Goal: Task Accomplishment & Management: Complete application form

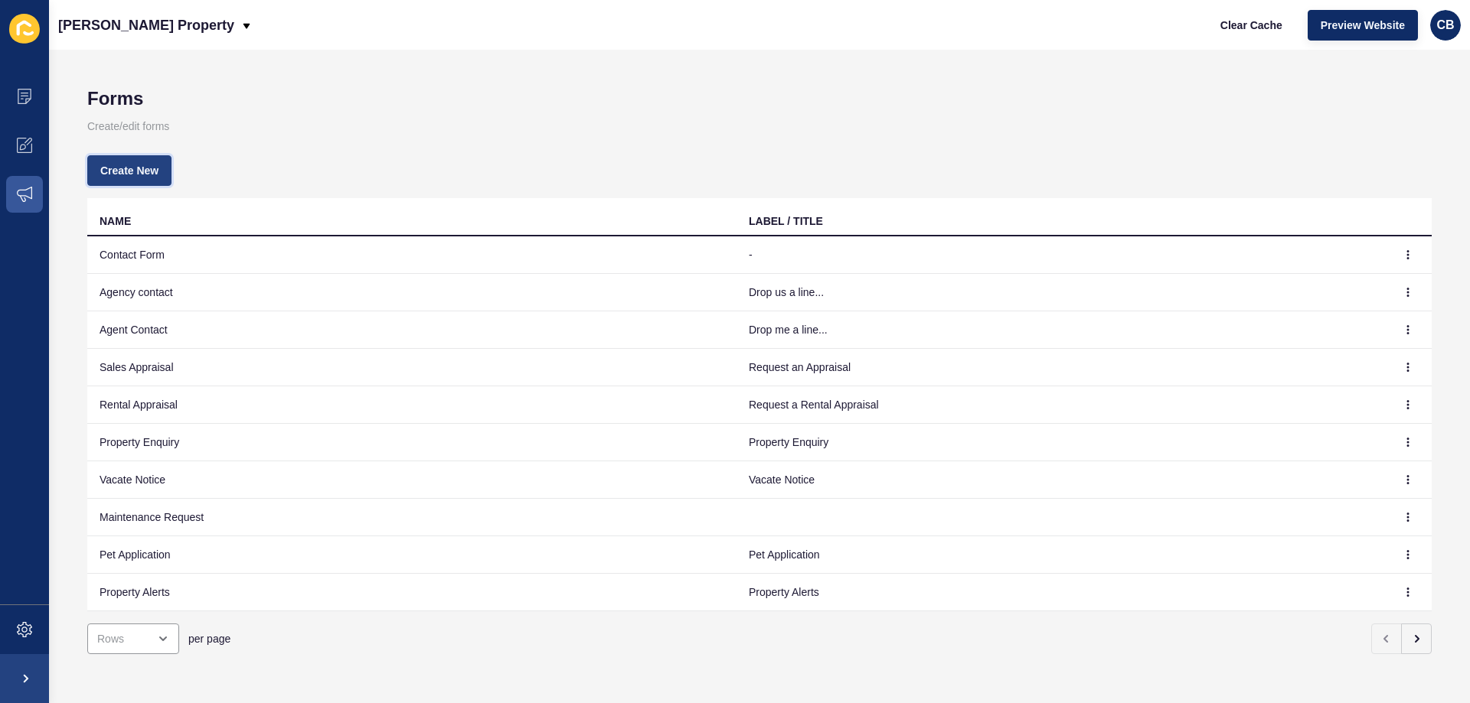
click at [137, 165] on span "Create New" at bounding box center [129, 170] width 58 height 15
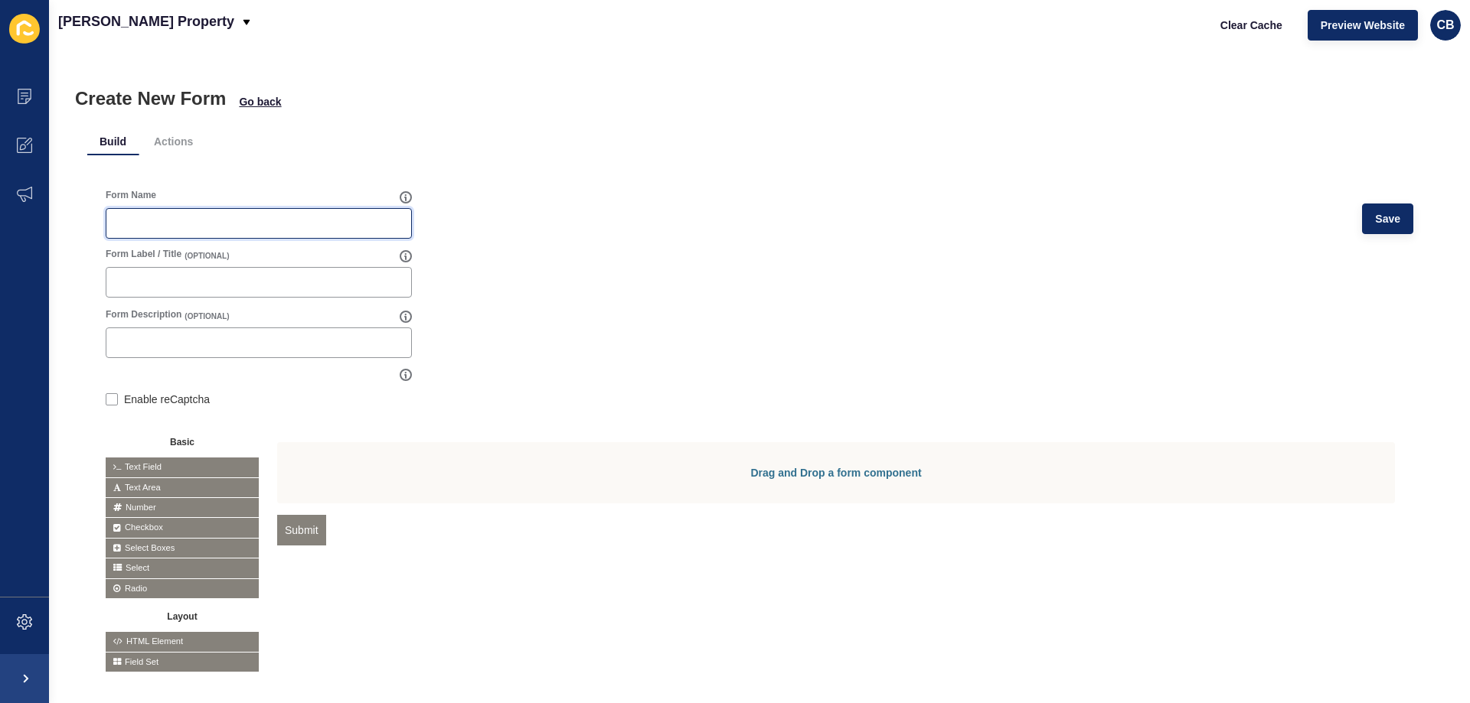
click at [152, 221] on input "Form Name" at bounding box center [259, 223] width 286 height 15
type input "Notice of Offer to Purchase Residential Land"
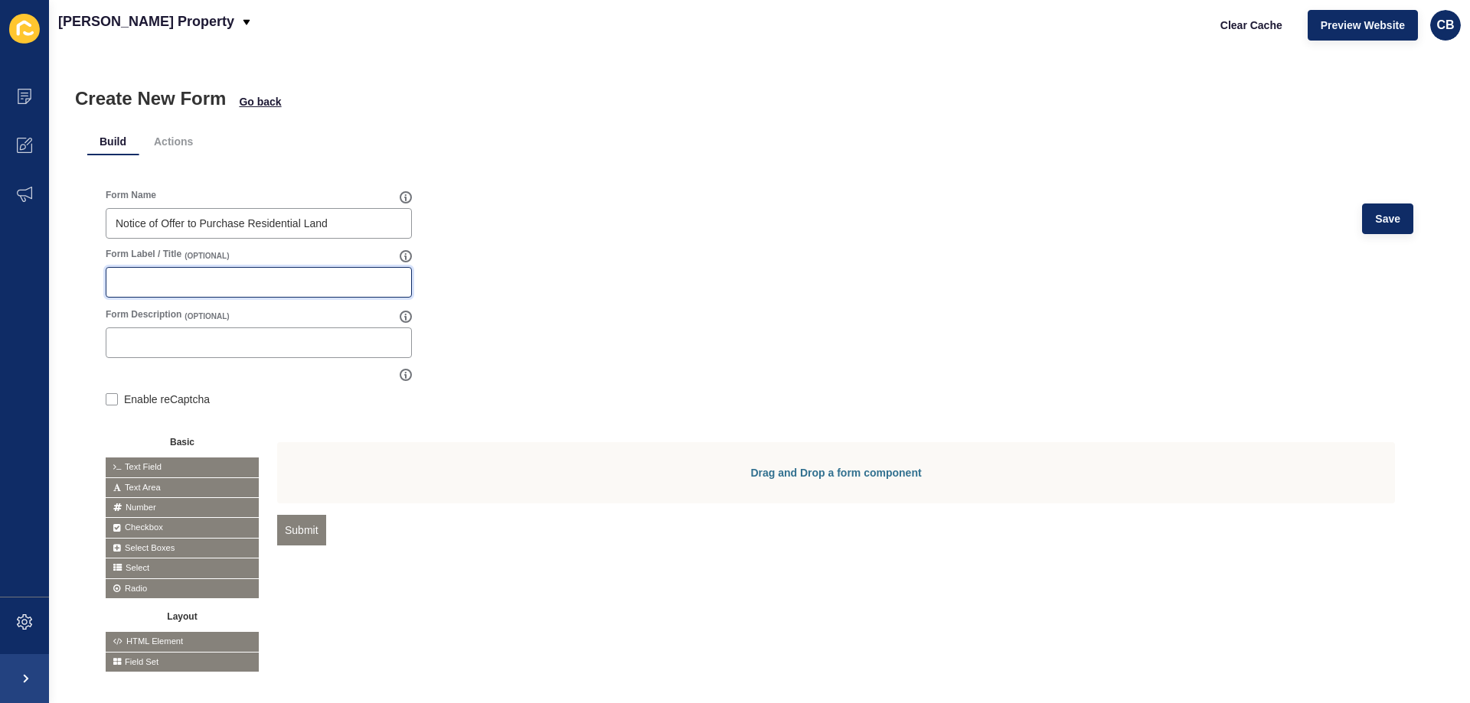
click at [168, 279] on input "Form Label / Title" at bounding box center [259, 282] width 286 height 15
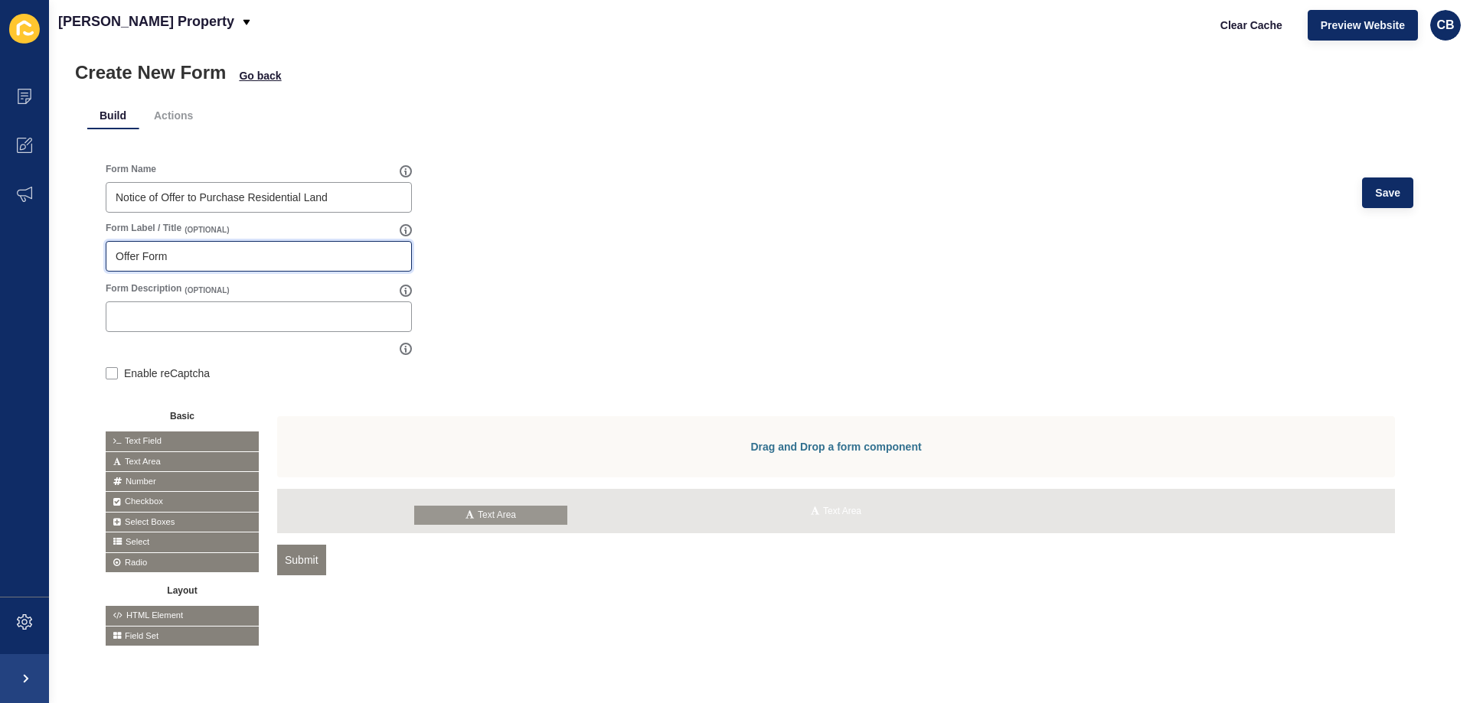
drag, startPoint x: 138, startPoint y: 447, endPoint x: 446, endPoint y: 511, distance: 315.1
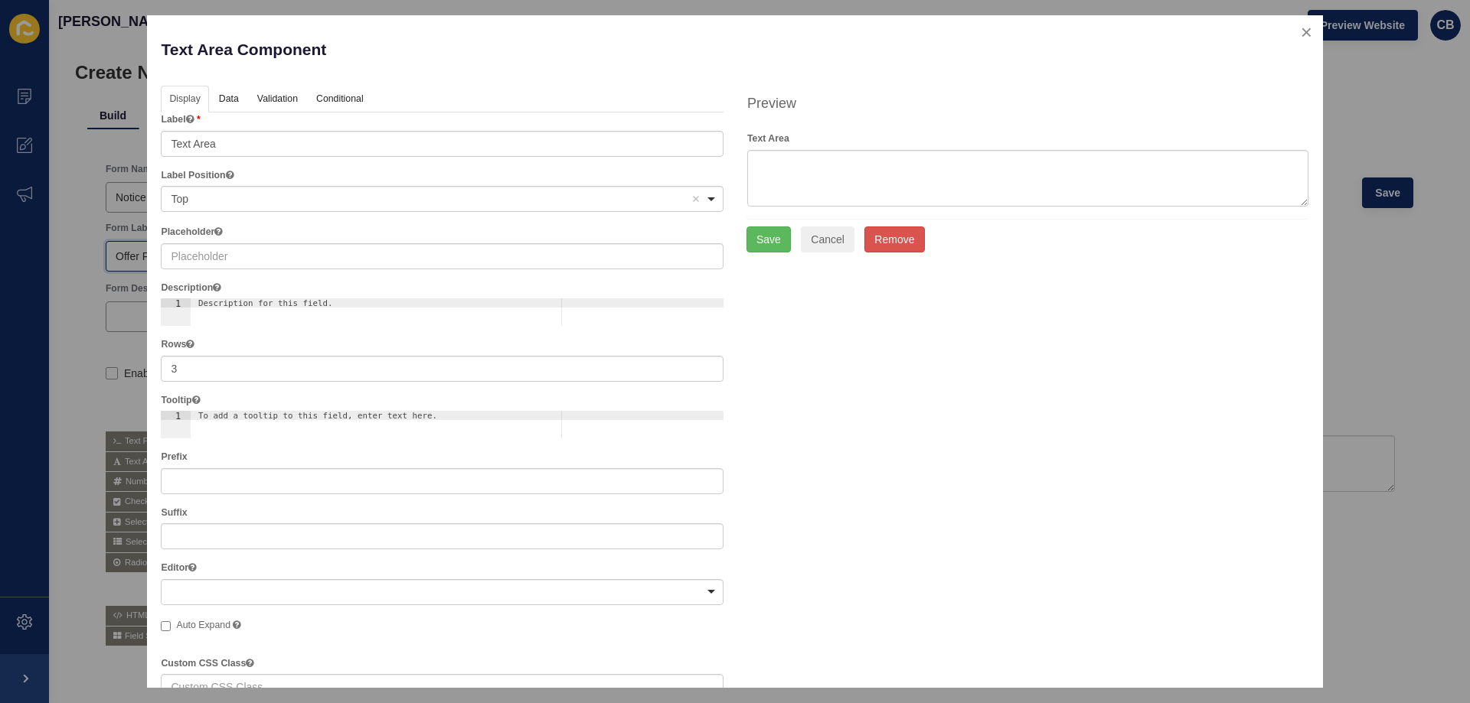
type input "Offer Form"
drag, startPoint x: 179, startPoint y: 372, endPoint x: 153, endPoint y: 374, distance: 26.1
click at [157, 374] on div "Display Data Validation API Conditional Logic Layout Label Text Area Label Posi…" at bounding box center [442, 547] width 586 height 923
type input "5"
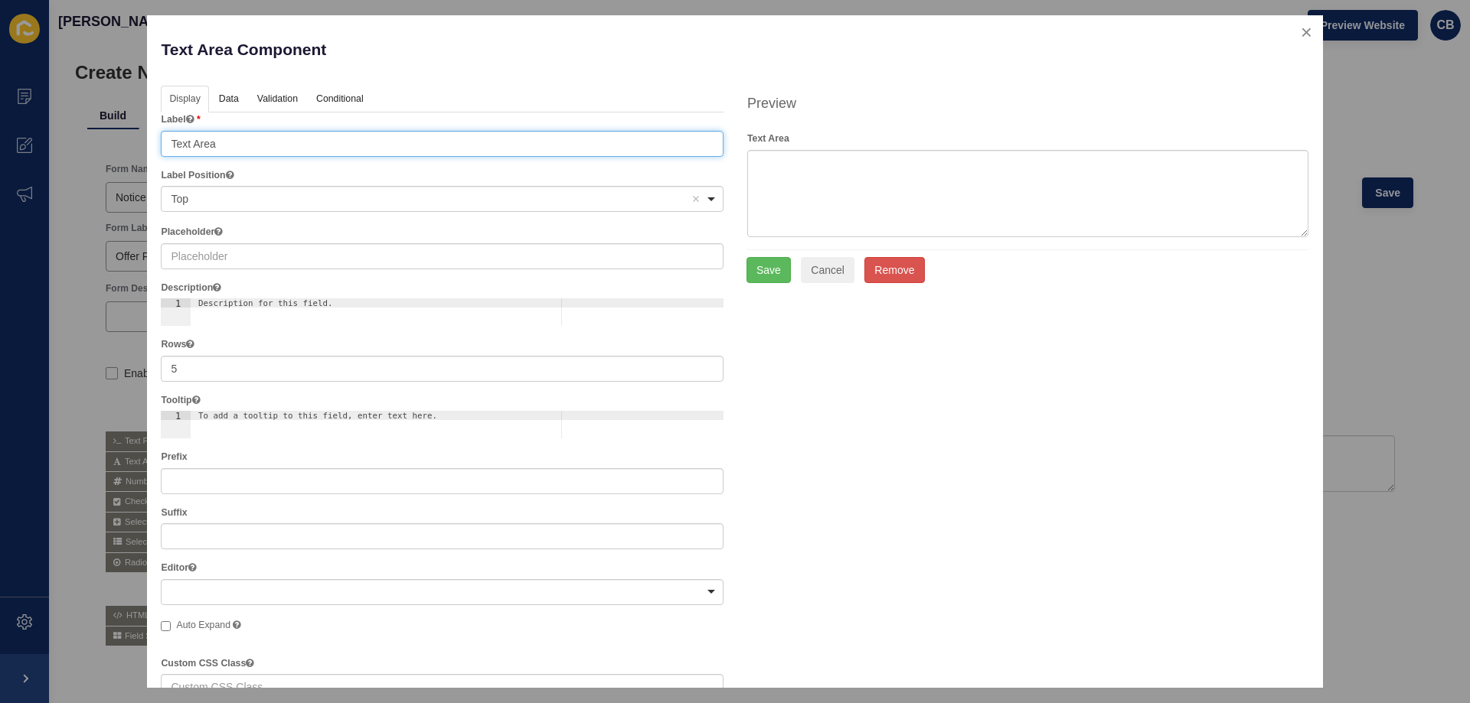
click at [231, 144] on input "Text Area" at bounding box center [442, 144] width 563 height 26
drag, startPoint x: 231, startPoint y: 144, endPoint x: 162, endPoint y: 137, distance: 69.2
click at [162, 137] on input "Text Area" at bounding box center [442, 144] width 563 height 26
type input "Special Conditions"
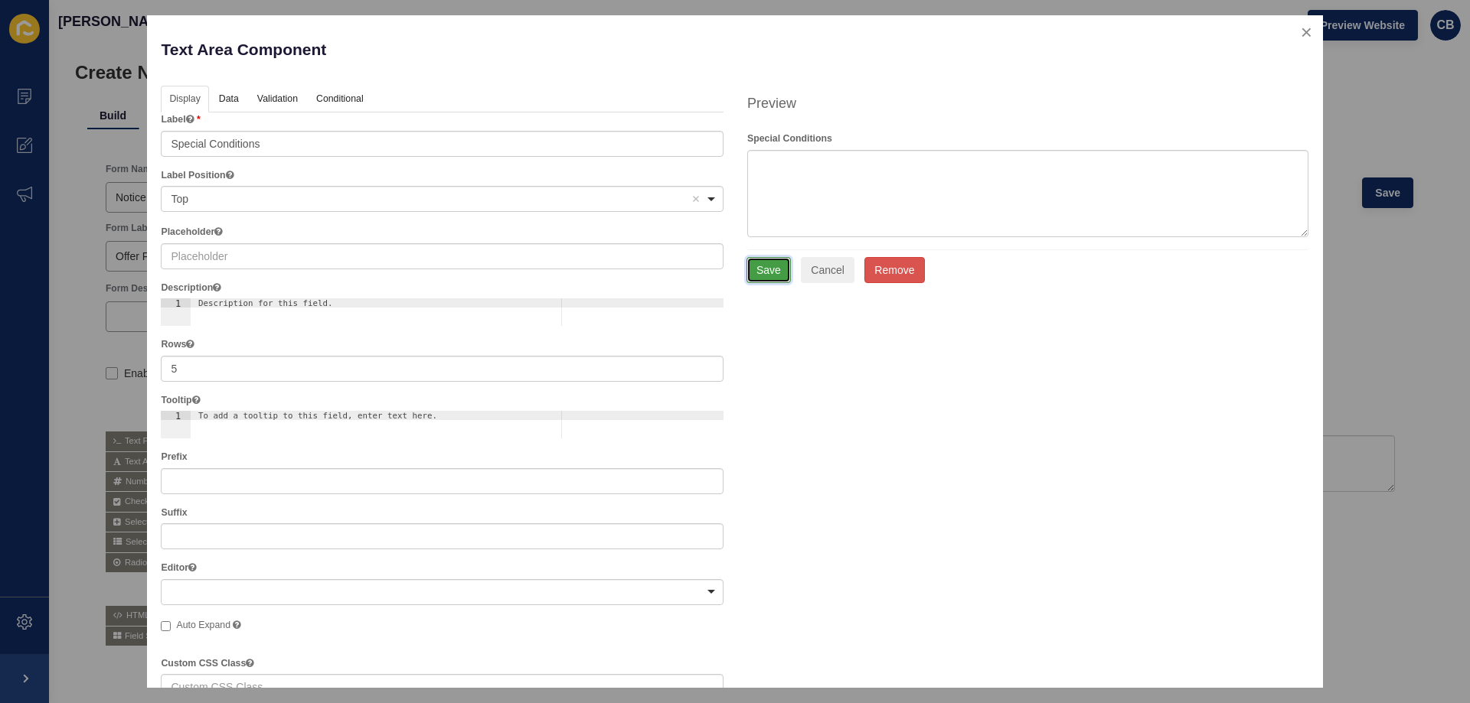
click at [754, 268] on button "Save" at bounding box center [768, 270] width 44 height 26
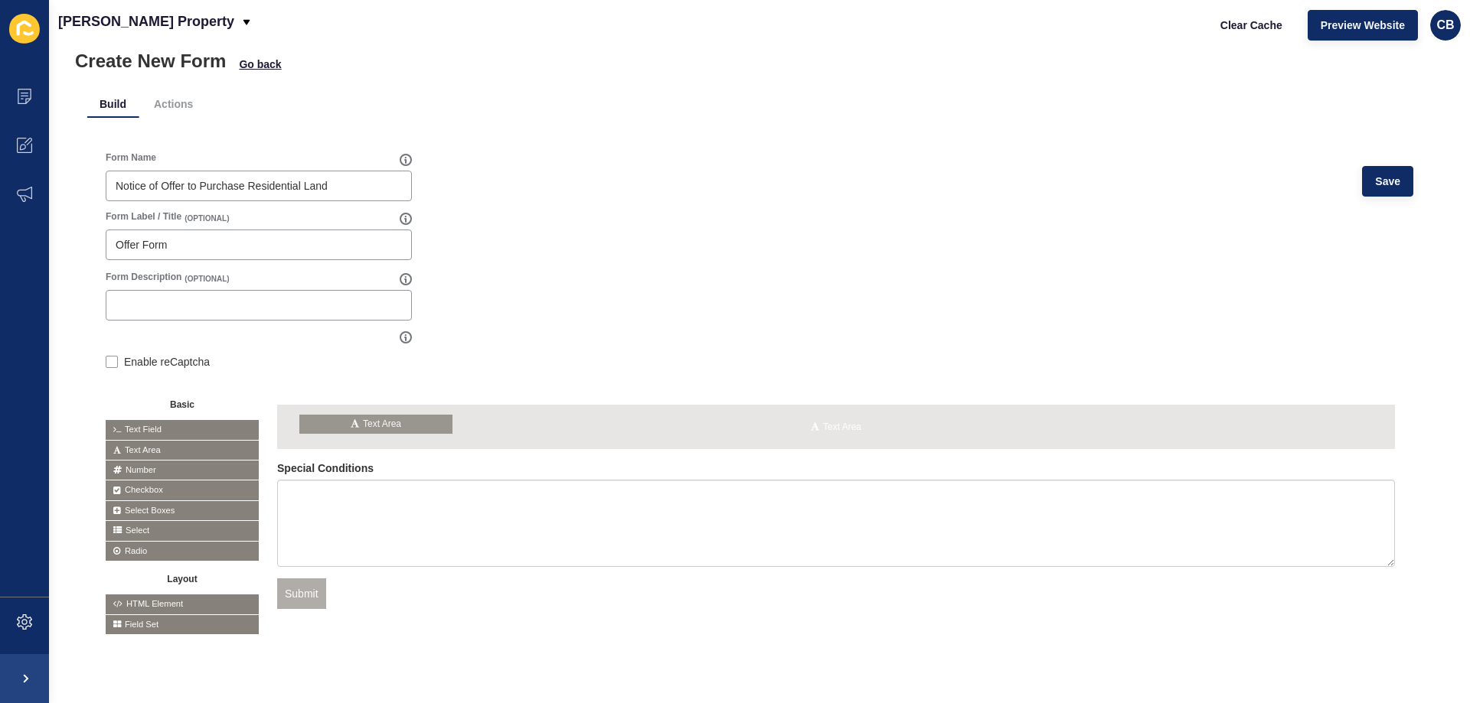
drag, startPoint x: 143, startPoint y: 452, endPoint x: 338, endPoint y: 425, distance: 197.1
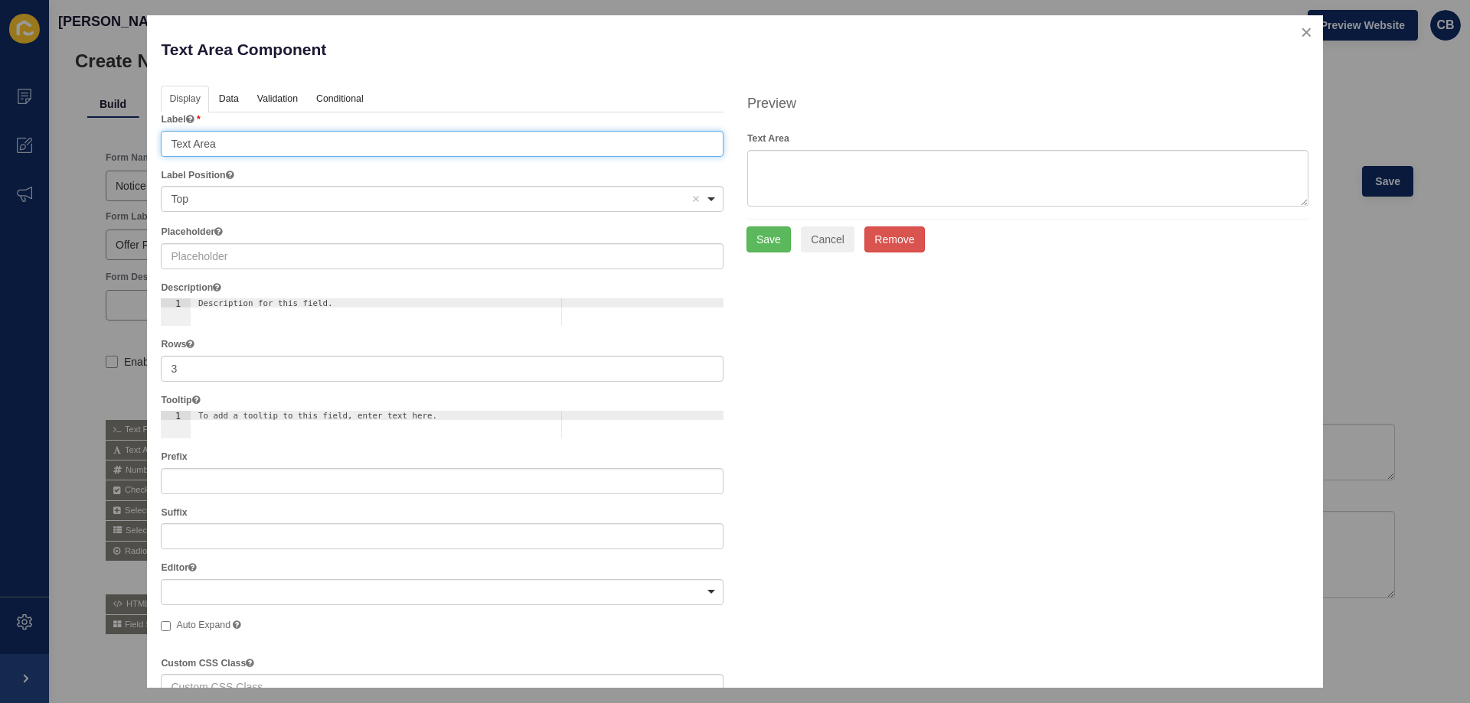
drag, startPoint x: 270, startPoint y: 147, endPoint x: 151, endPoint y: 147, distance: 119.4
click at [151, 147] on div "Text Area Component Help Display Data Validation API Conditional Logic Layout L…" at bounding box center [735, 351] width 1176 height 673
type input "Conveyancer (Required)"
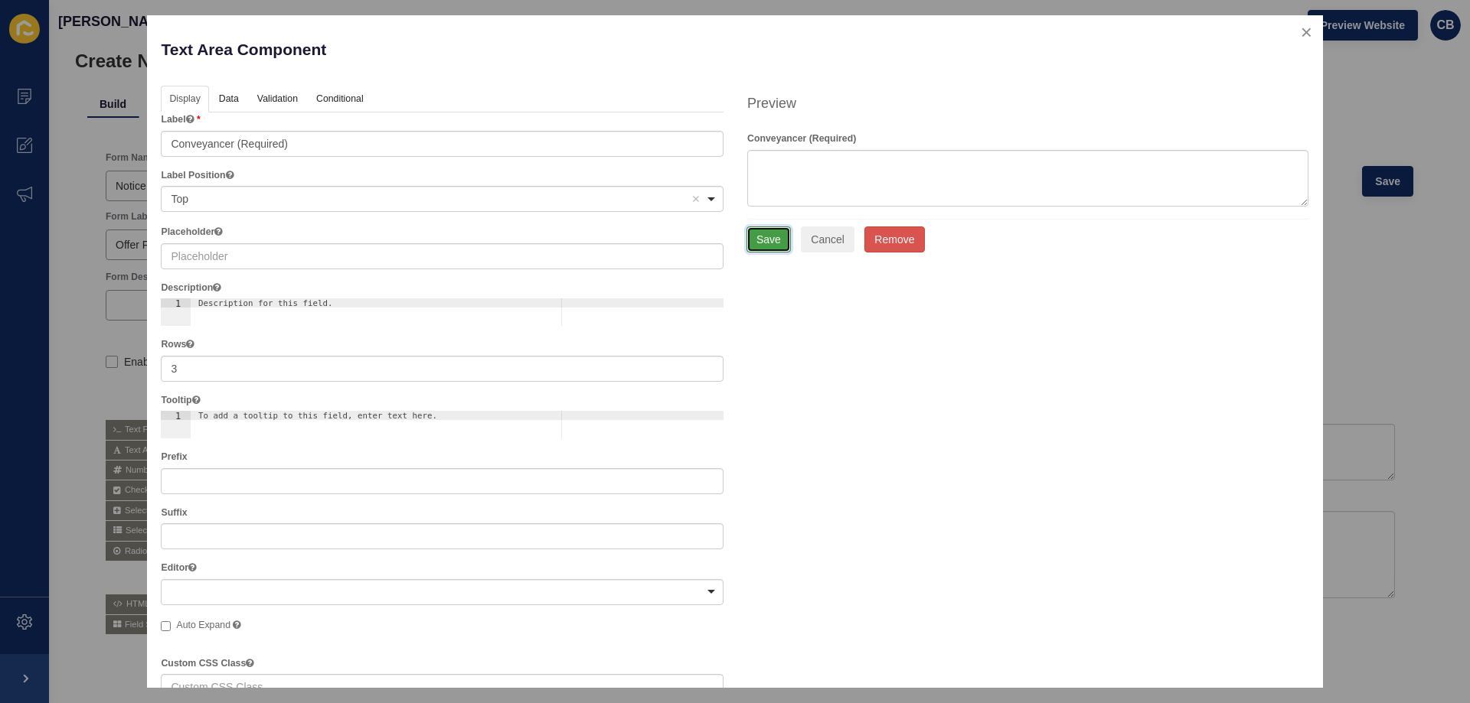
click at [751, 236] on button "Save" at bounding box center [768, 240] width 44 height 26
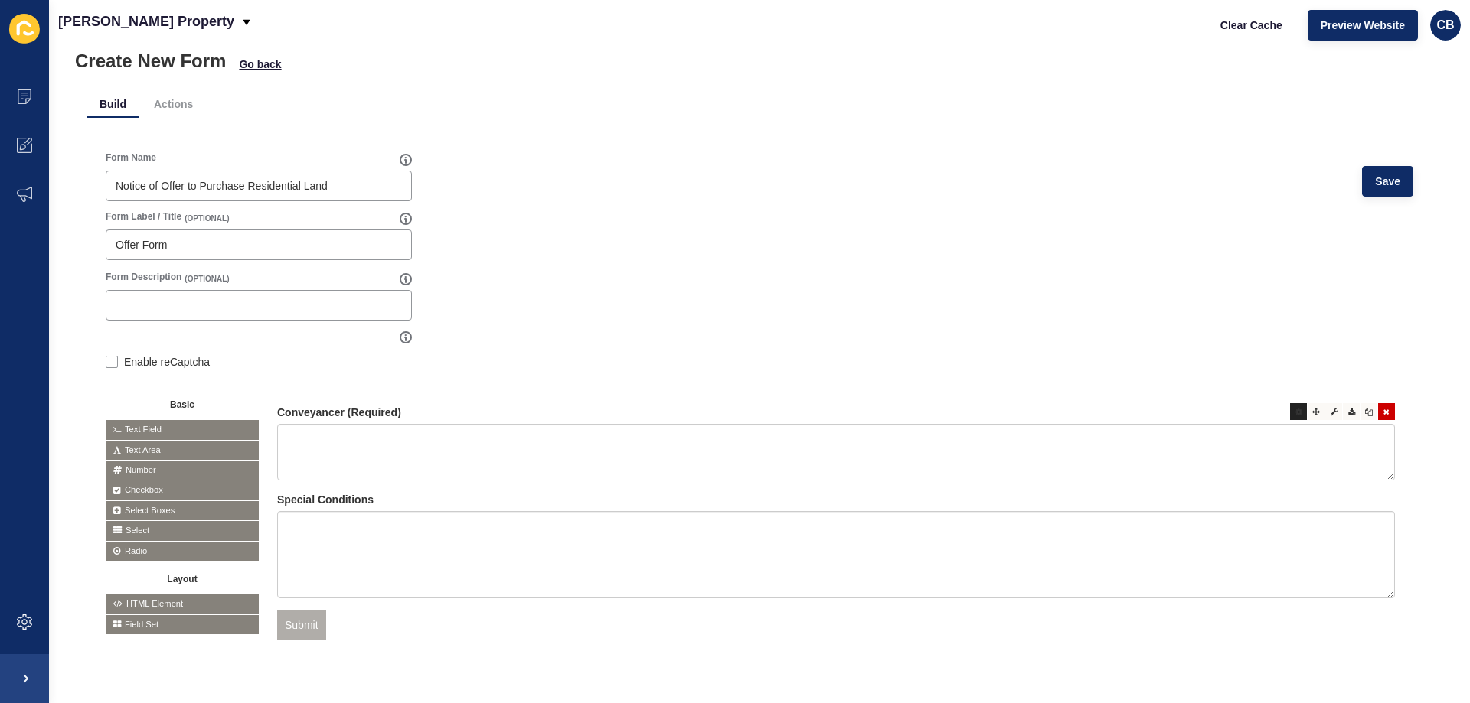
click at [1291, 417] on div at bounding box center [1298, 411] width 17 height 17
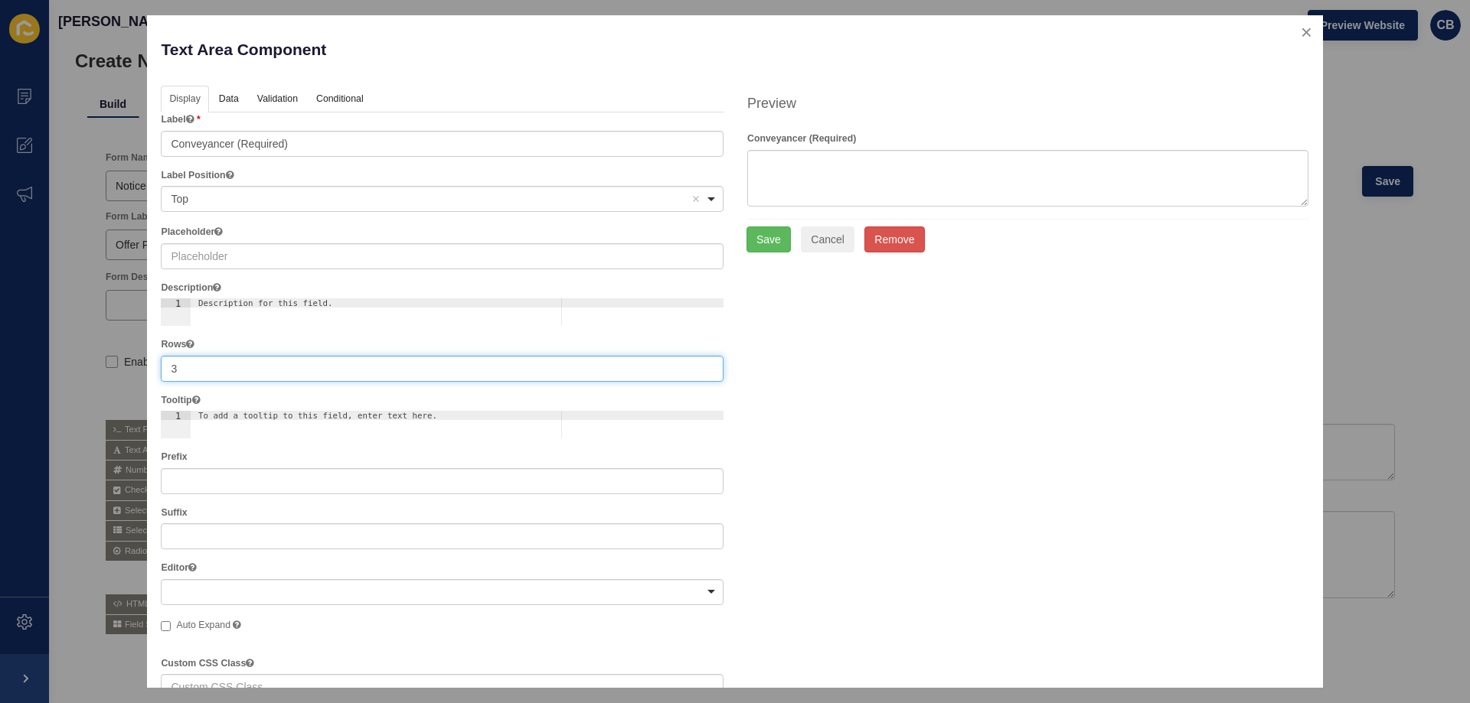
drag, startPoint x: 191, startPoint y: 366, endPoint x: 166, endPoint y: 370, distance: 25.7
click at [168, 370] on input "3" at bounding box center [442, 369] width 563 height 26
type input "1"
click at [762, 215] on button "Save" at bounding box center [768, 214] width 44 height 26
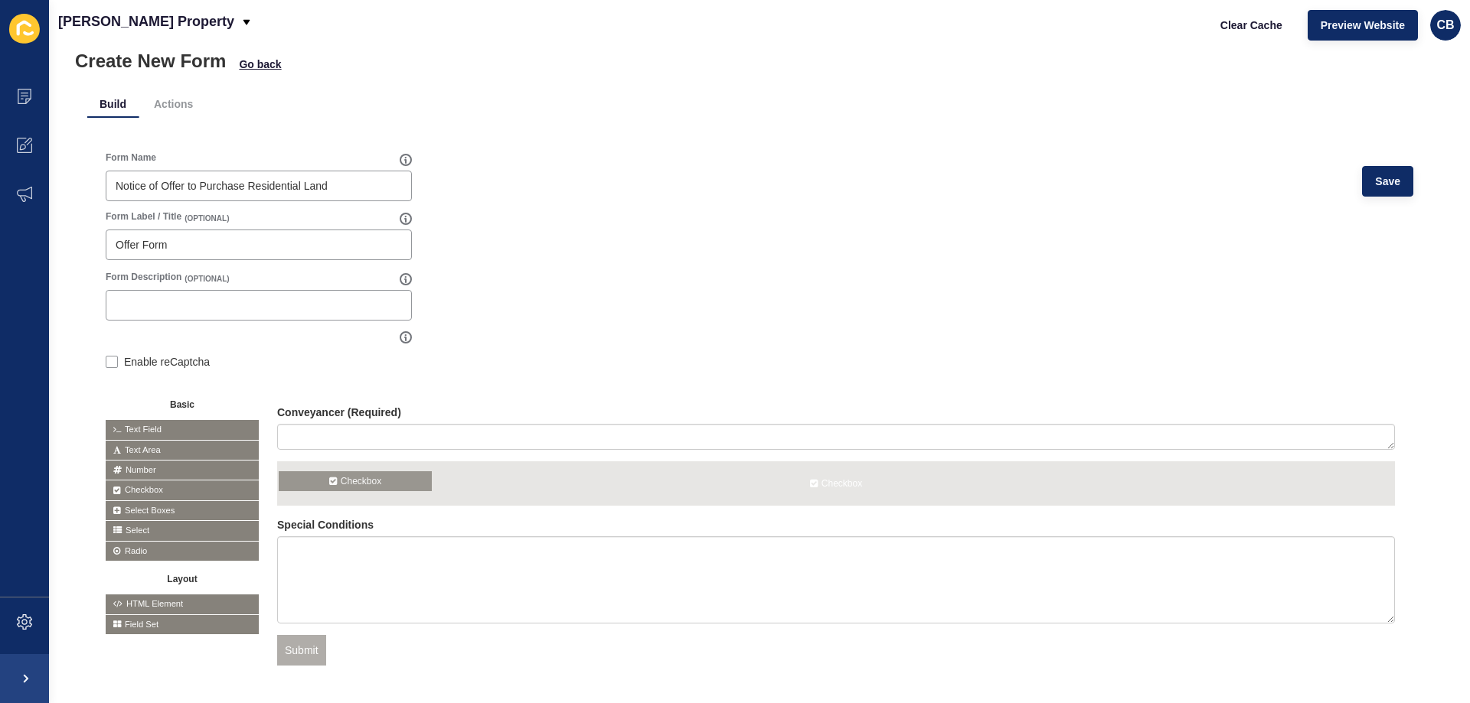
drag, startPoint x: 142, startPoint y: 489, endPoint x: 319, endPoint y: 479, distance: 177.1
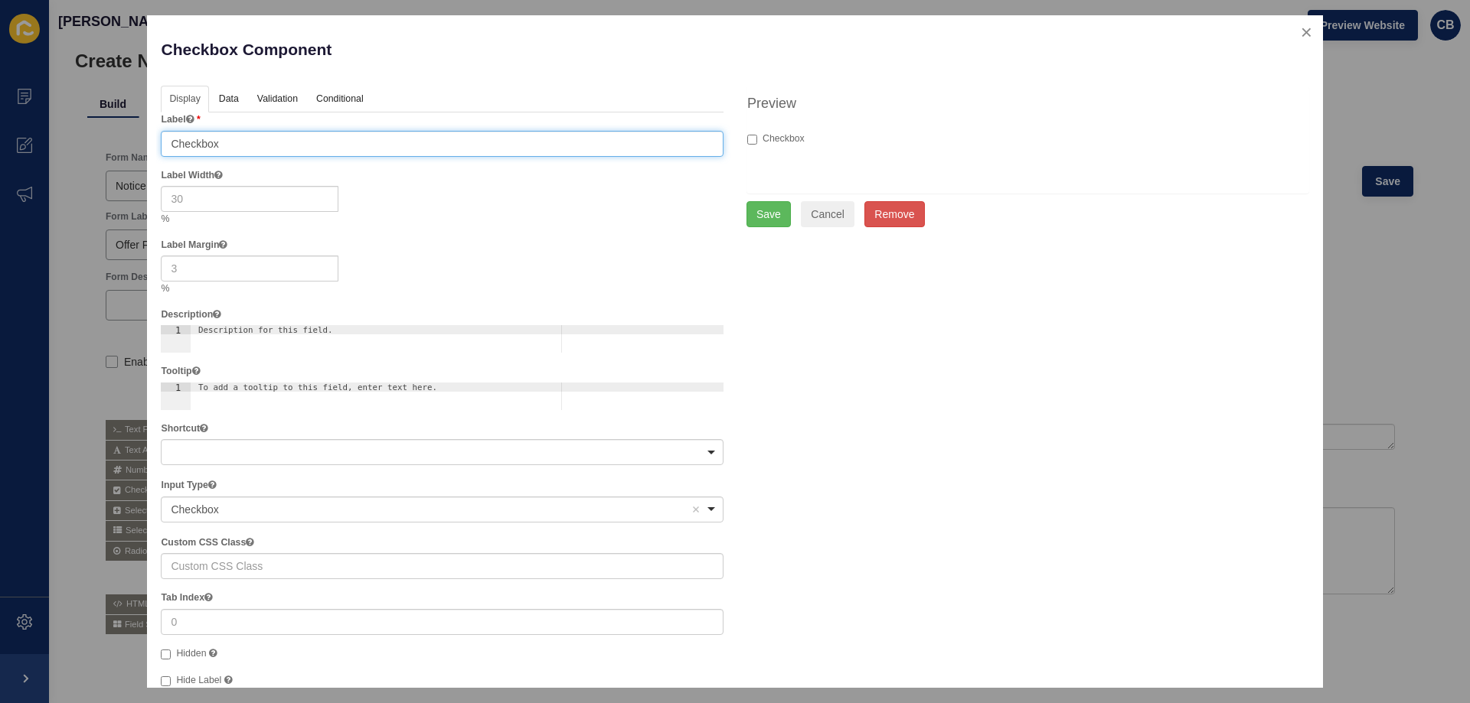
drag, startPoint x: 281, startPoint y: 146, endPoint x: 114, endPoint y: 155, distance: 167.1
click at [114, 155] on div "Checkbox Component Help Display Data Validation API Conditional Logic Layout La…" at bounding box center [735, 351] width 1470 height 703
type input "Yes"
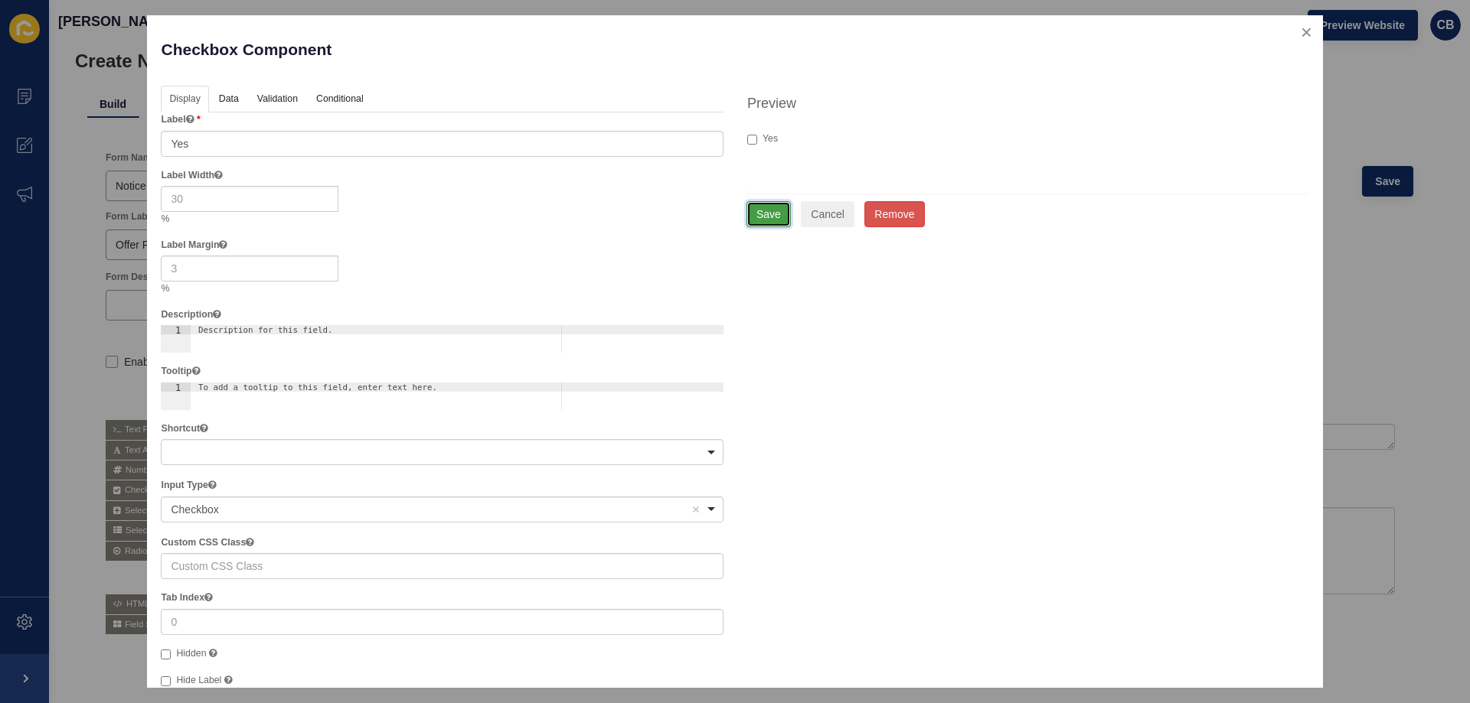
click at [764, 216] on button "Save" at bounding box center [768, 214] width 44 height 26
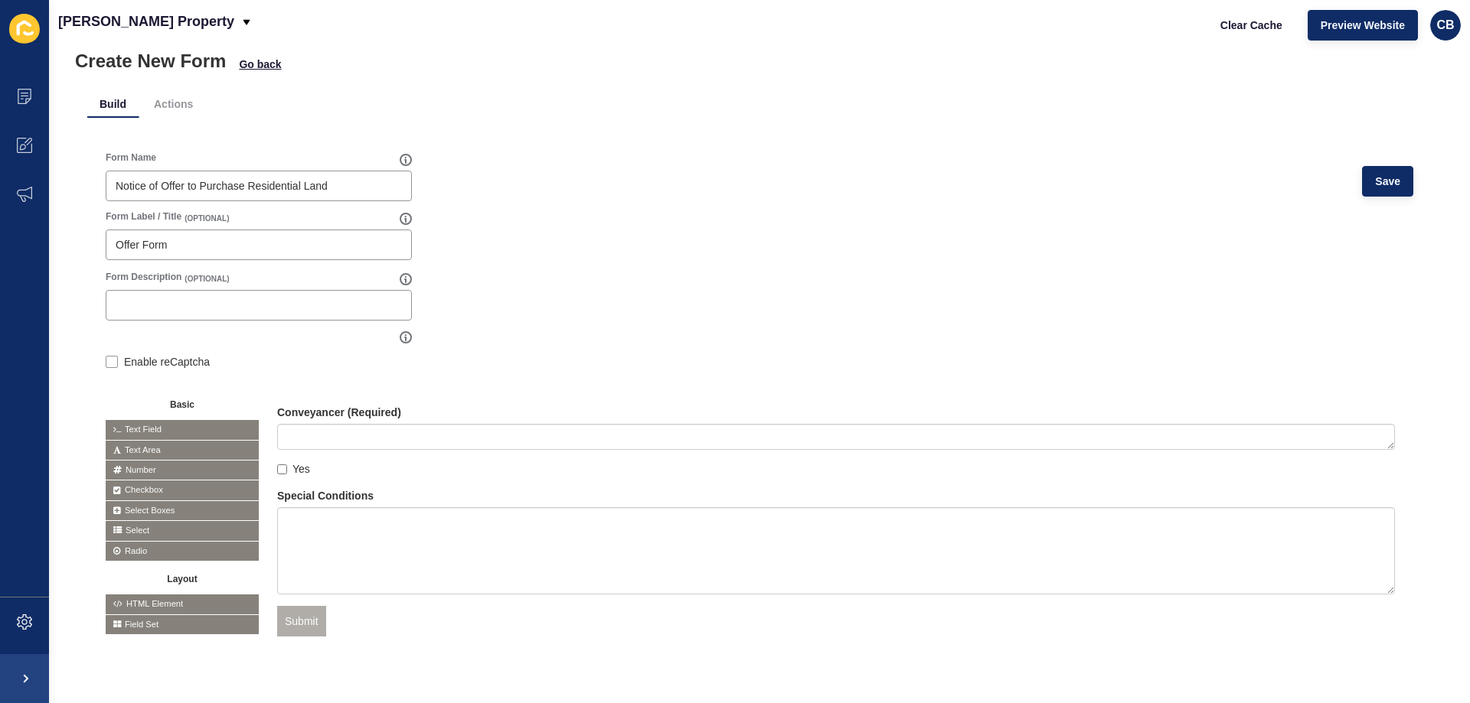
click at [157, 487] on span "Checkbox" at bounding box center [182, 490] width 153 height 19
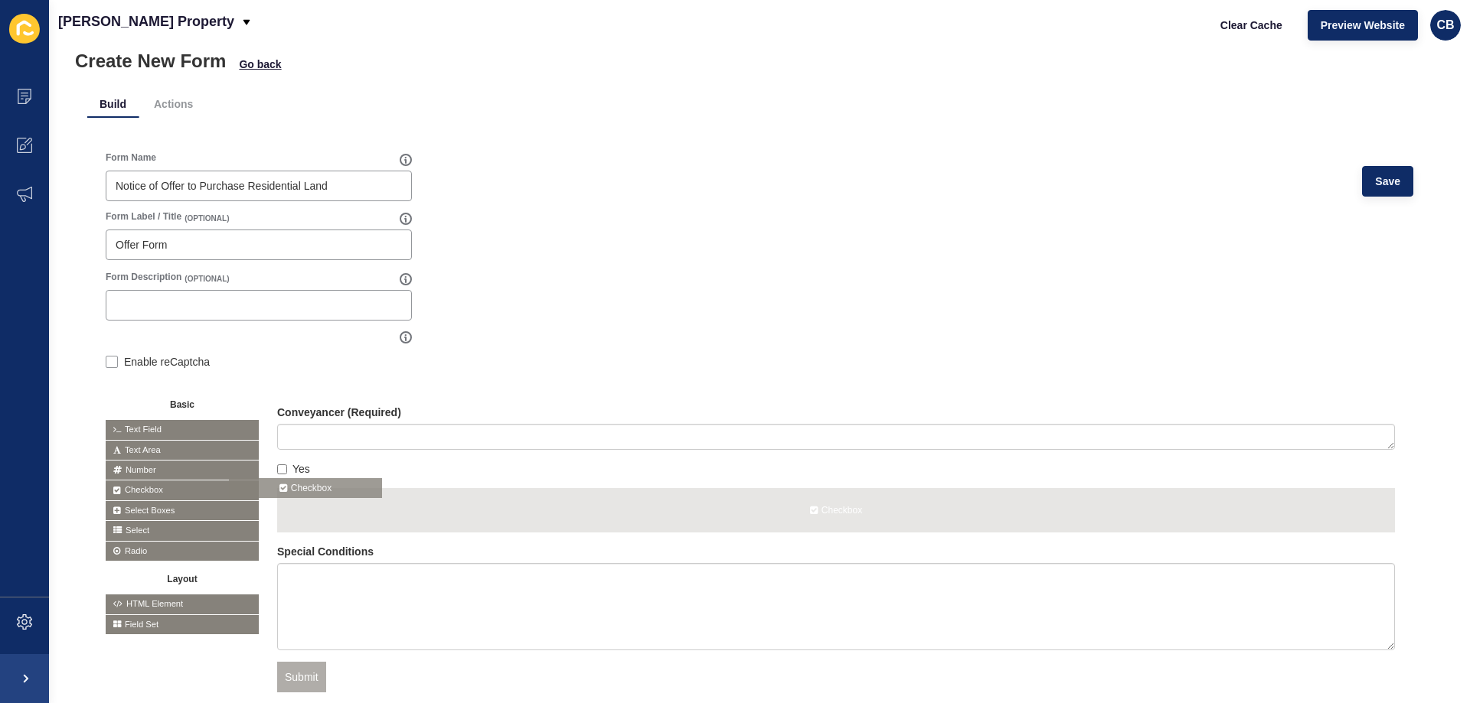
drag, startPoint x: 156, startPoint y: 487, endPoint x: 281, endPoint y: 485, distance: 124.8
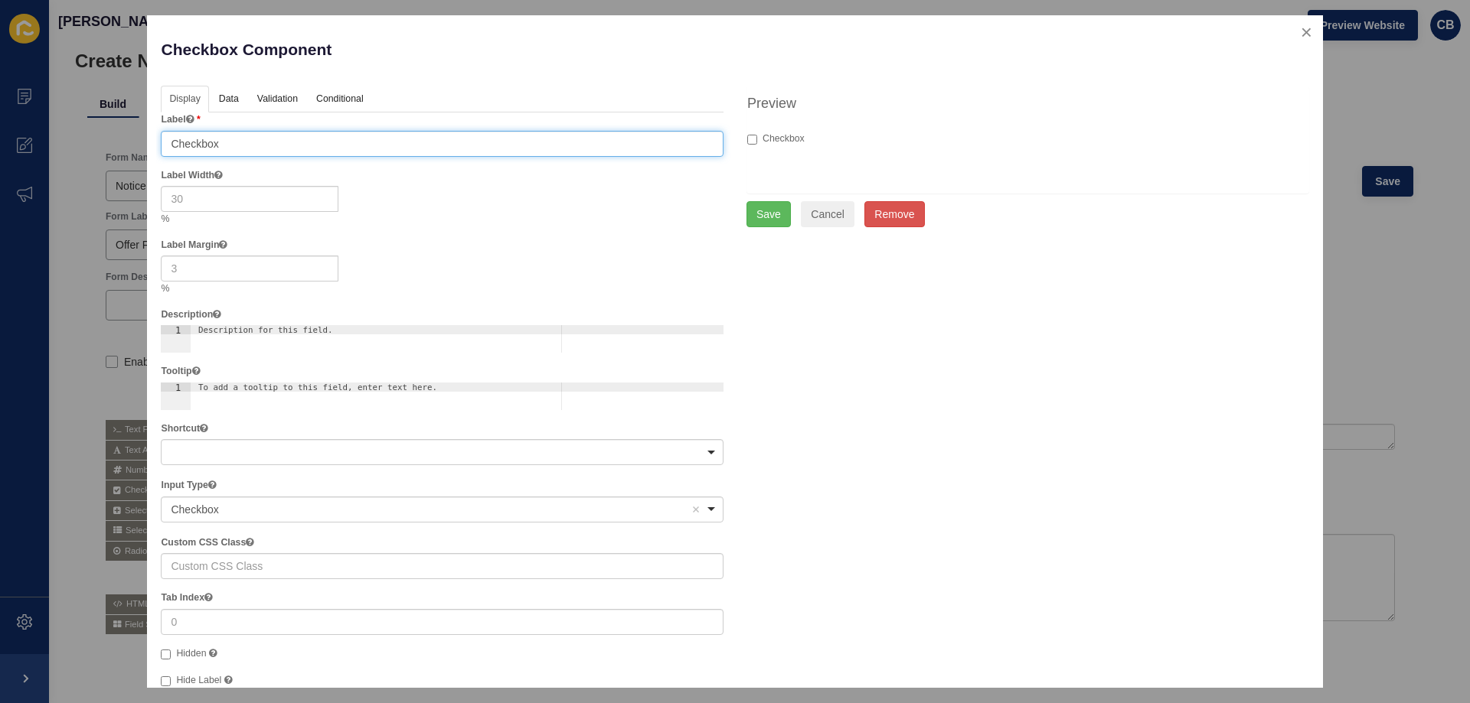
drag, startPoint x: 306, startPoint y: 148, endPoint x: 83, endPoint y: 141, distance: 223.6
click at [83, 141] on div "Checkbox Component Help Display Data Validation API Conditional Logic Layout La…" at bounding box center [735, 351] width 1470 height 703
type input "No"
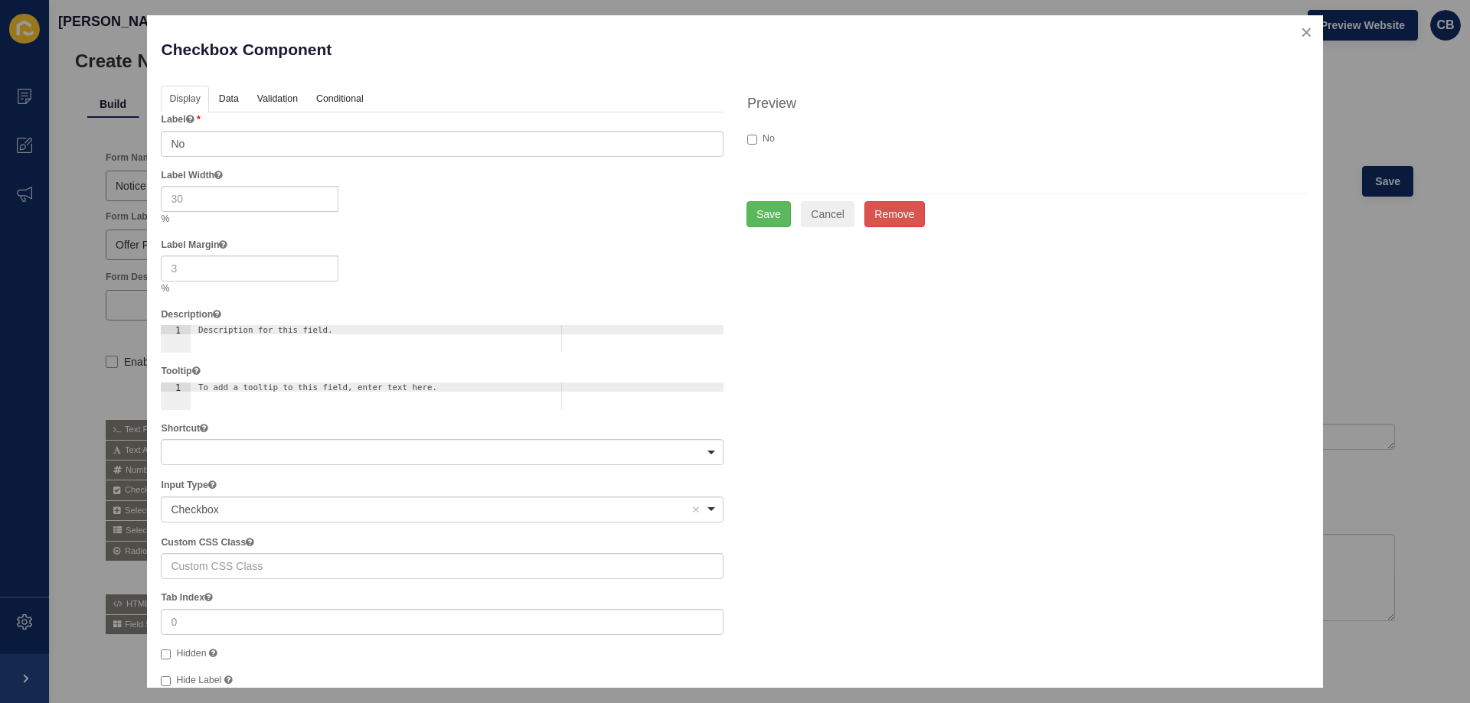
click at [739, 214] on div "Preview No Save Cancel Remove" at bounding box center [1028, 157] width 586 height 142
click at [746, 214] on button "Save" at bounding box center [768, 214] width 44 height 26
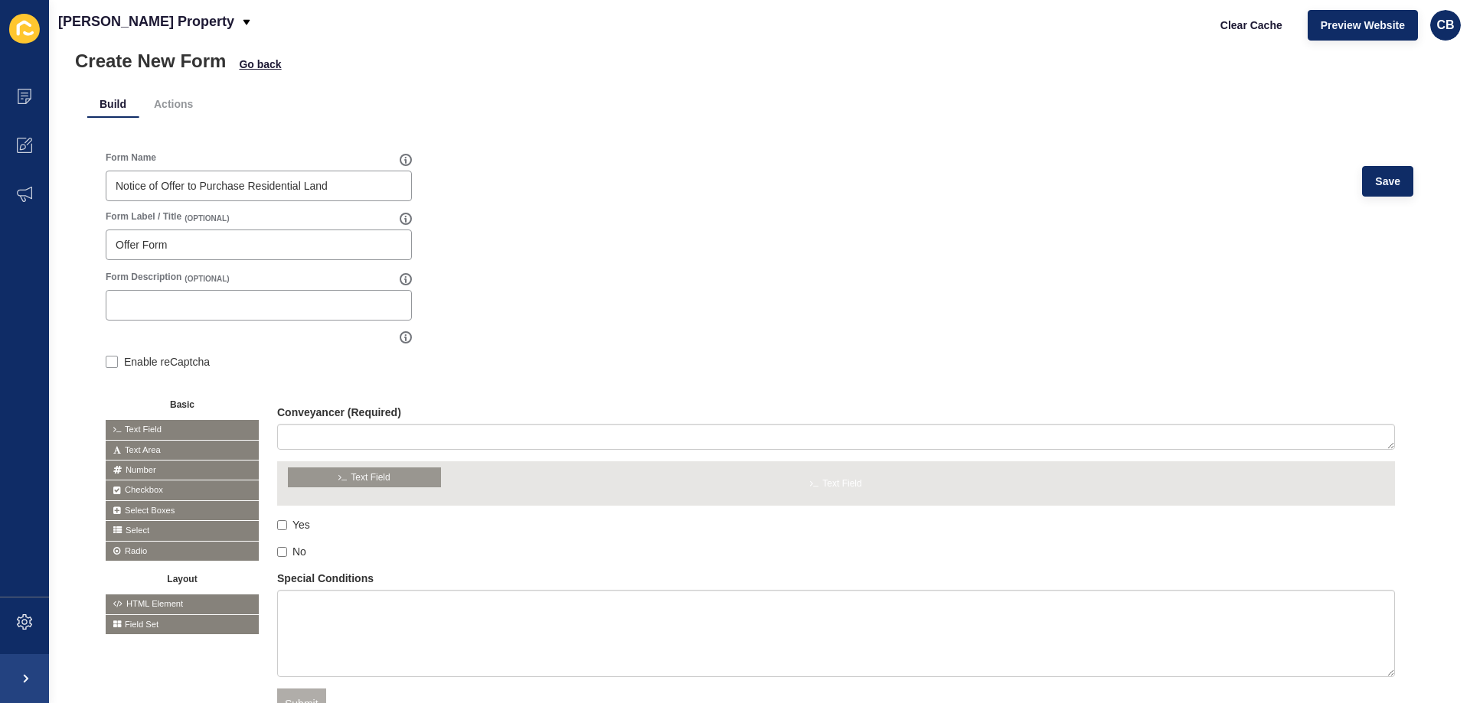
drag, startPoint x: 150, startPoint y: 429, endPoint x: 333, endPoint y: 476, distance: 189.0
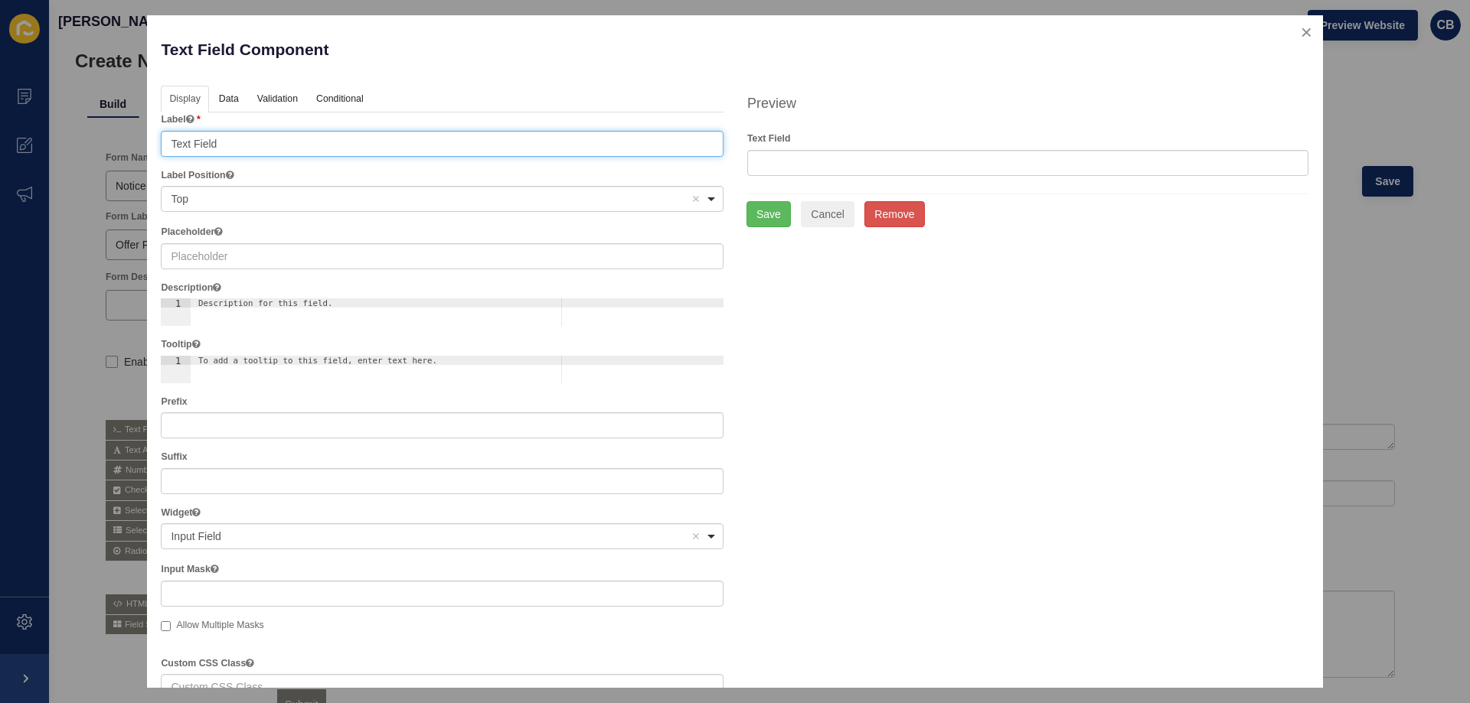
drag, startPoint x: 181, startPoint y: 147, endPoint x: 162, endPoint y: 147, distance: 19.1
click at [162, 147] on input "Text Field" at bounding box center [442, 144] width 563 height 26
type input "Is"
drag, startPoint x: 200, startPoint y: 139, endPoint x: 164, endPoint y: 139, distance: 36.0
click at [164, 139] on input "Is" at bounding box center [442, 144] width 563 height 26
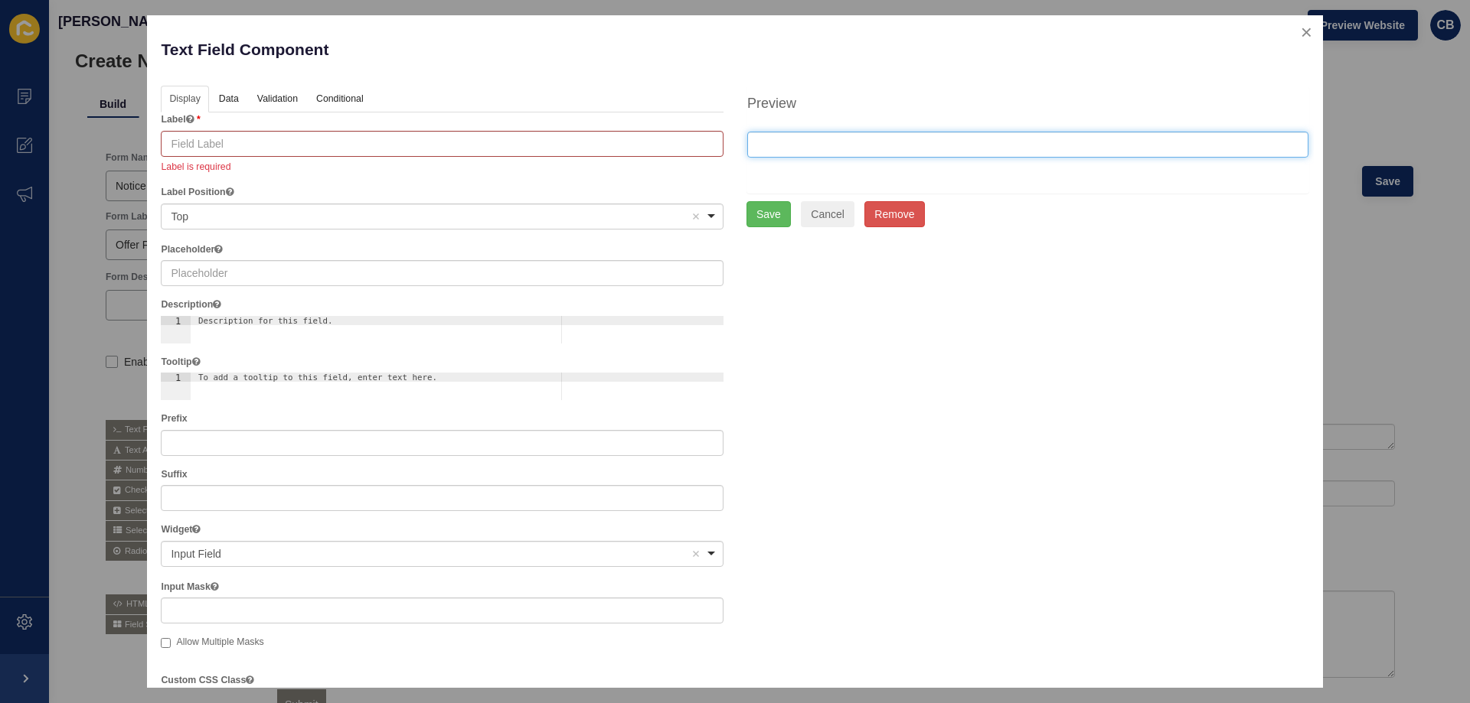
click at [775, 139] on input "text" at bounding box center [1027, 145] width 561 height 26
drag, startPoint x: 952, startPoint y: 143, endPoint x: 729, endPoint y: 136, distance: 223.6
click at [735, 136] on div "Preview Is the offer subject to finance (Required) Save Cancel Remove" at bounding box center [1028, 157] width 586 height 142
type input "Is the offer subject to finance (Required)"
click at [347, 148] on input "text" at bounding box center [442, 144] width 563 height 26
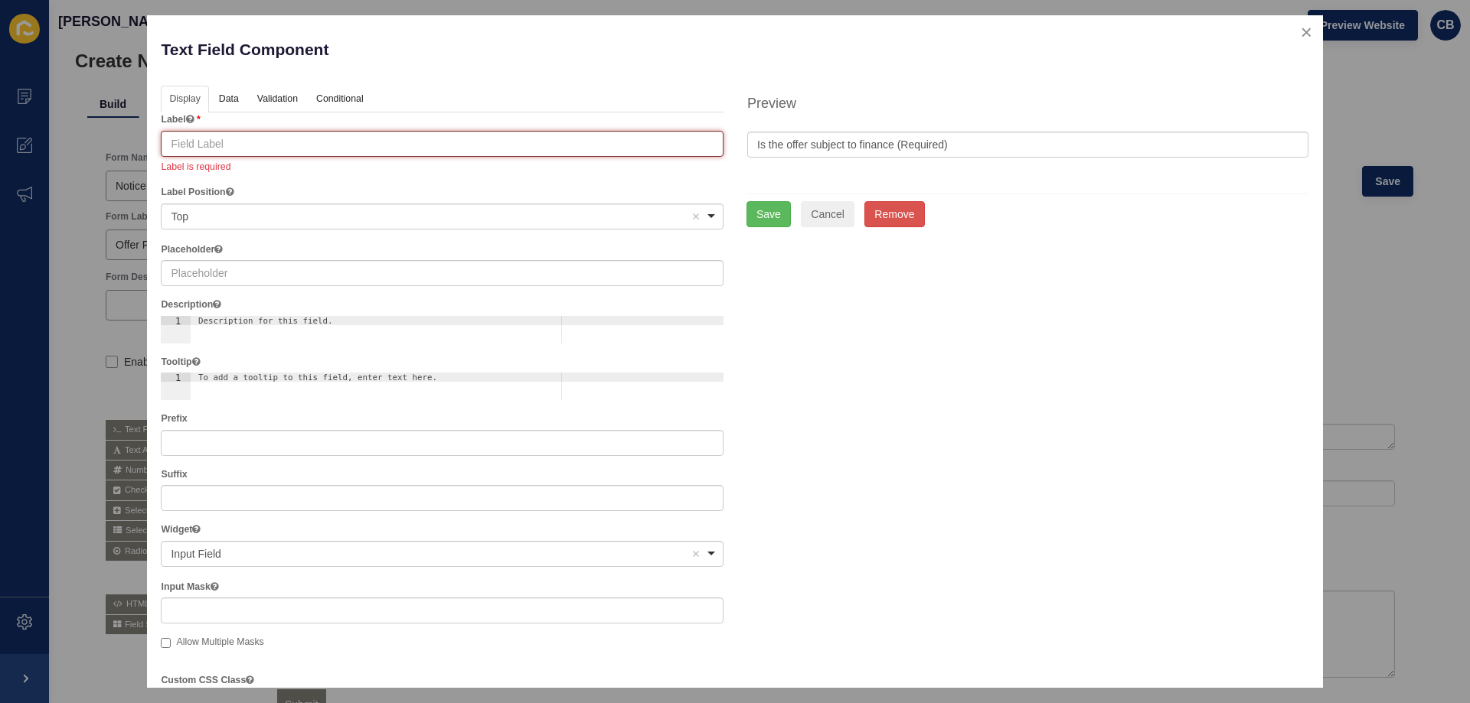
paste input "Is the offer subject to finance (Required)"
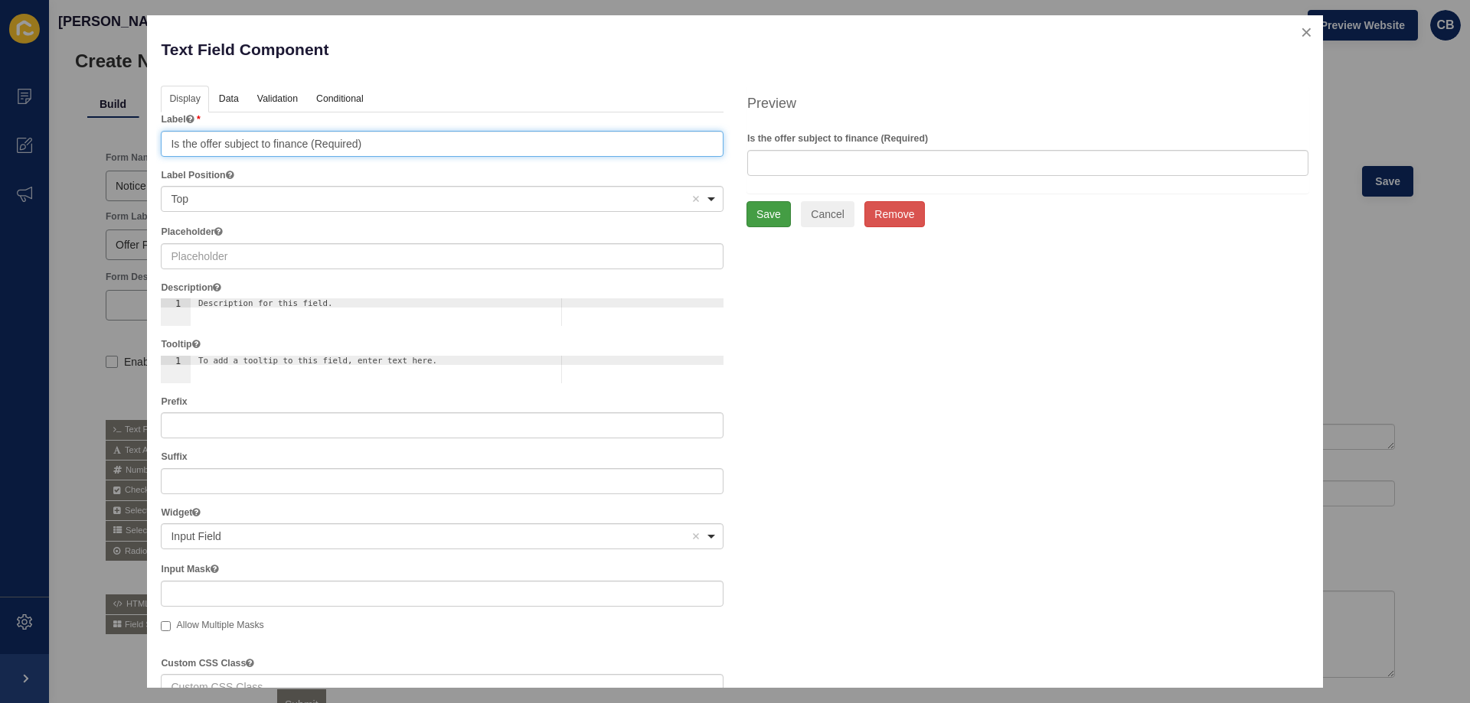
type input "Is the offer subject to finance (Required)"
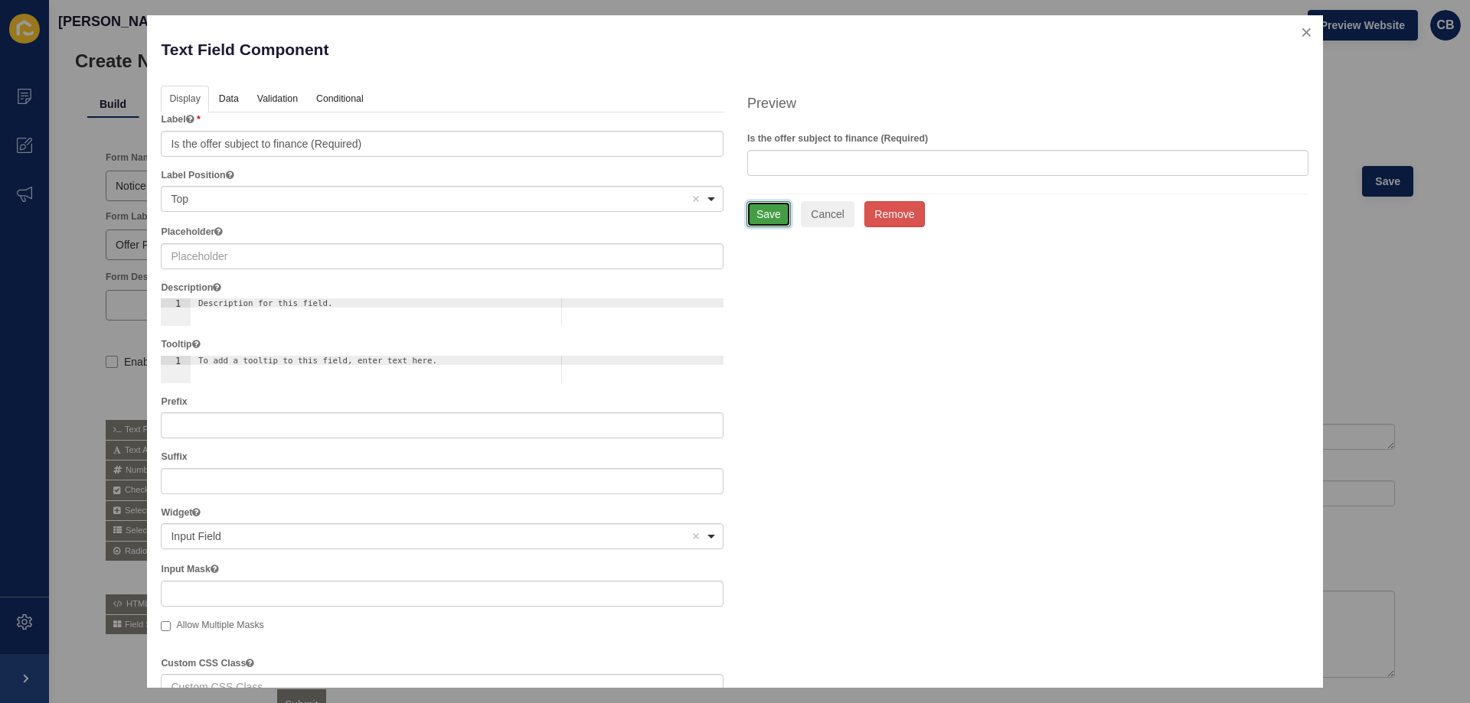
click at [753, 219] on button "Save" at bounding box center [768, 214] width 44 height 26
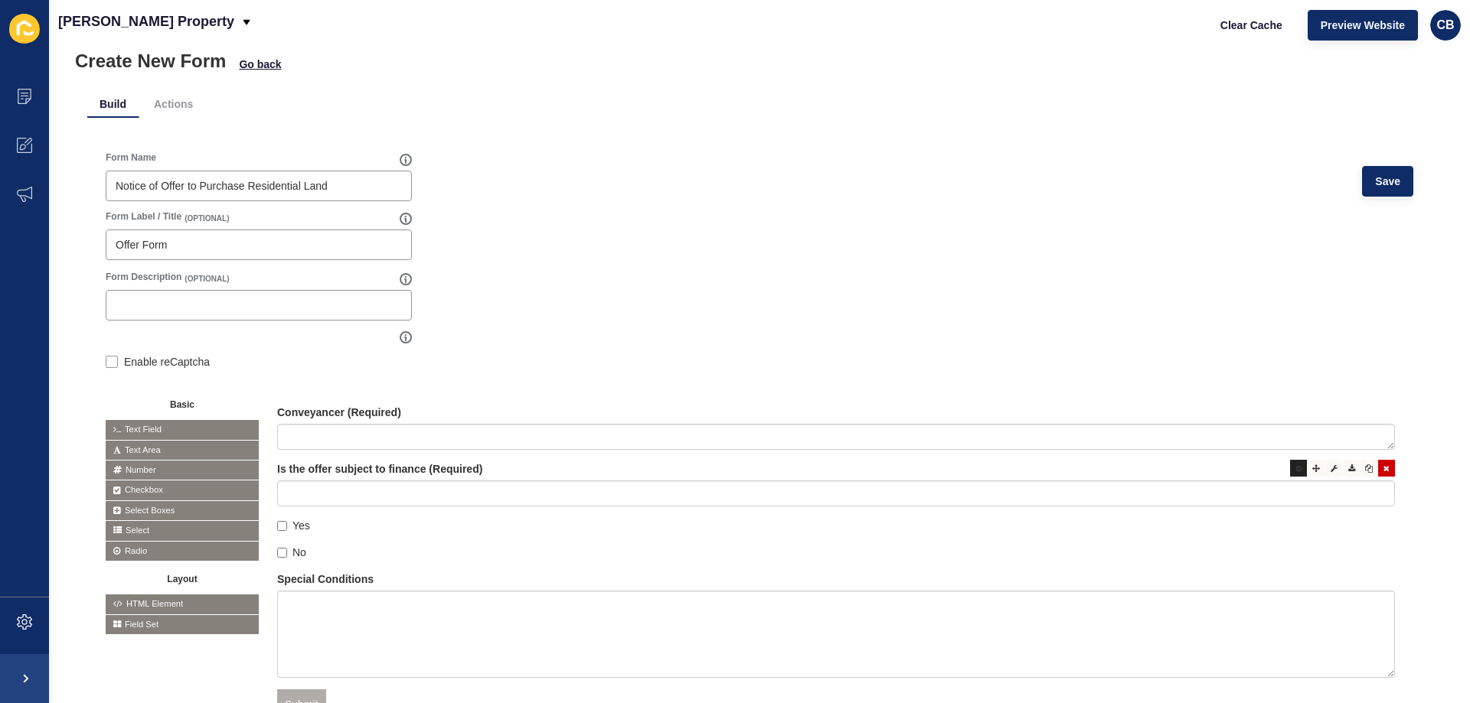
click at [1290, 474] on div at bounding box center [1298, 468] width 17 height 17
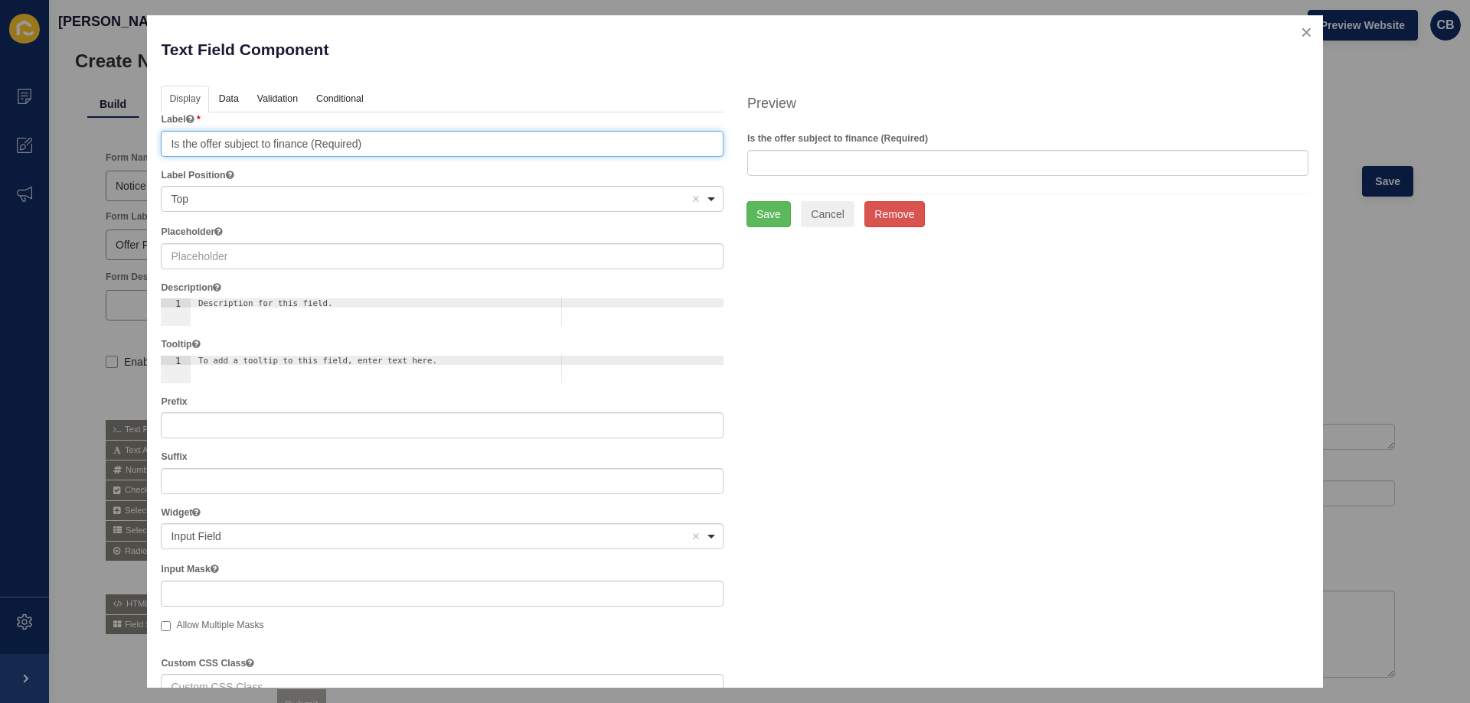
drag, startPoint x: 375, startPoint y: 143, endPoint x: 121, endPoint y: 146, distance: 254.1
click at [121, 146] on div "Text Field Component Help Display Data Validation API Conditional Logic Layout …" at bounding box center [735, 351] width 1470 height 703
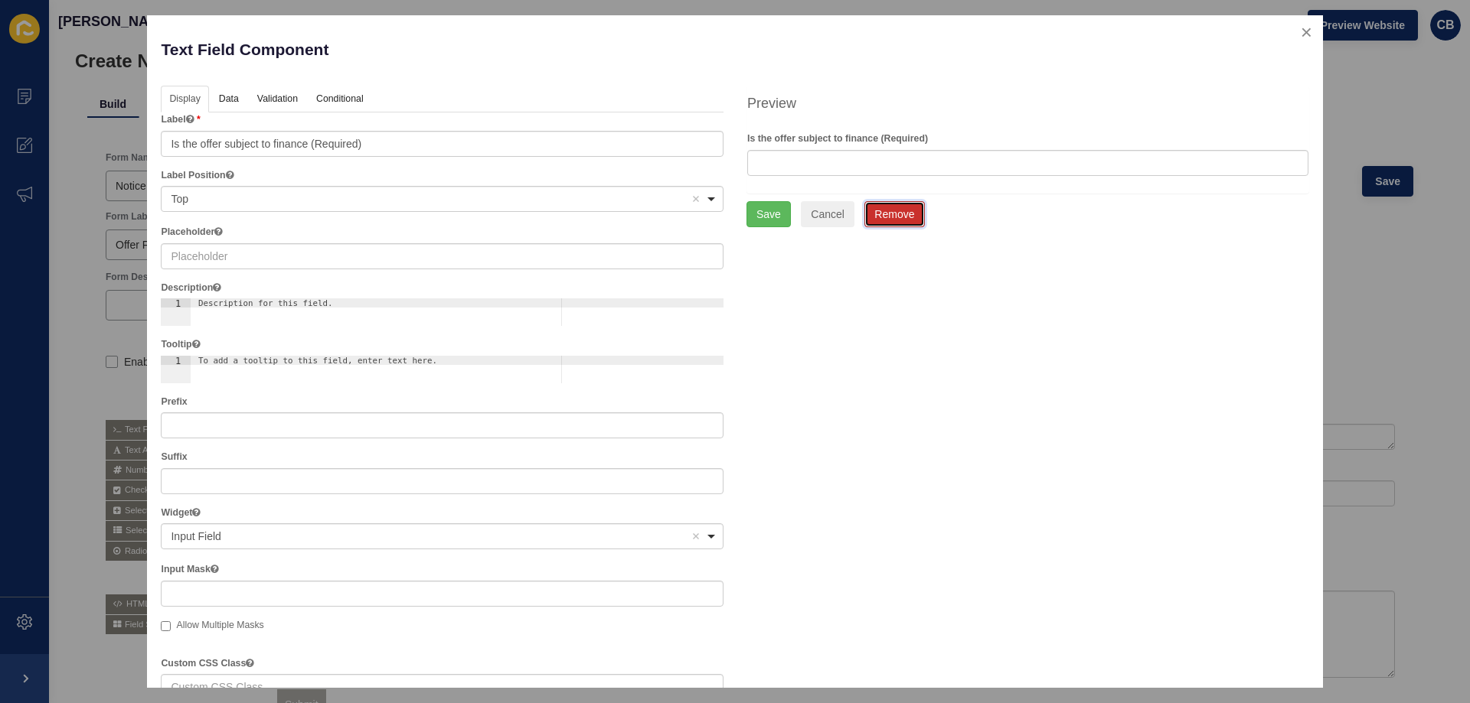
click at [873, 215] on button "Remove" at bounding box center [894, 214] width 60 height 26
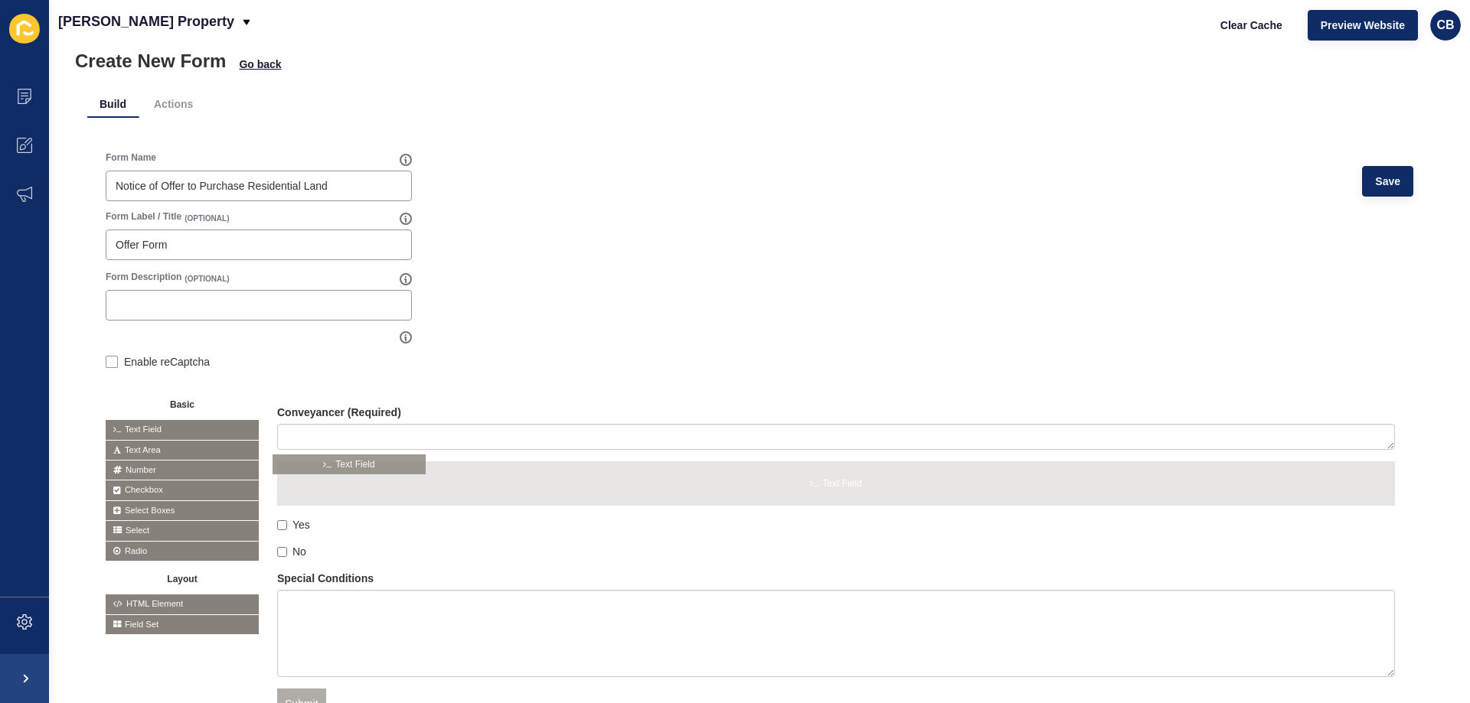
drag, startPoint x: 142, startPoint y: 426, endPoint x: 311, endPoint y: 460, distance: 171.9
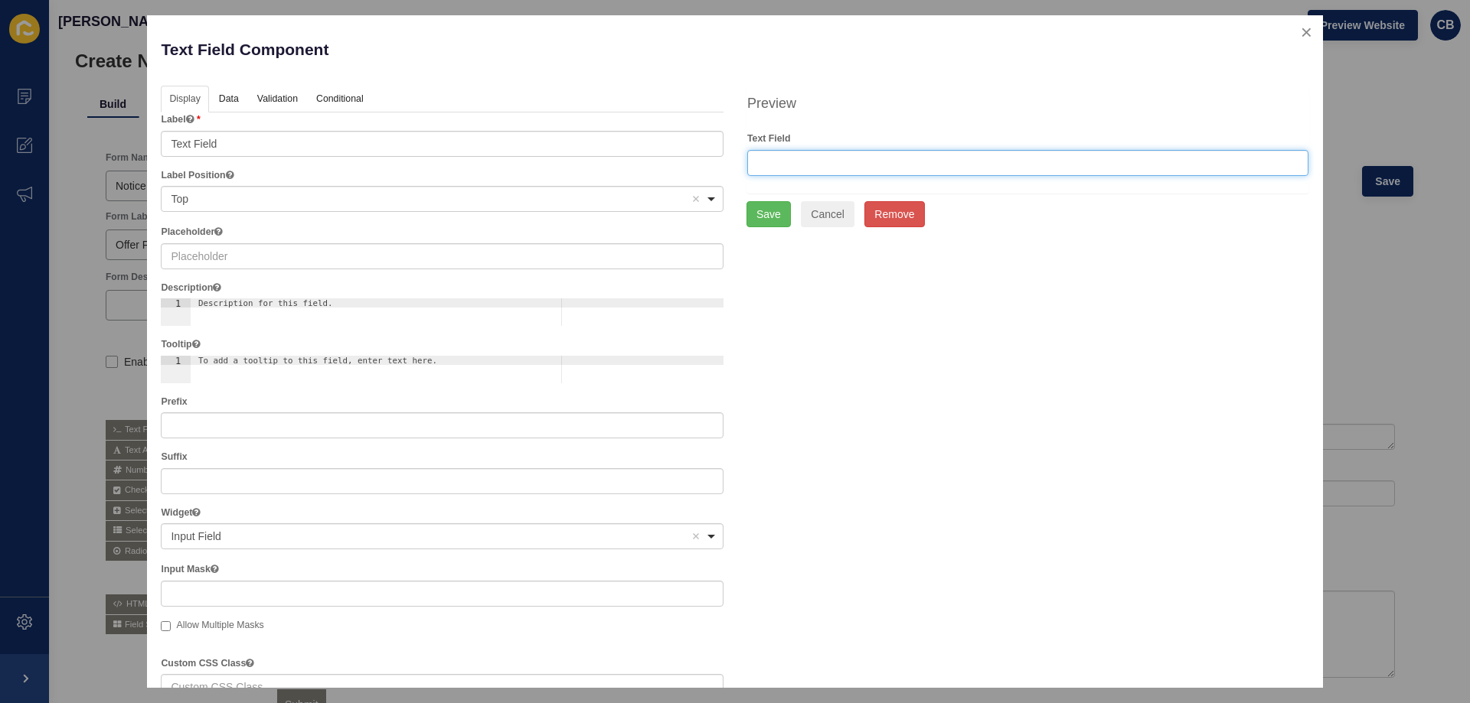
click at [754, 166] on input "text" at bounding box center [1027, 163] width 561 height 26
click at [194, 196] on div "Top Remove item" at bounding box center [430, 198] width 519 height 15
type input "Is the offer subject to finance? (Required)"
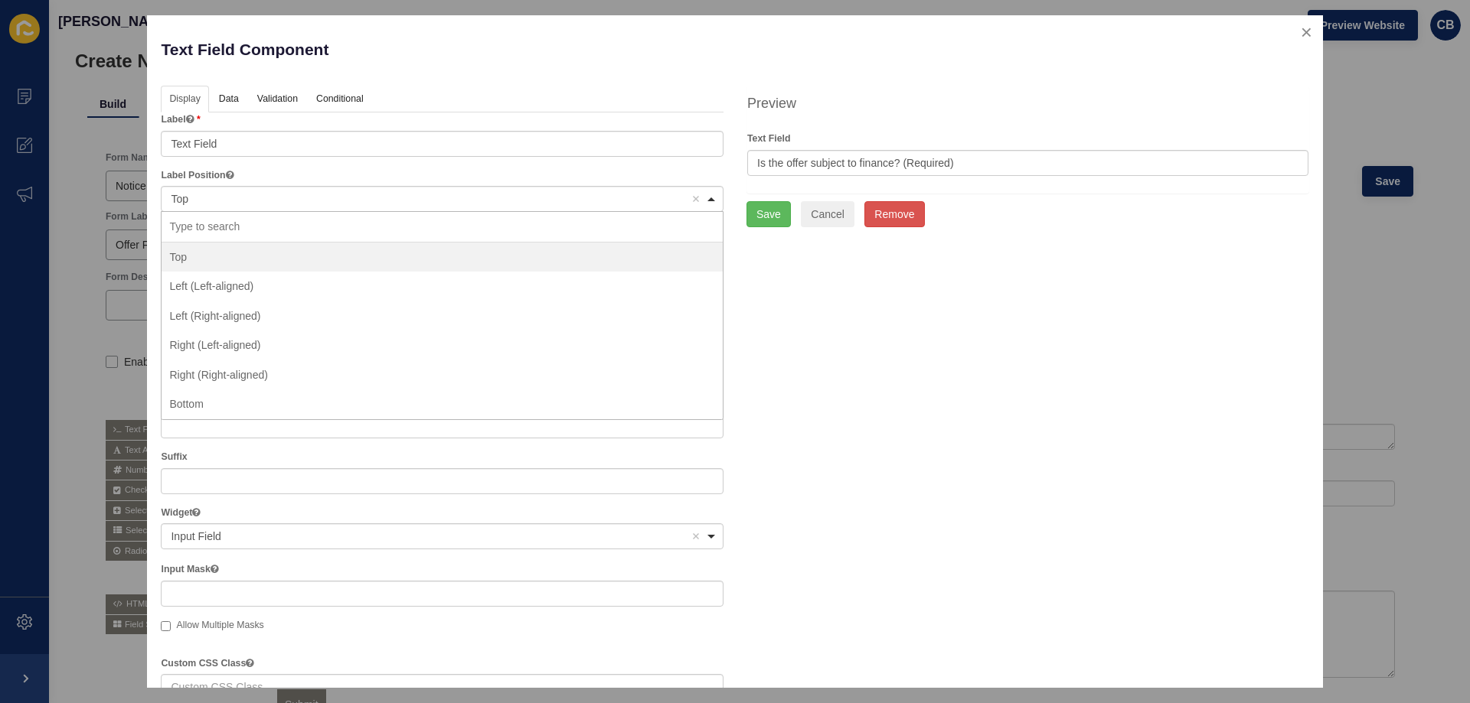
click at [198, 196] on div "Top Remove item" at bounding box center [430, 198] width 519 height 15
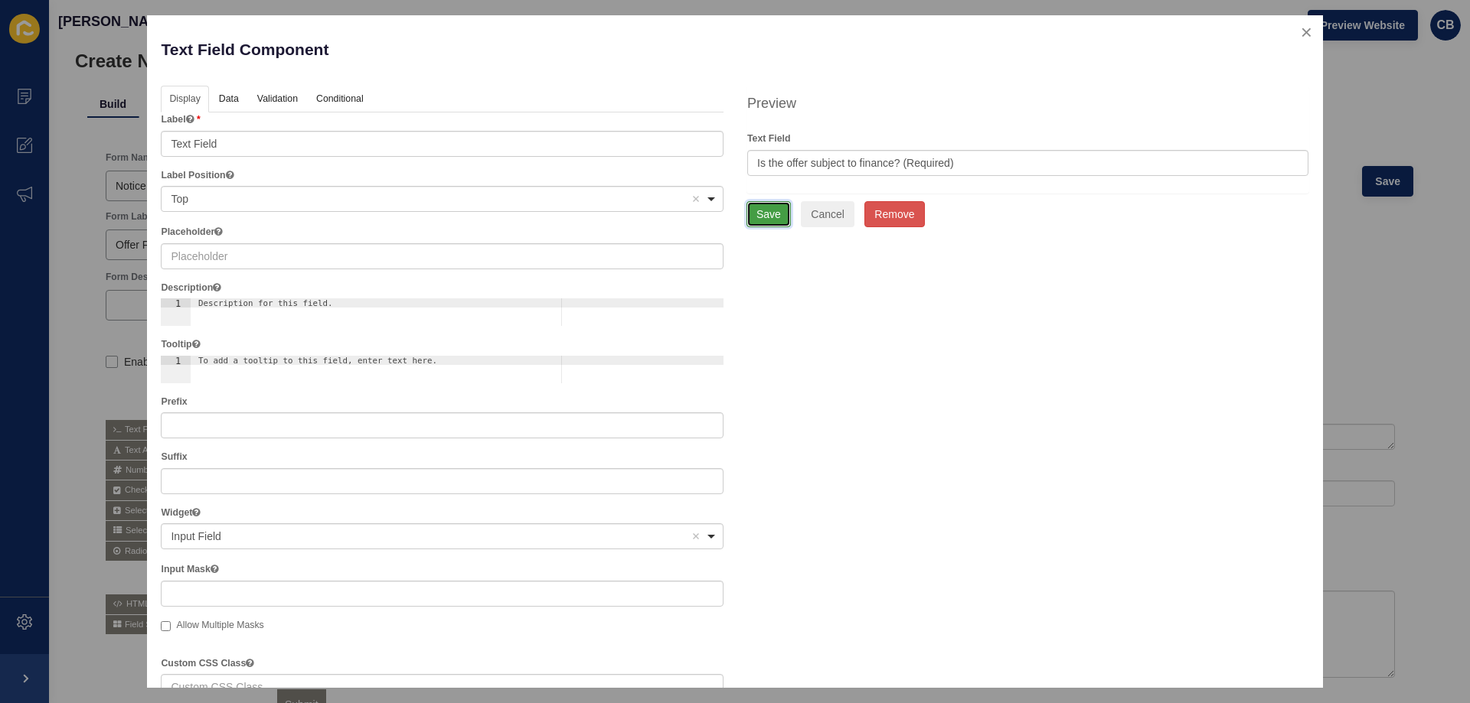
click at [767, 211] on button "Save" at bounding box center [768, 214] width 44 height 26
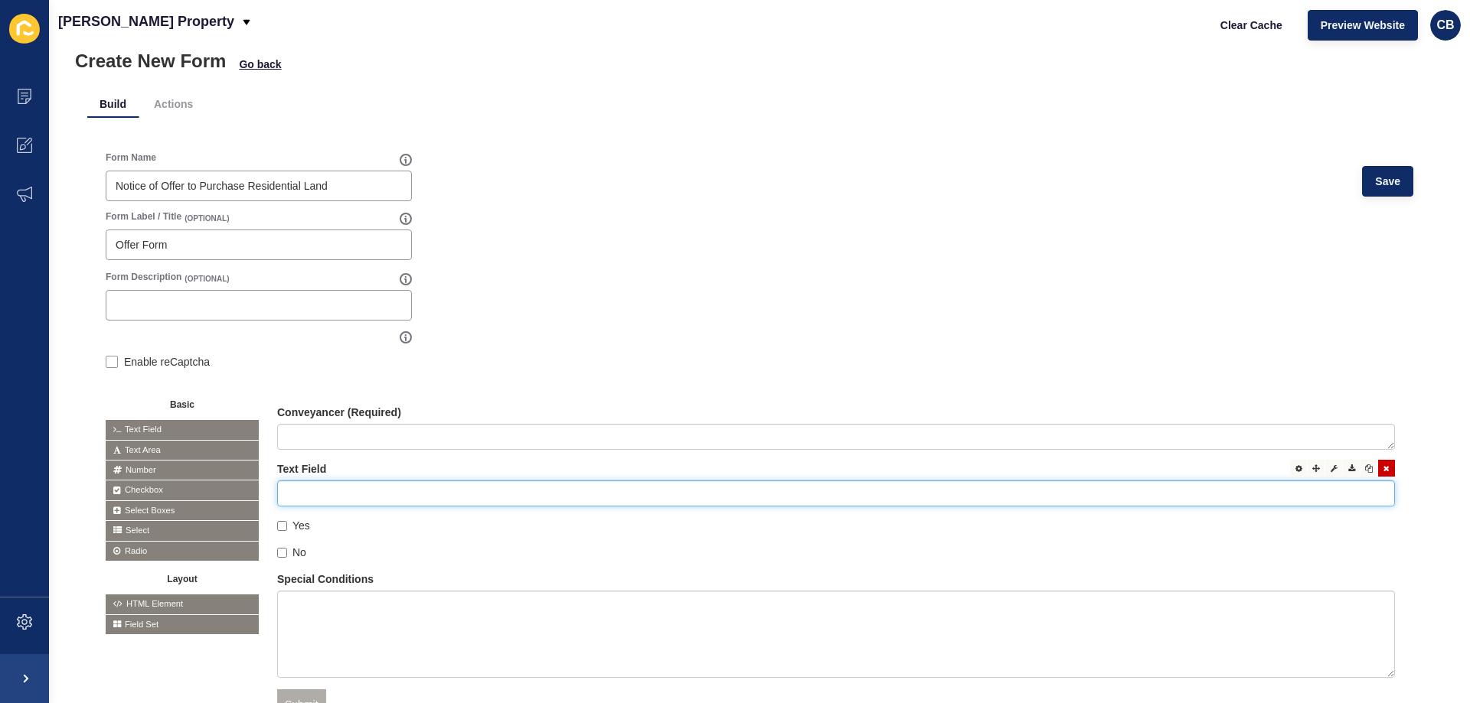
click at [302, 485] on input "text" at bounding box center [836, 494] width 1118 height 26
type input "Is the offer subject to finance? (Required)"
drag, startPoint x: 142, startPoint y: 450, endPoint x: 306, endPoint y: 390, distance: 175.1
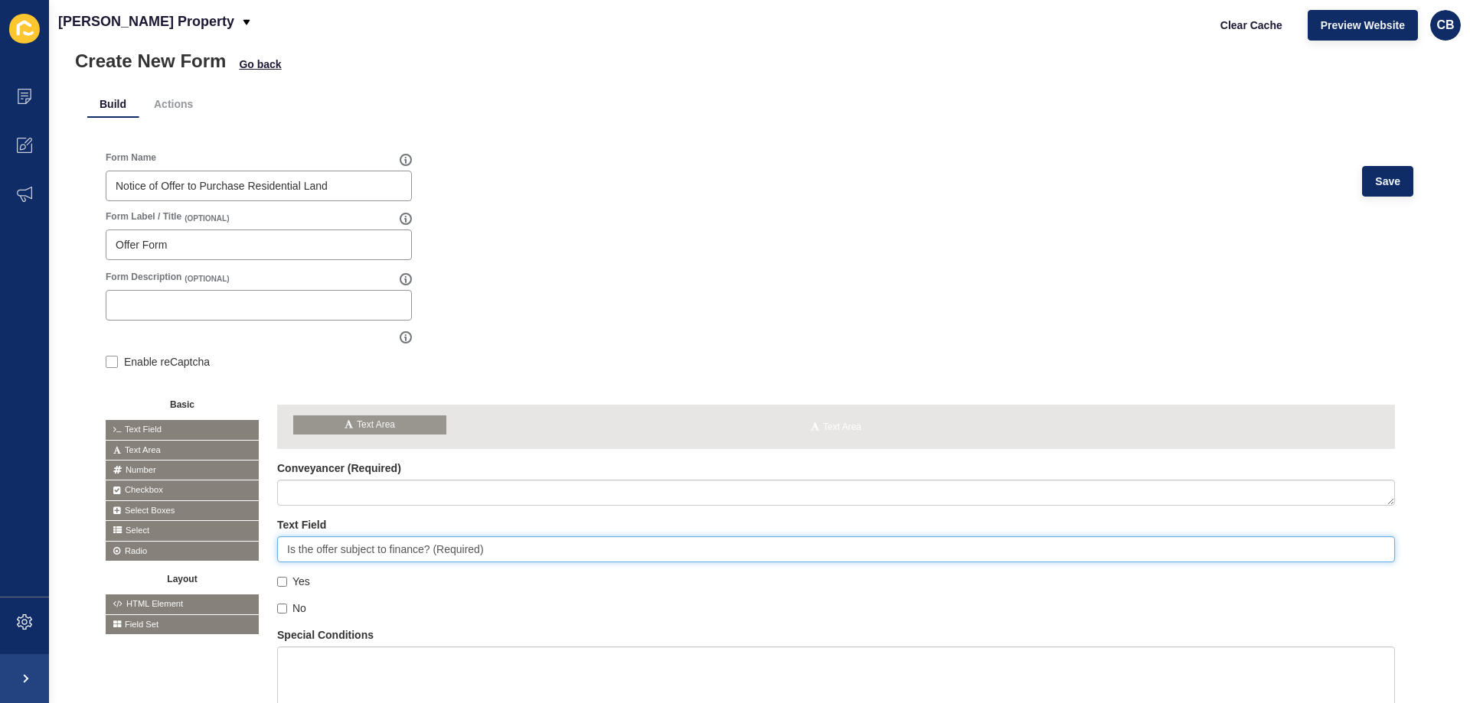
drag, startPoint x: 140, startPoint y: 452, endPoint x: 331, endPoint y: 426, distance: 193.1
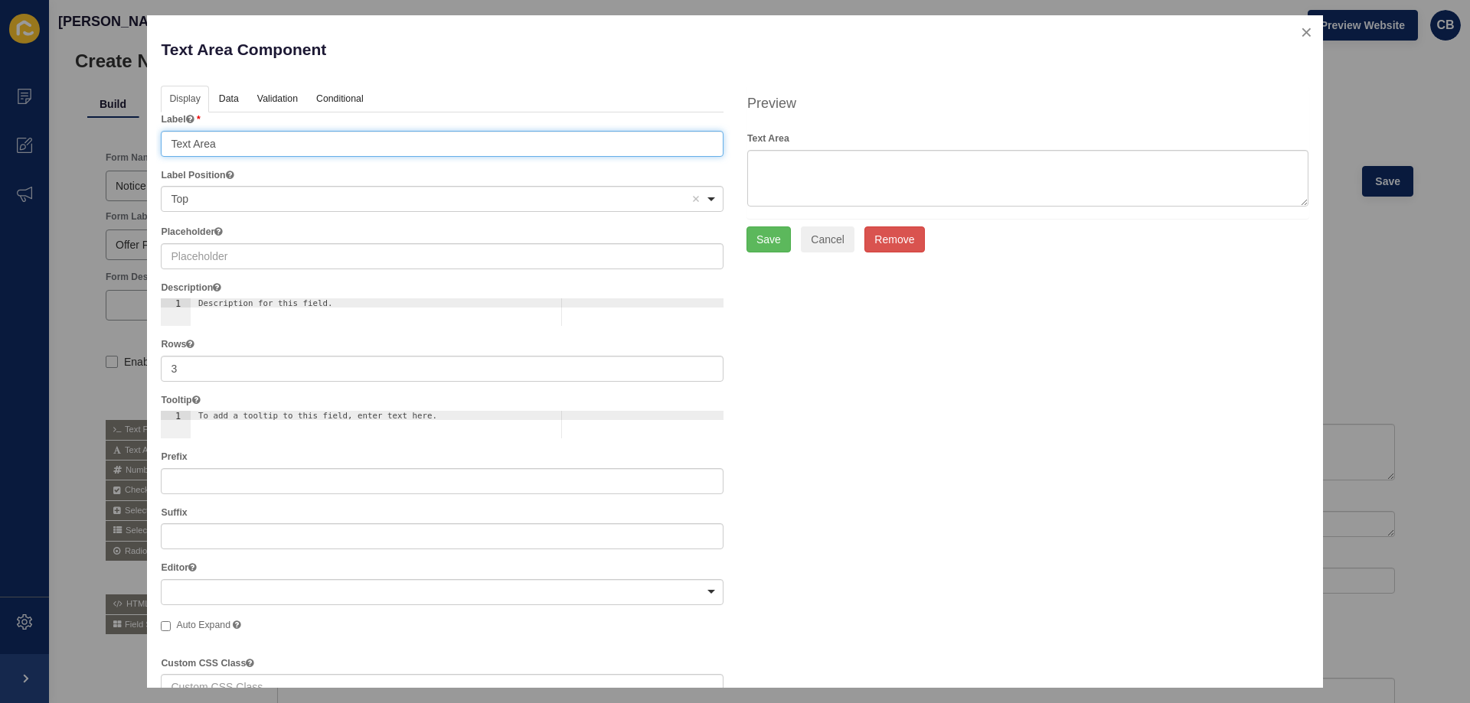
drag, startPoint x: 226, startPoint y: 145, endPoint x: 128, endPoint y: 148, distance: 98.0
click at [128, 148] on div "Text Area Component Help Display Data Validation API Conditional Logic Layout L…" at bounding box center [735, 351] width 1470 height 703
type input "Settlement (Required)"
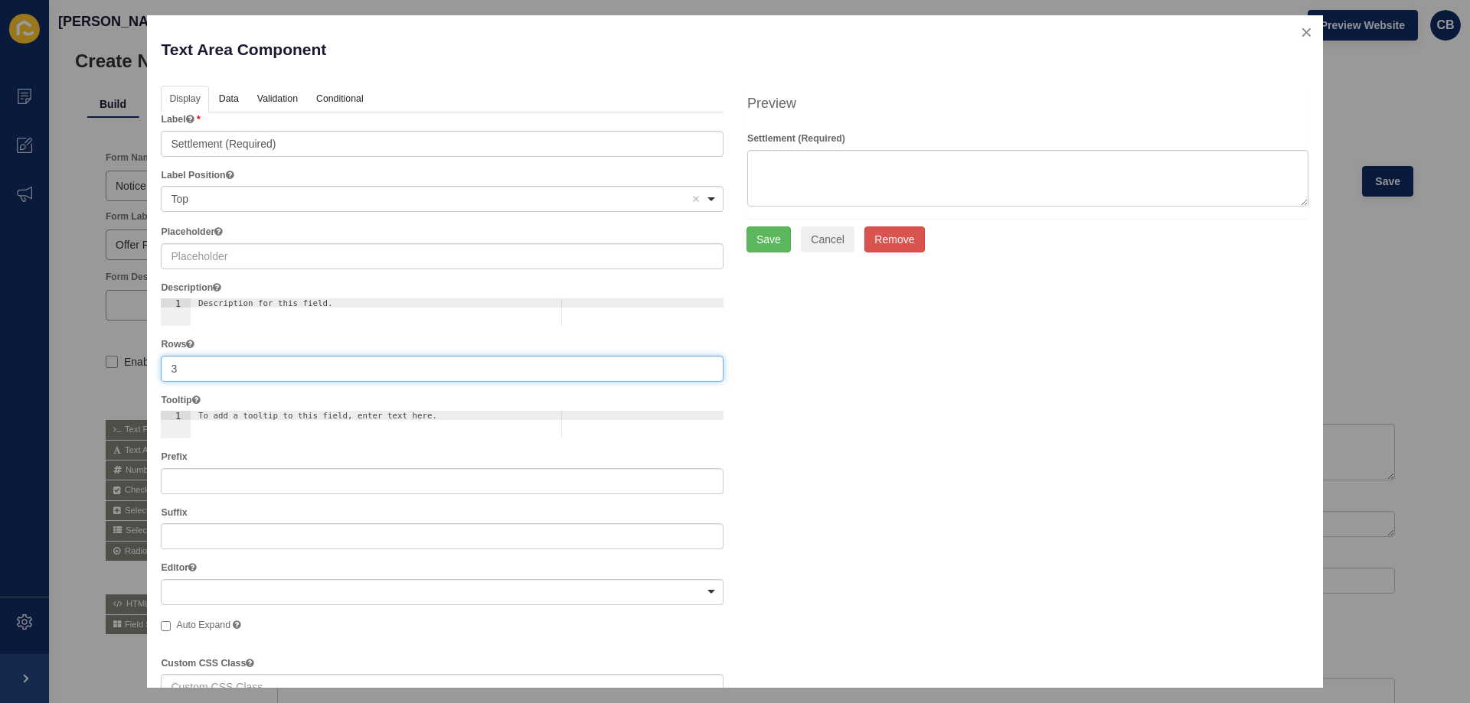
drag, startPoint x: 168, startPoint y: 370, endPoint x: 152, endPoint y: 369, distance: 16.9
click at [152, 369] on div "Text Area Component Help Display Data Validation API Conditional Logic Layout L…" at bounding box center [735, 351] width 1176 height 673
type input "1"
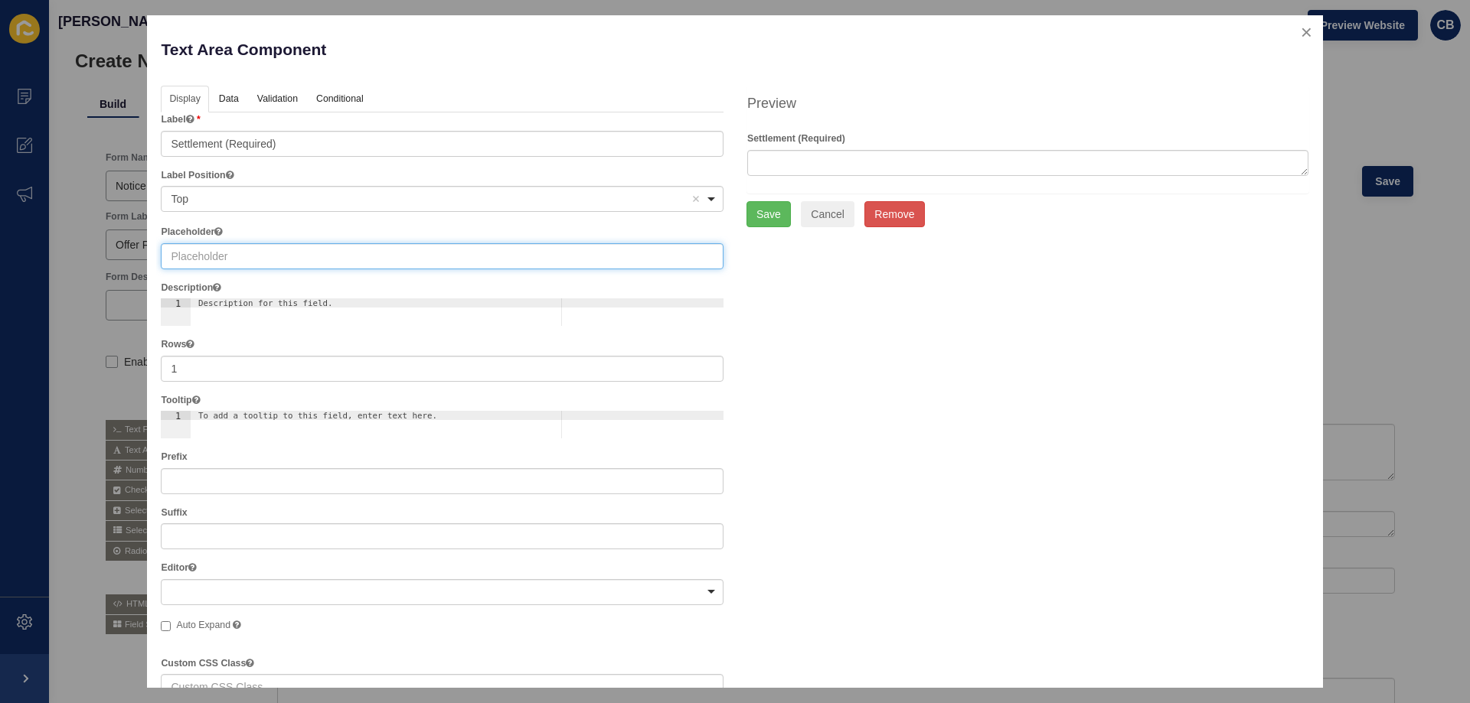
click at [199, 249] on input "text" at bounding box center [442, 256] width 563 height 26
type input "dd/mm/yy"
click at [759, 211] on button "Save" at bounding box center [768, 214] width 44 height 26
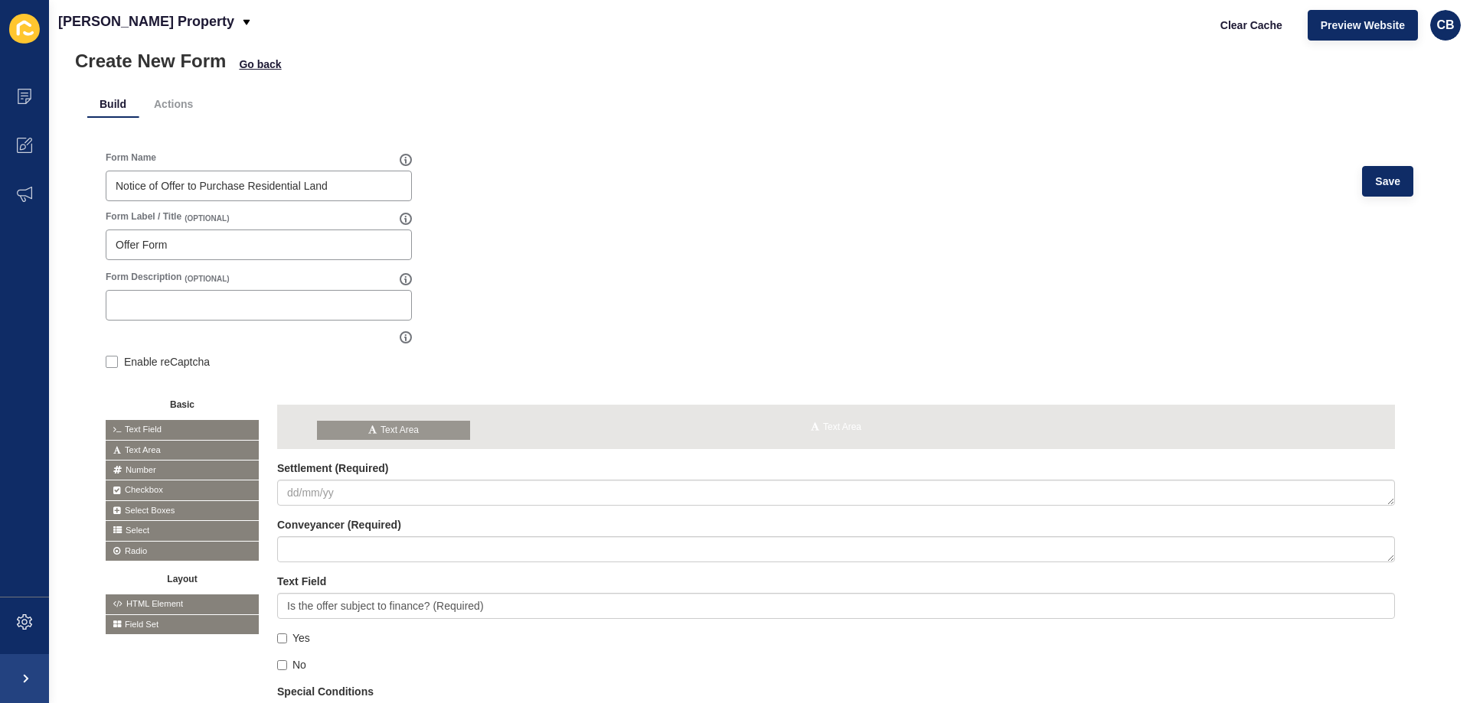
drag, startPoint x: 148, startPoint y: 453, endPoint x: 359, endPoint y: 434, distance: 212.1
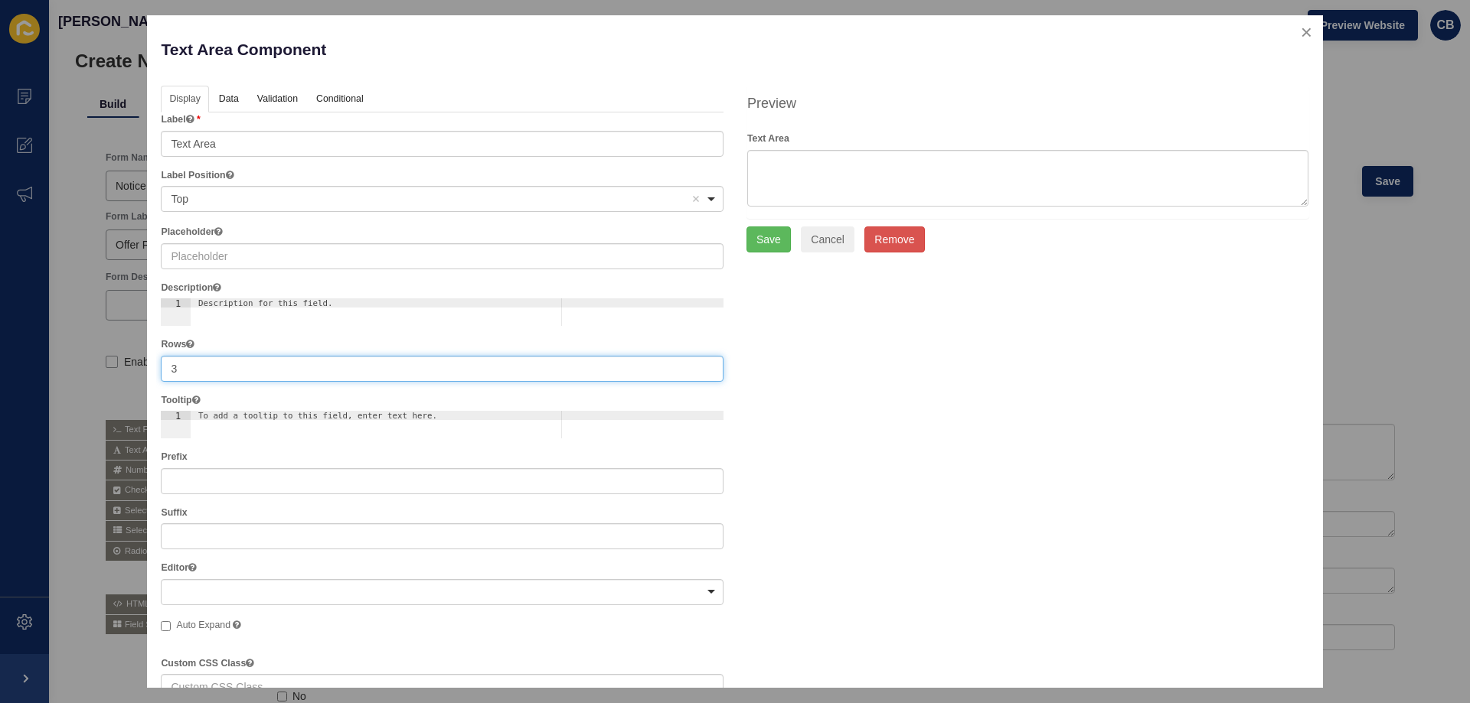
drag, startPoint x: 185, startPoint y: 377, endPoint x: 156, endPoint y: 370, distance: 29.9
click at [160, 372] on div "Display Data Validation API Conditional Logic Layout Label Text Area Label Posi…" at bounding box center [442, 547] width 586 height 923
type input "1"
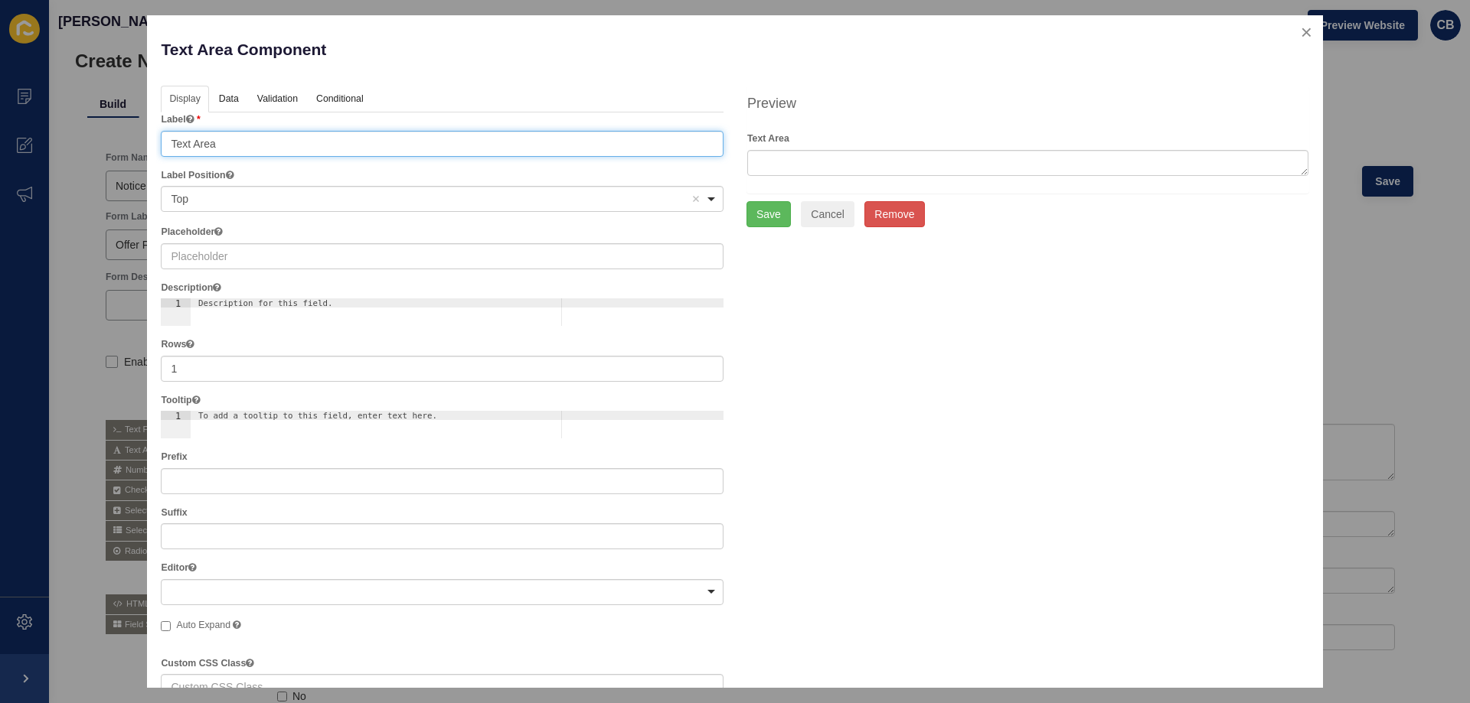
drag, startPoint x: 271, startPoint y: 145, endPoint x: 145, endPoint y: 131, distance: 126.4
click at [145, 131] on div "Text Area Component Help Display Data Validation API Conditional Logic Layout L…" at bounding box center [735, 351] width 1470 height 703
type input "Deposit (Required)"
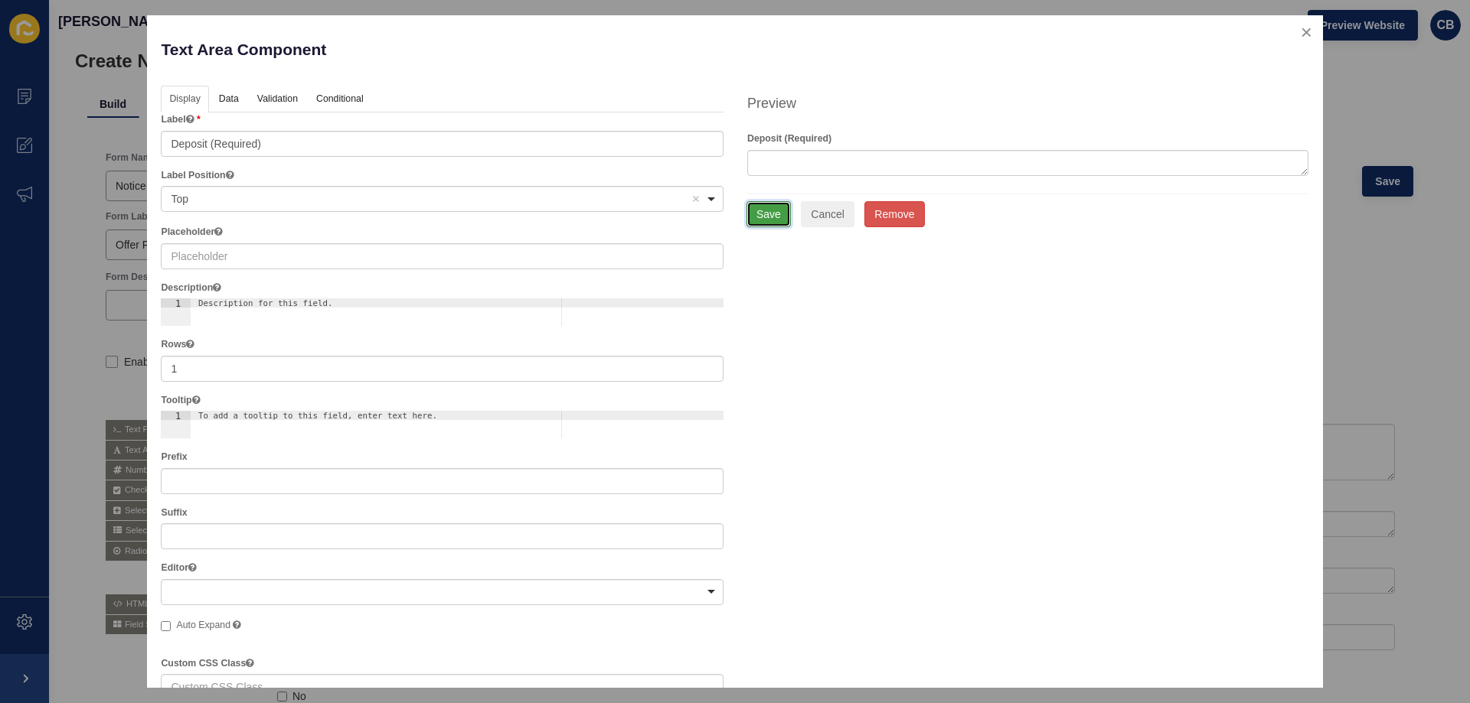
click at [764, 214] on button "Save" at bounding box center [768, 214] width 44 height 26
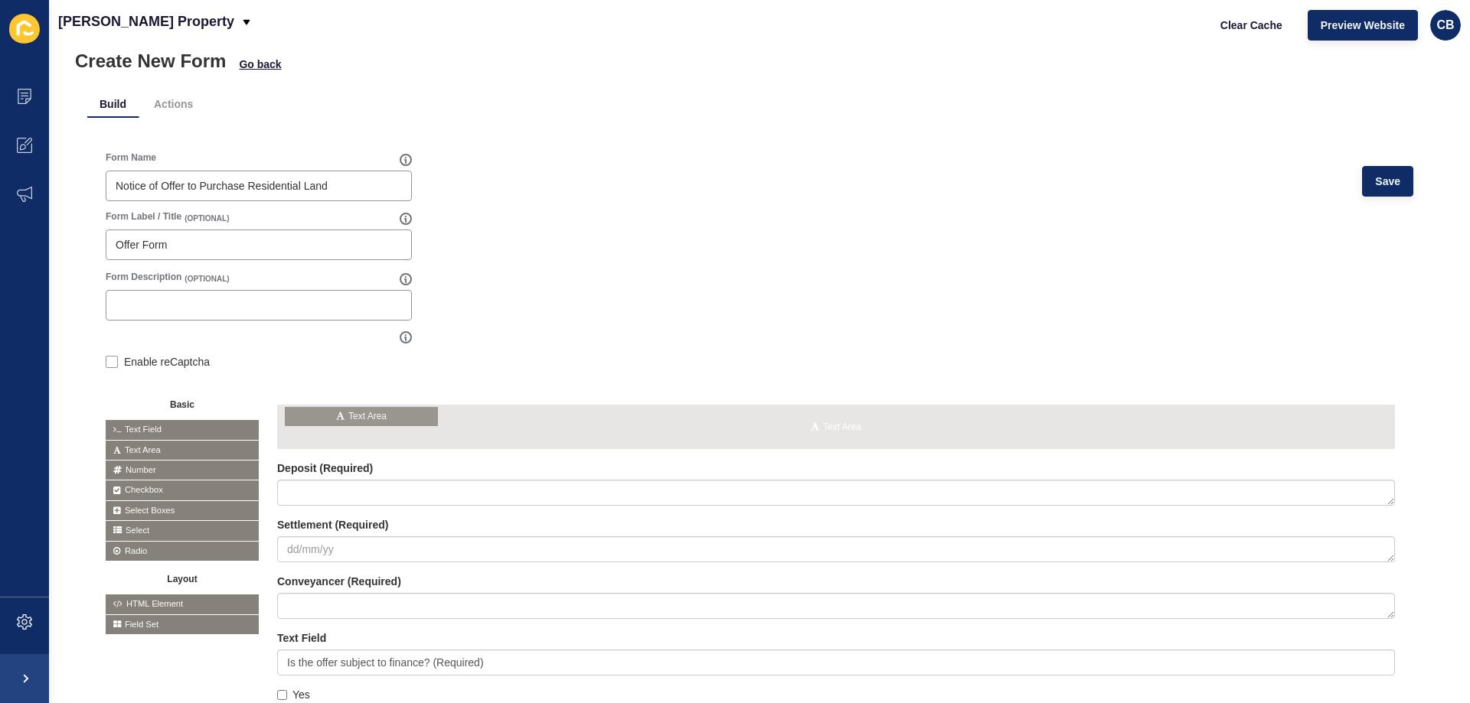
drag, startPoint x: 145, startPoint y: 450, endPoint x: 325, endPoint y: 416, distance: 183.1
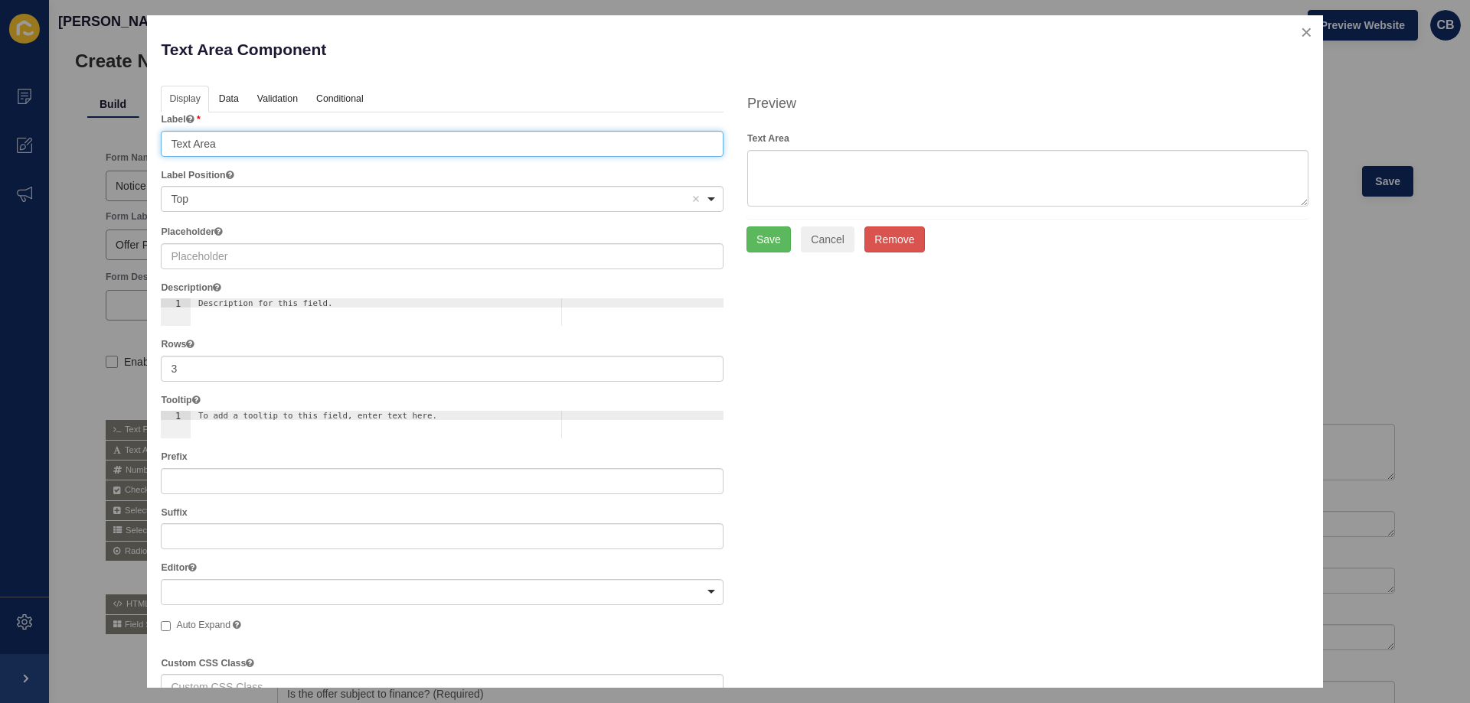
drag, startPoint x: 227, startPoint y: 140, endPoint x: 175, endPoint y: 142, distance: 52.1
click at [175, 142] on input "Text Area" at bounding box center [442, 144] width 563 height 26
type input "T"
type input "Purchase Price (Required)"
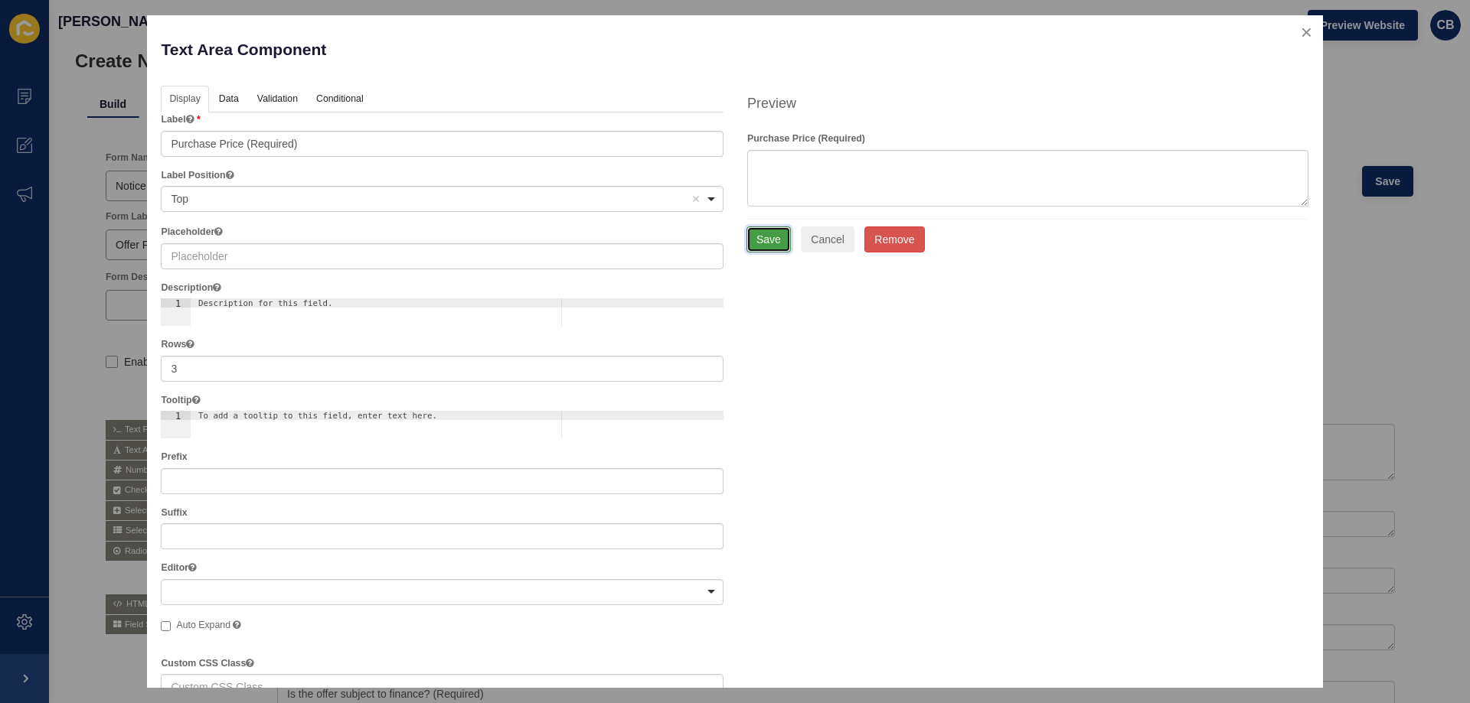
click at [752, 241] on button "Save" at bounding box center [768, 240] width 44 height 26
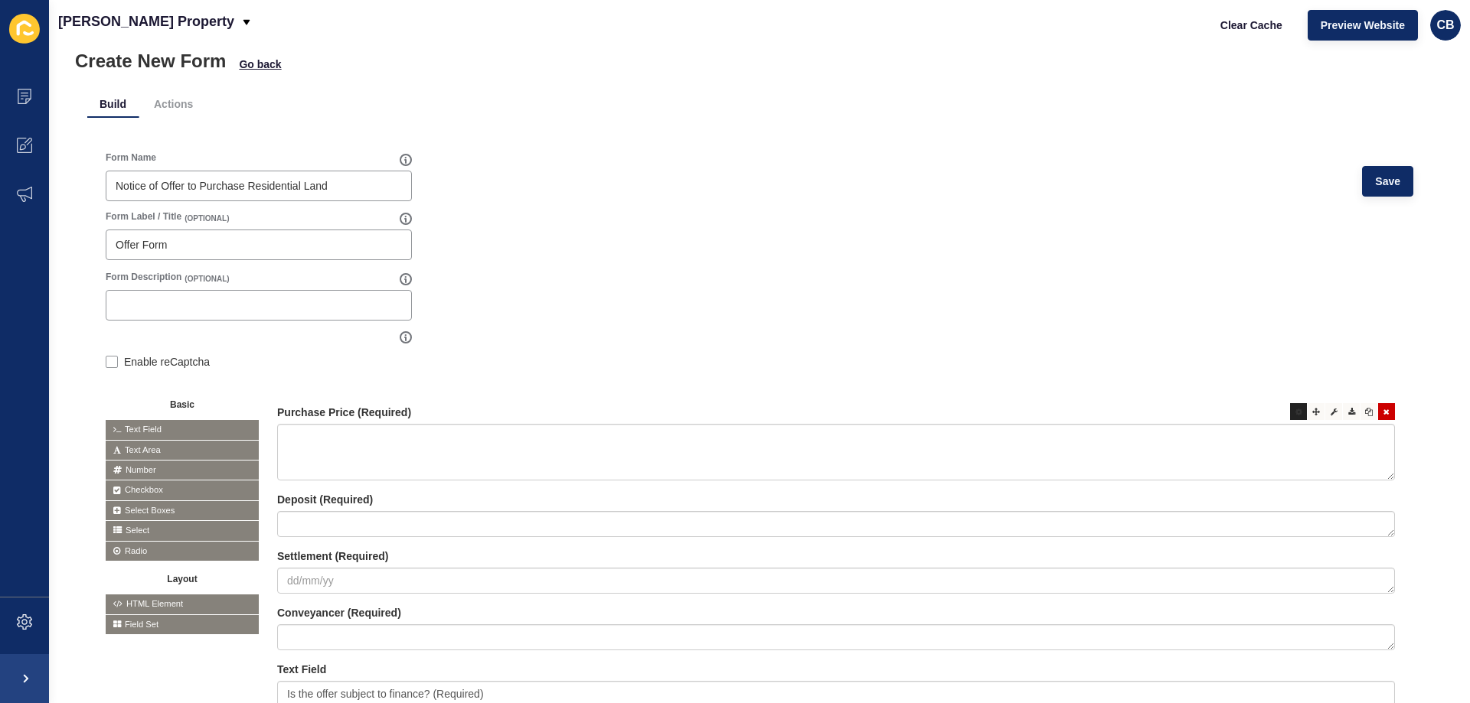
click at [1295, 413] on icon at bounding box center [1298, 412] width 7 height 8
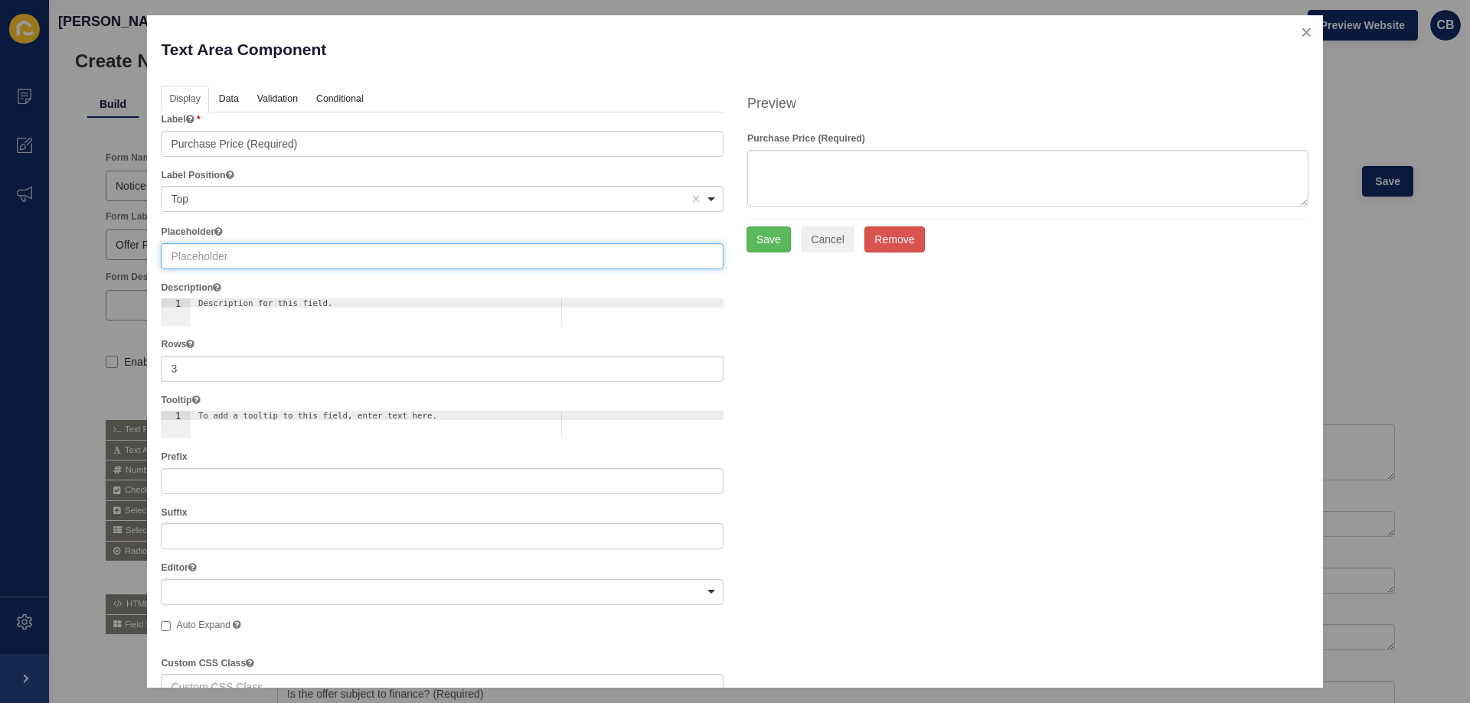
click at [191, 249] on input "text" at bounding box center [442, 256] width 563 height 26
type input "$"
drag, startPoint x: 204, startPoint y: 370, endPoint x: 157, endPoint y: 369, distance: 46.7
click at [157, 369] on div "Display Data Validation API Conditional Logic Layout Label Purchase Price (Requ…" at bounding box center [442, 547] width 586 height 923
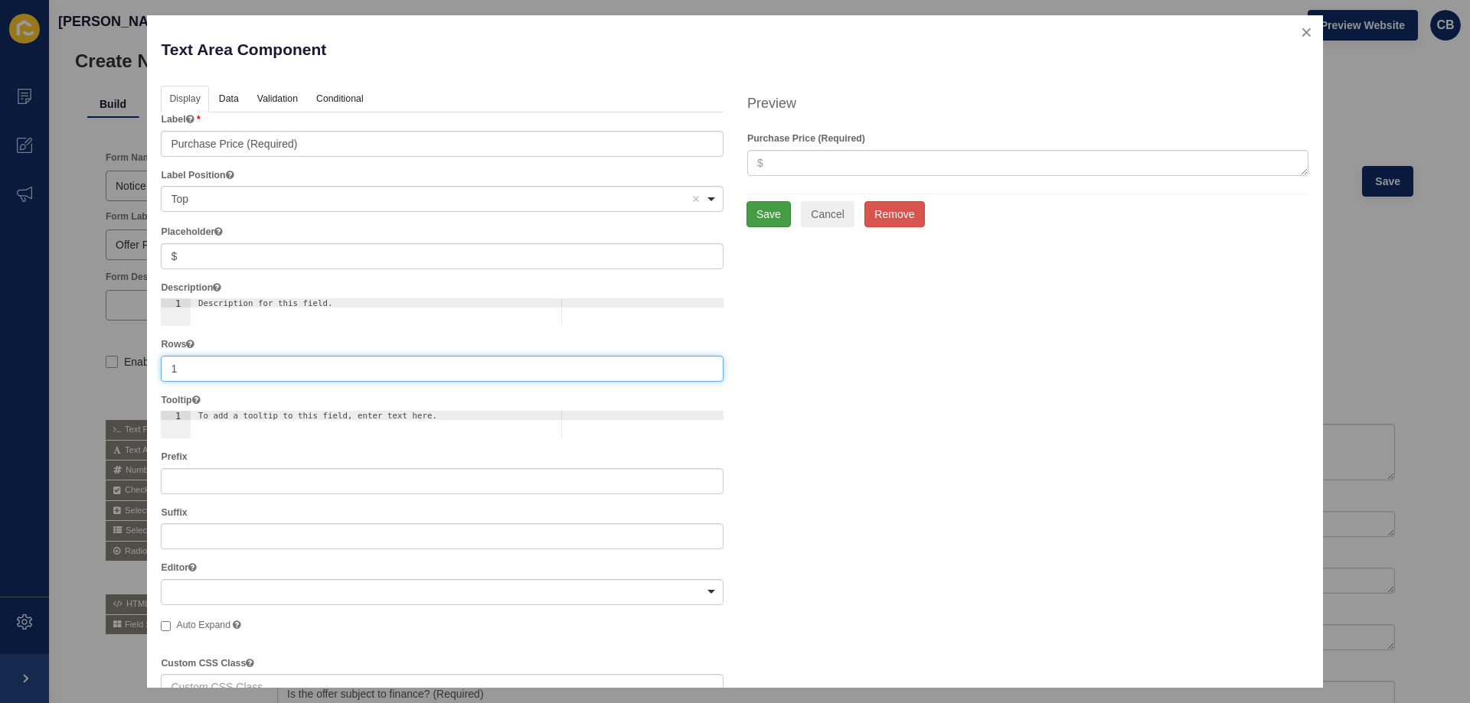
type input "1"
click at [762, 215] on button "Save" at bounding box center [768, 214] width 44 height 26
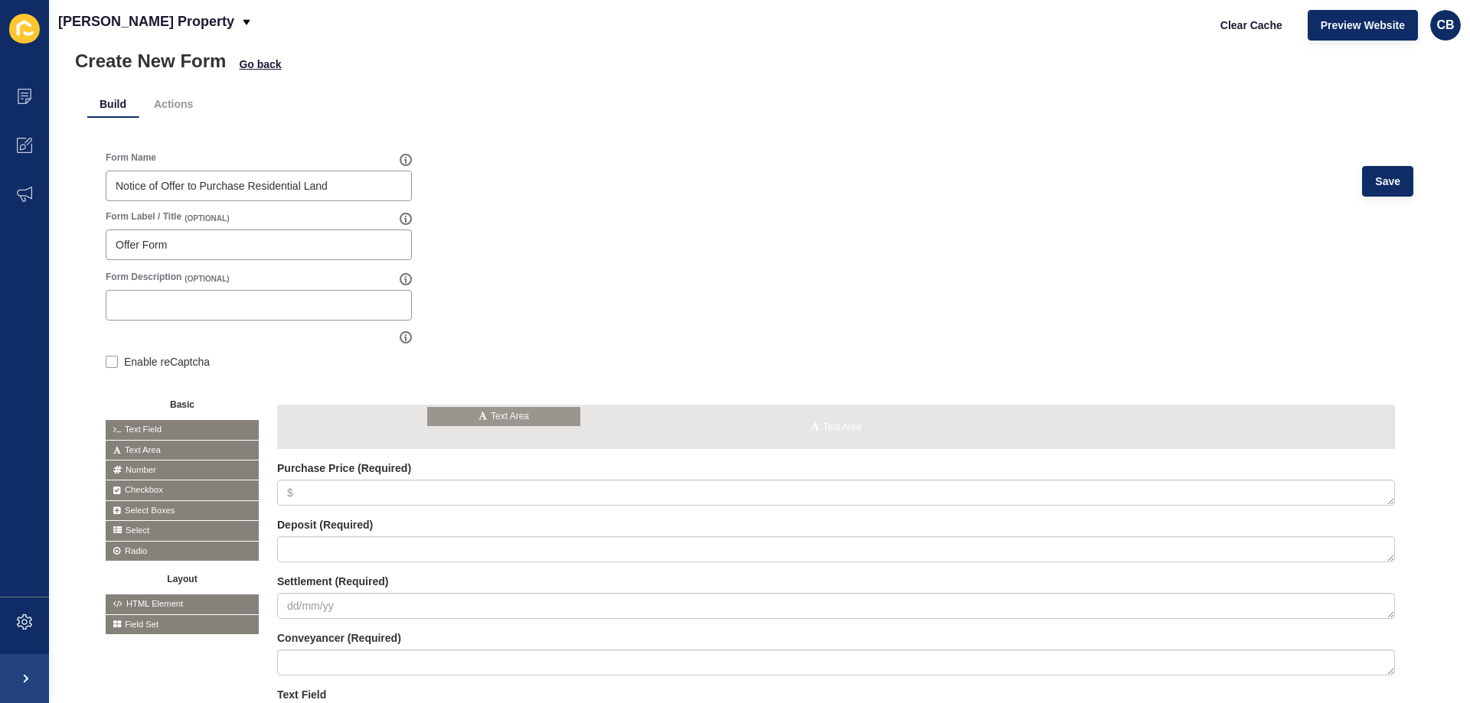
drag, startPoint x: 129, startPoint y: 449, endPoint x: 451, endPoint y: 415, distance: 324.0
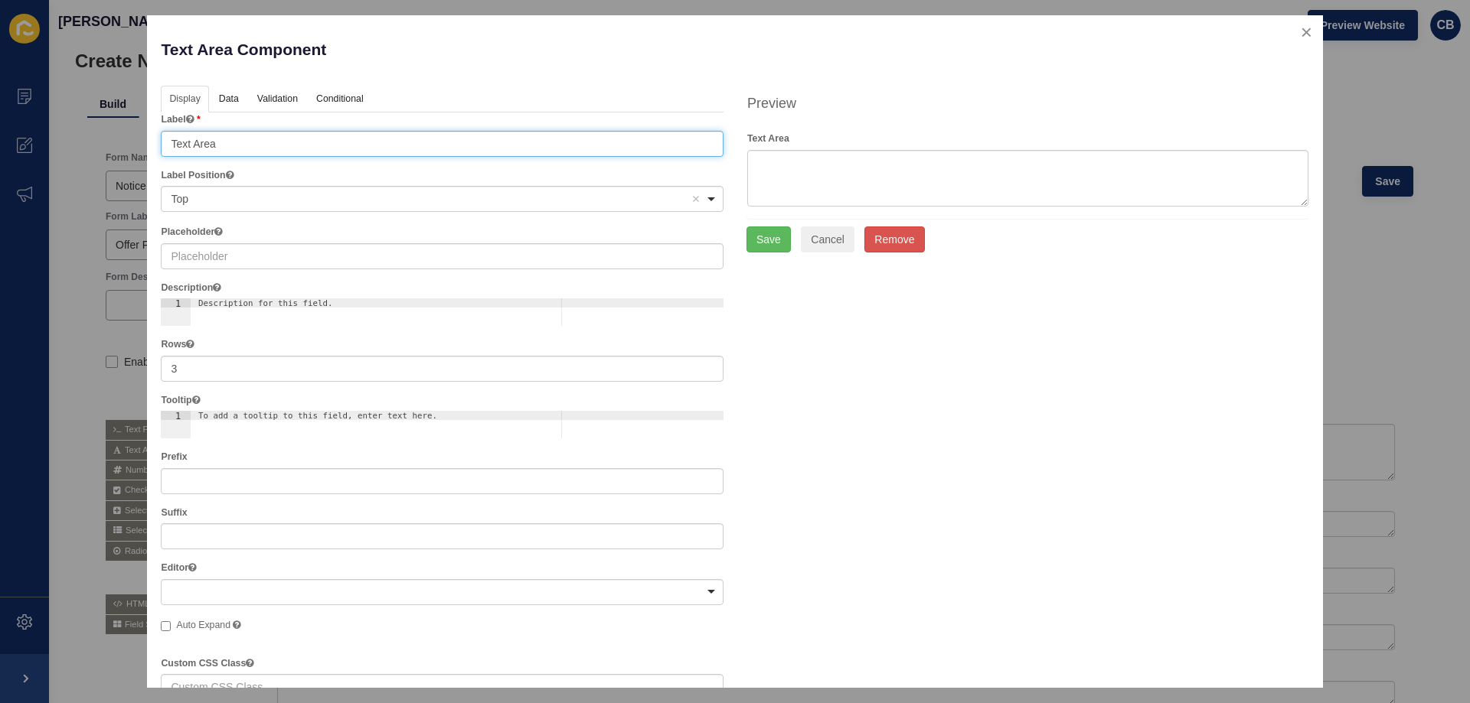
drag, startPoint x: 217, startPoint y: 147, endPoint x: 164, endPoint y: 148, distance: 52.8
click at [166, 148] on input "Text Area" at bounding box center [442, 144] width 563 height 26
type input "Postcode"
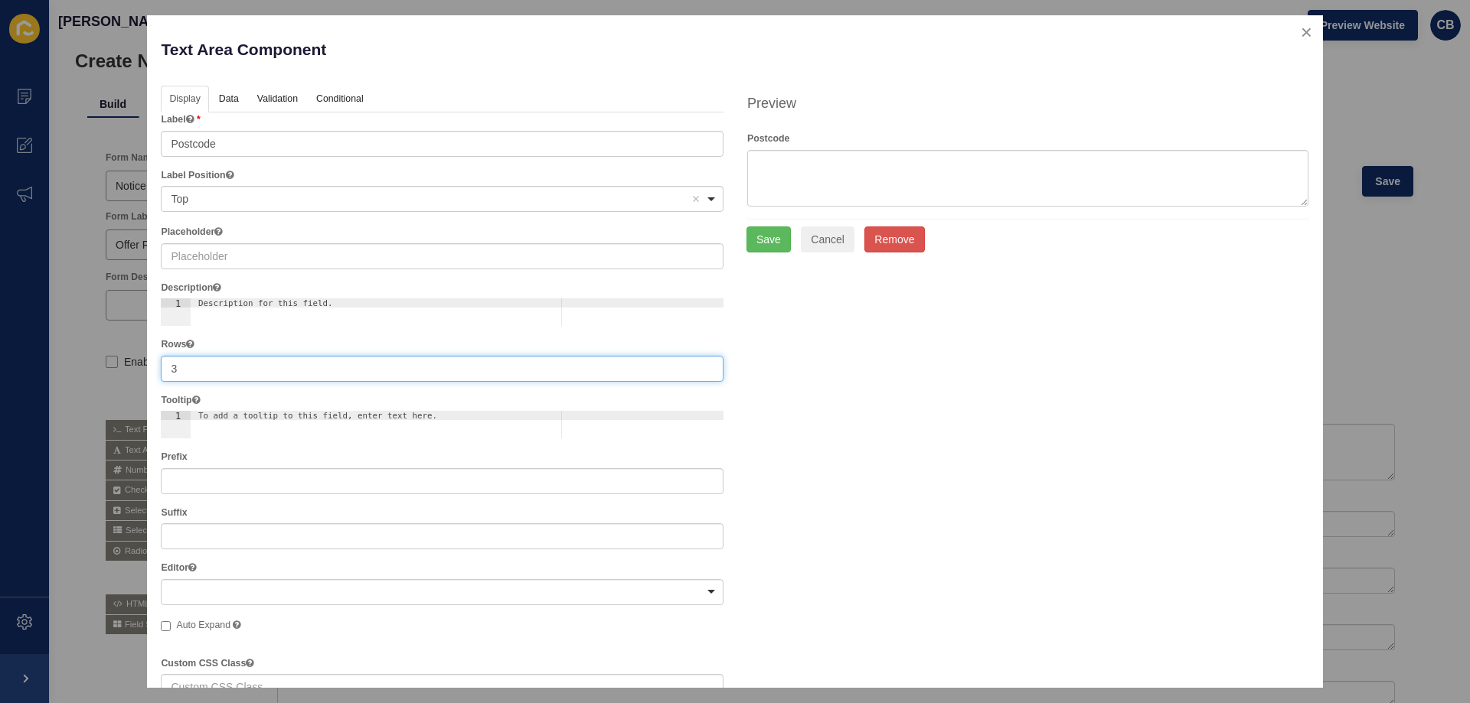
drag, startPoint x: 181, startPoint y: 370, endPoint x: 151, endPoint y: 373, distance: 30.8
click at [151, 373] on div "Text Area Component Help Display Data Validation API Conditional Logic Layout L…" at bounding box center [735, 351] width 1176 height 673
type input "1"
click at [762, 215] on button "Save" at bounding box center [768, 214] width 44 height 26
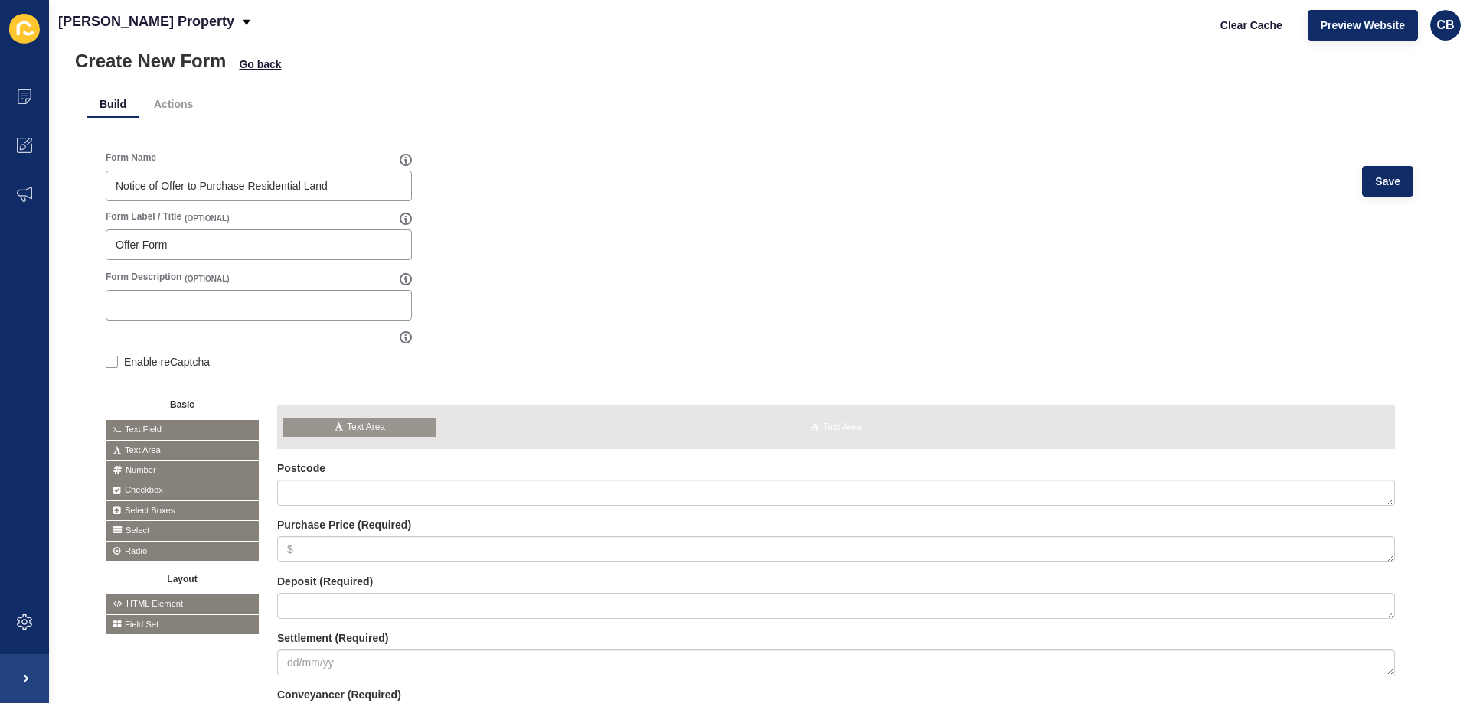
drag, startPoint x: 139, startPoint y: 450, endPoint x: 318, endPoint y: 427, distance: 179.8
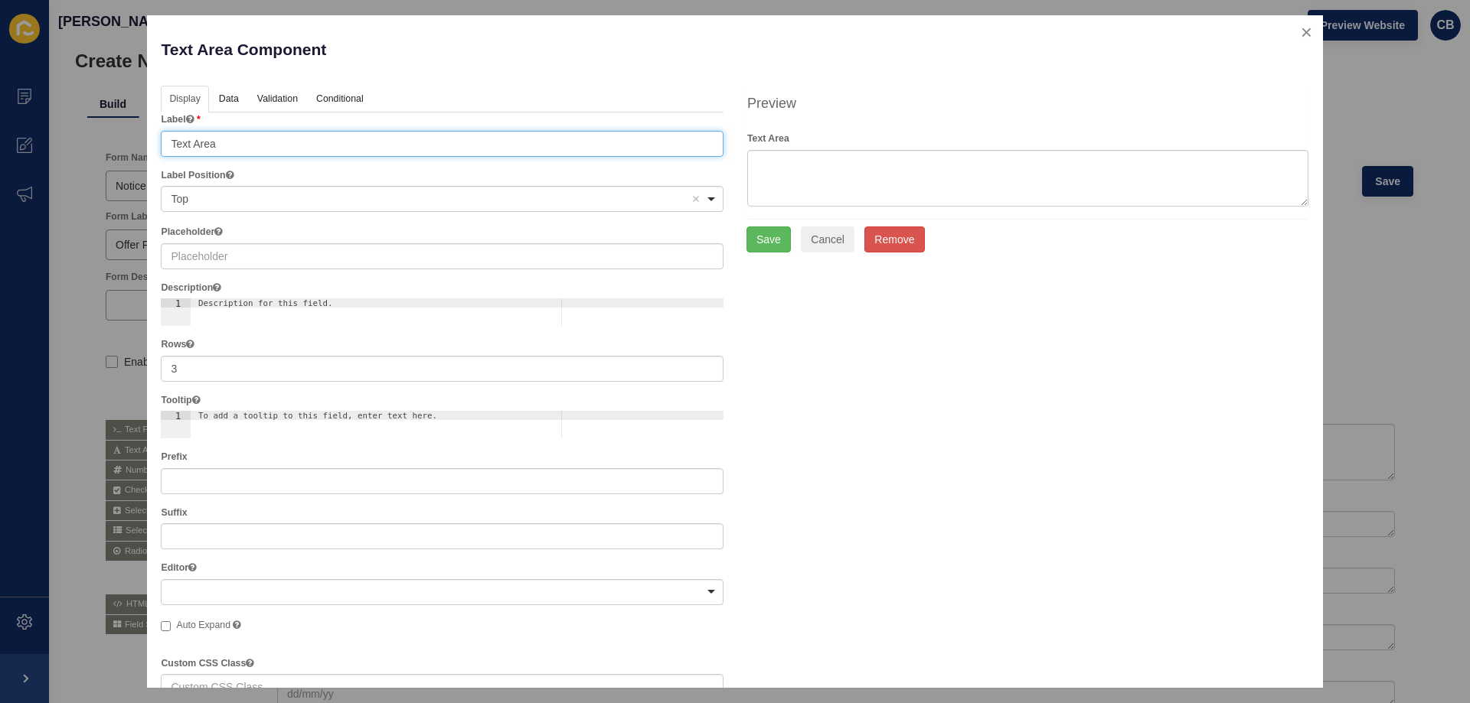
drag, startPoint x: 240, startPoint y: 146, endPoint x: 134, endPoint y: 145, distance: 105.6
click at [134, 145] on div "Text Area Component Help Display Data Validation API Conditional Logic Layout L…" at bounding box center [735, 351] width 1470 height 703
type input "State"
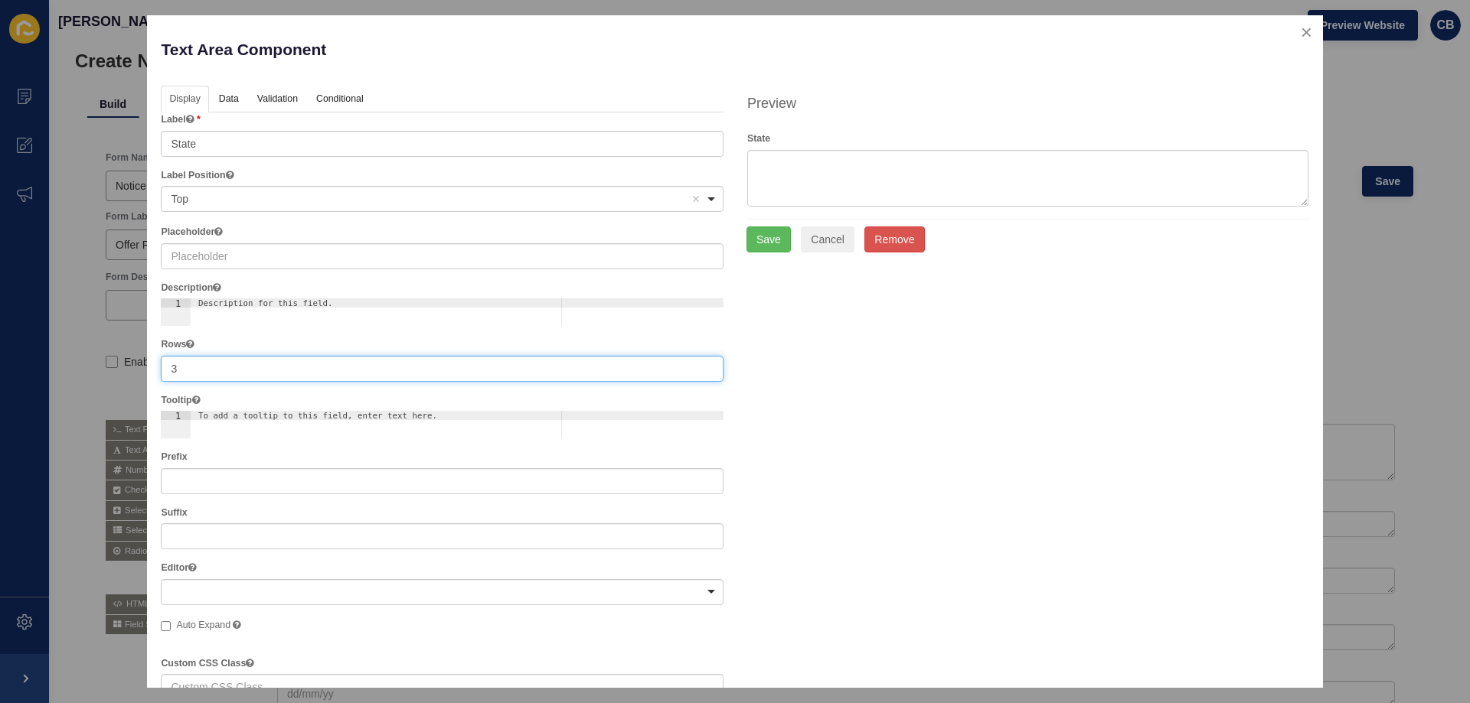
drag, startPoint x: 176, startPoint y: 377, endPoint x: 161, endPoint y: 376, distance: 15.3
click at [161, 376] on input "3" at bounding box center [442, 369] width 563 height 26
type input "1"
click at [753, 220] on button "Save" at bounding box center [768, 214] width 44 height 26
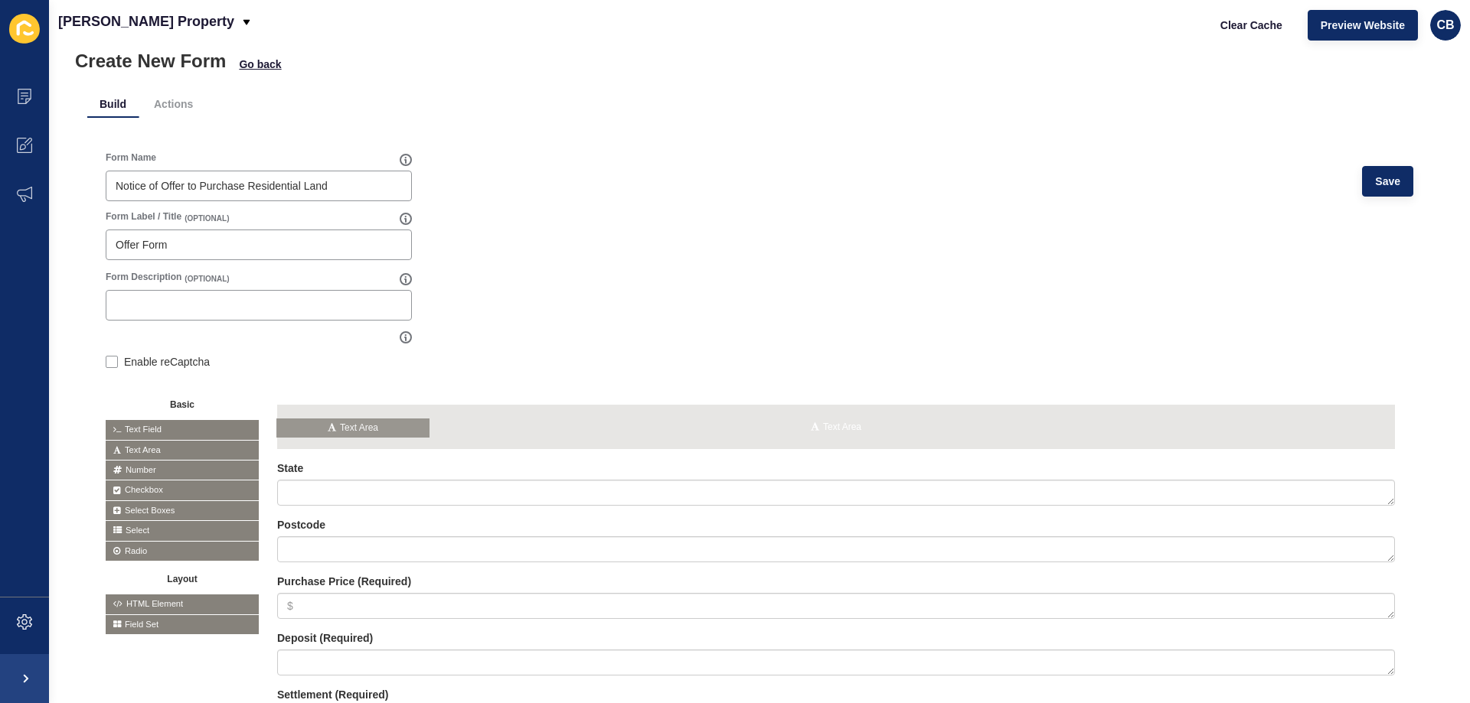
drag, startPoint x: 126, startPoint y: 452, endPoint x: 299, endPoint y: 429, distance: 173.9
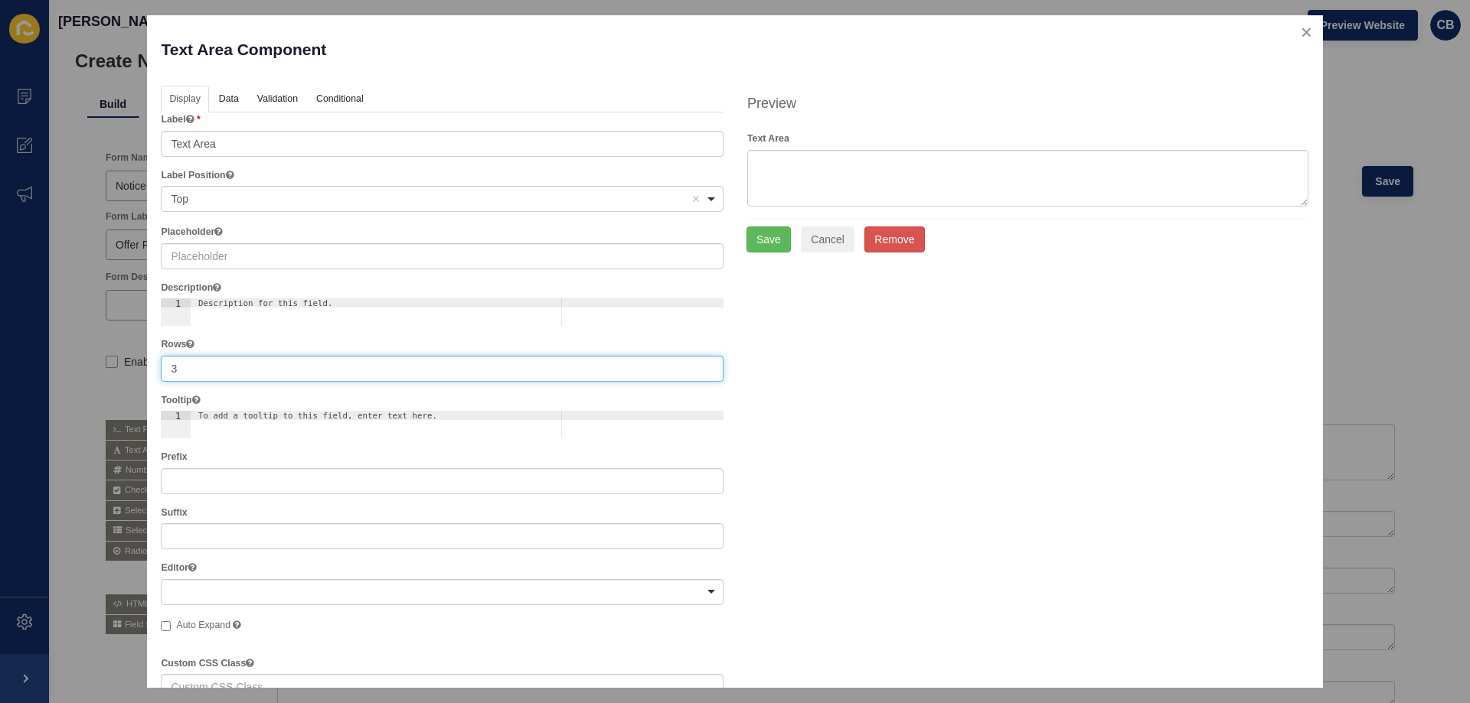
drag, startPoint x: 202, startPoint y: 368, endPoint x: 159, endPoint y: 375, distance: 43.4
click at [165, 374] on input "3" at bounding box center [442, 369] width 563 height 26
type input "1"
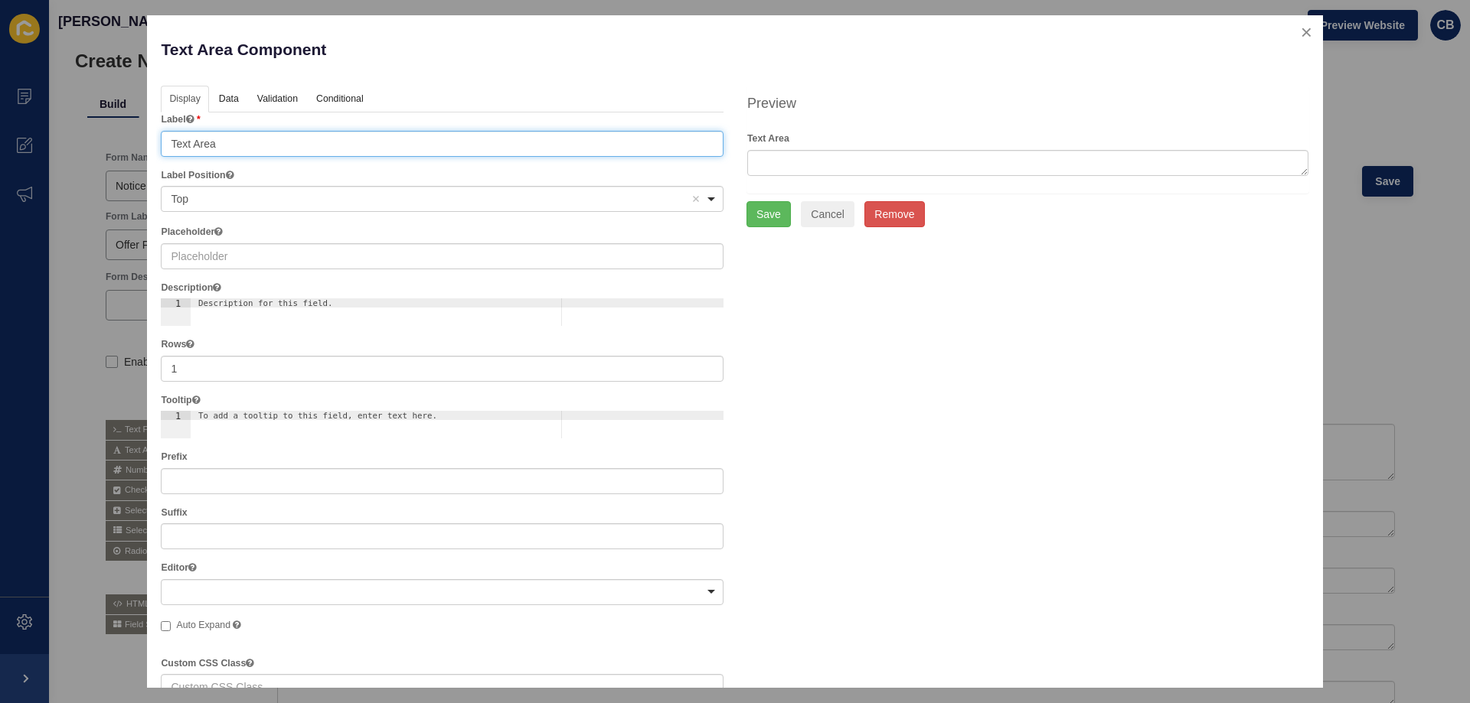
drag, startPoint x: 230, startPoint y: 142, endPoint x: 117, endPoint y: 144, distance: 113.3
click at [117, 144] on div "Text Area Component Help Display Data Validation API Conditional Logic Layout L…" at bounding box center [735, 351] width 1470 height 703
type input "City"
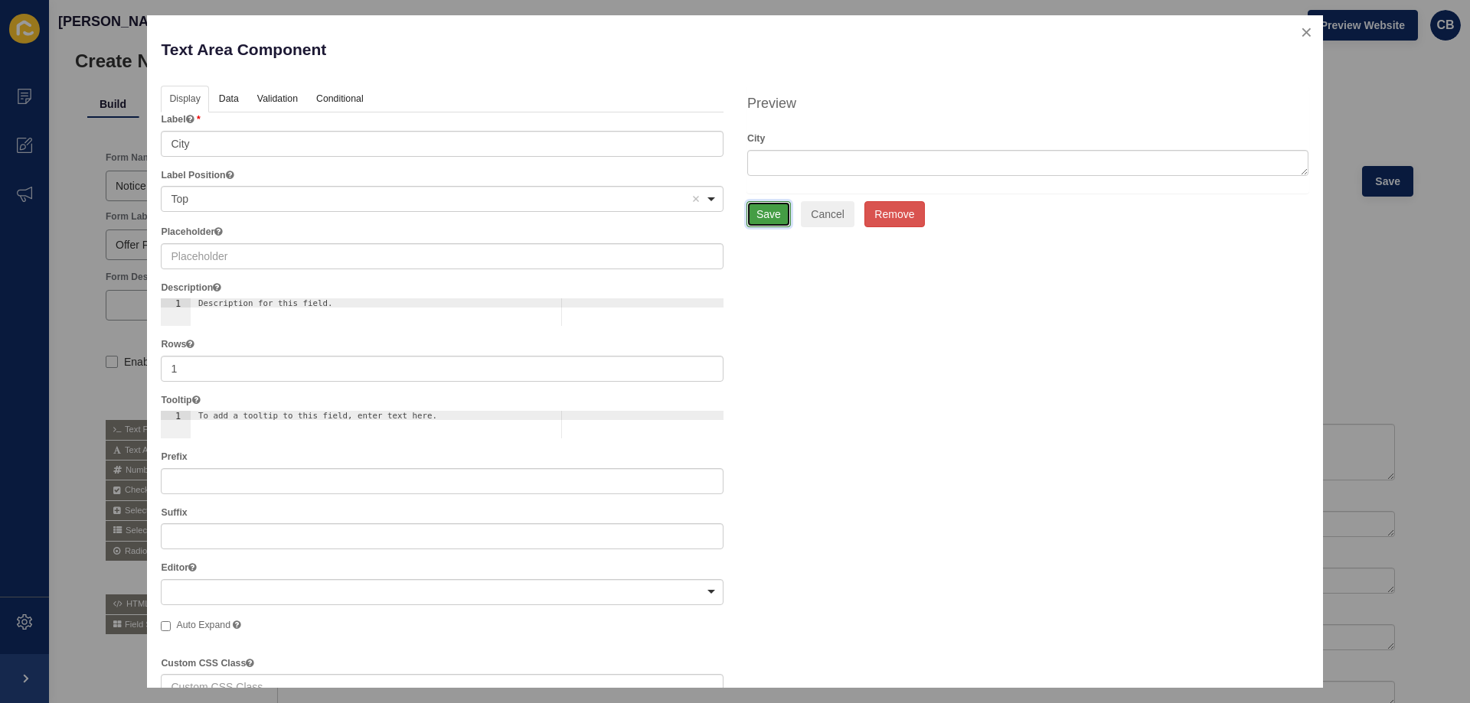
click at [759, 210] on button "Save" at bounding box center [768, 214] width 44 height 26
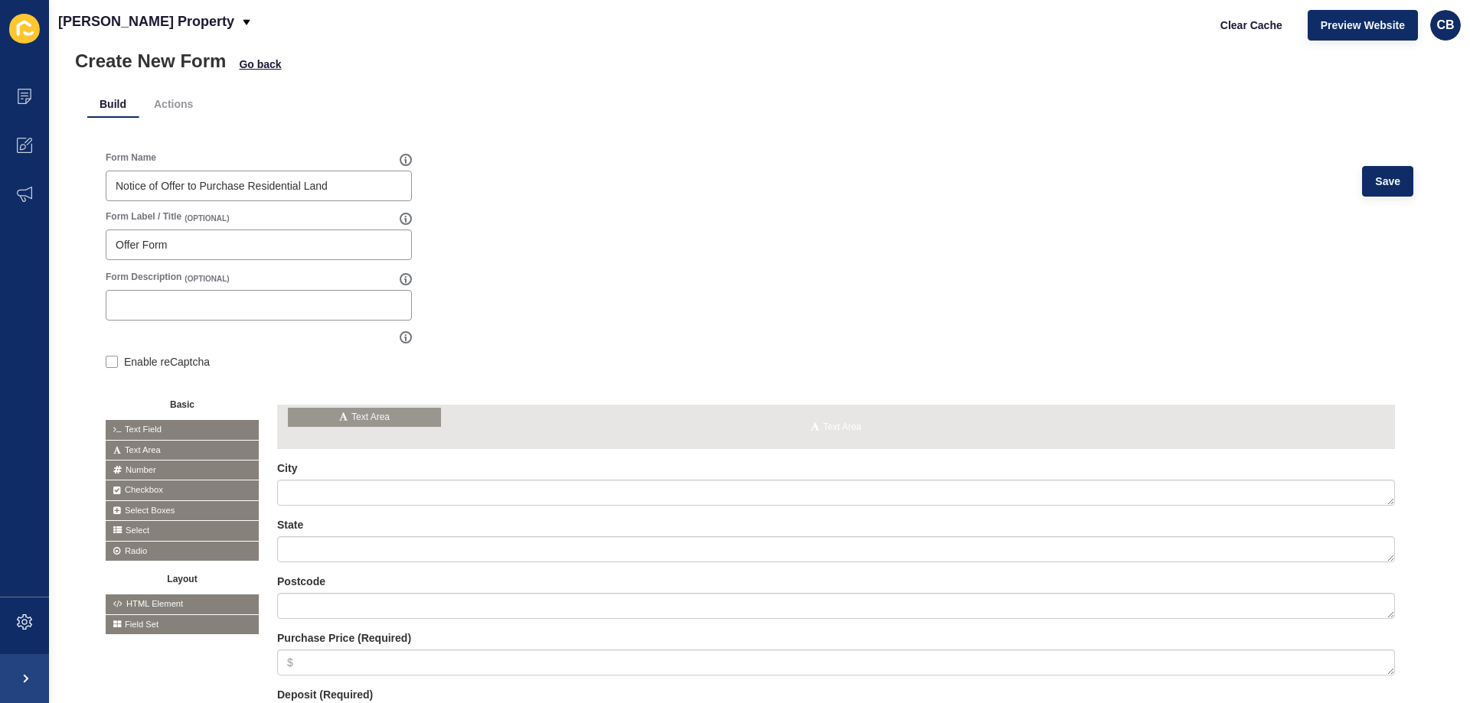
drag, startPoint x: 153, startPoint y: 449, endPoint x: 336, endPoint y: 415, distance: 186.0
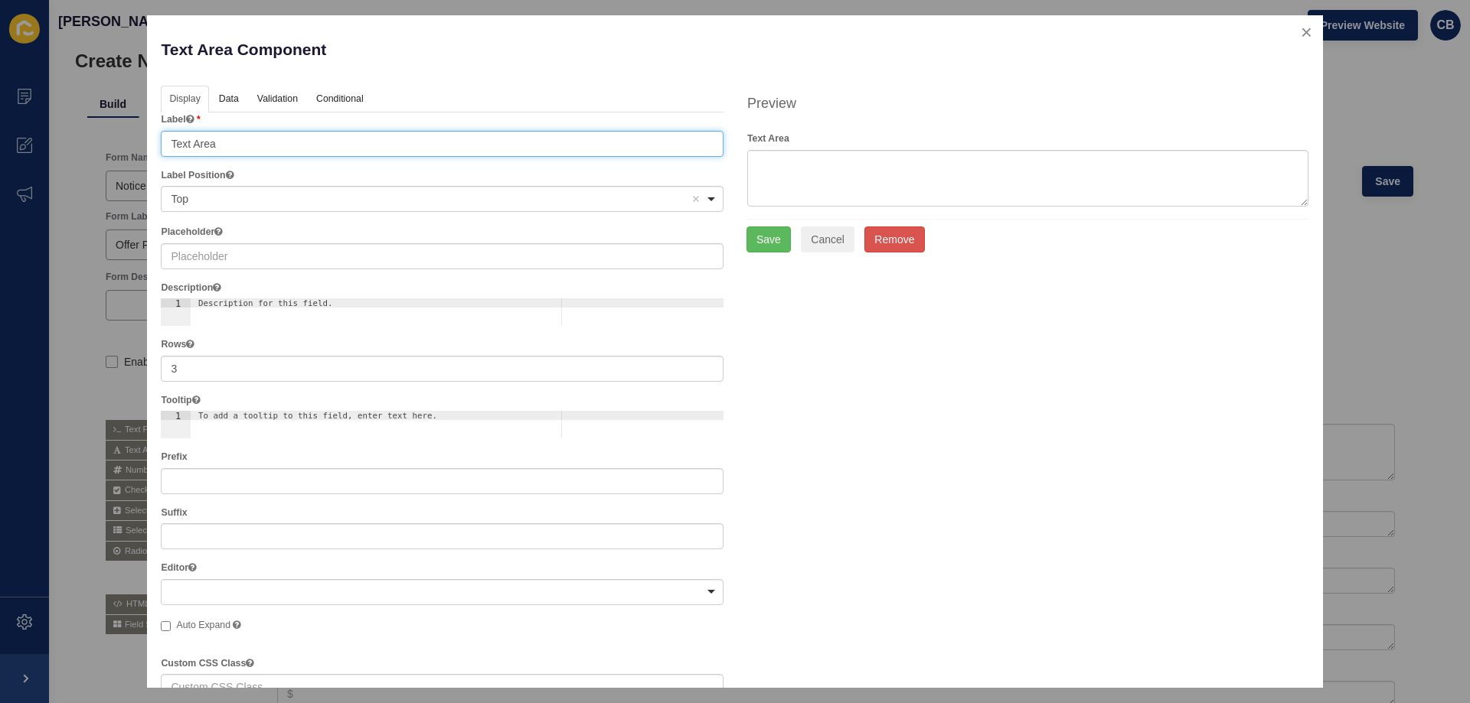
drag, startPoint x: 224, startPoint y: 143, endPoint x: 161, endPoint y: 147, distance: 63.6
click at [161, 147] on input "Text Area" at bounding box center [442, 144] width 563 height 26
type input "Address Line 2"
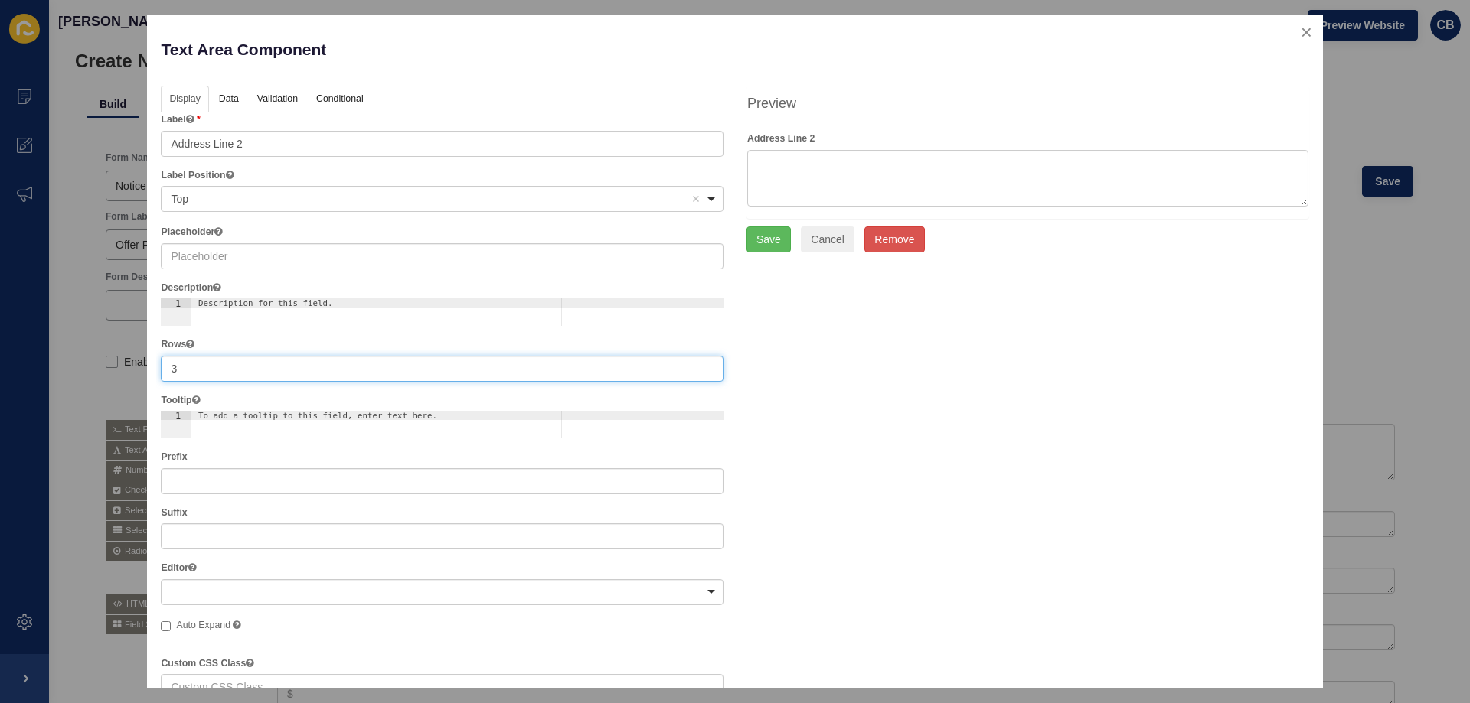
drag, startPoint x: 184, startPoint y: 366, endPoint x: 152, endPoint y: 368, distance: 32.2
click at [152, 368] on div "Text Area Component Help Display Data Validation API Conditional Logic Layout L…" at bounding box center [735, 351] width 1176 height 673
type input "1"
click at [770, 216] on button "Save" at bounding box center [768, 214] width 44 height 26
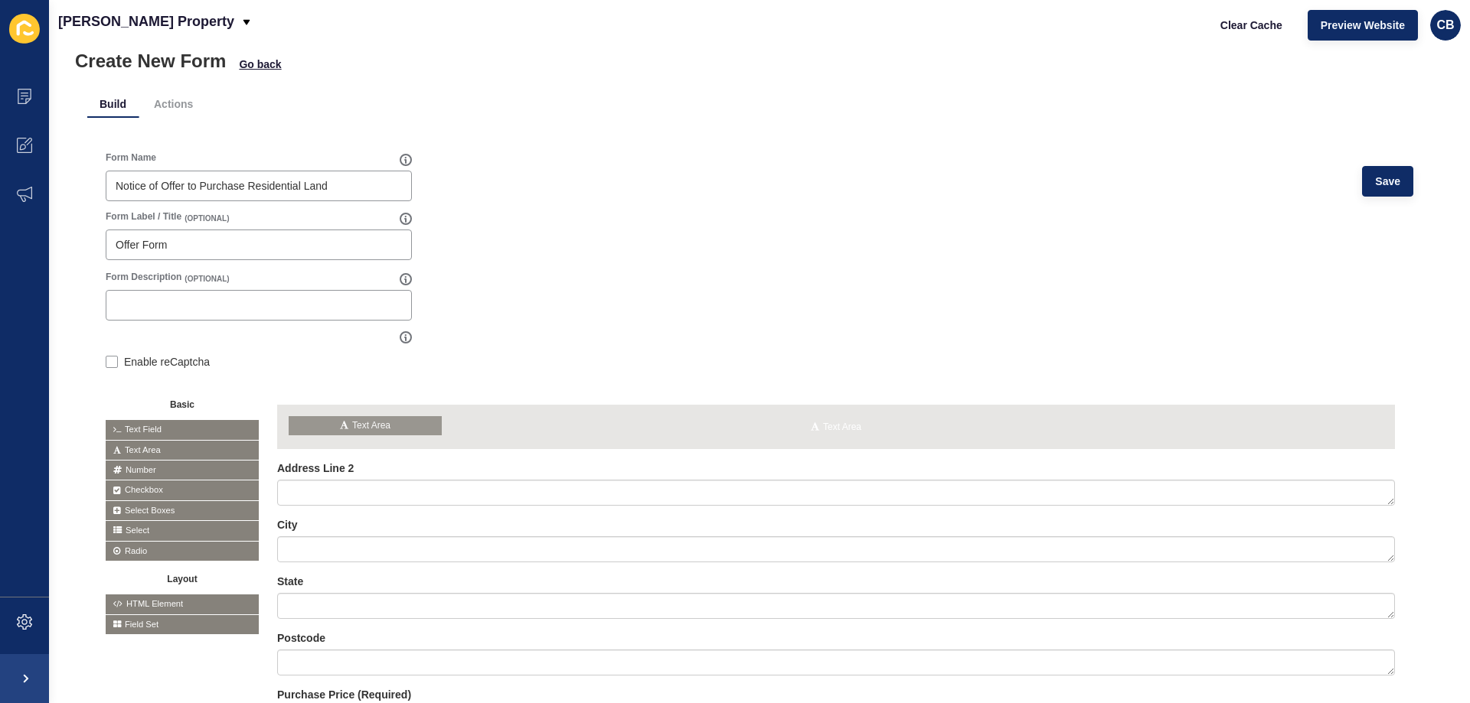
drag, startPoint x: 143, startPoint y: 447, endPoint x: 328, endPoint y: 423, distance: 186.1
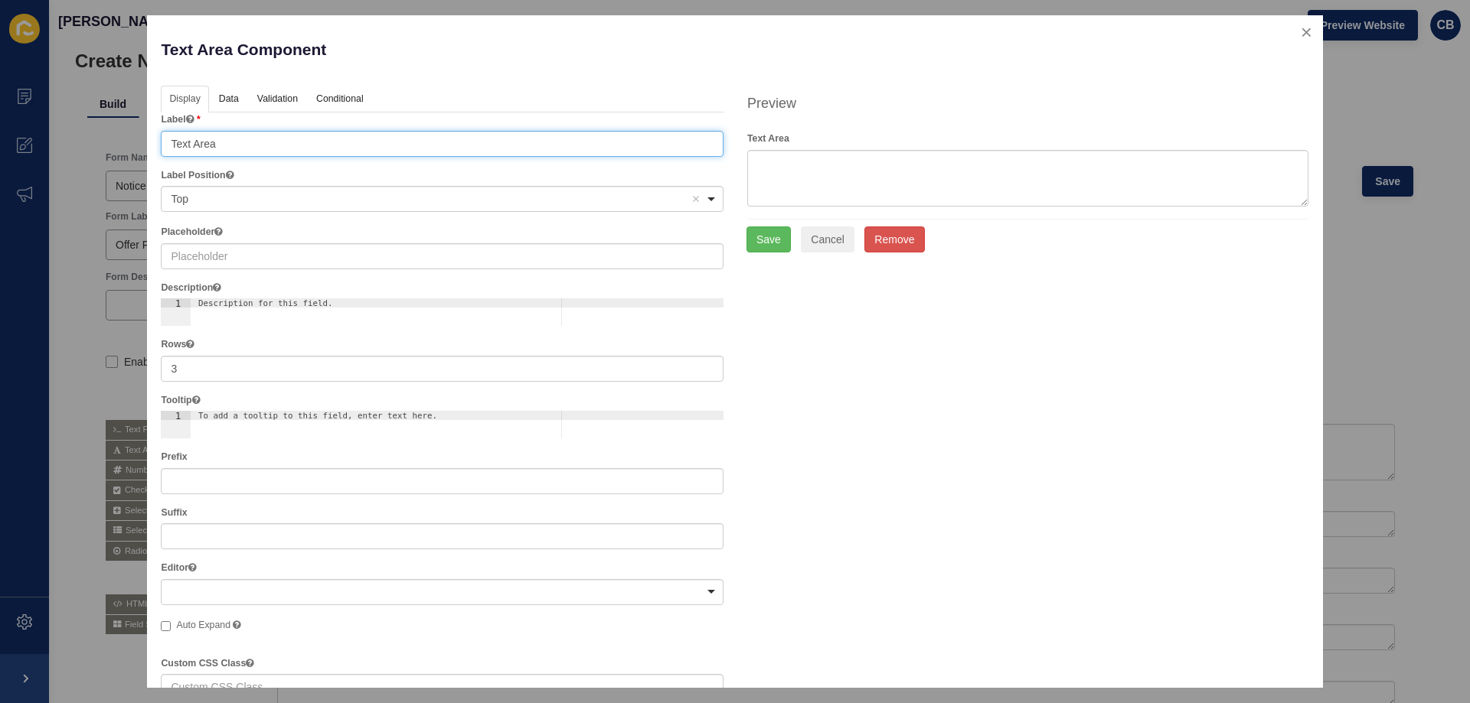
drag, startPoint x: 176, startPoint y: 151, endPoint x: 122, endPoint y: 151, distance: 53.6
click at [123, 151] on div "Text Area Component Help Display Data Validation API Conditional Logic Layout L…" at bounding box center [735, 351] width 1470 height 703
type input "Street Address"
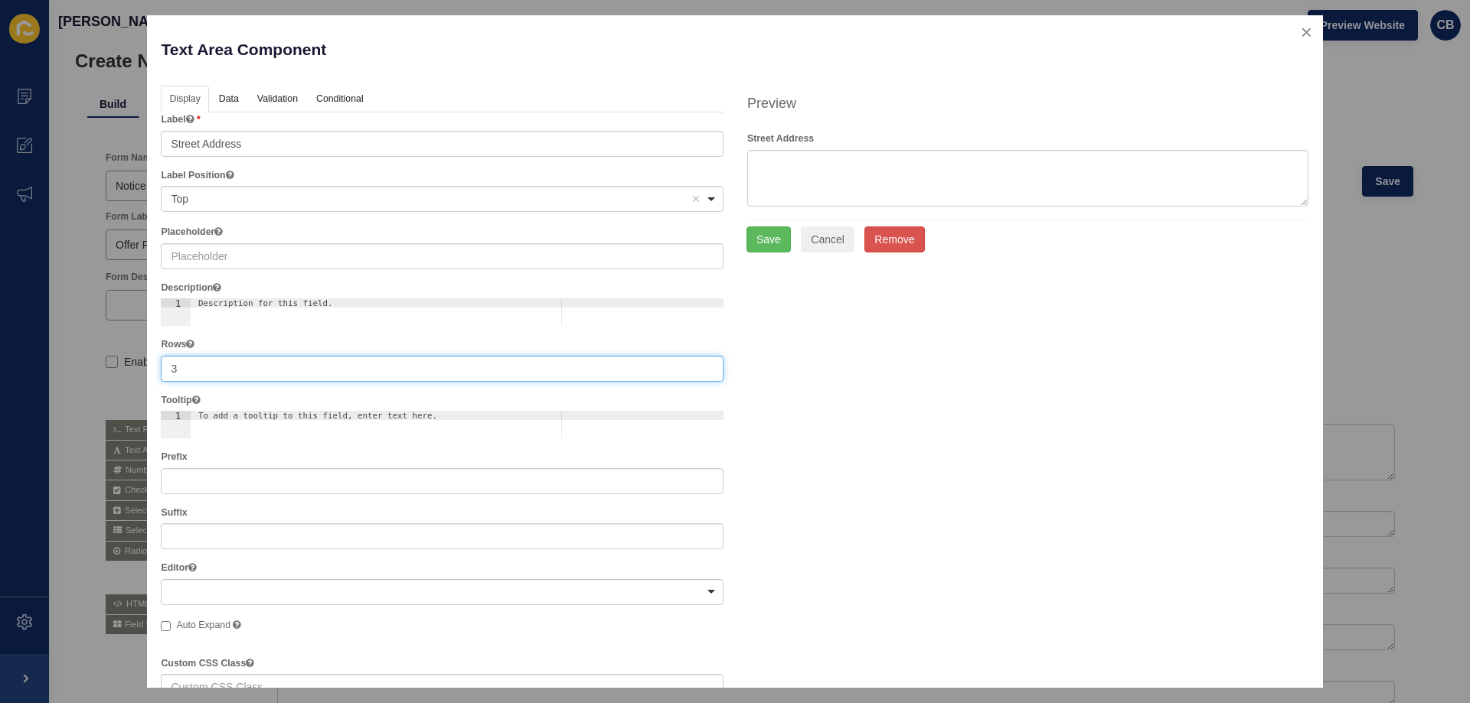
drag, startPoint x: 190, startPoint y: 372, endPoint x: 173, endPoint y: 373, distance: 16.9
click at [173, 373] on input "3" at bounding box center [442, 369] width 563 height 26
type input "1"
click at [762, 211] on button "Save" at bounding box center [768, 214] width 44 height 26
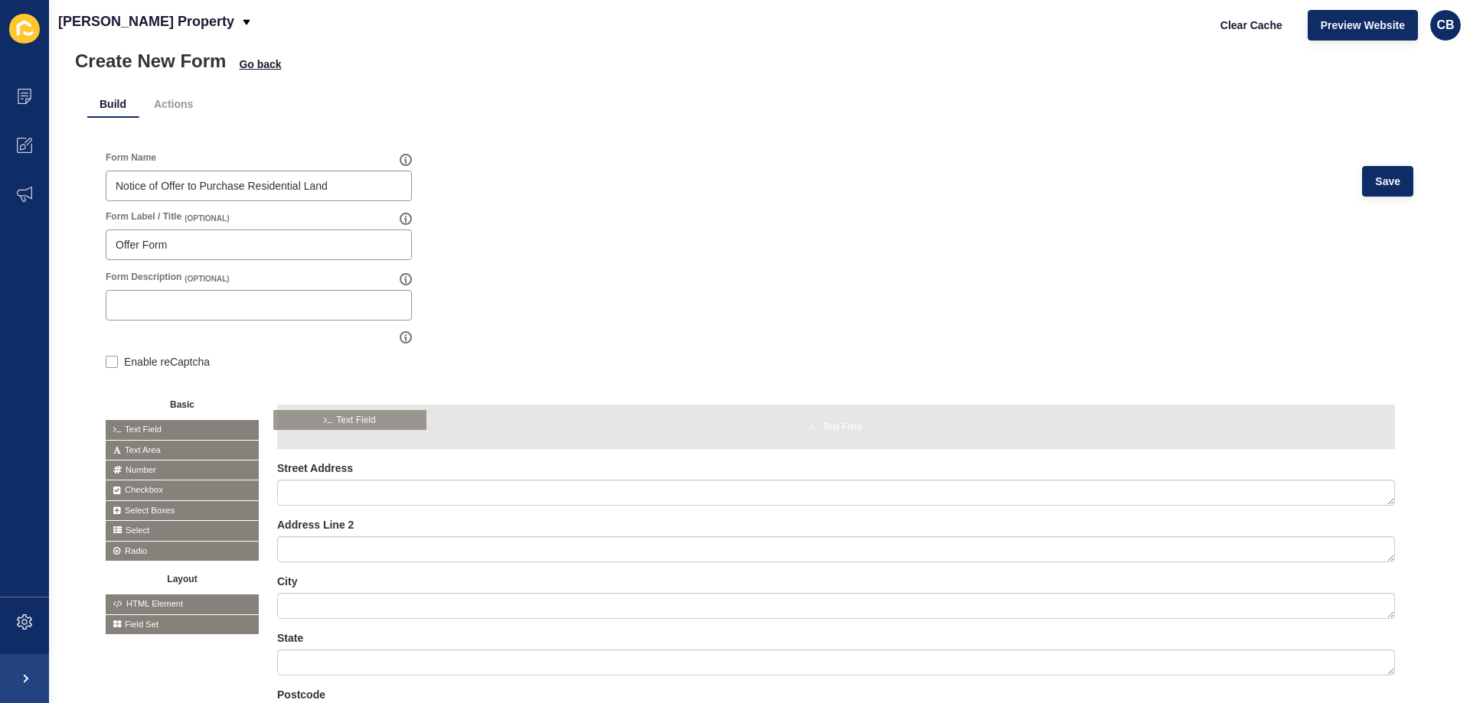
drag, startPoint x: 160, startPoint y: 424, endPoint x: 328, endPoint y: 415, distance: 168.6
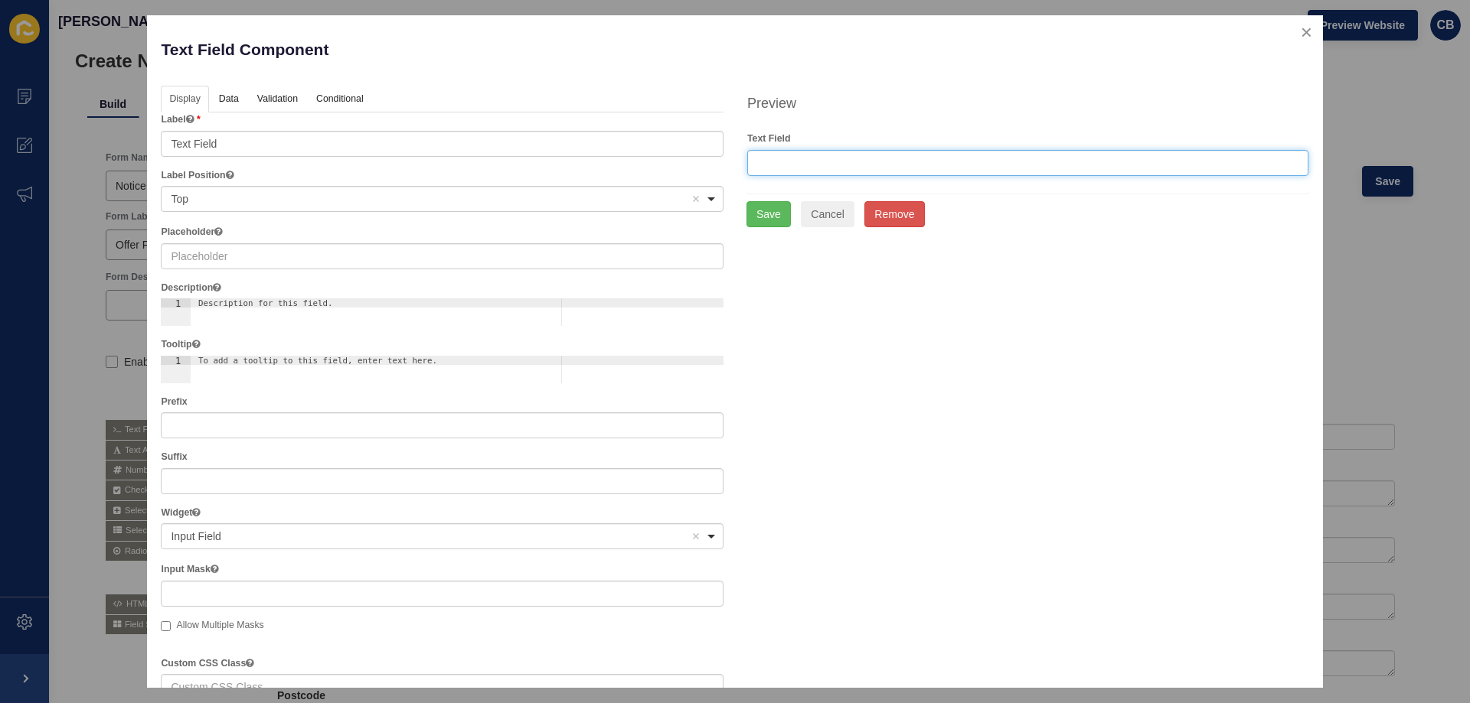
click at [781, 168] on input "text" at bounding box center [1027, 163] width 561 height 26
type input "Enter the address of the proeprty you are making an offer."
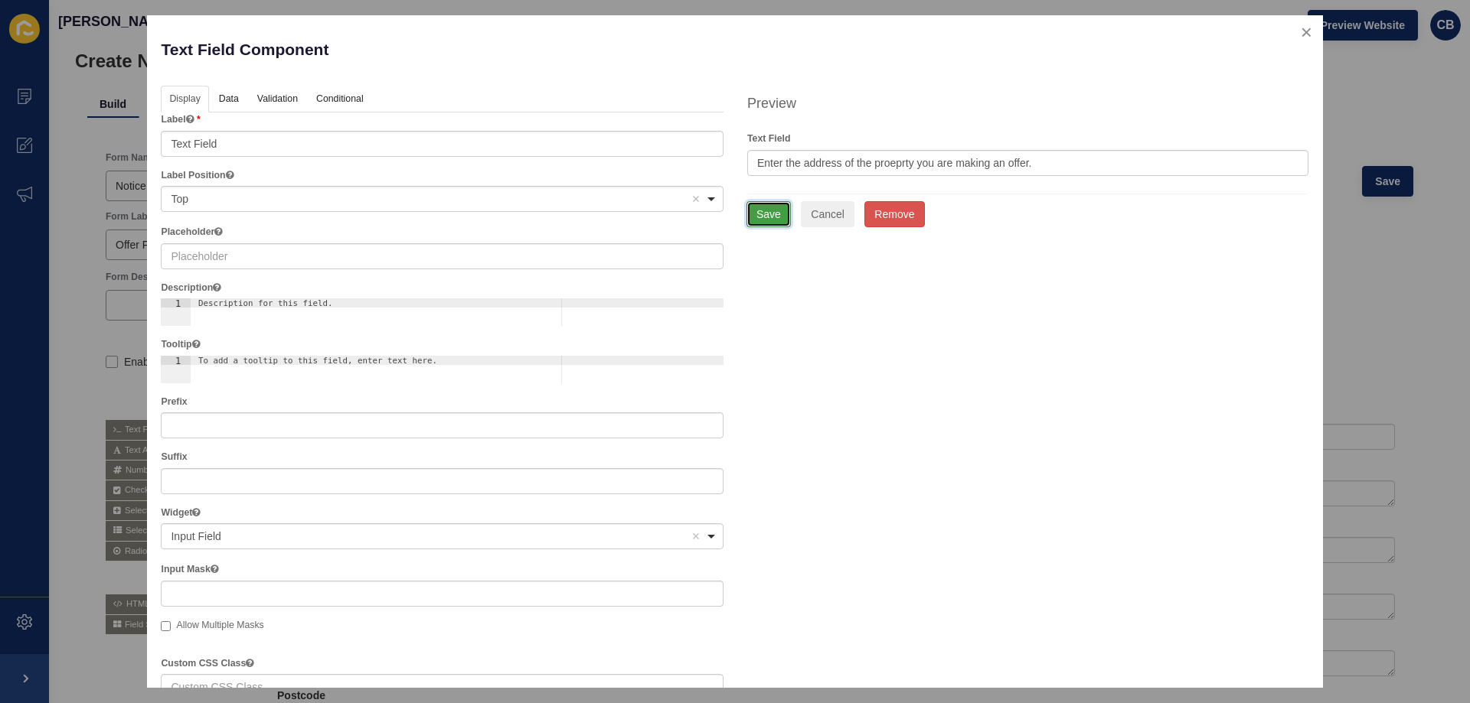
click at [768, 208] on button "Save" at bounding box center [768, 214] width 44 height 26
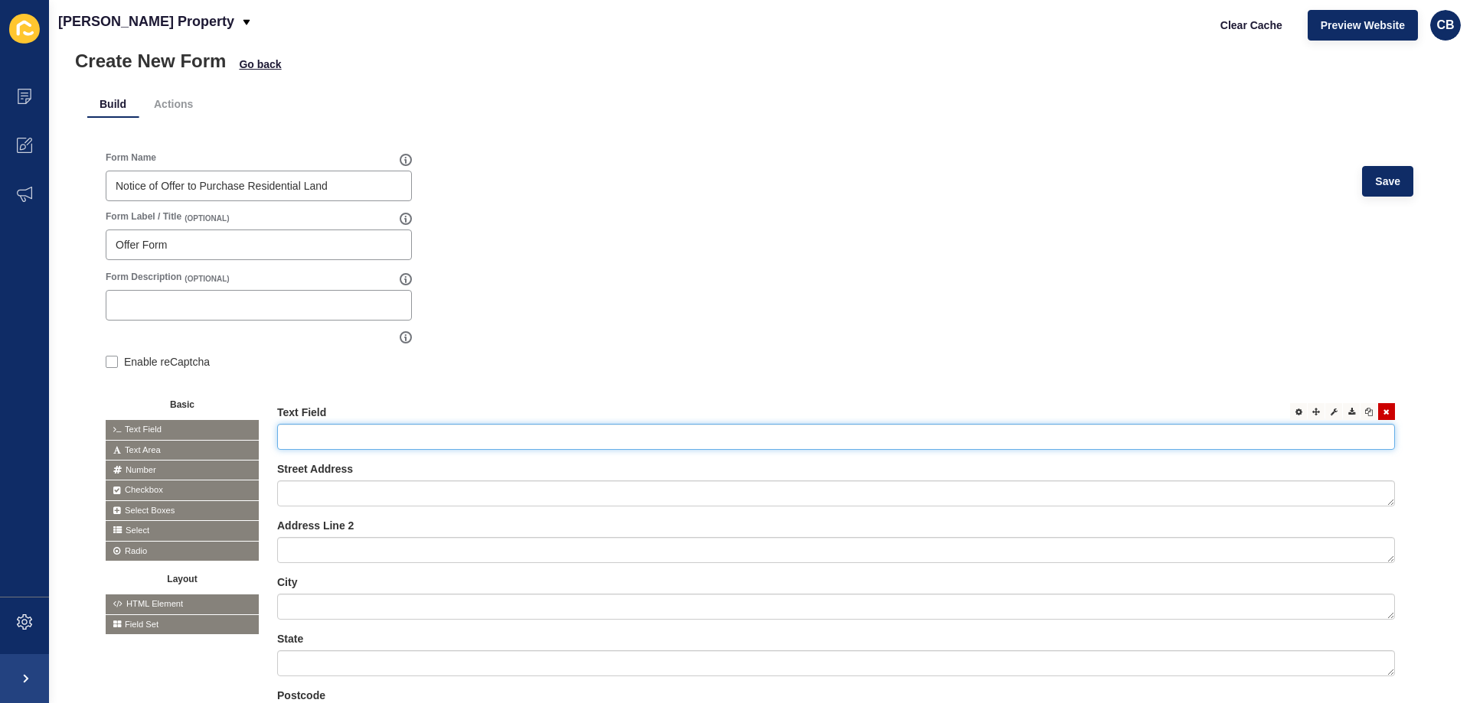
click at [351, 442] on input "text" at bounding box center [836, 437] width 1118 height 26
click at [143, 428] on span "Text Field" at bounding box center [182, 429] width 153 height 19
type input "Enter the address of the proeprty you are making an offer."
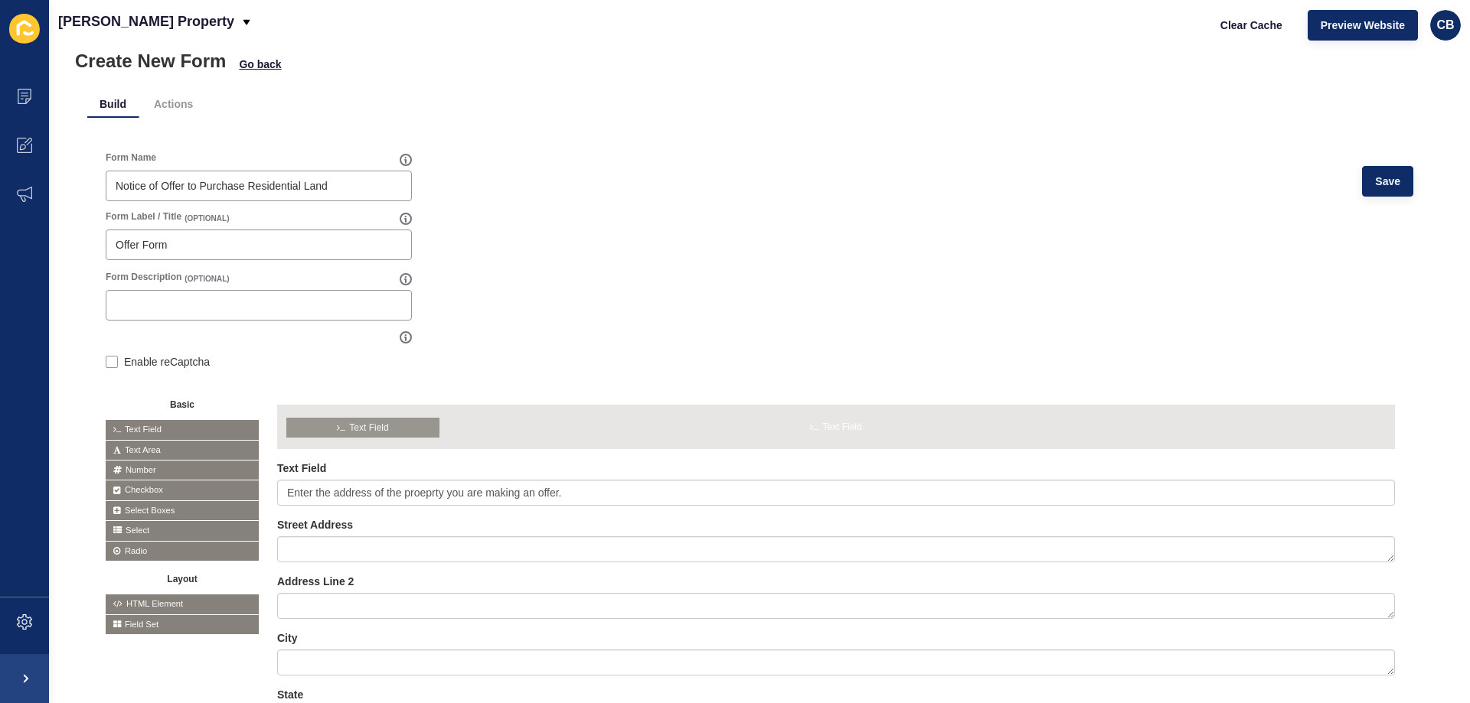
drag, startPoint x: 169, startPoint y: 429, endPoint x: 351, endPoint y: 426, distance: 181.4
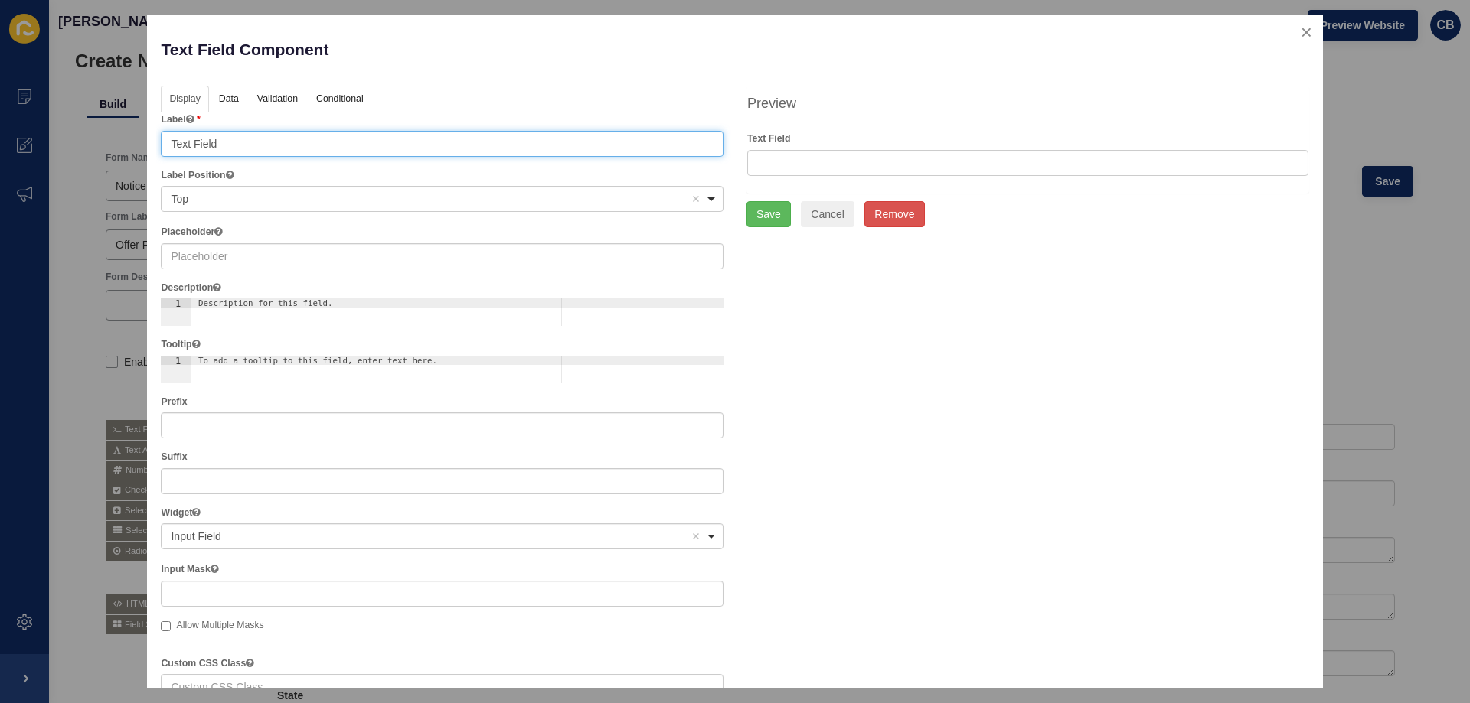
drag, startPoint x: 224, startPoint y: 145, endPoint x: 113, endPoint y: 152, distance: 111.2
click at [113, 152] on div "Text Field Component Help Display Data Validation API Conditional Logic Layout …" at bounding box center [735, 351] width 1470 height 703
drag, startPoint x: 263, startPoint y: 143, endPoint x: 172, endPoint y: 145, distance: 90.3
click at [172, 145] on input "Purchase Property" at bounding box center [442, 144] width 563 height 26
type input "Purchase Property"
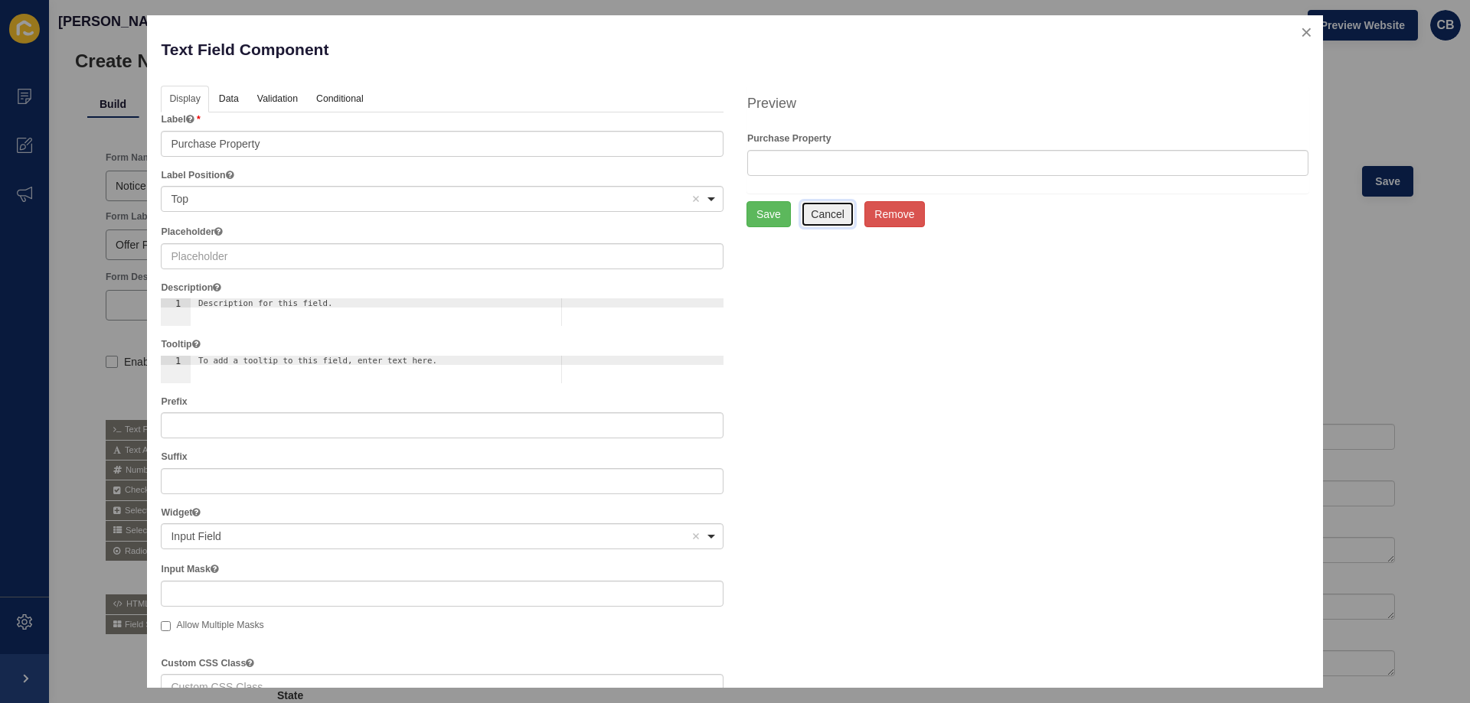
click at [828, 219] on button "Cancel" at bounding box center [828, 214] width 54 height 26
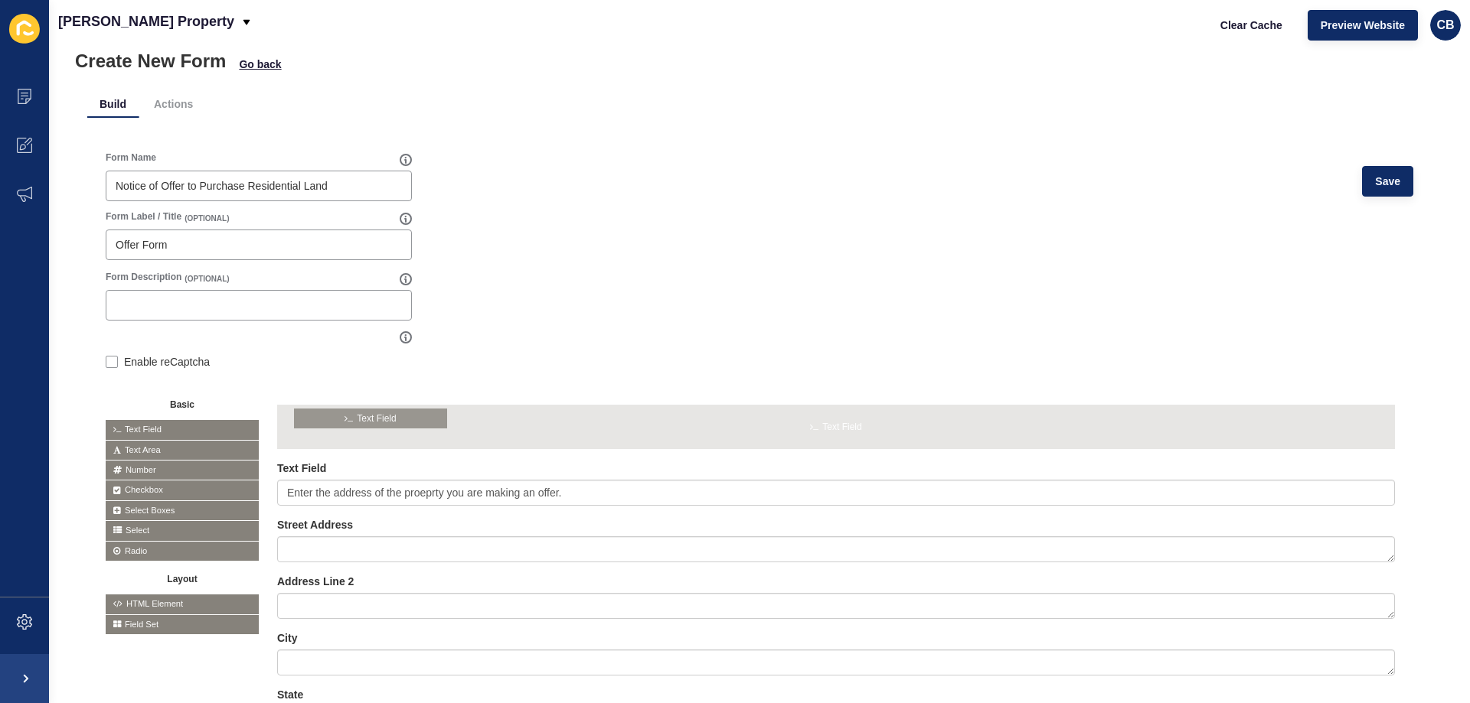
drag, startPoint x: 147, startPoint y: 426, endPoint x: 336, endPoint y: 415, distance: 189.4
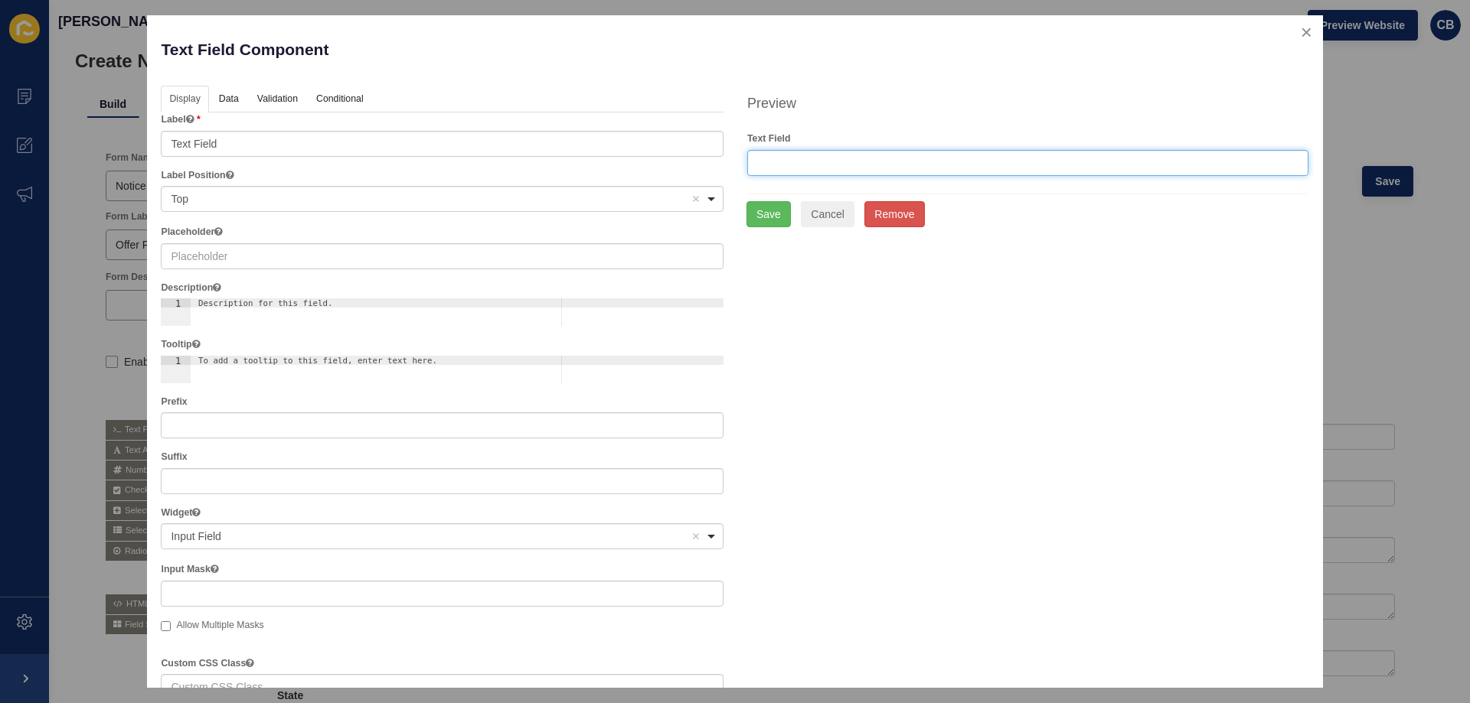
click at [775, 165] on input "text" at bounding box center [1027, 163] width 561 height 26
type input "Purchase Property Address (Required)"
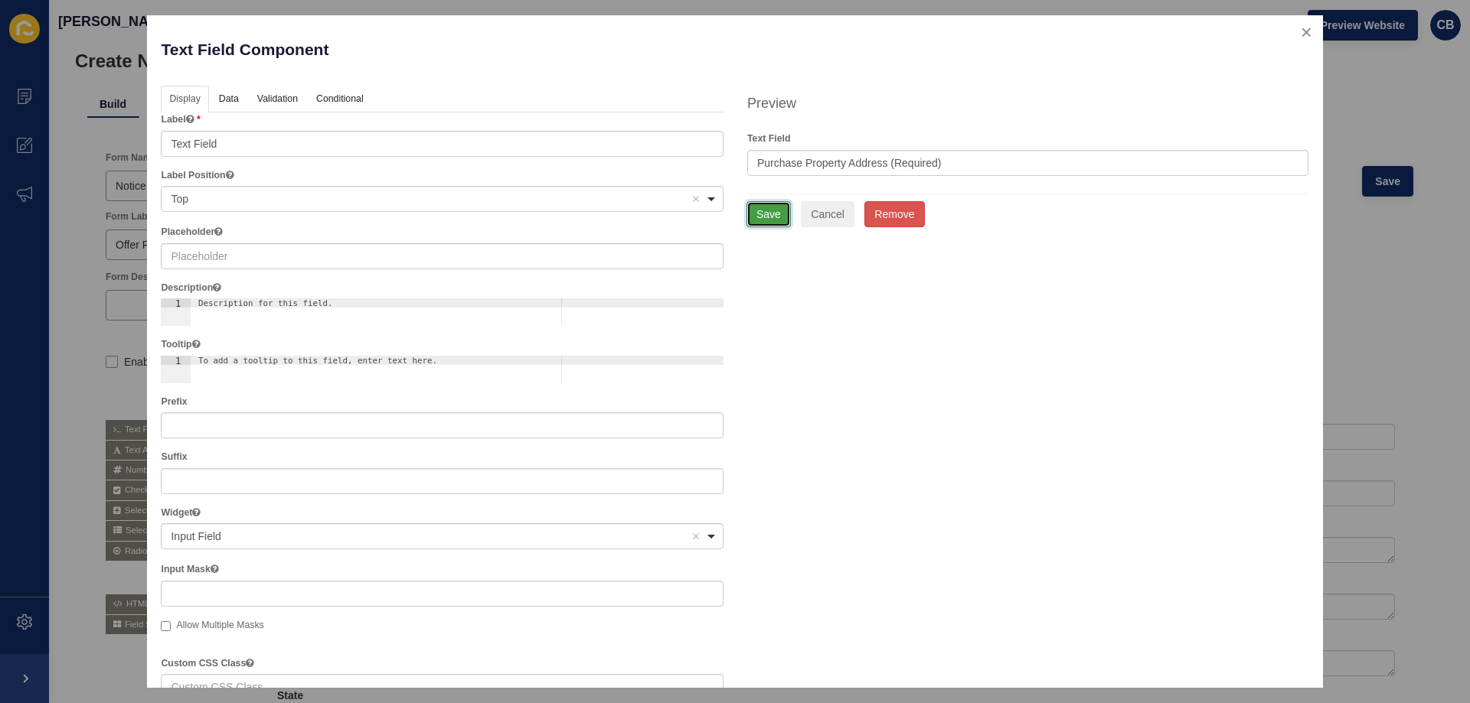
click at [766, 214] on button "Save" at bounding box center [768, 214] width 44 height 26
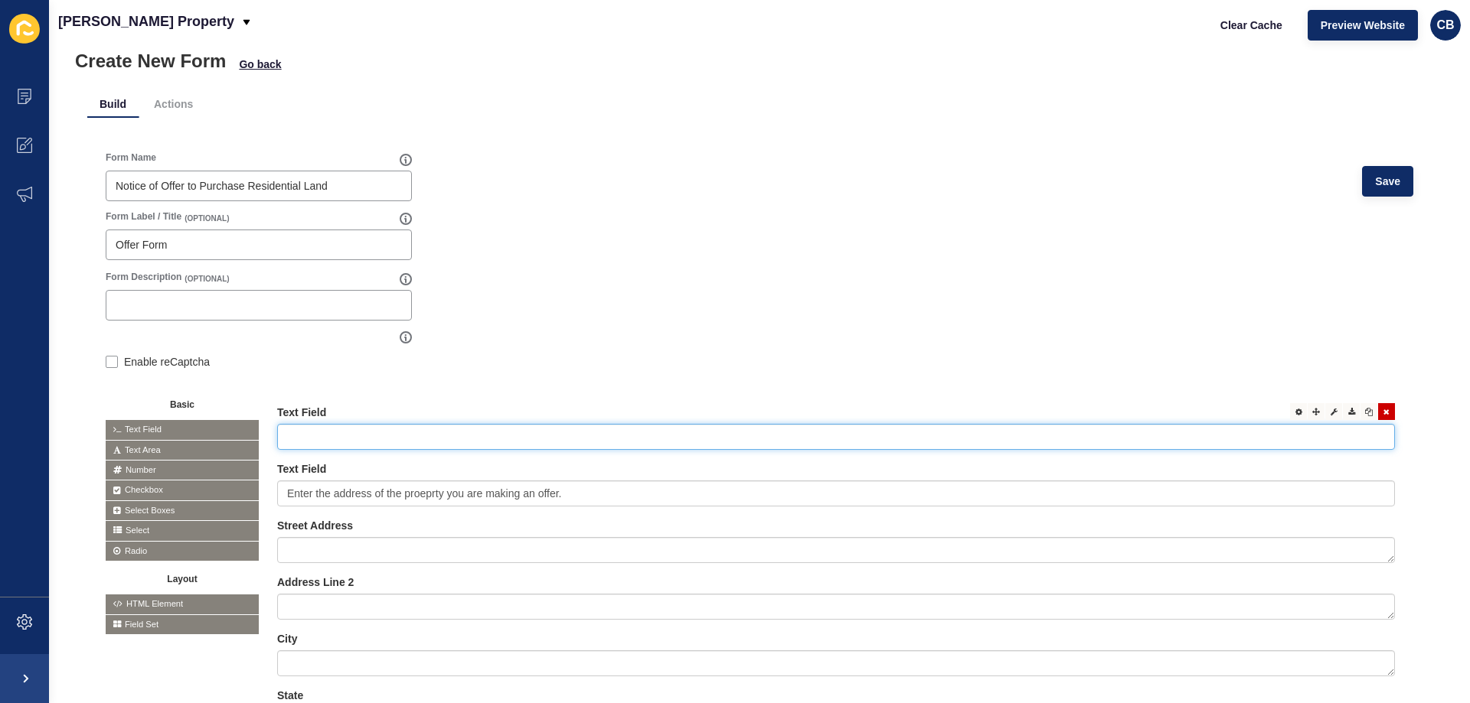
click at [318, 436] on input "text" at bounding box center [836, 437] width 1118 height 26
type input "Purchase Property Address (Required)"
click at [164, 426] on span "Text Field" at bounding box center [182, 429] width 153 height 19
click at [150, 429] on span "Text Field" at bounding box center [182, 429] width 153 height 19
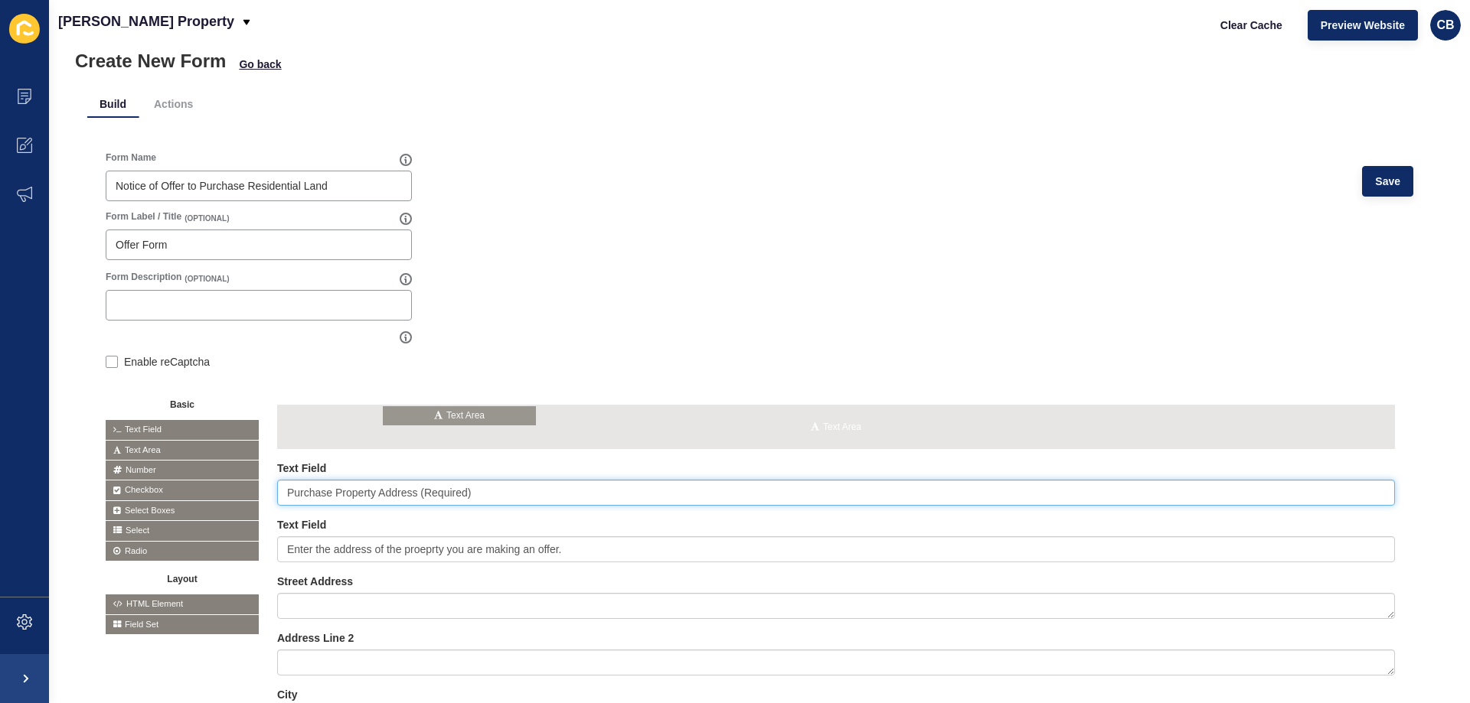
drag, startPoint x: 145, startPoint y: 449, endPoint x: 423, endPoint y: 413, distance: 280.8
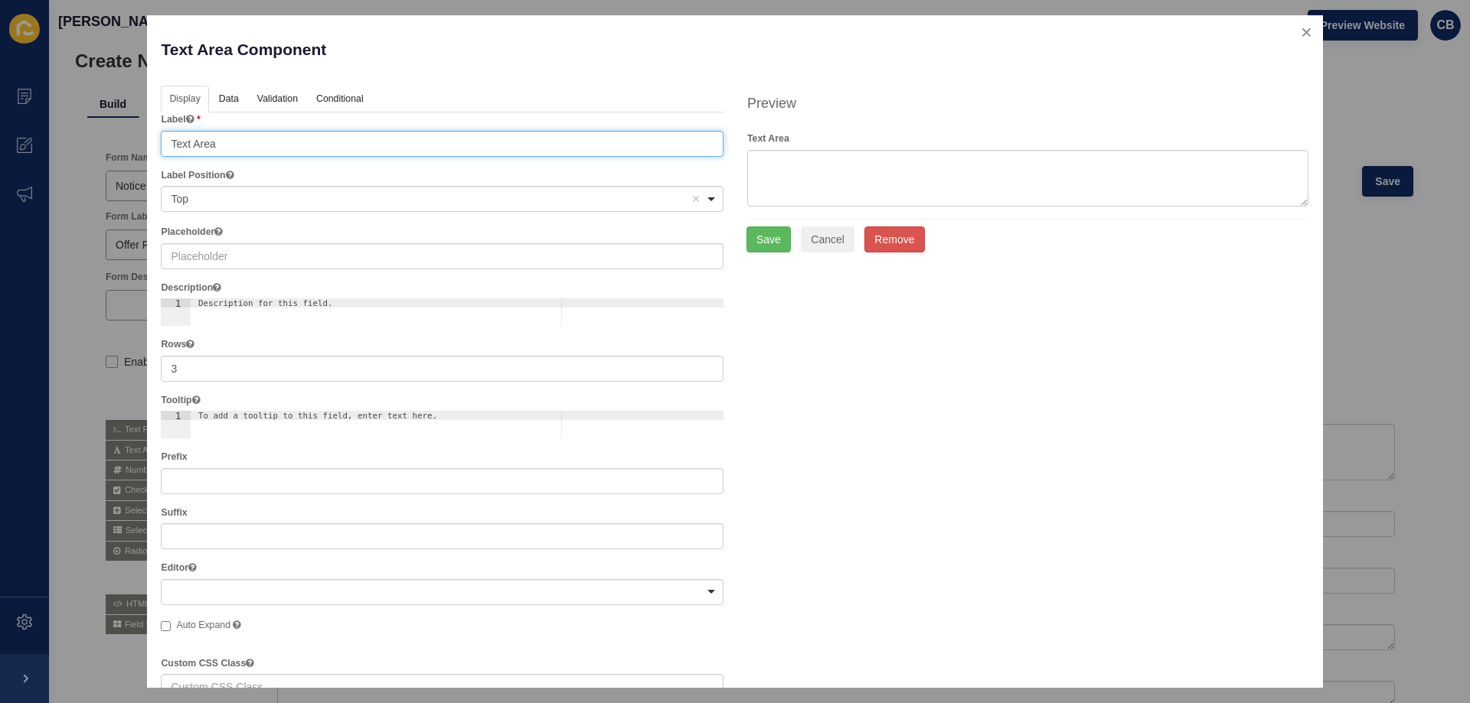
drag, startPoint x: 164, startPoint y: 142, endPoint x: 119, endPoint y: 142, distance: 44.4
click at [119, 142] on div "Text Area Component Help Display Data Validation API Conditional Logic Layout L…" at bounding box center [735, 351] width 1470 height 703
type input "Phone"
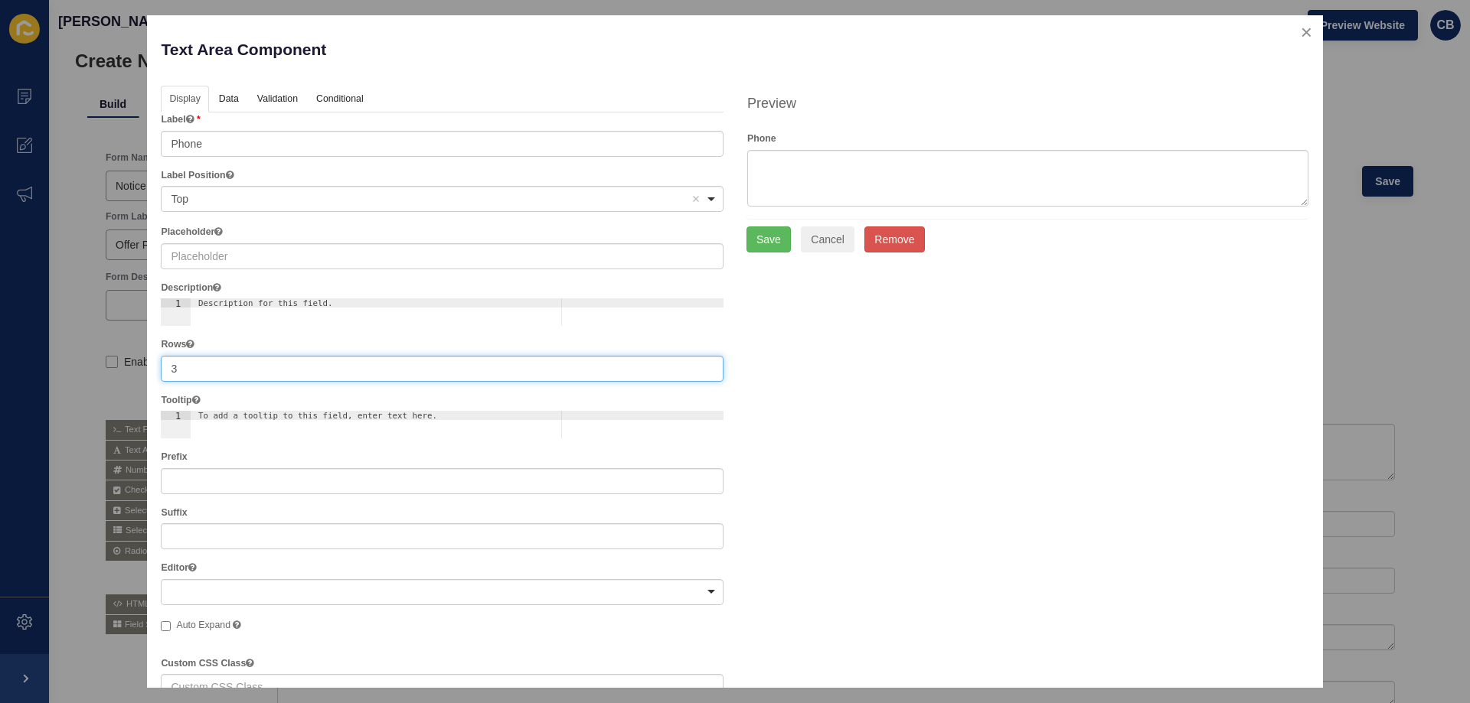
drag, startPoint x: 178, startPoint y: 369, endPoint x: 165, endPoint y: 372, distance: 13.4
click at [165, 372] on input "3" at bounding box center [442, 369] width 563 height 26
type input "1"
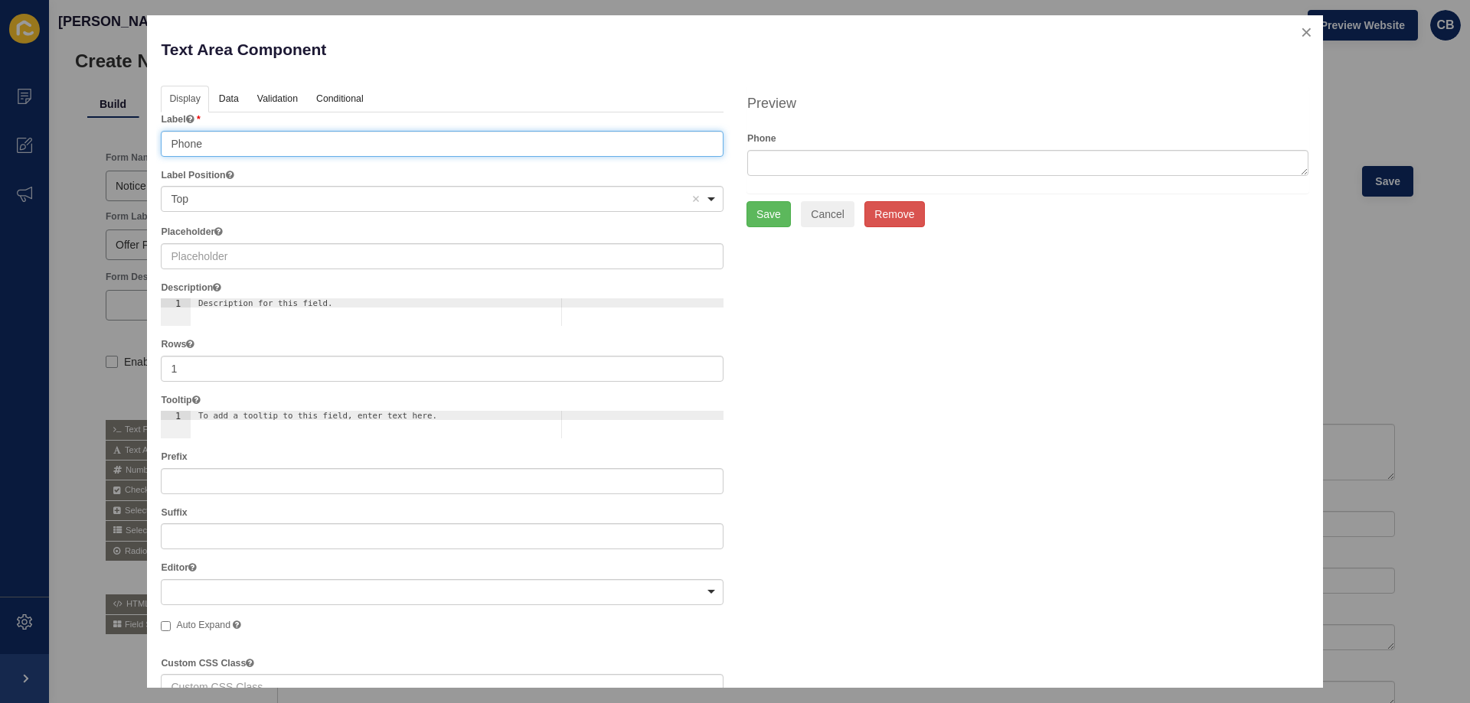
click at [295, 139] on input "Phone" at bounding box center [442, 144] width 563 height 26
type input "Phone (Required)"
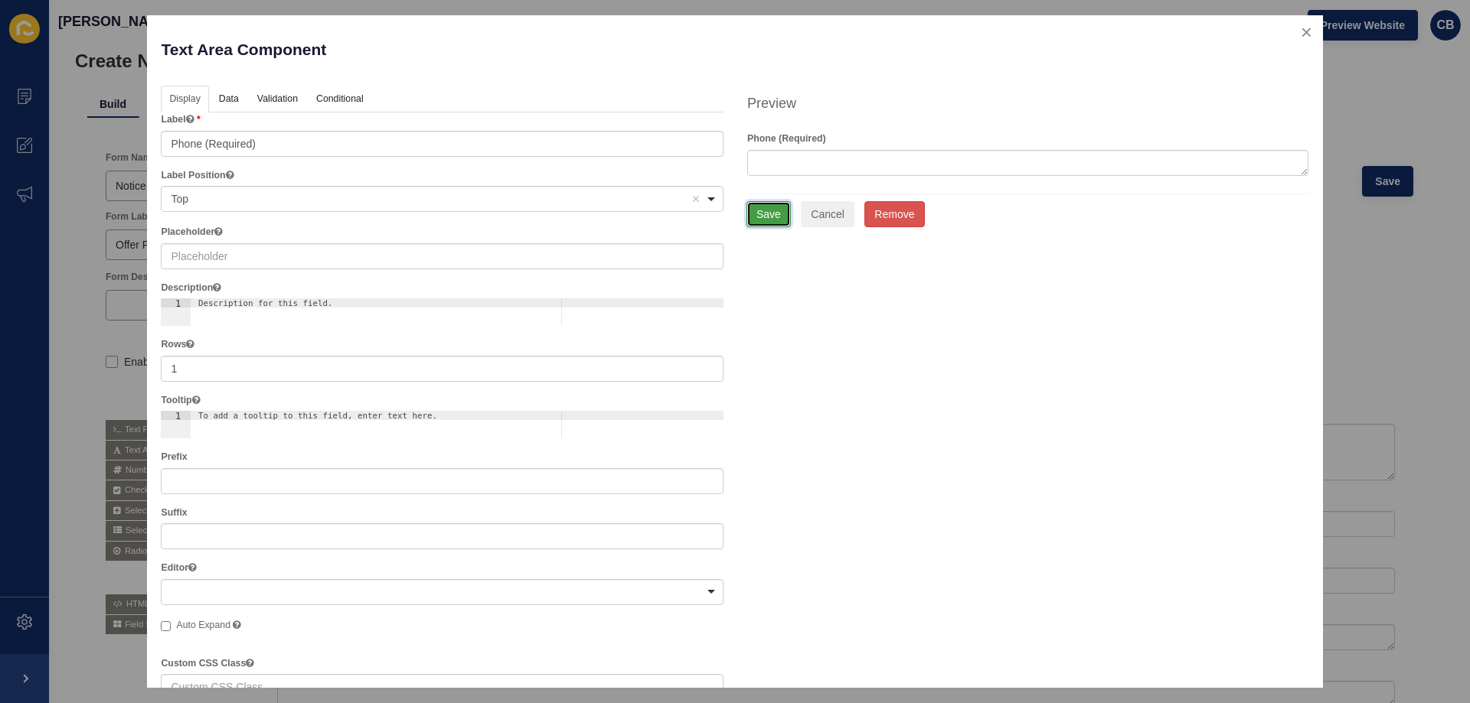
click at [763, 218] on button "Save" at bounding box center [768, 214] width 44 height 26
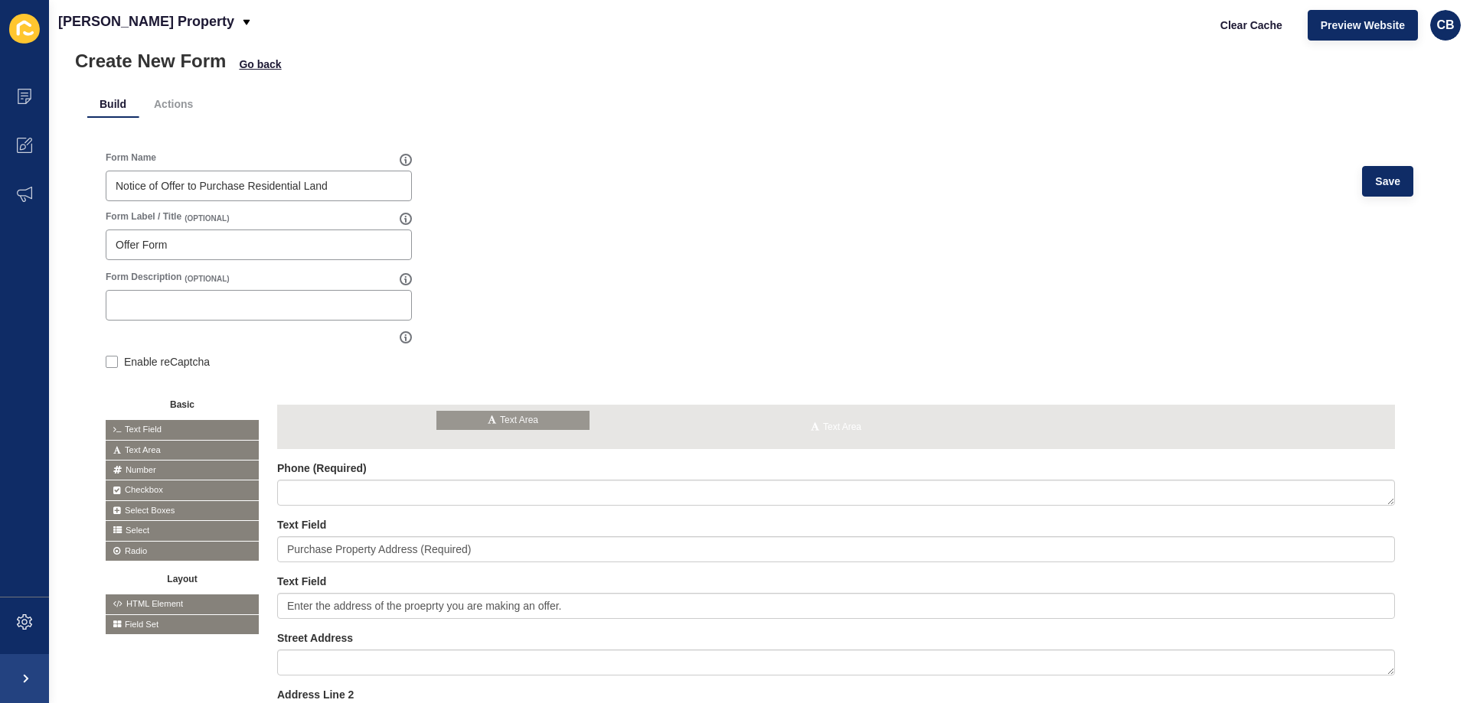
drag, startPoint x: 147, startPoint y: 446, endPoint x: 479, endPoint y: 416, distance: 333.5
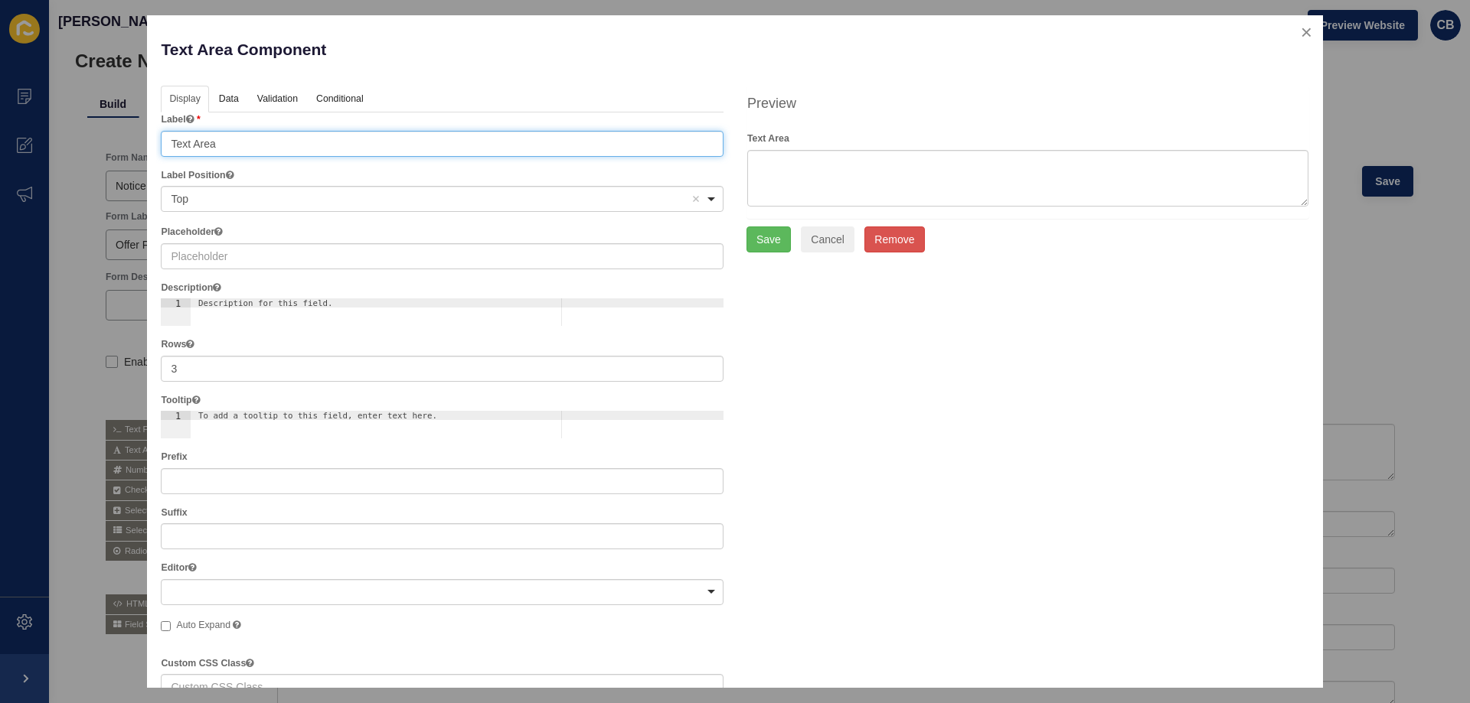
drag, startPoint x: 244, startPoint y: 146, endPoint x: 106, endPoint y: 146, distance: 138.5
click at [106, 146] on div "Text Area Component Help Display Data Validation API Conditional Logic Layout L…" at bounding box center [735, 351] width 1470 height 703
type input "Email (Required)"
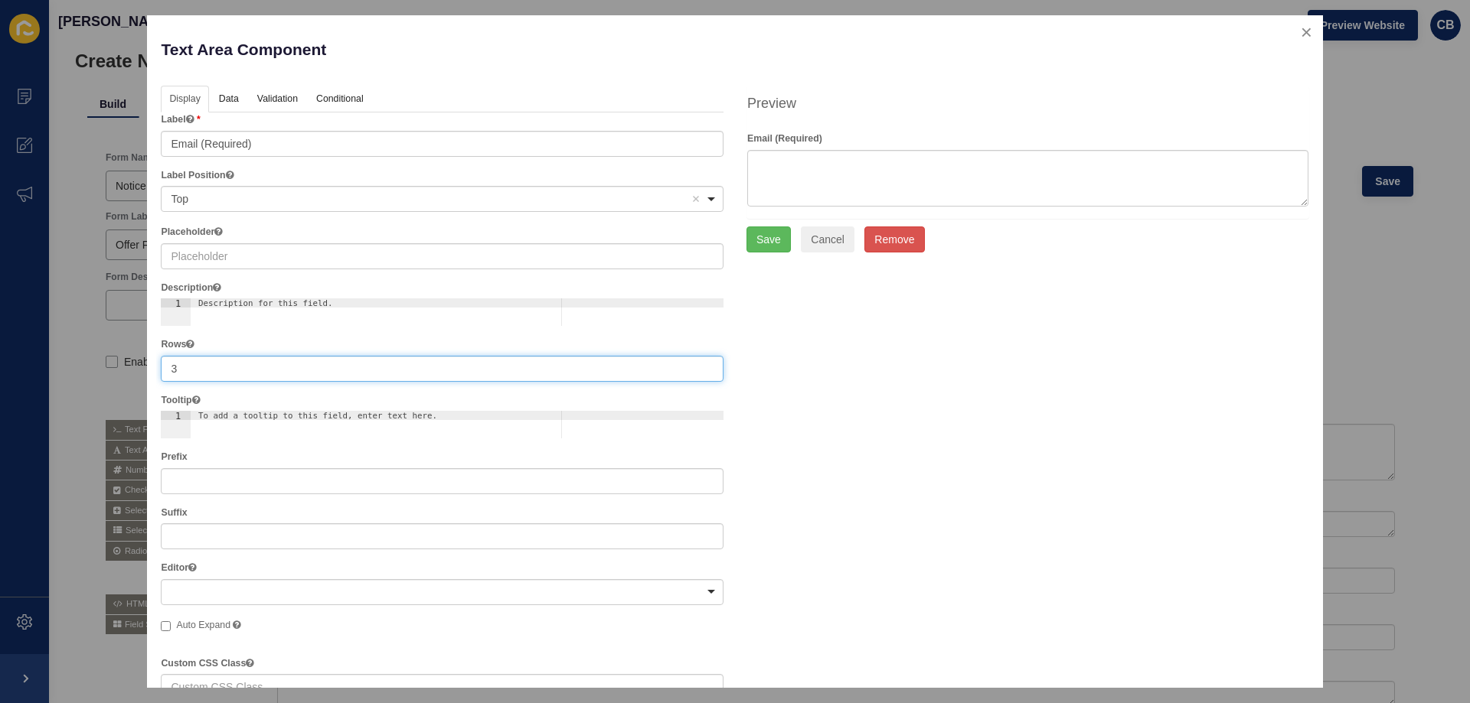
drag, startPoint x: 181, startPoint y: 361, endPoint x: 172, endPoint y: 368, distance: 12.0
click at [172, 368] on input "3" at bounding box center [442, 369] width 563 height 26
type input "1"
click at [765, 217] on button "Save" at bounding box center [768, 214] width 44 height 26
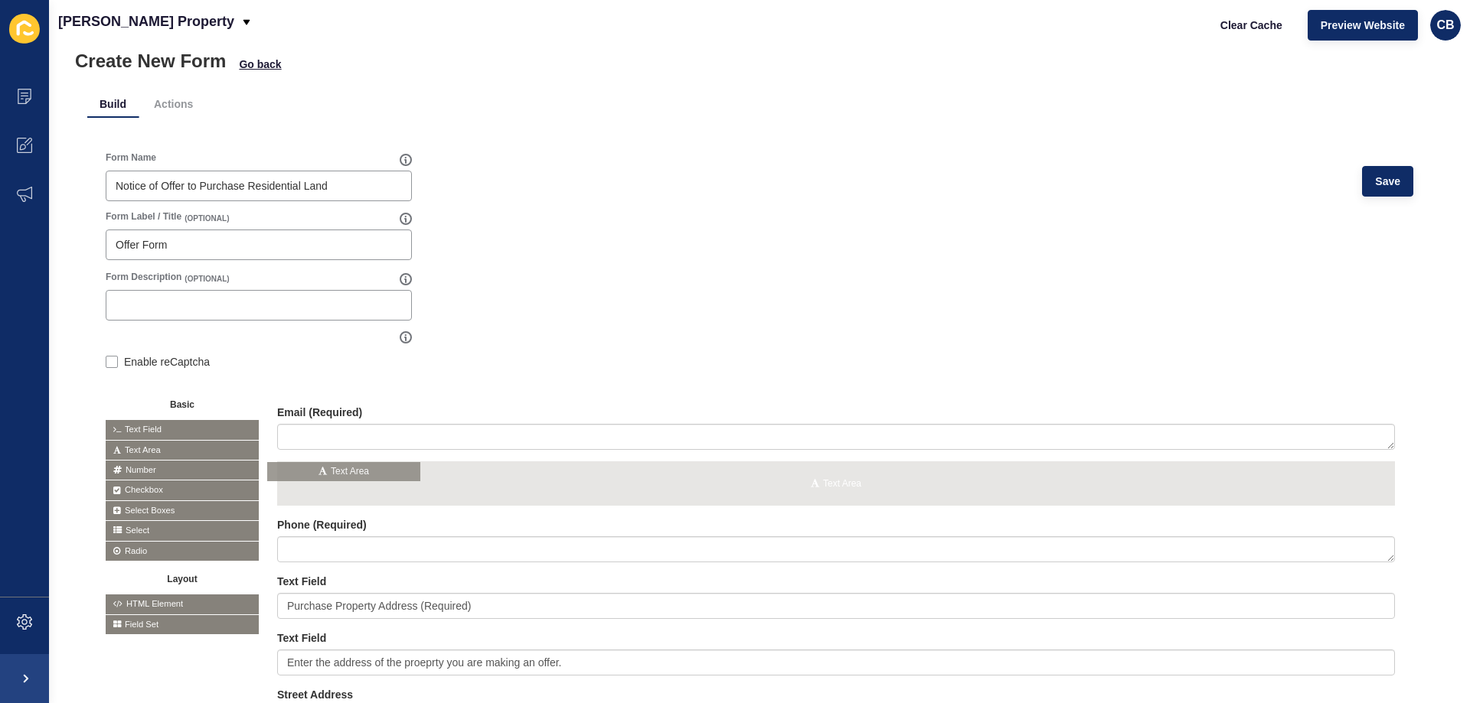
drag, startPoint x: 148, startPoint y: 449, endPoint x: 312, endPoint y: 470, distance: 165.2
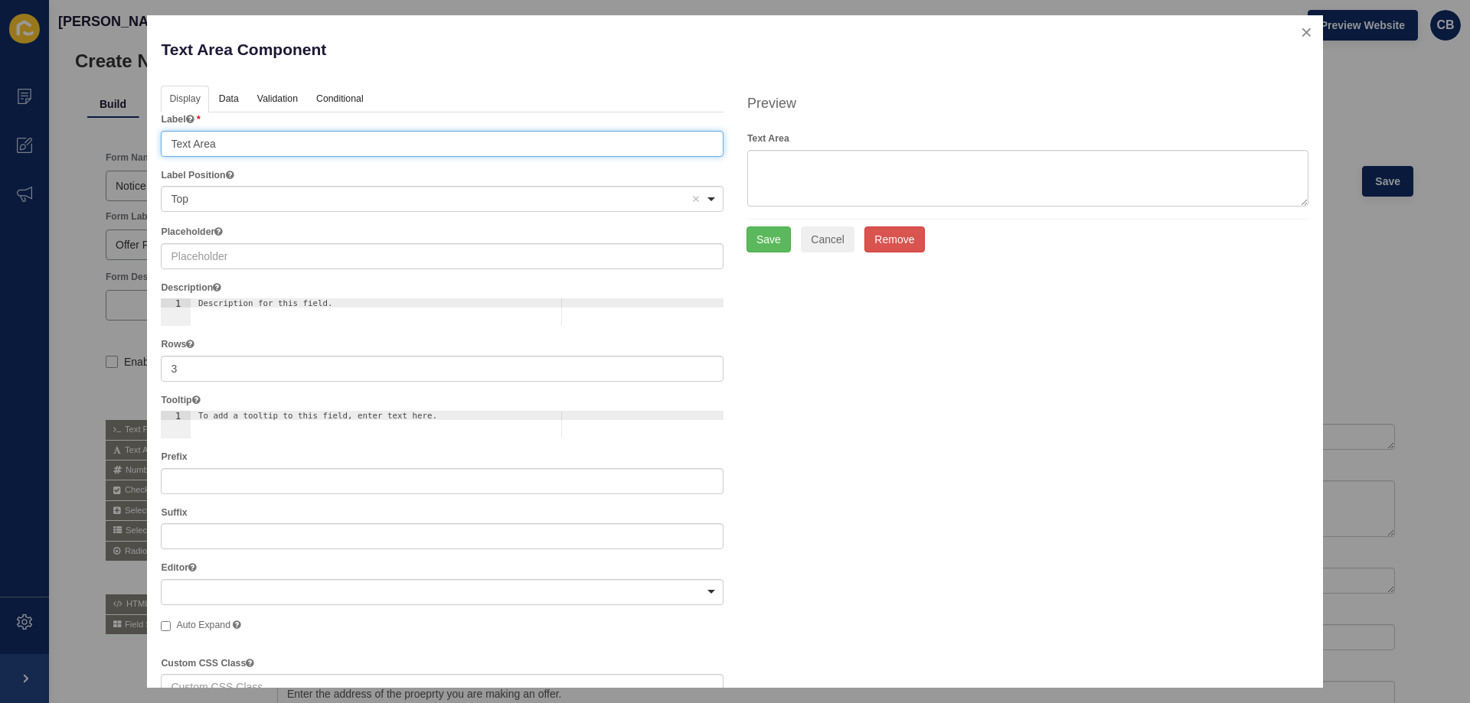
drag, startPoint x: 228, startPoint y: 147, endPoint x: 135, endPoint y: 155, distance: 93.0
click at [136, 155] on div "Text Area Component Help Display Data Validation API Conditional Logic Layout L…" at bounding box center [735, 351] width 1470 height 703
type input "Confirm email"
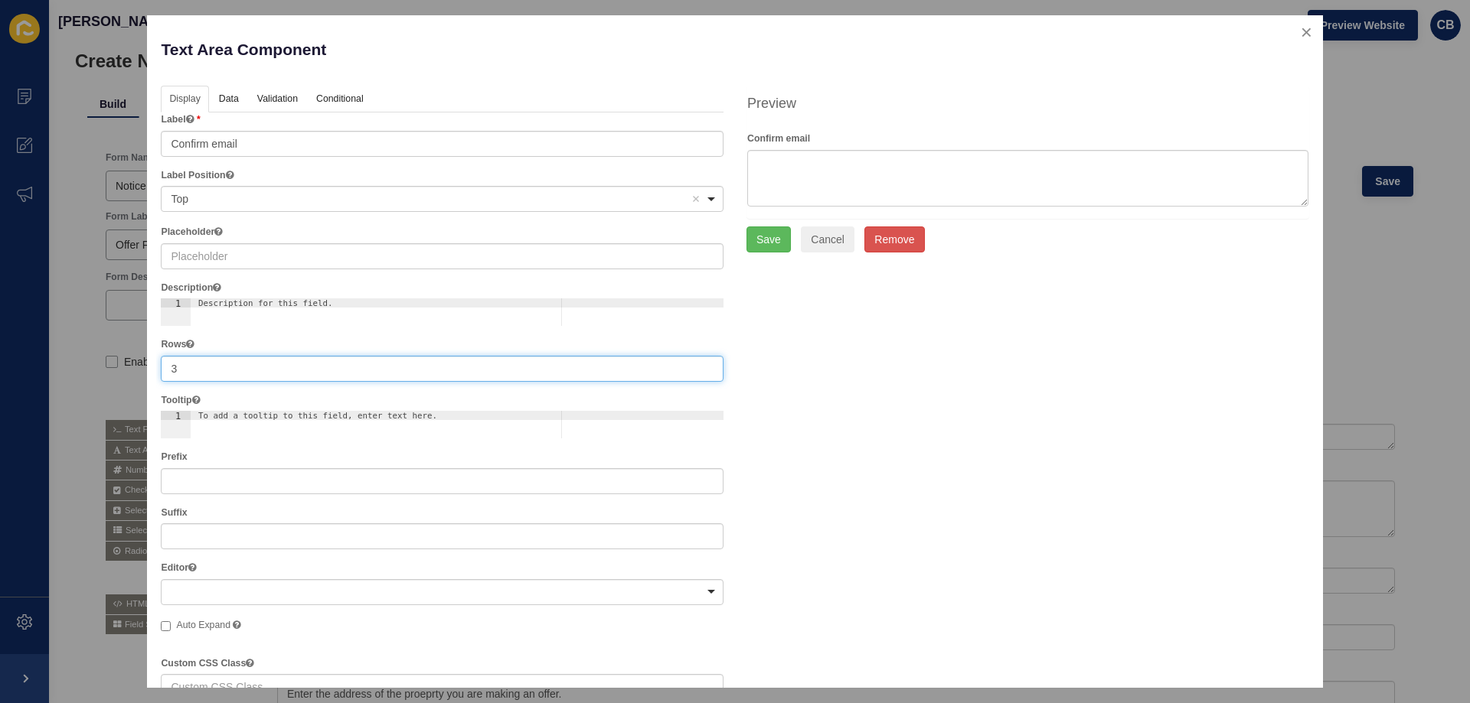
drag, startPoint x: 175, startPoint y: 370, endPoint x: 152, endPoint y: 372, distance: 23.0
click at [152, 372] on div "Text Area Component Help Display Data Validation API Conditional Logic Layout L…" at bounding box center [735, 351] width 1176 height 673
type input "1"
click at [768, 217] on button "Save" at bounding box center [768, 214] width 44 height 26
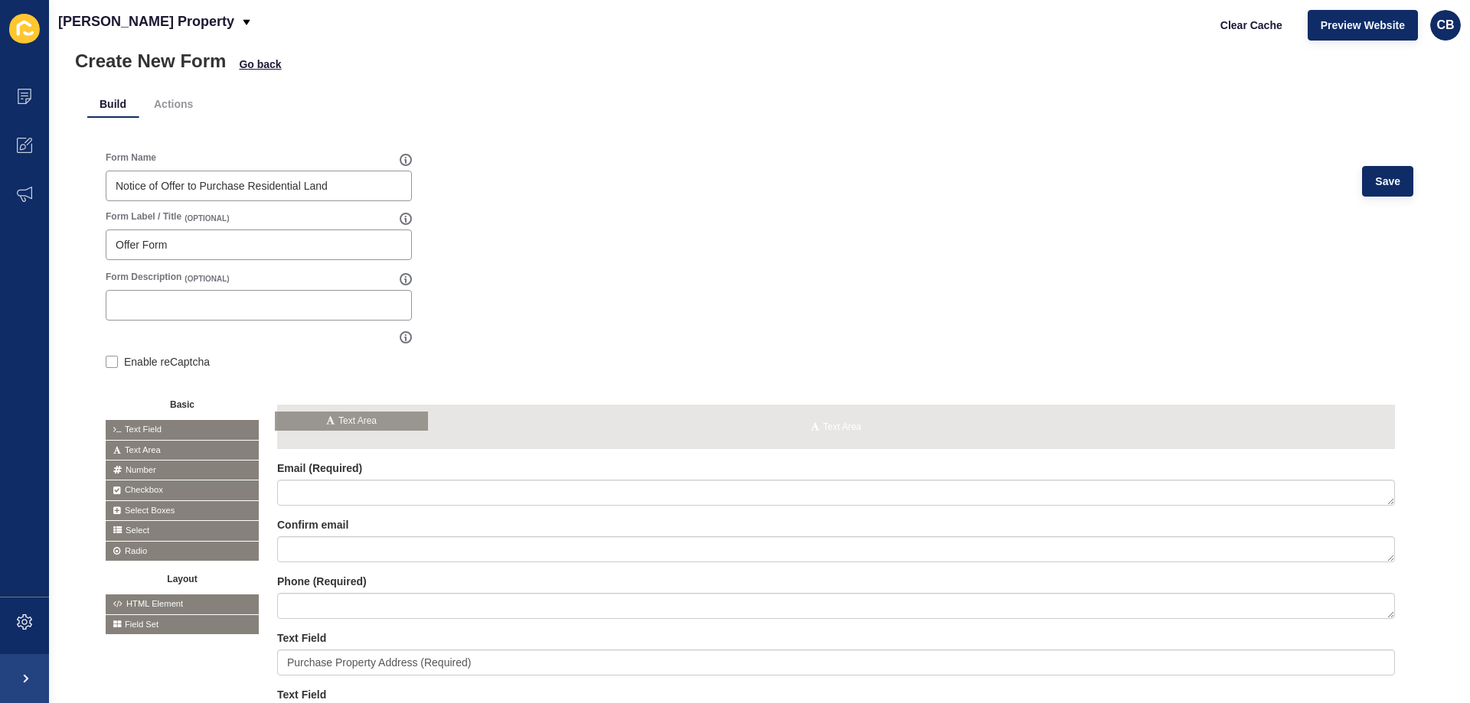
drag, startPoint x: 141, startPoint y: 449, endPoint x: 310, endPoint y: 421, distance: 171.5
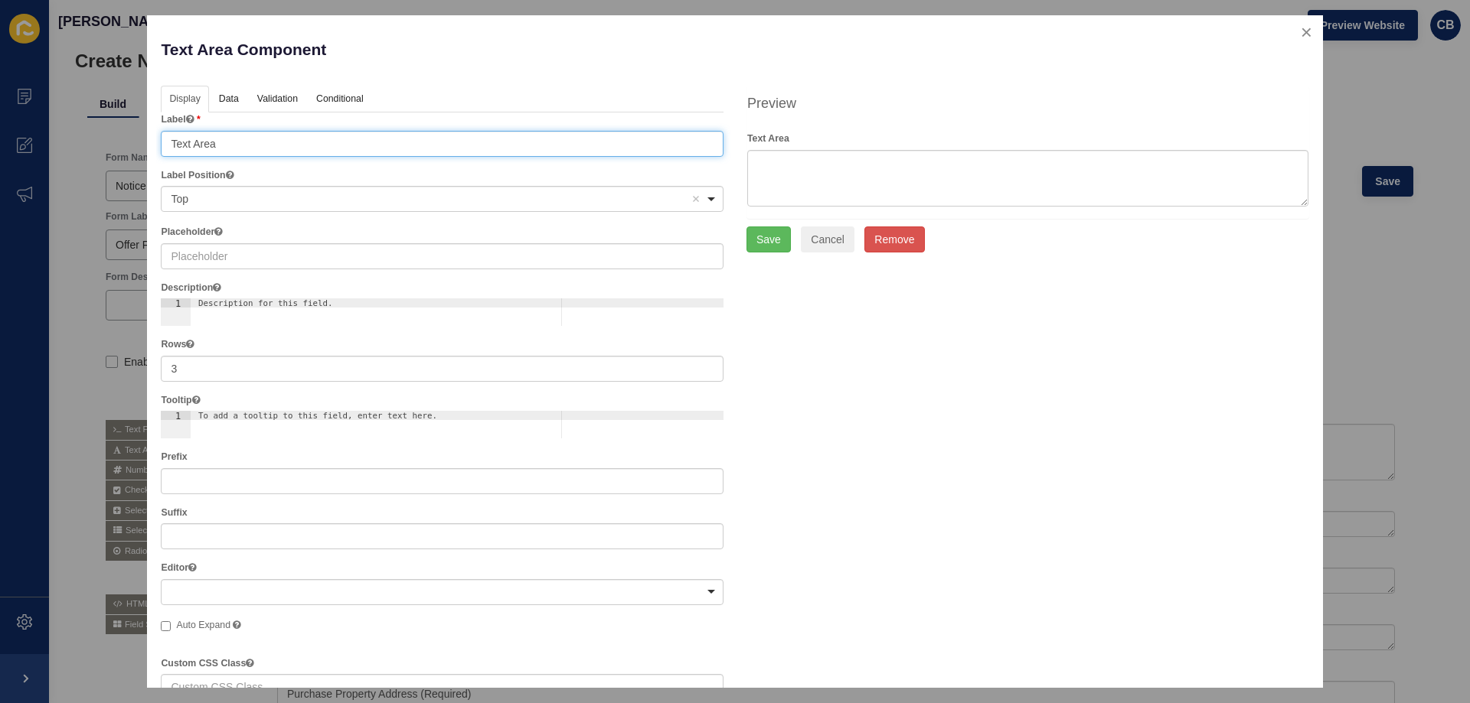
drag, startPoint x: 180, startPoint y: 152, endPoint x: 134, endPoint y: 152, distance: 45.9
click at [134, 152] on div "Text Area Component Help Display Data Validation API Conditional Logic Layout L…" at bounding box center [735, 351] width 1470 height 703
type input "Postcode"
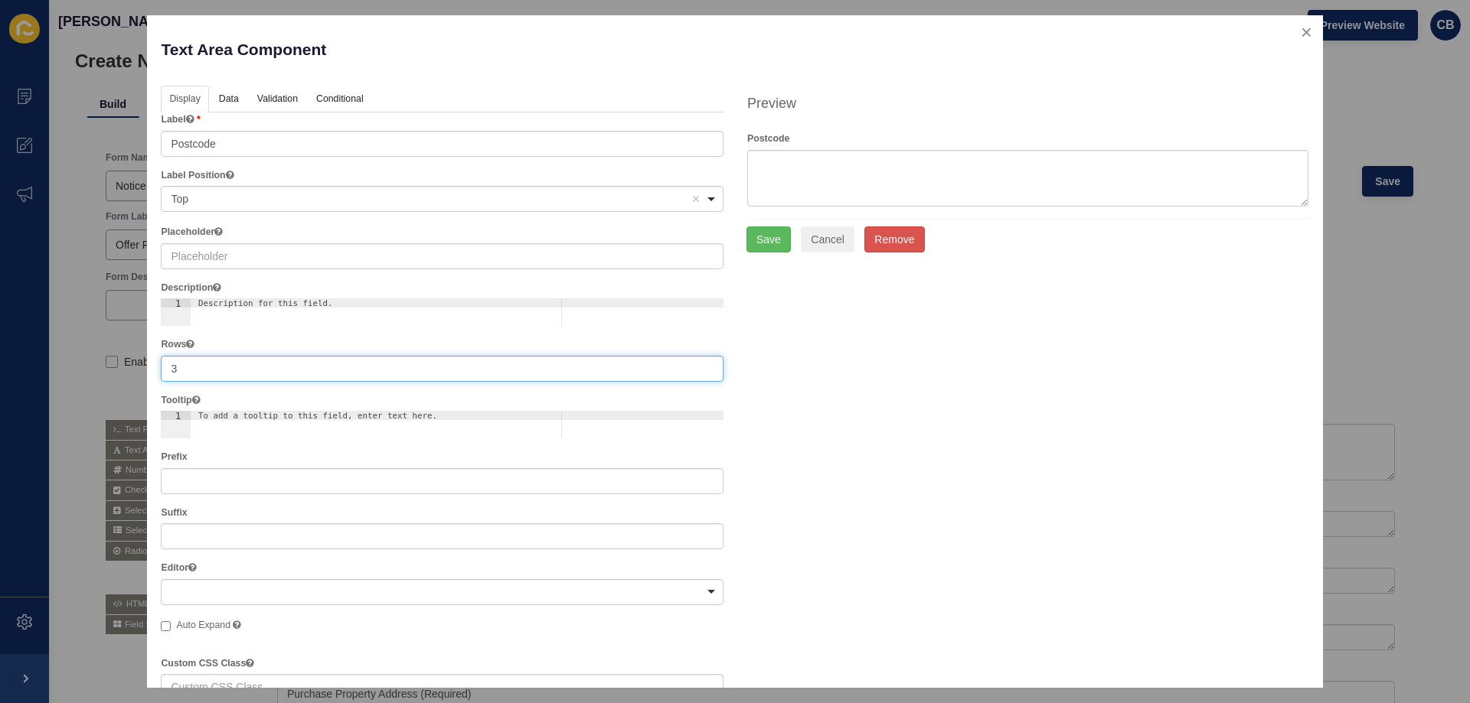
drag, startPoint x: 178, startPoint y: 374, endPoint x: 161, endPoint y: 373, distance: 16.9
click at [161, 373] on input "3" at bounding box center [442, 369] width 563 height 26
type input "1"
click at [780, 208] on button "Save" at bounding box center [768, 214] width 44 height 26
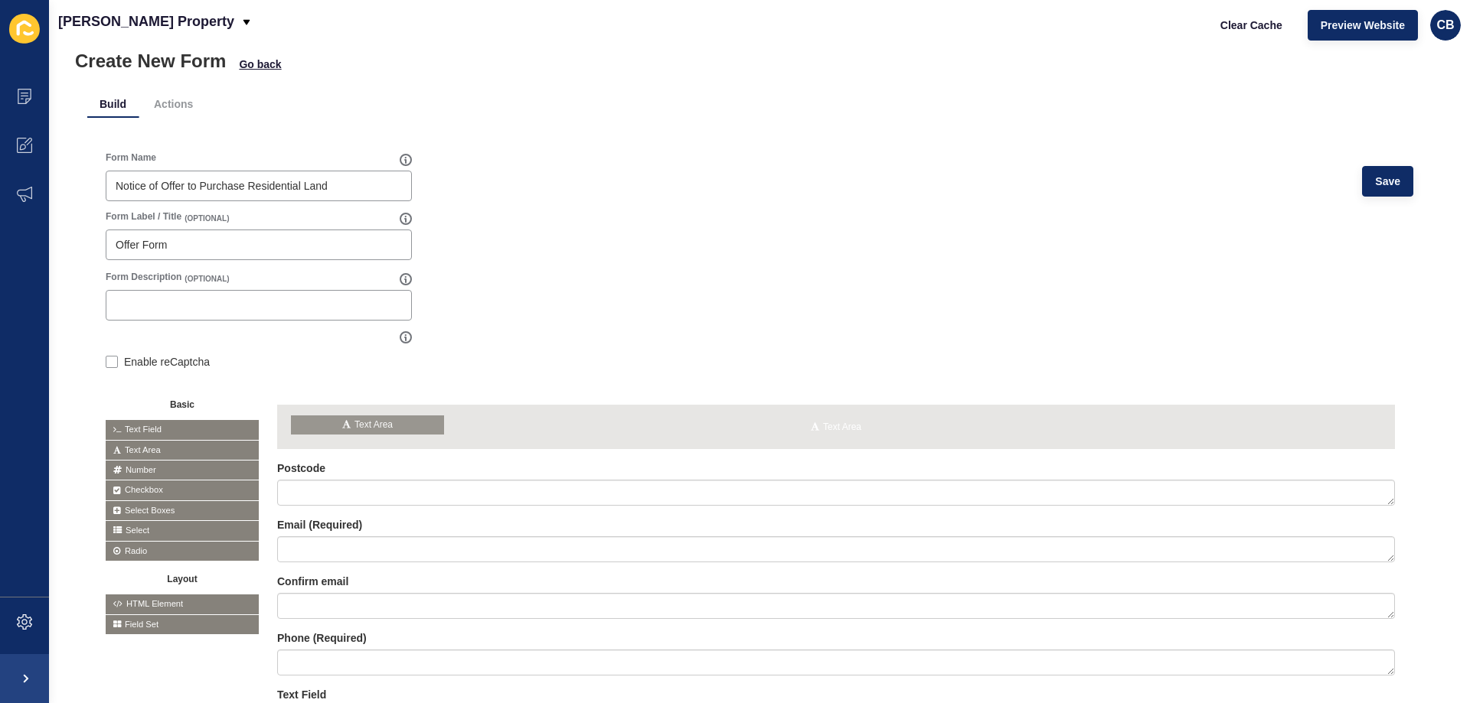
drag, startPoint x: 139, startPoint y: 449, endPoint x: 324, endPoint y: 424, distance: 186.9
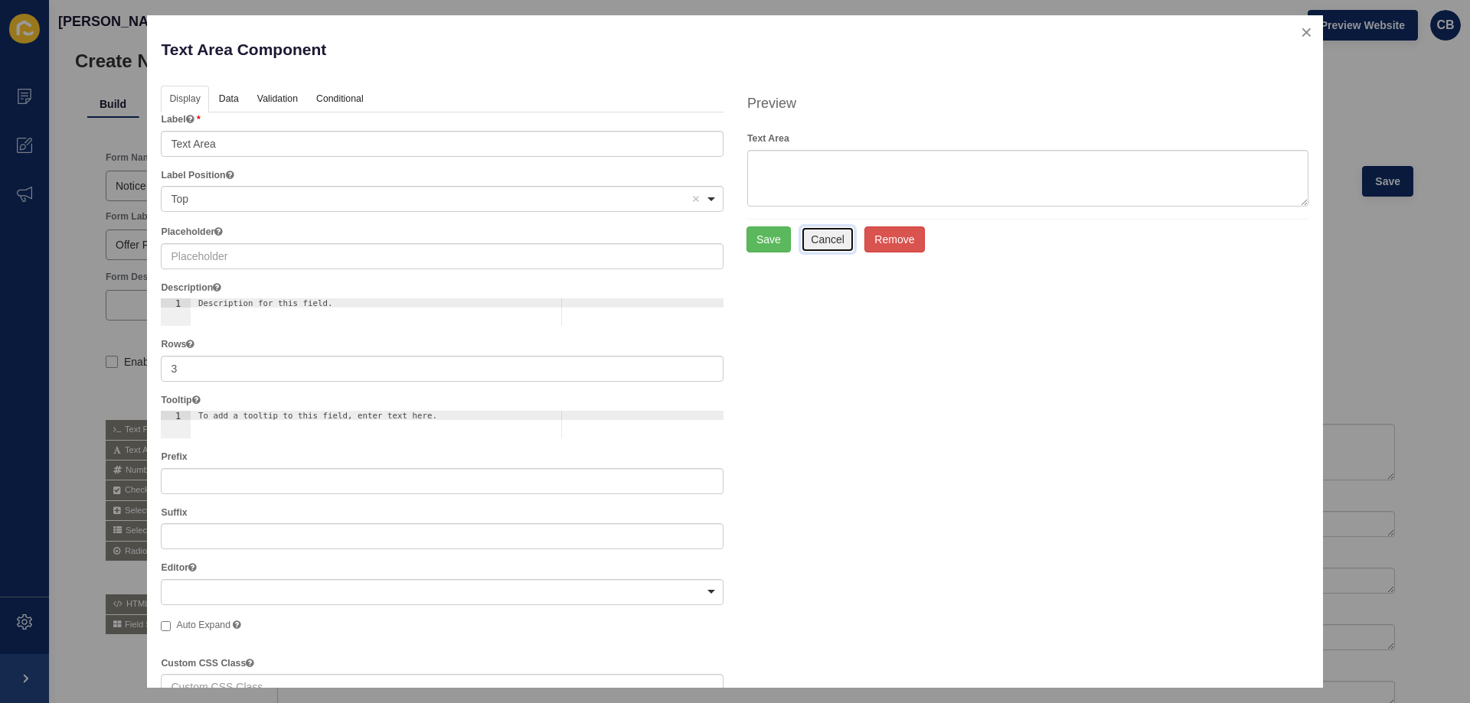
click at [831, 233] on button "Cancel" at bounding box center [828, 240] width 54 height 26
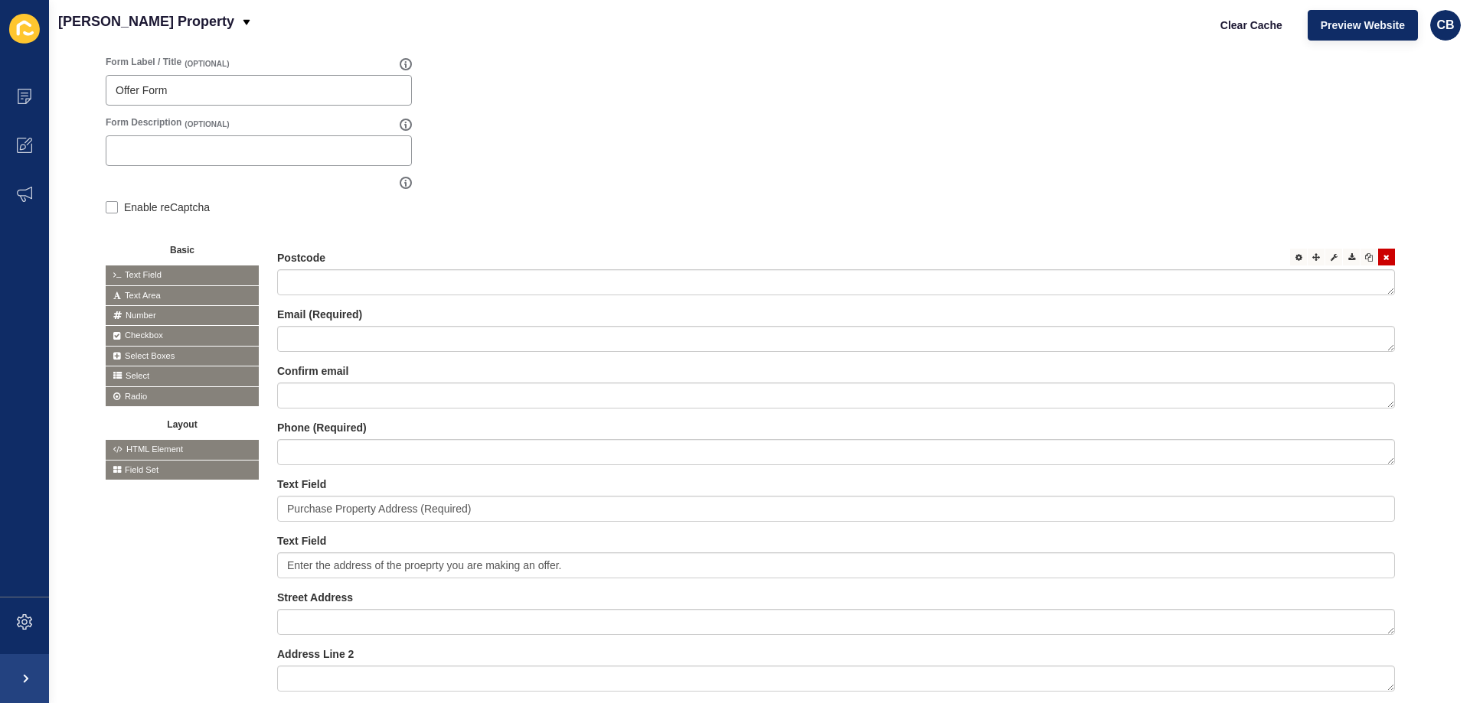
scroll to position [191, 0]
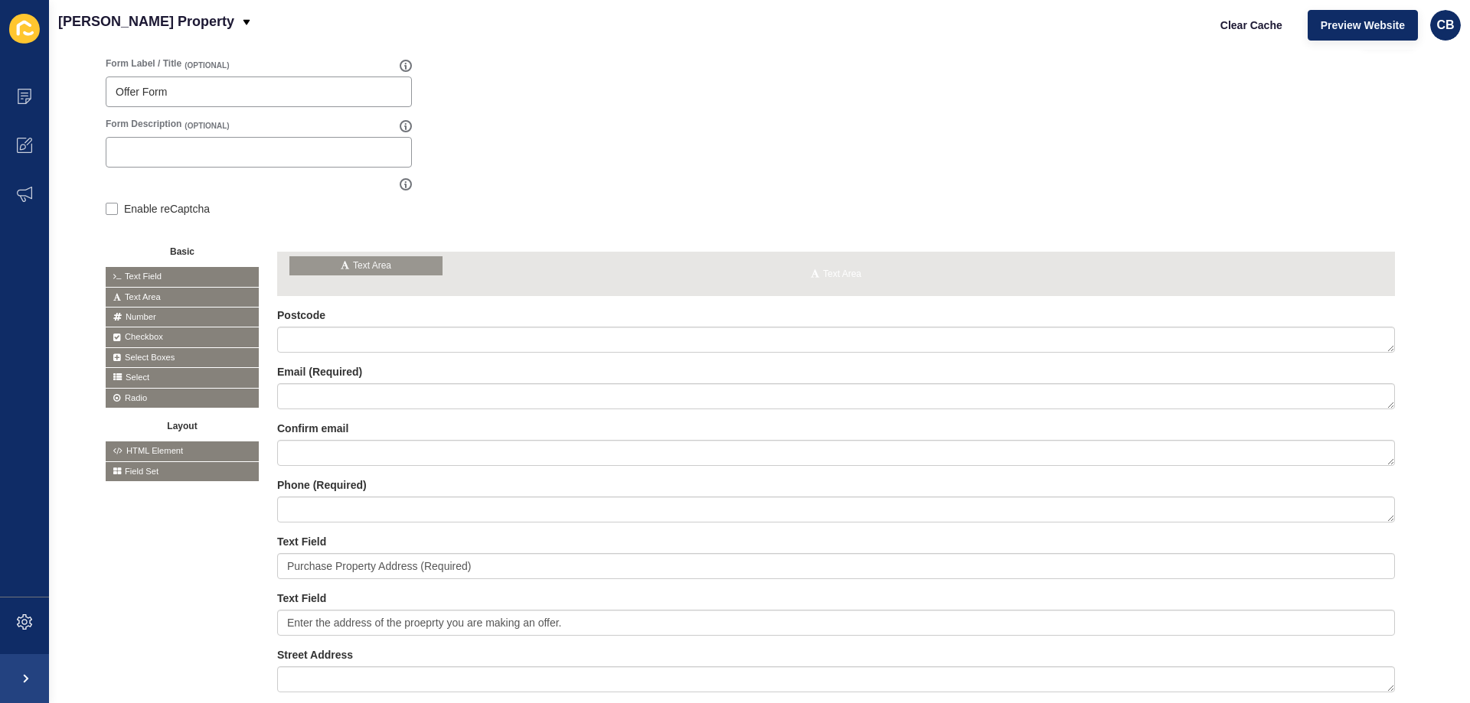
drag, startPoint x: 141, startPoint y: 296, endPoint x: 324, endPoint y: 264, distance: 185.7
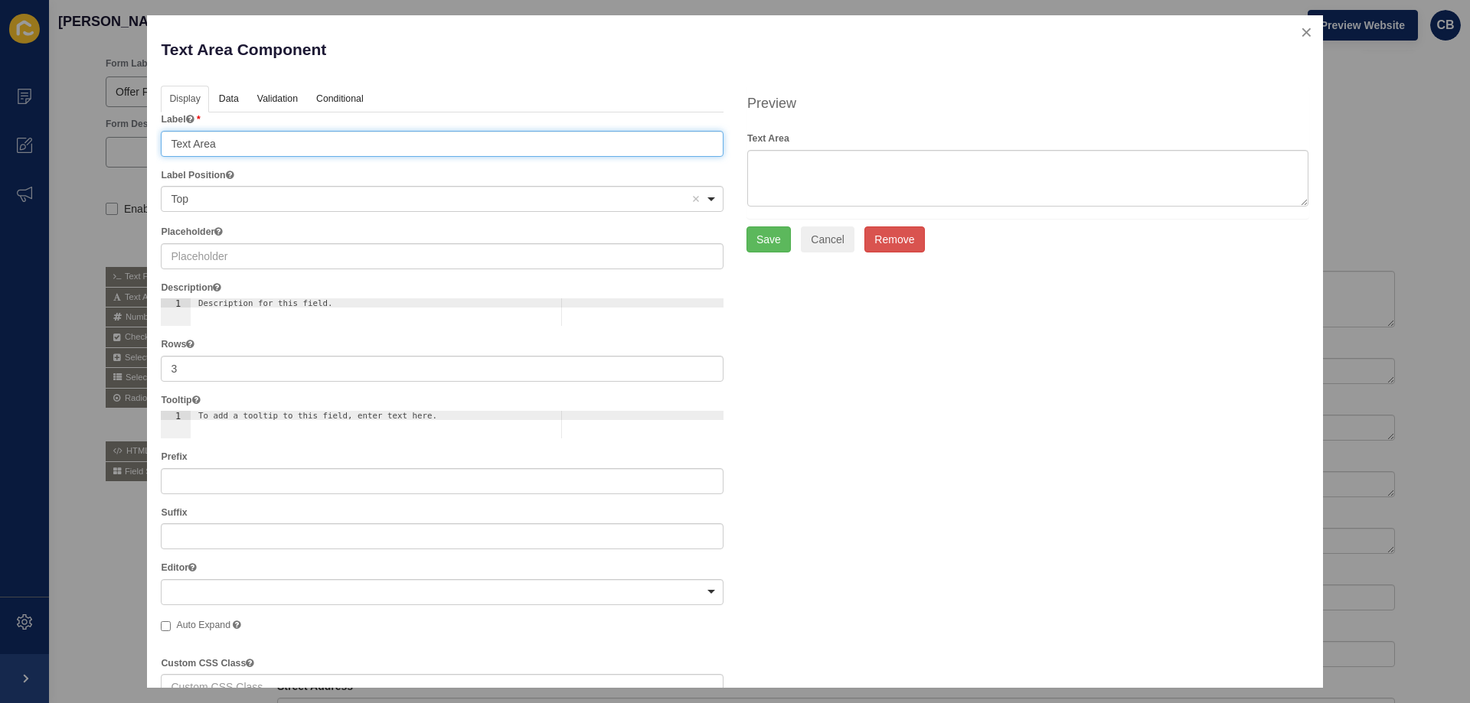
drag, startPoint x: 241, startPoint y: 147, endPoint x: 114, endPoint y: 148, distance: 127.1
click at [114, 148] on div "Text Area Component Help Display Data Validation API Conditional Logic Layout L…" at bounding box center [735, 351] width 1470 height 703
type input "State"
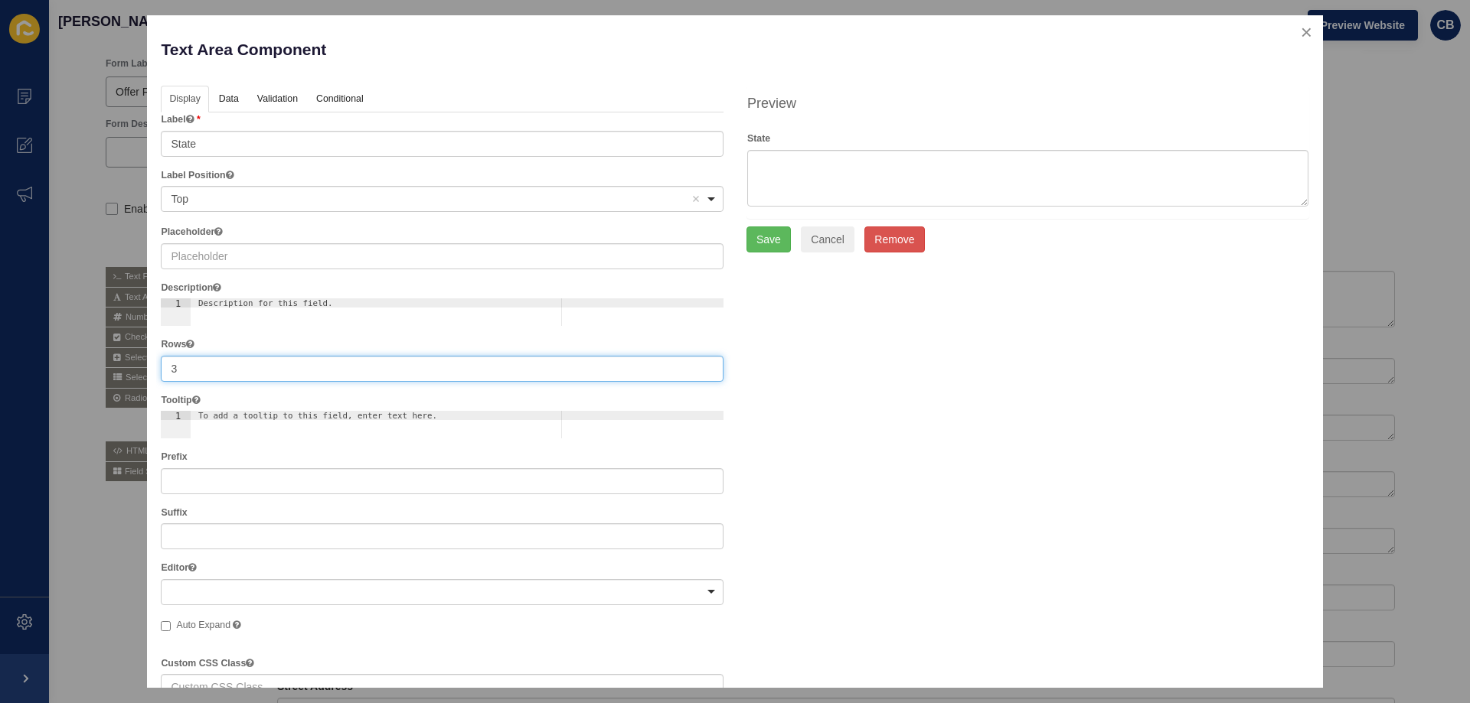
drag, startPoint x: 185, startPoint y: 367, endPoint x: 176, endPoint y: 371, distance: 10.3
click at [182, 370] on input "3" at bounding box center [442, 369] width 563 height 26
type input "1"
click at [754, 217] on button "Save" at bounding box center [768, 214] width 44 height 26
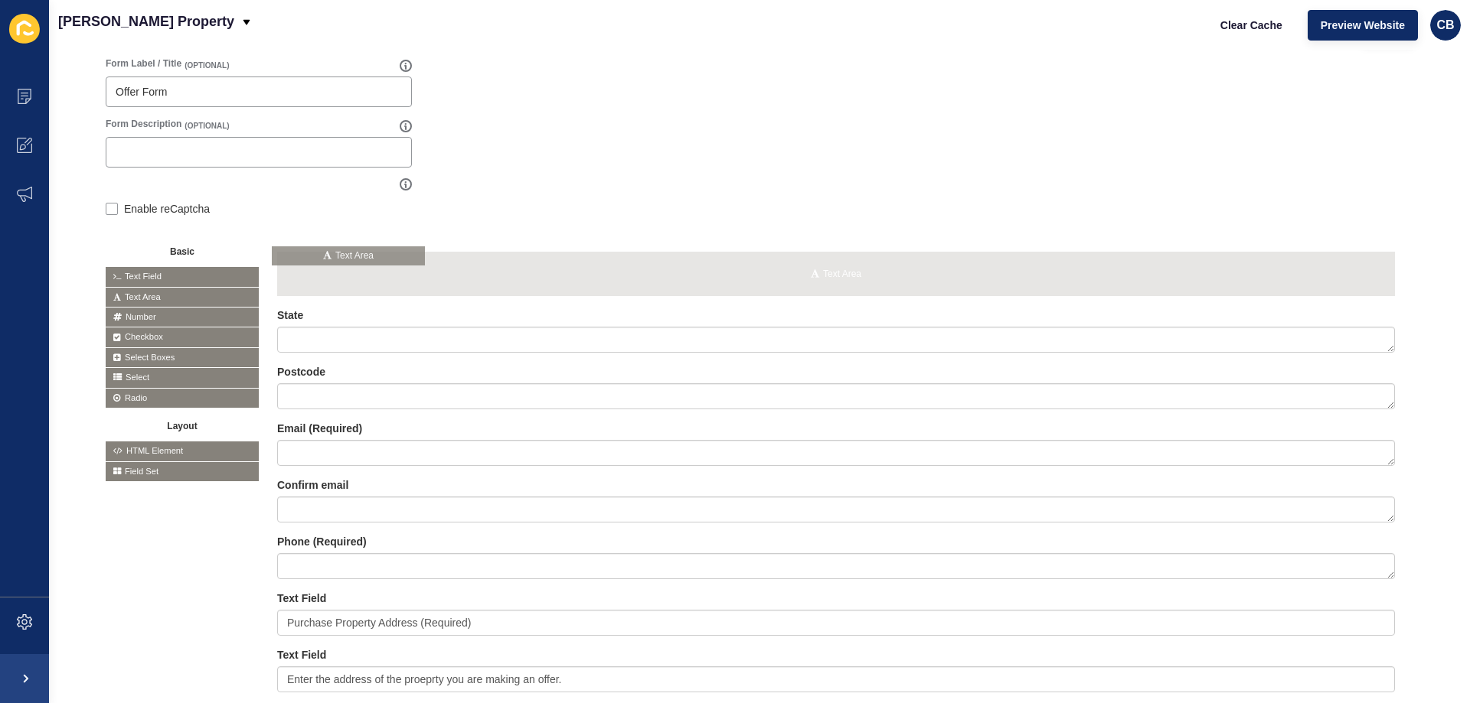
drag, startPoint x: 132, startPoint y: 297, endPoint x: 299, endPoint y: 256, distance: 171.9
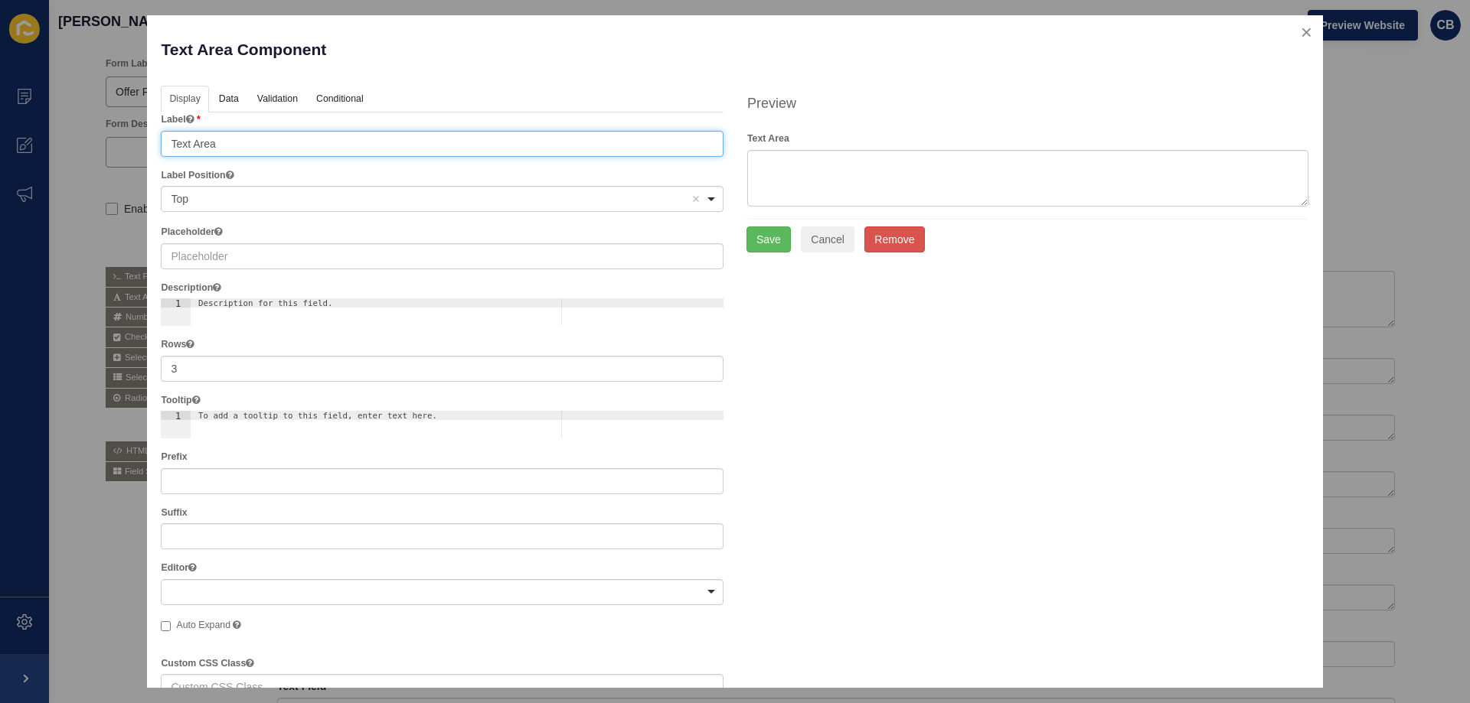
drag, startPoint x: 269, startPoint y: 148, endPoint x: 95, endPoint y: 159, distance: 174.1
click at [95, 159] on div "Text Area Component Help Display Data Validation API Conditional Logic Layout L…" at bounding box center [735, 351] width 1470 height 703
type input "City"
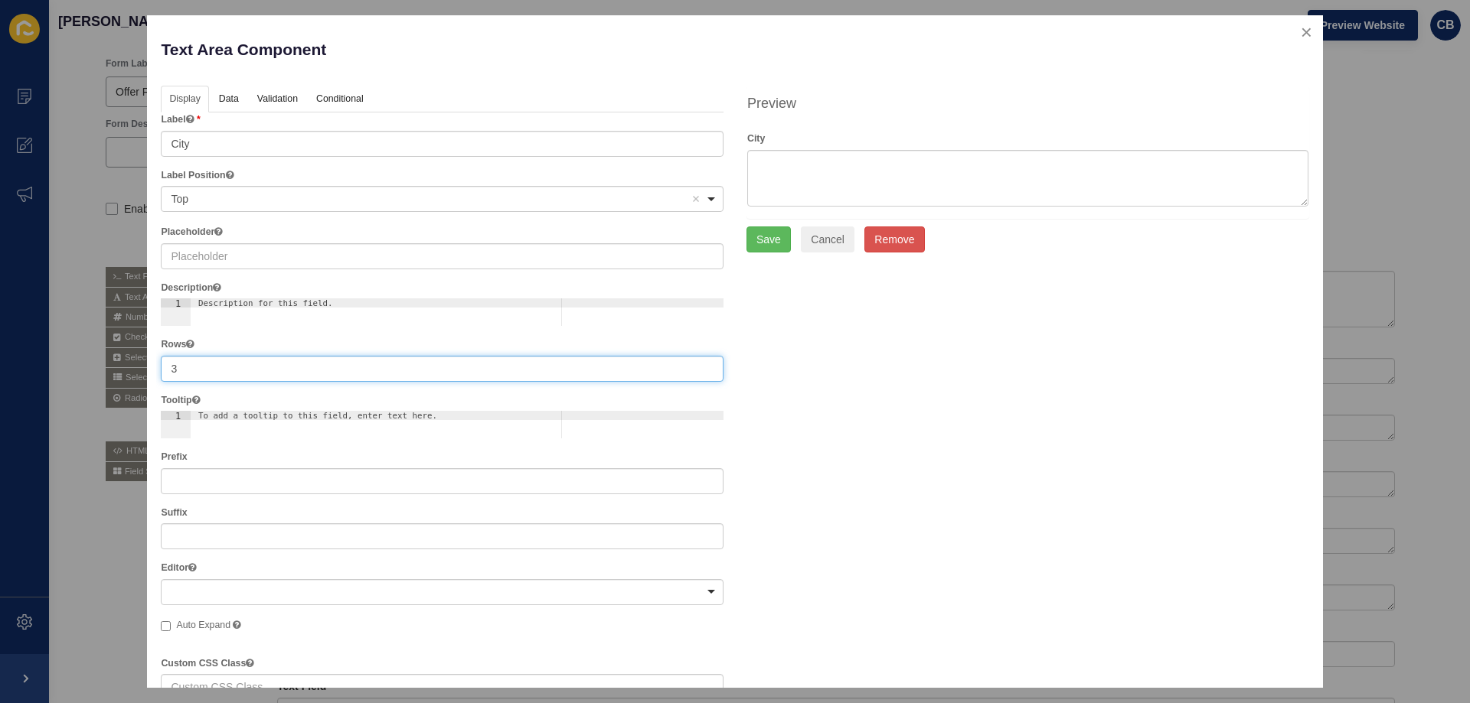
click at [171, 367] on input "3" at bounding box center [442, 369] width 563 height 26
type input "1"
click at [758, 212] on button "Save" at bounding box center [768, 214] width 44 height 26
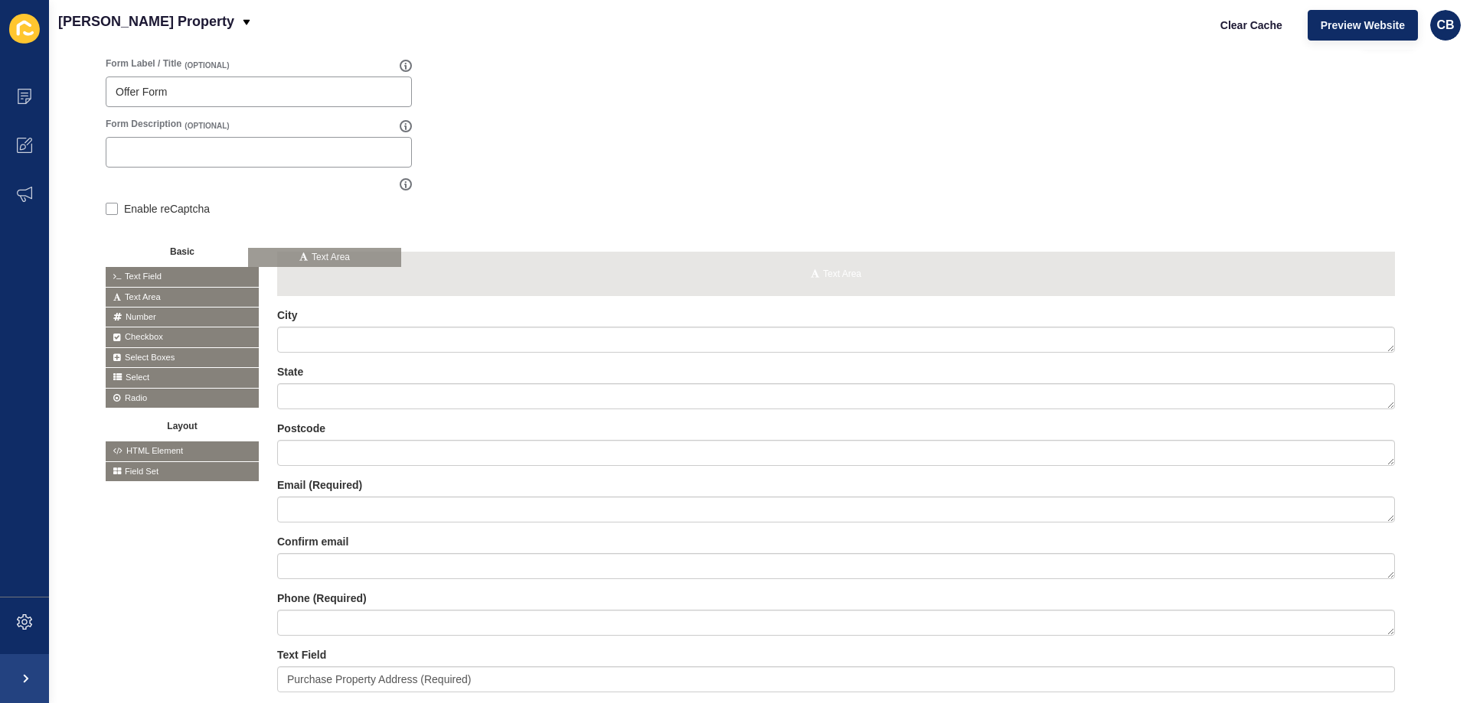
drag, startPoint x: 175, startPoint y: 297, endPoint x: 318, endPoint y: 257, distance: 148.6
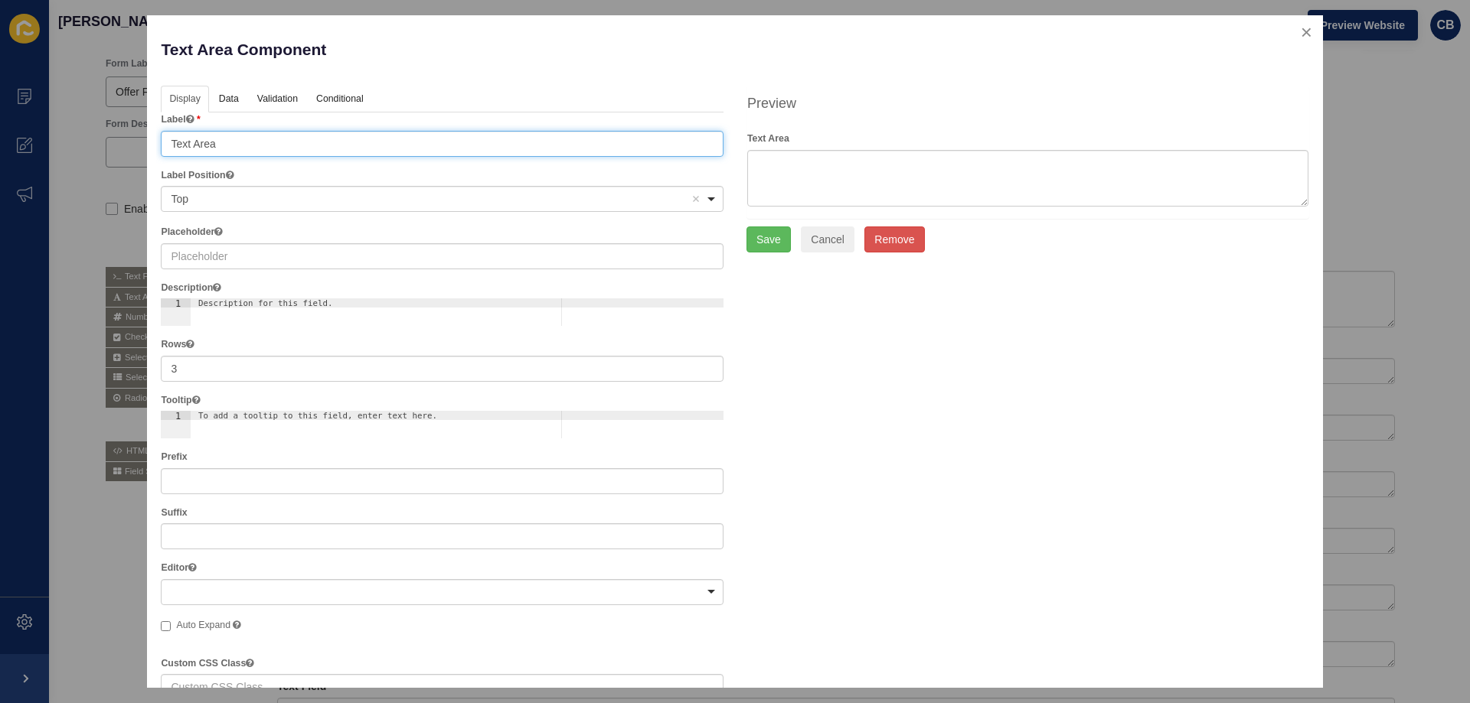
drag, startPoint x: 258, startPoint y: 134, endPoint x: 121, endPoint y: 152, distance: 138.1
click at [121, 152] on div "Text Area Component Help Display Data Validation API Conditional Logic Layout L…" at bounding box center [735, 351] width 1470 height 703
type input "Address Line 2"
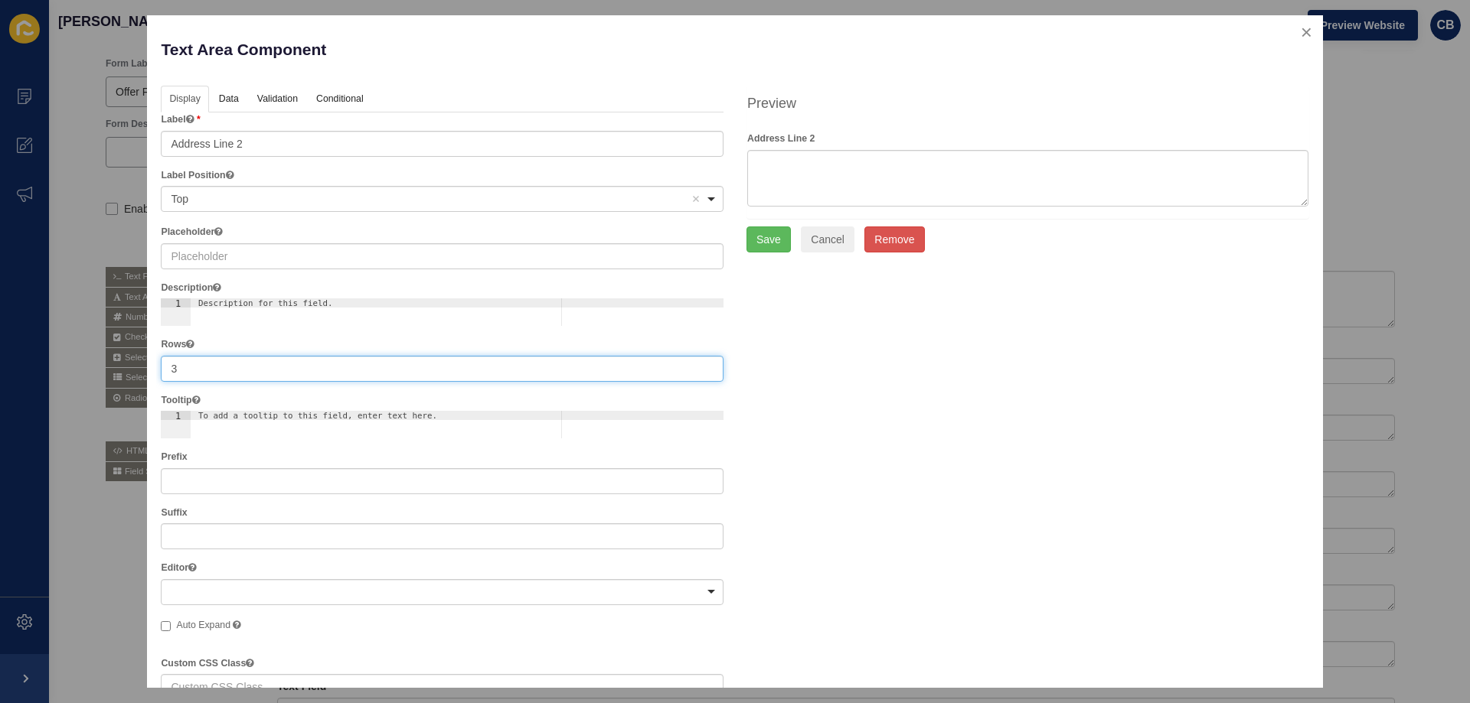
drag, startPoint x: 191, startPoint y: 365, endPoint x: 164, endPoint y: 366, distance: 27.6
click at [165, 366] on input "3" at bounding box center [442, 369] width 563 height 26
type input "1"
click at [764, 213] on button "Save" at bounding box center [768, 214] width 44 height 26
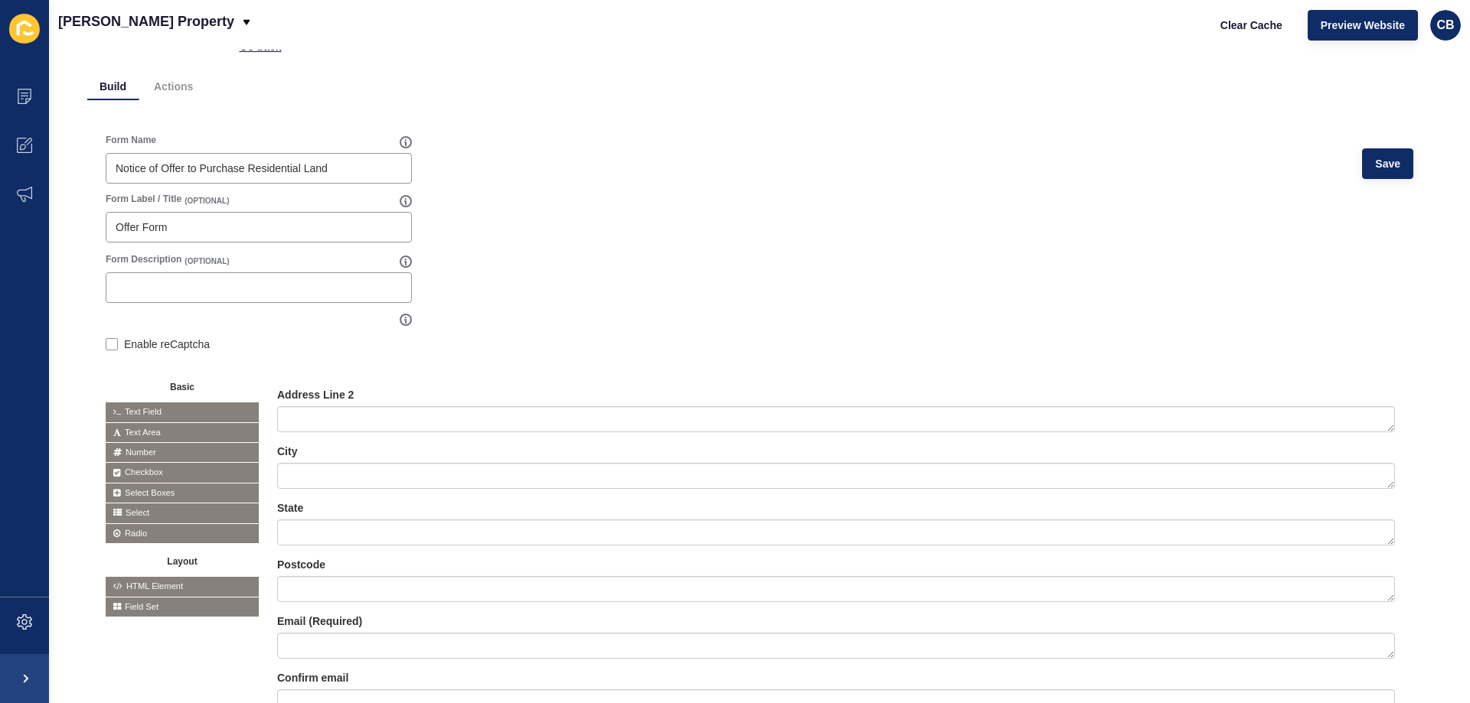
scroll to position [38, 0]
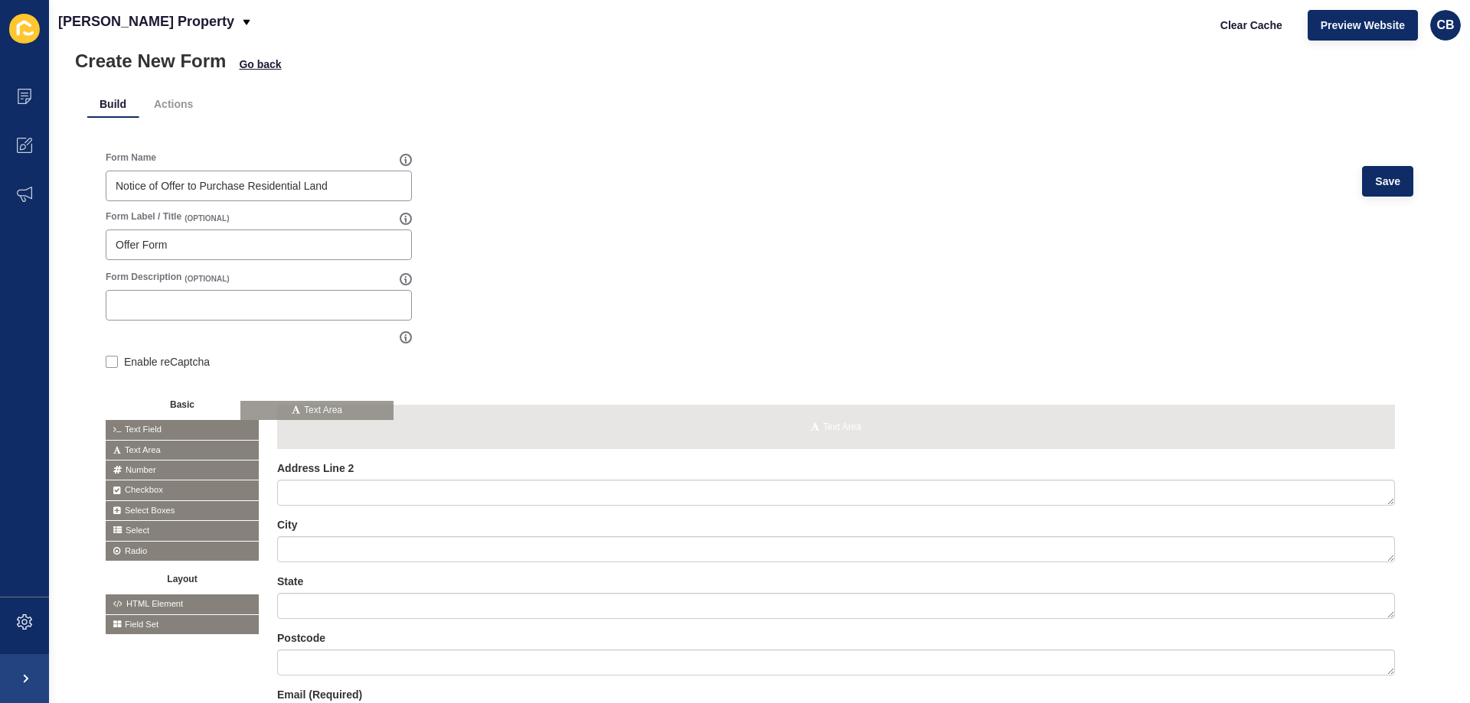
drag, startPoint x: 150, startPoint y: 451, endPoint x: 286, endPoint y: 411, distance: 141.9
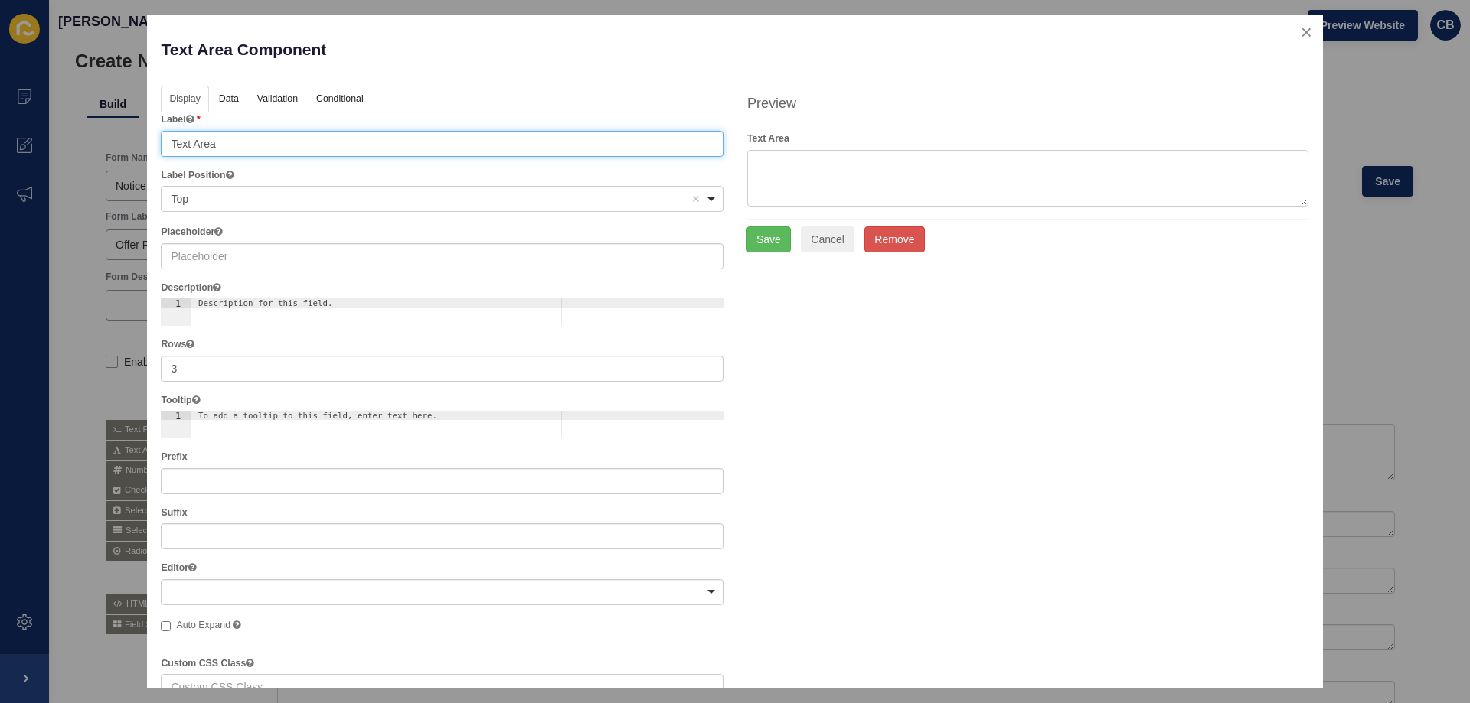
click at [165, 157] on div "Label Text Area Label Position <span>Top</span> Top Remove item Top Left (Left-…" at bounding box center [442, 555] width 563 height 884
type input "Street Address"
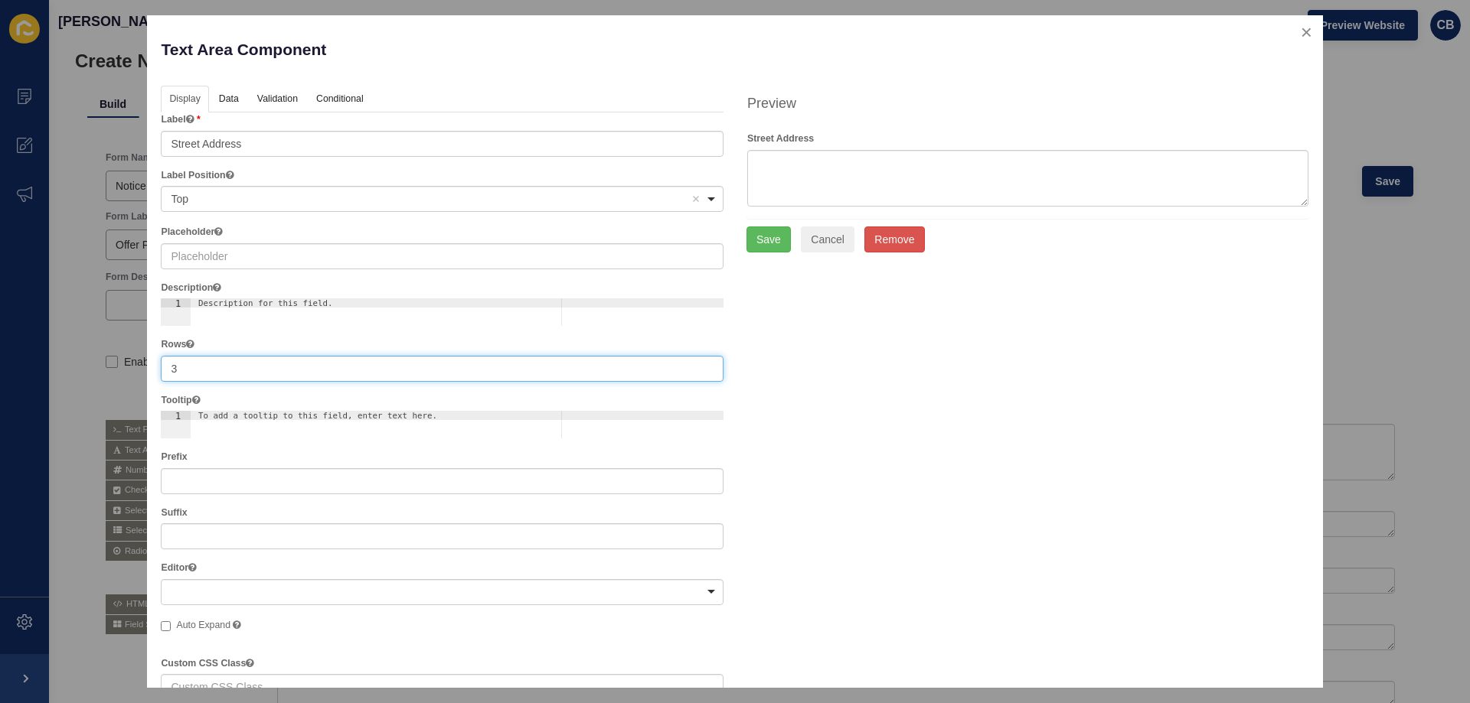
drag, startPoint x: 183, startPoint y: 366, endPoint x: 165, endPoint y: 368, distance: 17.8
click at [166, 368] on input "3" at bounding box center [442, 369] width 563 height 26
type input "1"
click at [767, 210] on button "Save" at bounding box center [768, 214] width 44 height 26
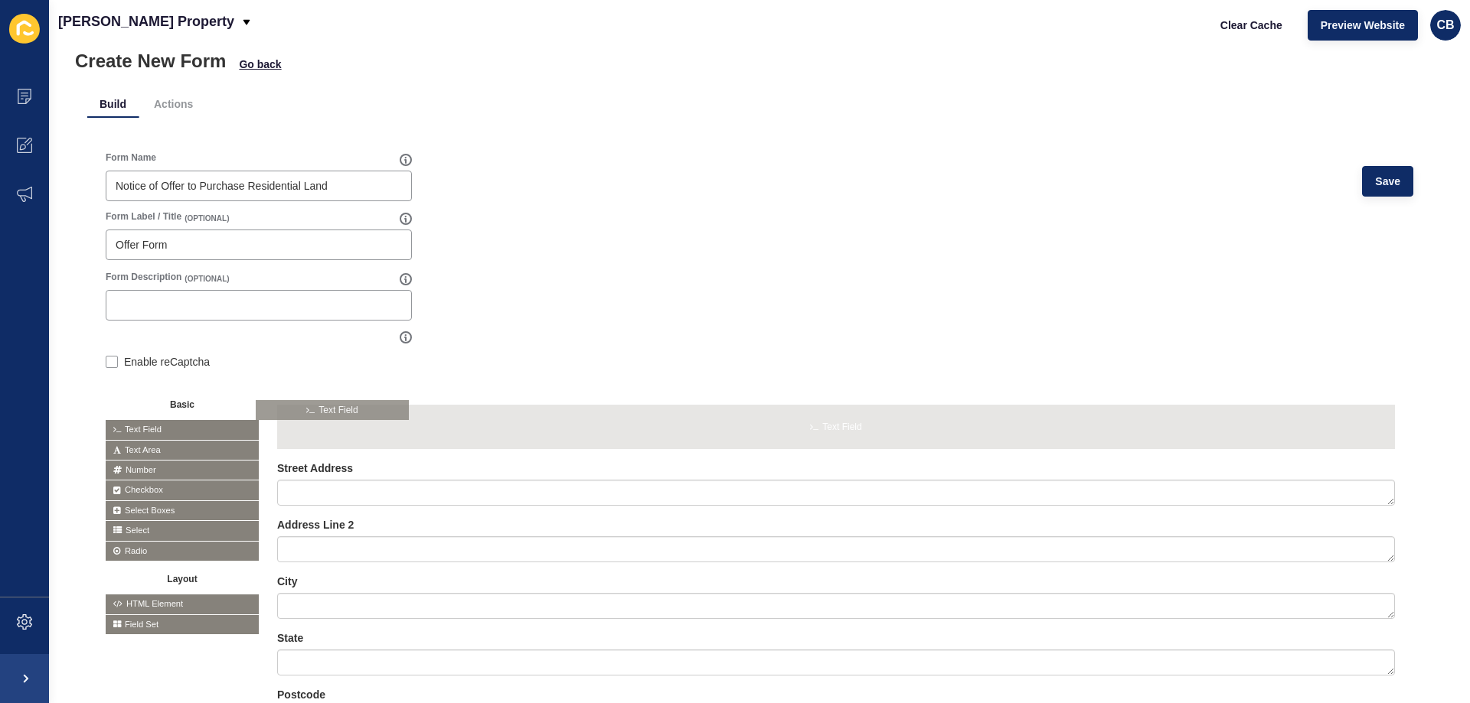
drag, startPoint x: 150, startPoint y: 427, endPoint x: 301, endPoint y: 407, distance: 152.1
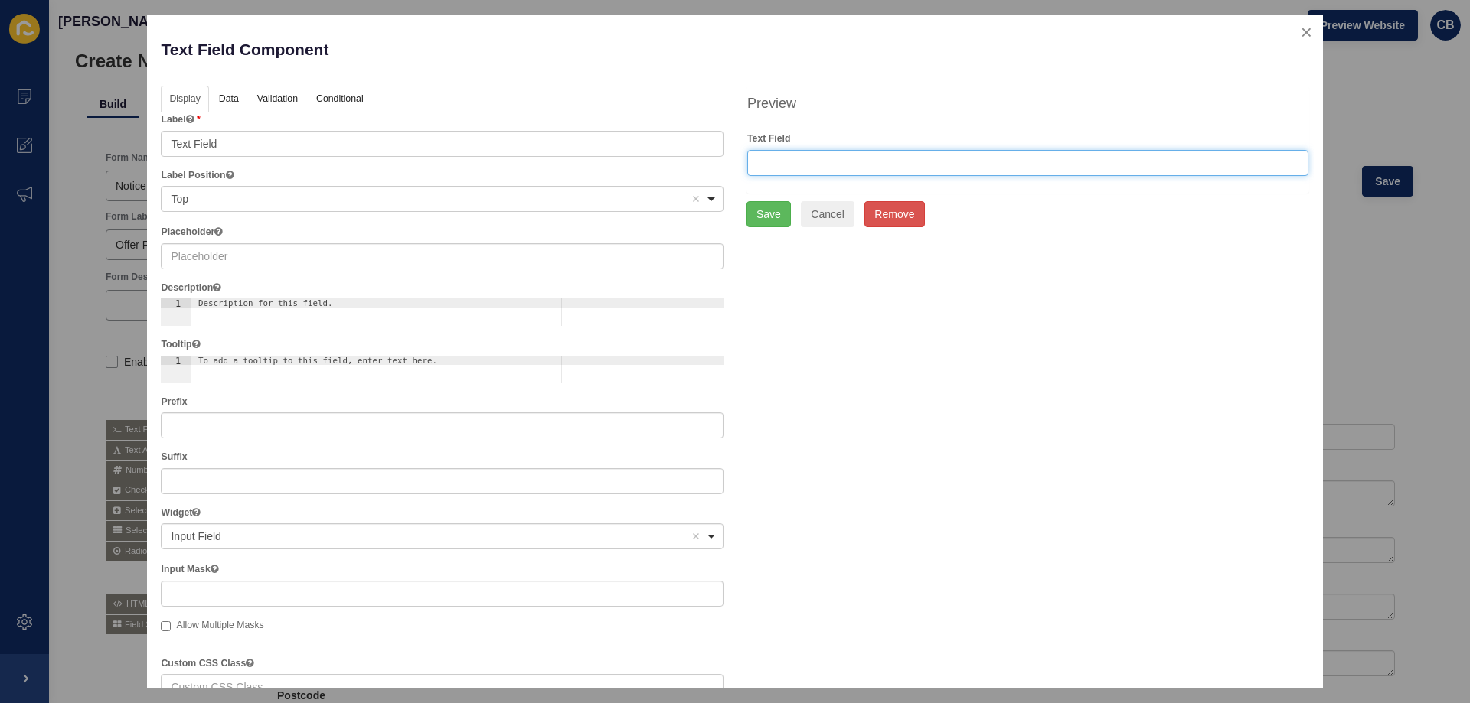
click at [750, 167] on input "text" at bounding box center [1027, 163] width 561 height 26
type input "Please enter your personal address"
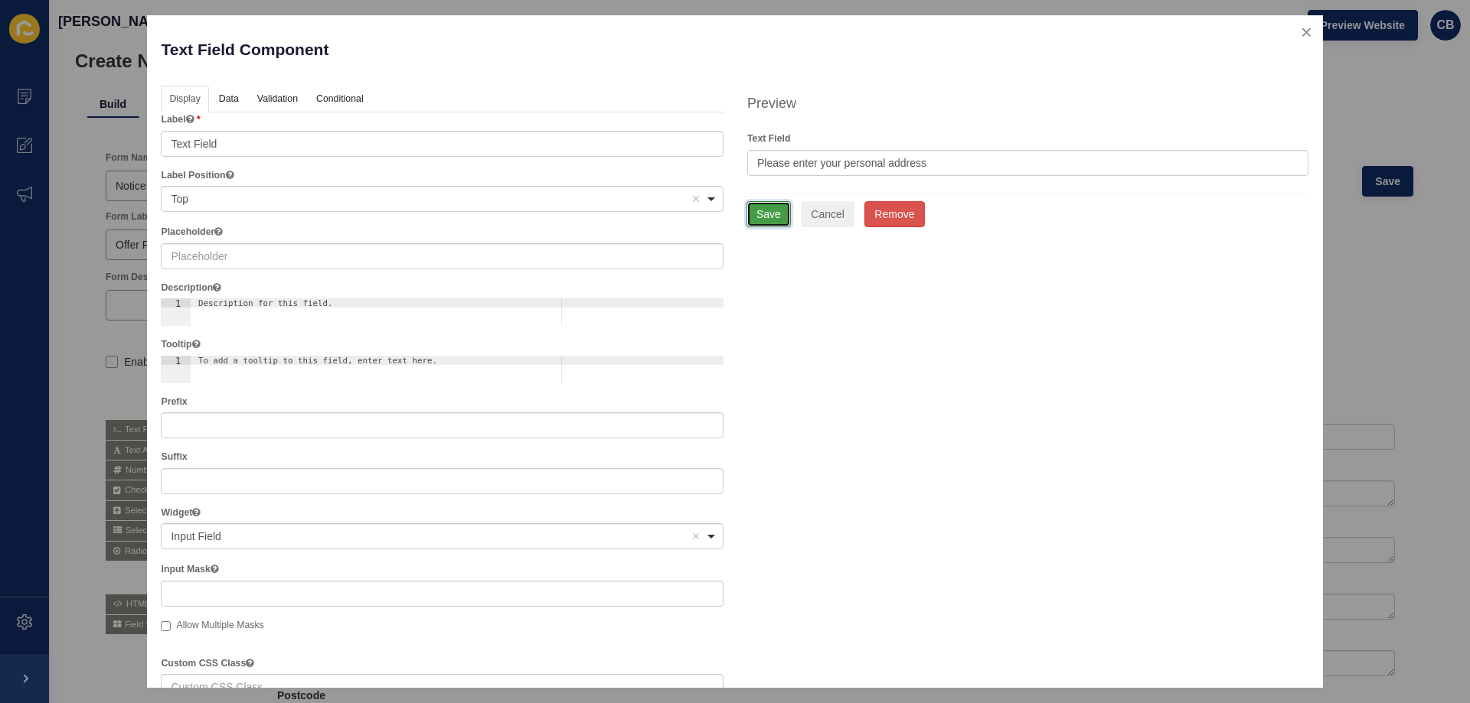
click at [765, 214] on button "Save" at bounding box center [768, 214] width 44 height 26
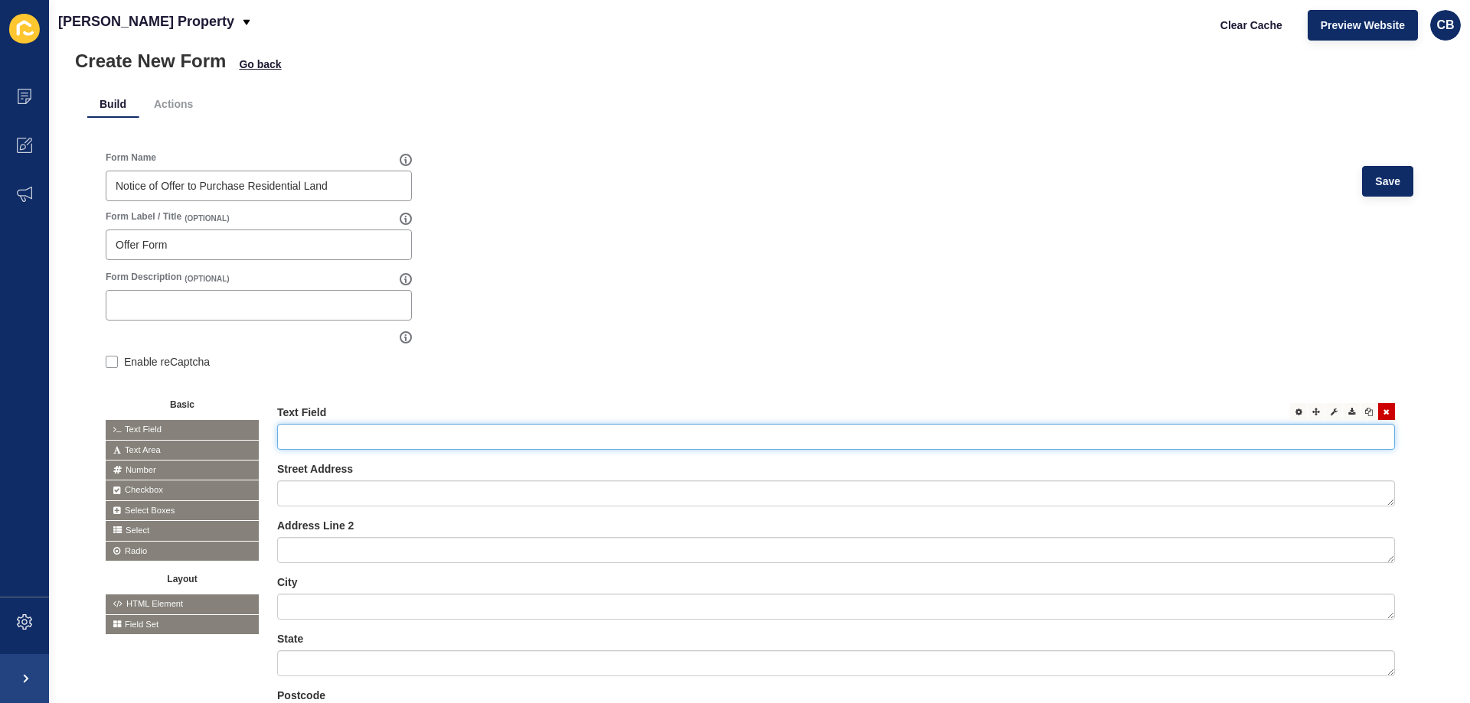
click at [367, 434] on input "text" at bounding box center [836, 437] width 1118 height 26
type input "Please enter your personal address"
drag, startPoint x: 138, startPoint y: 423, endPoint x: 319, endPoint y: 380, distance: 186.6
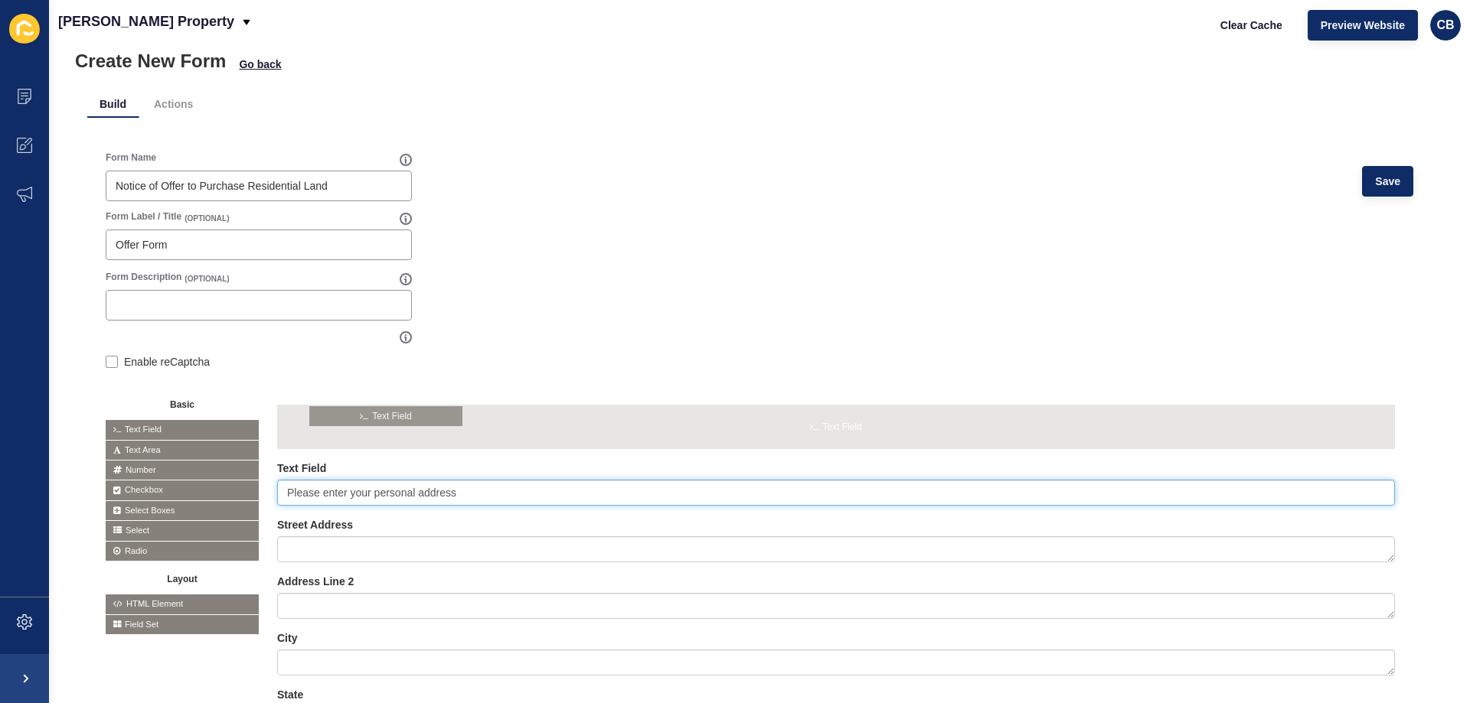
drag, startPoint x: 152, startPoint y: 430, endPoint x: 359, endPoint y: 416, distance: 207.9
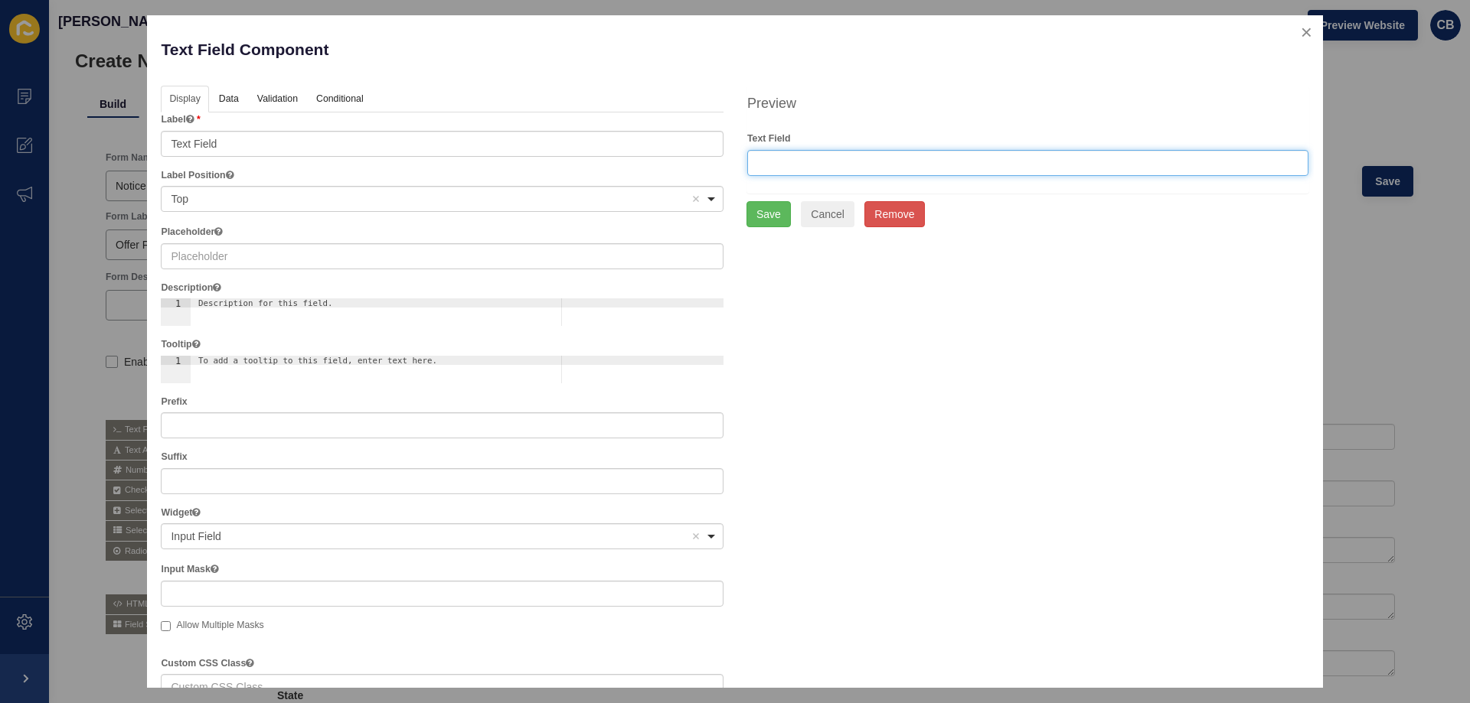
click at [749, 159] on input "text" at bounding box center [1027, 163] width 561 height 26
type input "Purchaser 2 Full Name"
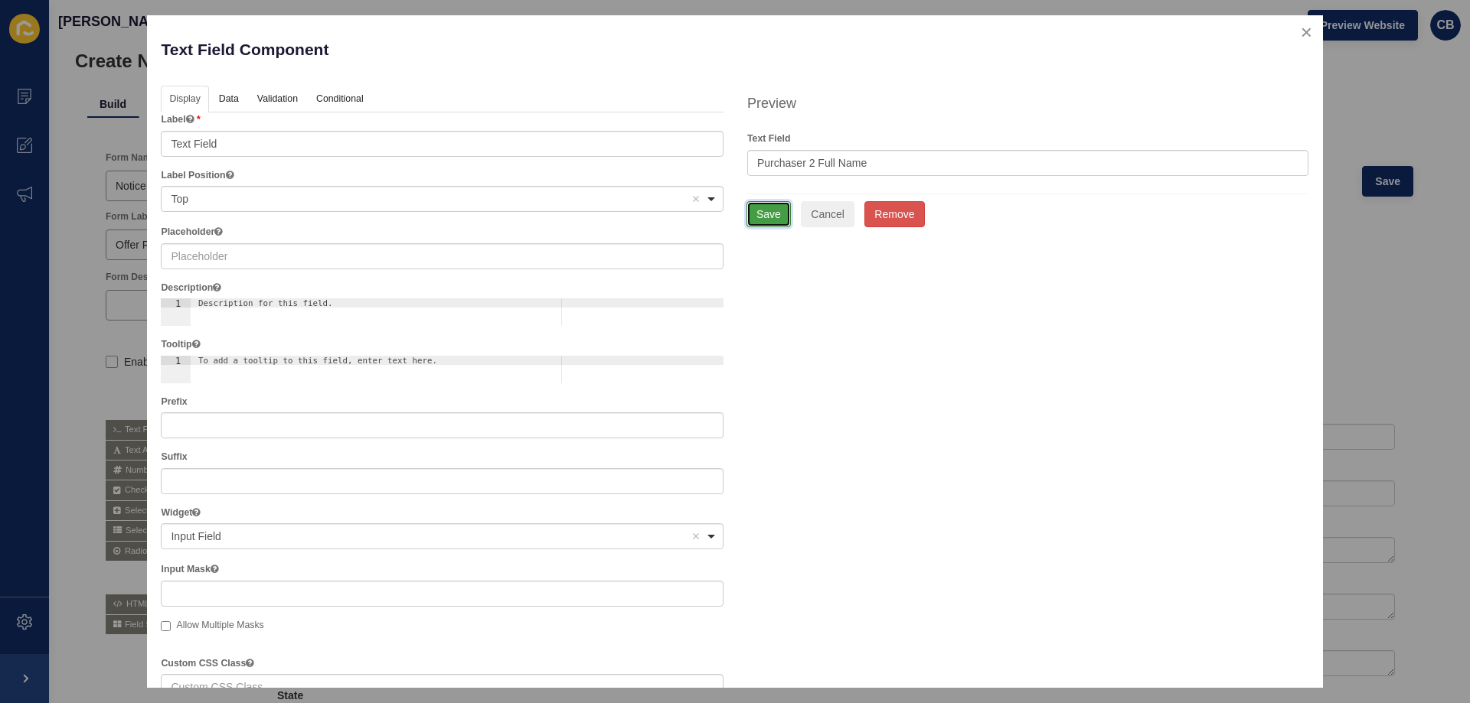
click at [758, 210] on button "Save" at bounding box center [768, 214] width 44 height 26
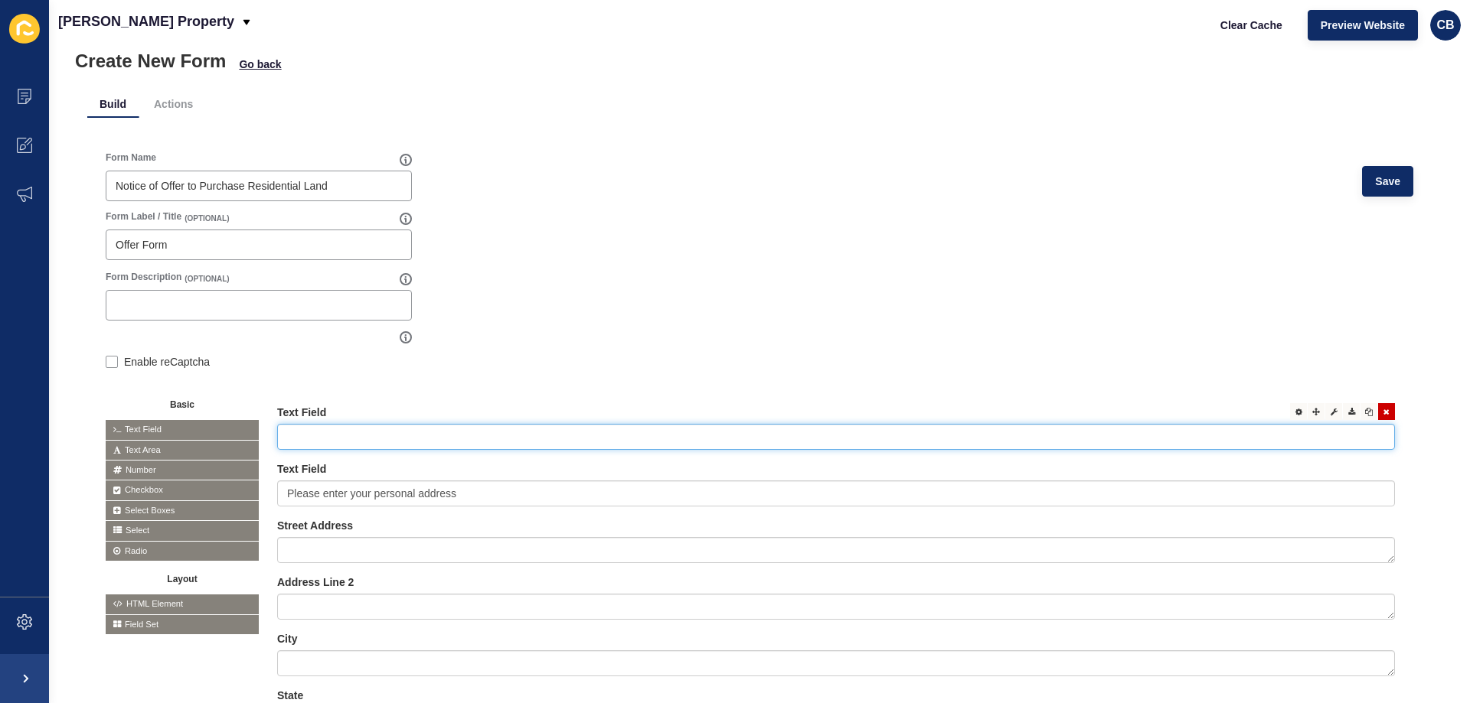
click at [312, 430] on input "text" at bounding box center [836, 437] width 1118 height 26
type input "Purchaser 2 Full Name"
click at [148, 458] on span "Text Area" at bounding box center [182, 450] width 153 height 19
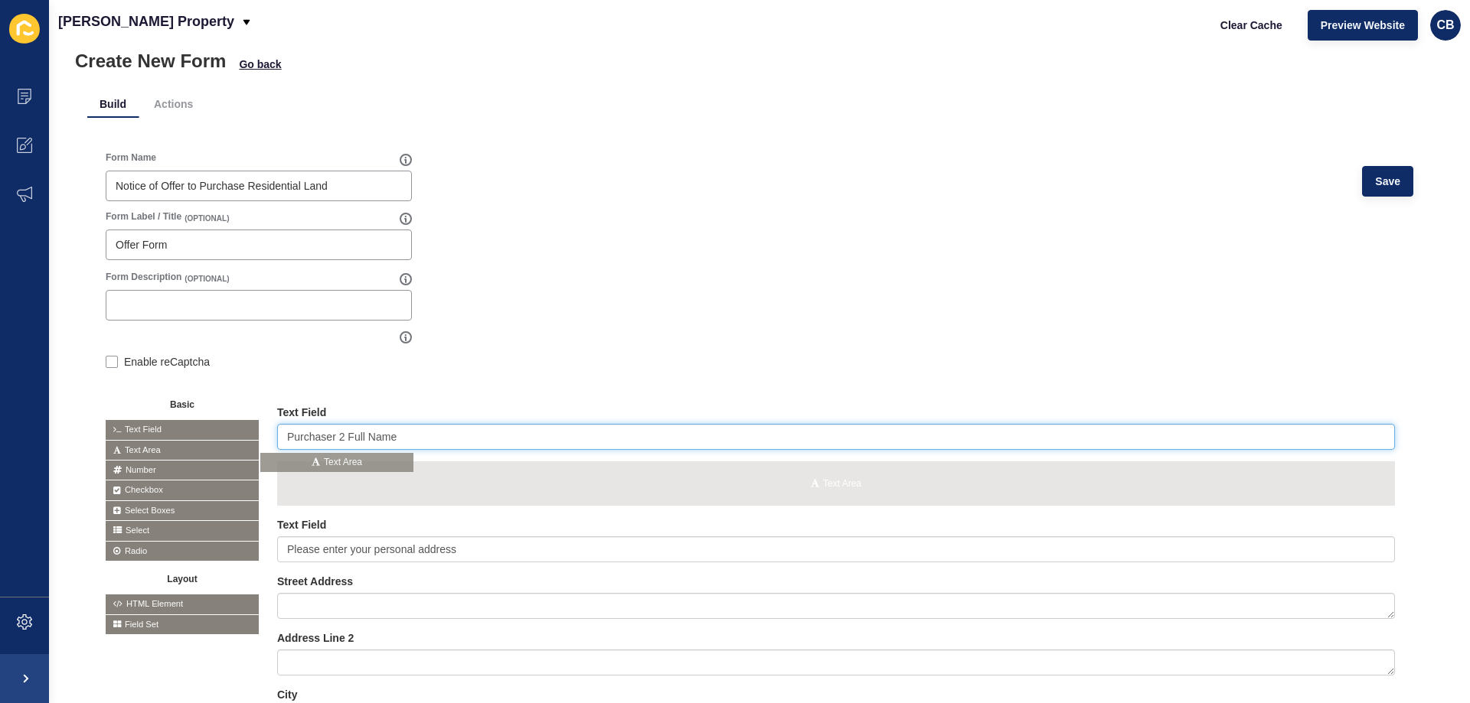
drag, startPoint x: 139, startPoint y: 452, endPoint x: 297, endPoint y: 464, distance: 158.9
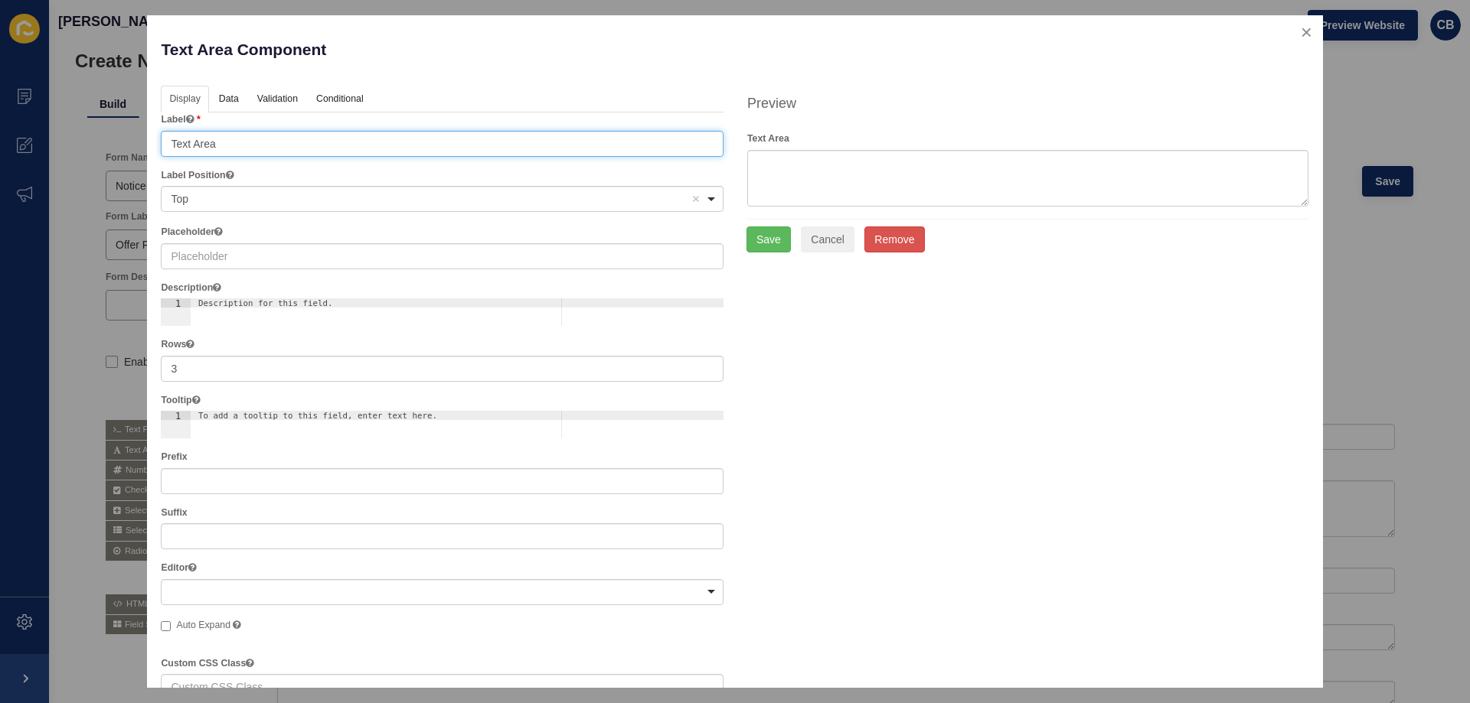
click at [221, 148] on input "Text Area" at bounding box center [442, 144] width 563 height 26
drag, startPoint x: 311, startPoint y: 152, endPoint x: 111, endPoint y: 149, distance: 199.8
click at [111, 149] on div "Text Area Component Help Display Data Validation API Conditional Logic Layout L…" at bounding box center [735, 351] width 1470 height 703
type input "First"
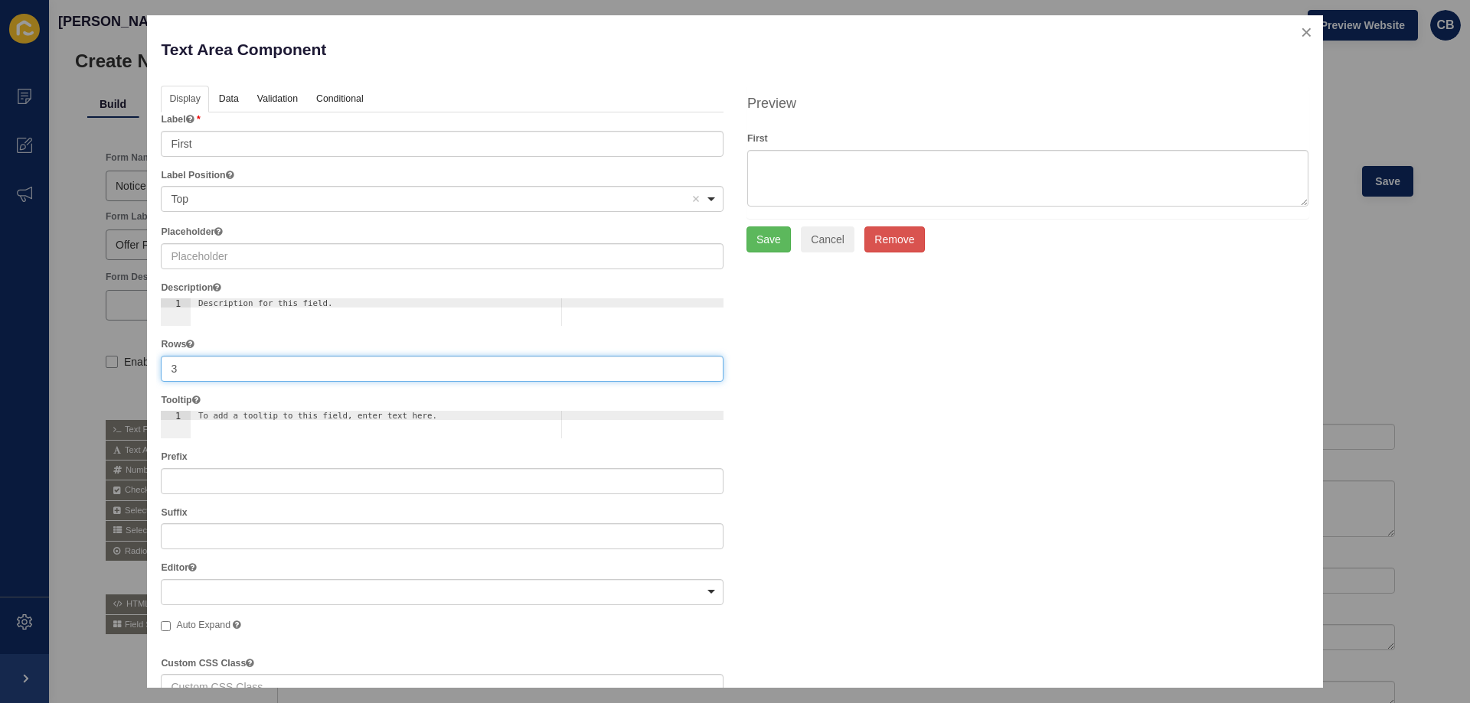
drag, startPoint x: 192, startPoint y: 364, endPoint x: 168, endPoint y: 367, distance: 24.0
click at [168, 367] on input "3" at bounding box center [442, 369] width 563 height 26
type input "1"
click at [749, 213] on button "Save" at bounding box center [768, 214] width 44 height 26
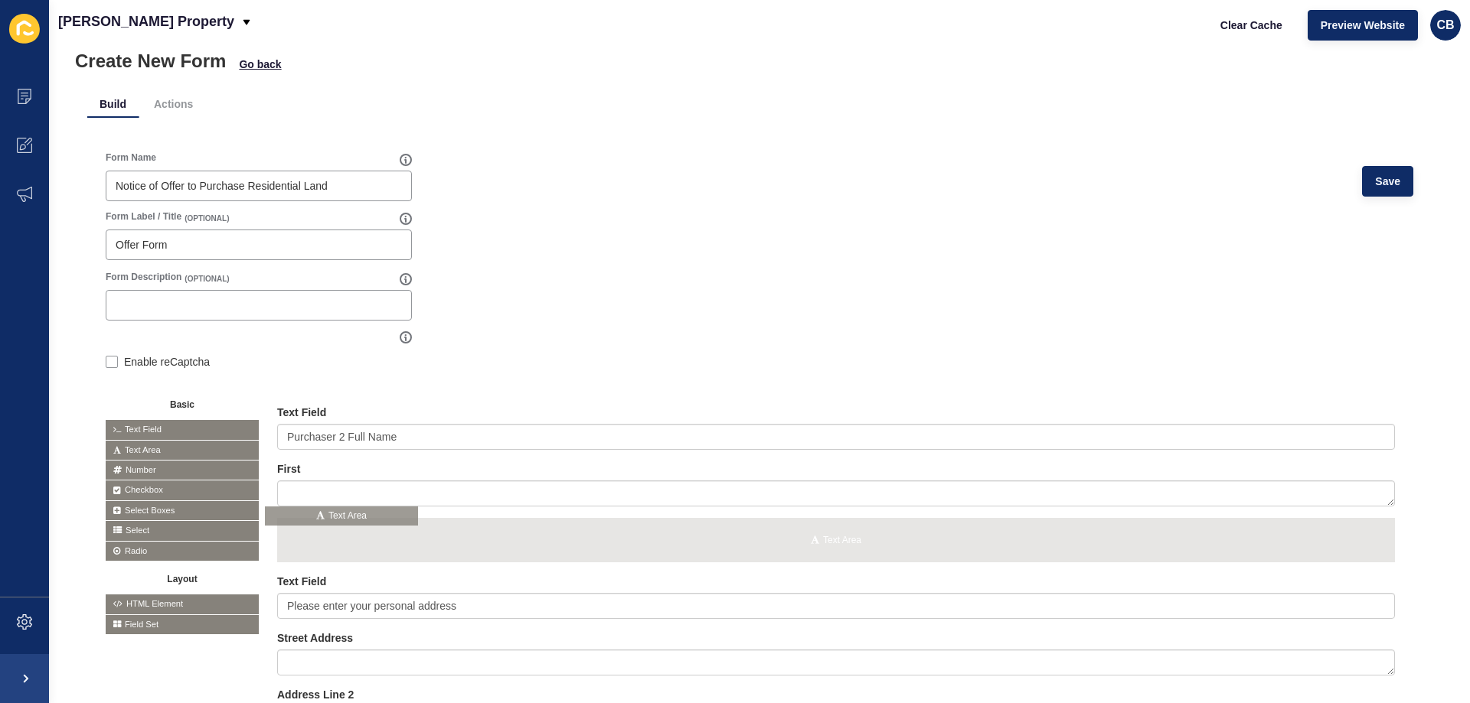
drag, startPoint x: 140, startPoint y: 445, endPoint x: 299, endPoint y: 510, distance: 172.0
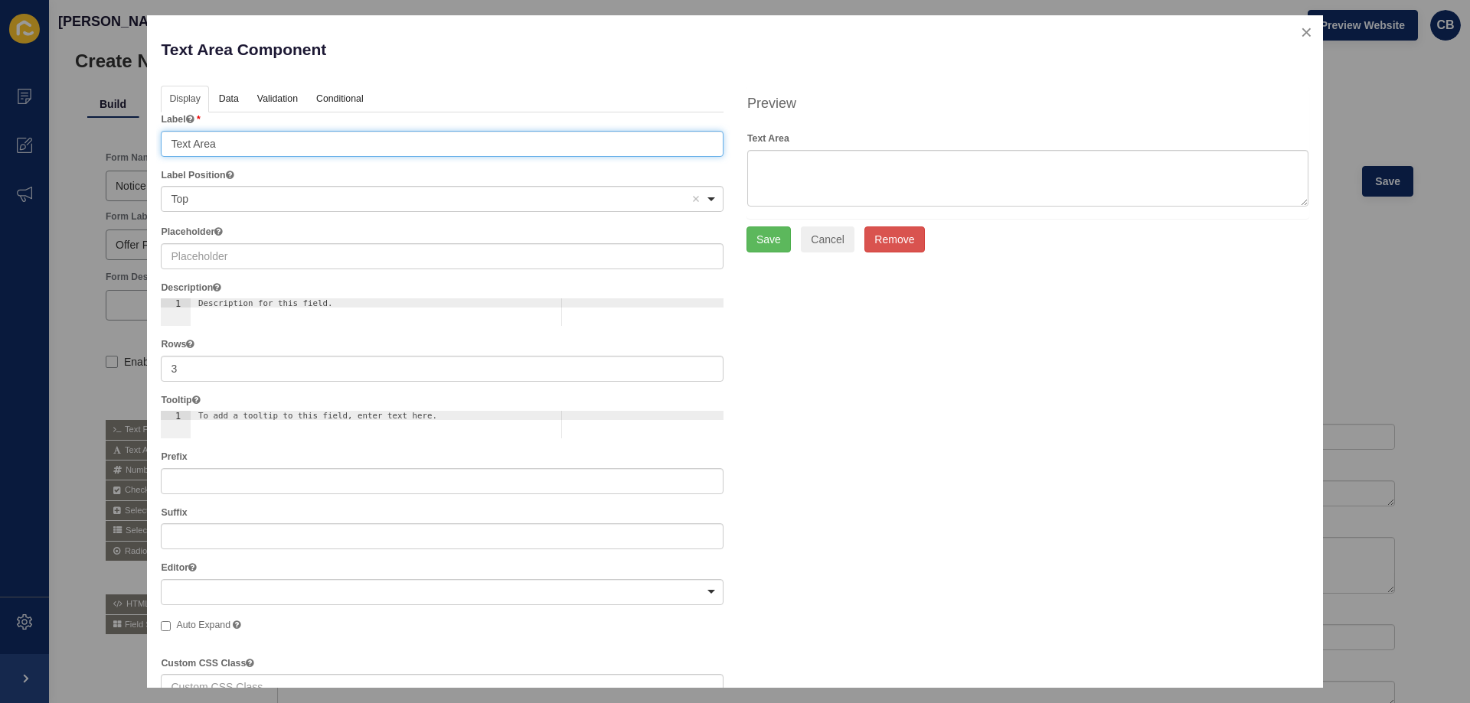
drag, startPoint x: 222, startPoint y: 151, endPoint x: 142, endPoint y: 151, distance: 79.6
click at [142, 151] on div "Text Area Component Help Display Data Validation API Conditional Logic Layout L…" at bounding box center [735, 351] width 1470 height 703
type input "Middle"
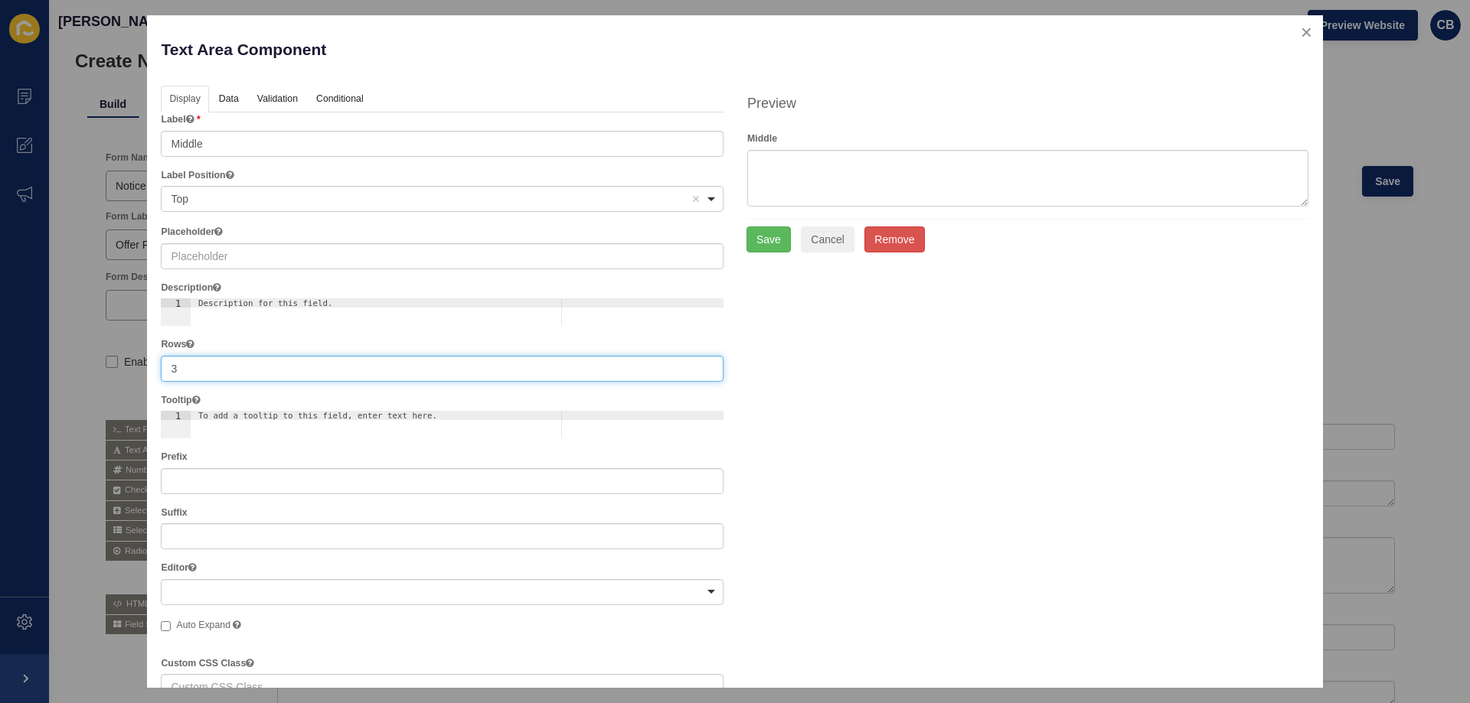
drag, startPoint x: 188, startPoint y: 362, endPoint x: 166, endPoint y: 364, distance: 21.5
click at [171, 364] on input "3" at bounding box center [442, 369] width 563 height 26
type input "1"
click at [751, 214] on button "Save" at bounding box center [768, 214] width 44 height 26
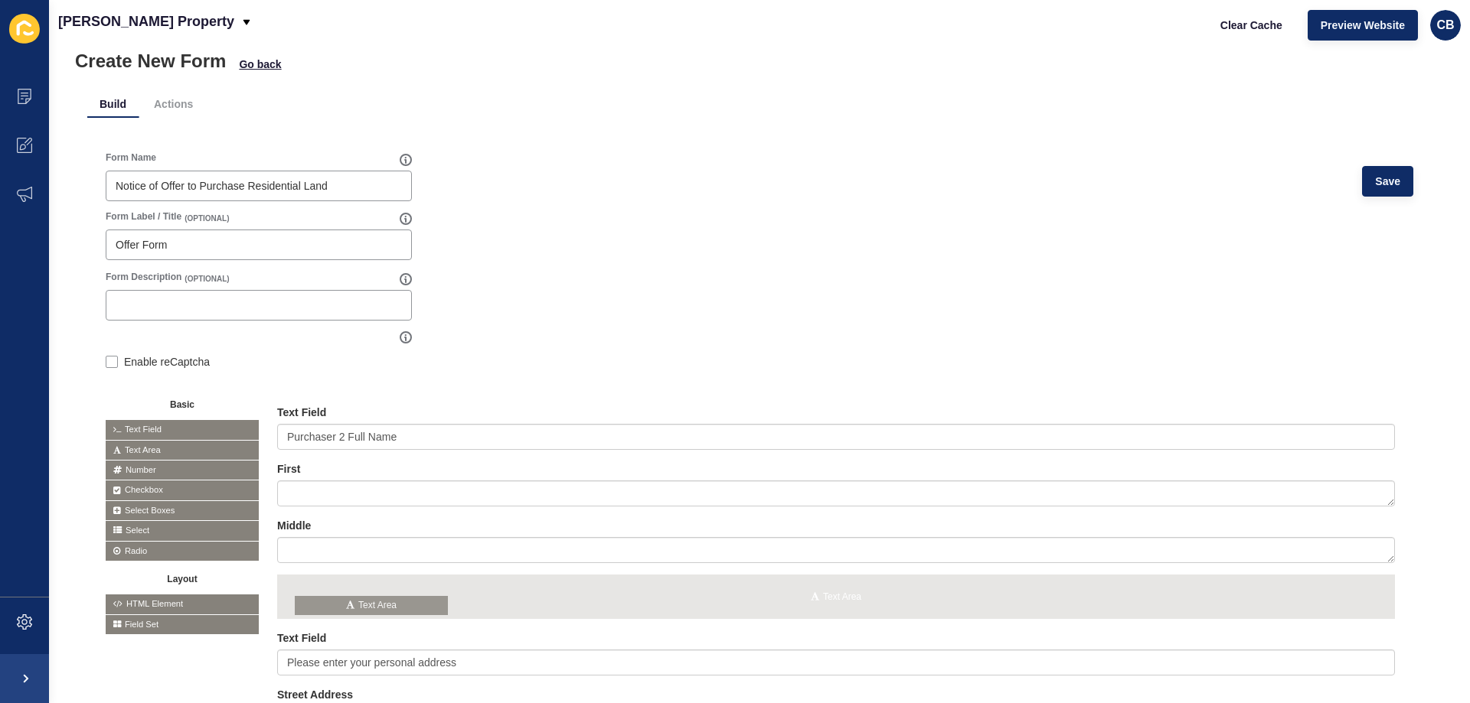
drag, startPoint x: 160, startPoint y: 447, endPoint x: 354, endPoint y: 604, distance: 249.3
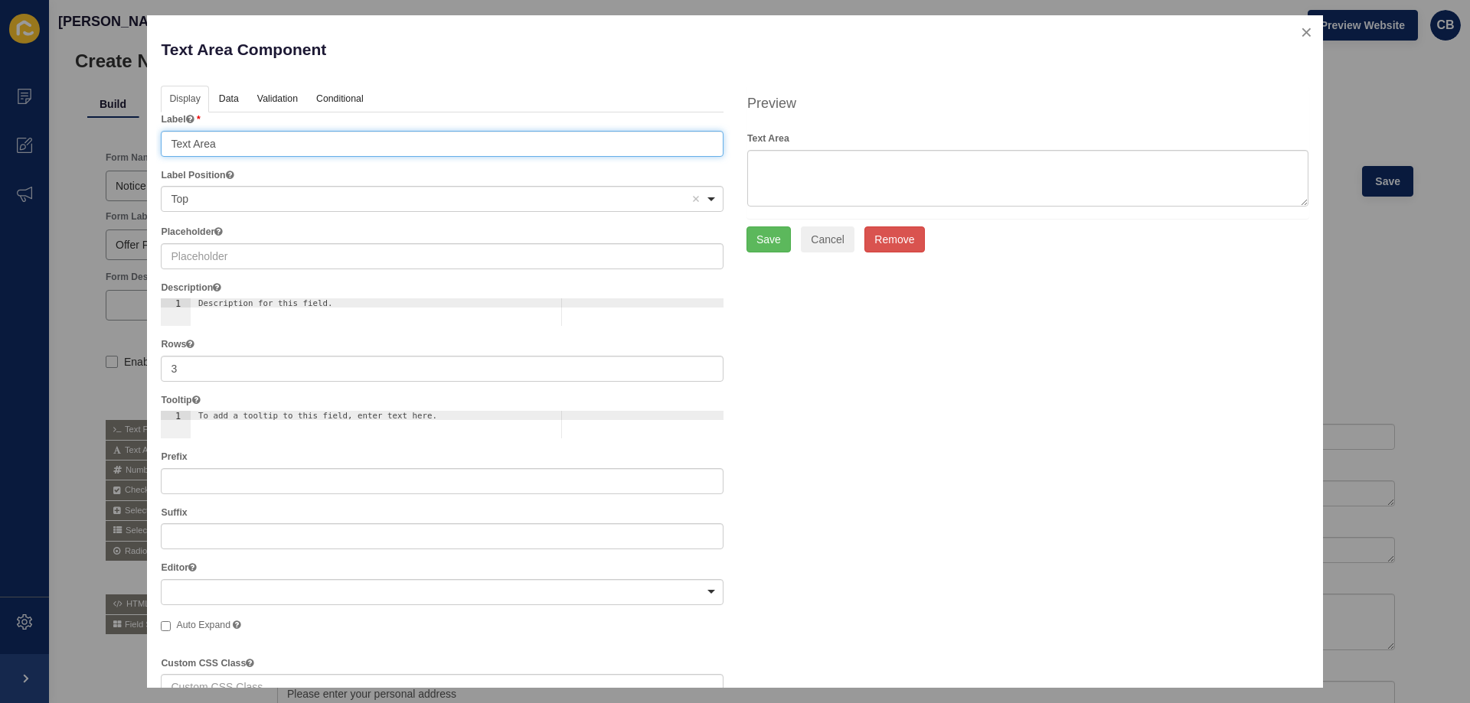
drag, startPoint x: 227, startPoint y: 149, endPoint x: 90, endPoint y: 149, distance: 137.0
click at [90, 149] on div "Text Area Component Help Display Data Validation API Conditional Logic Layout L…" at bounding box center [735, 351] width 1470 height 703
type input "Last"
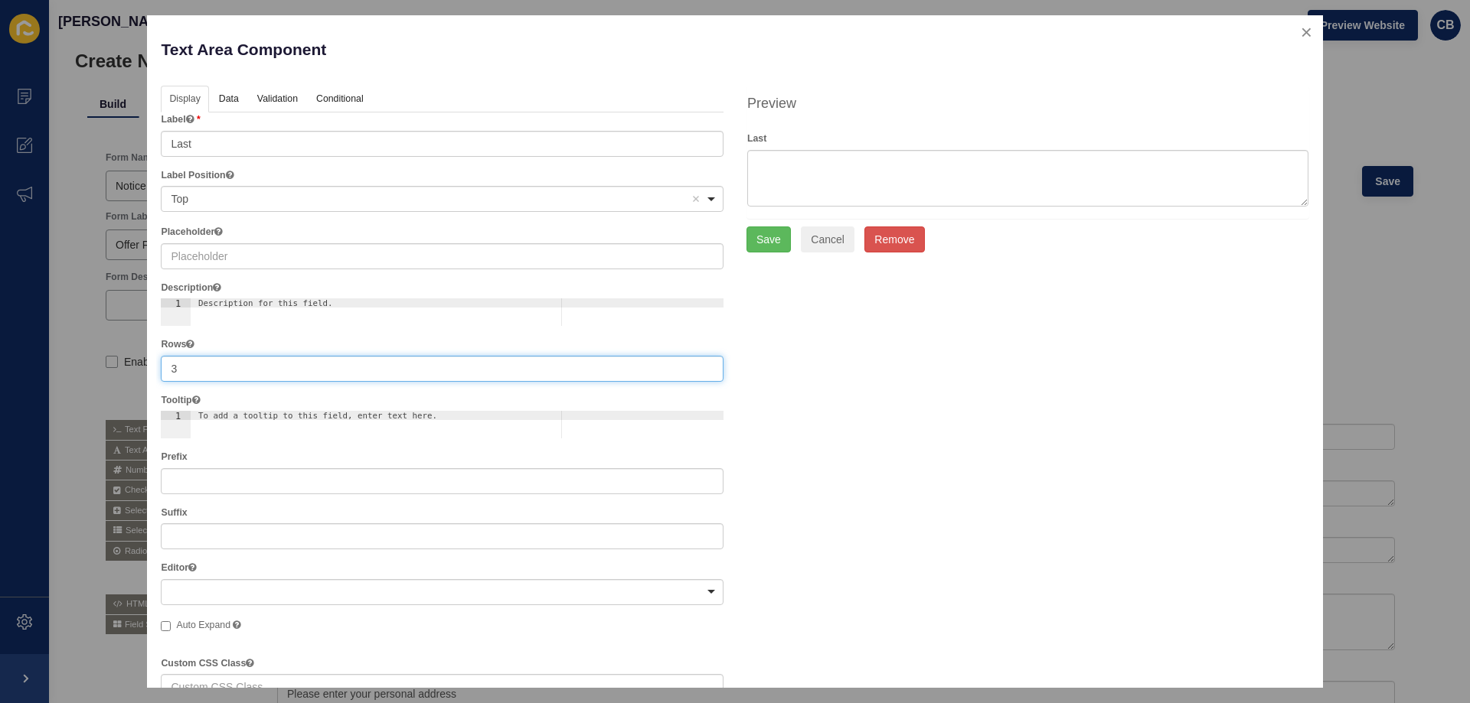
drag, startPoint x: 179, startPoint y: 378, endPoint x: 162, endPoint y: 375, distance: 17.9
click at [162, 377] on input "3" at bounding box center [442, 369] width 563 height 26
type input "1"
click at [763, 209] on button "Save" at bounding box center [768, 214] width 44 height 26
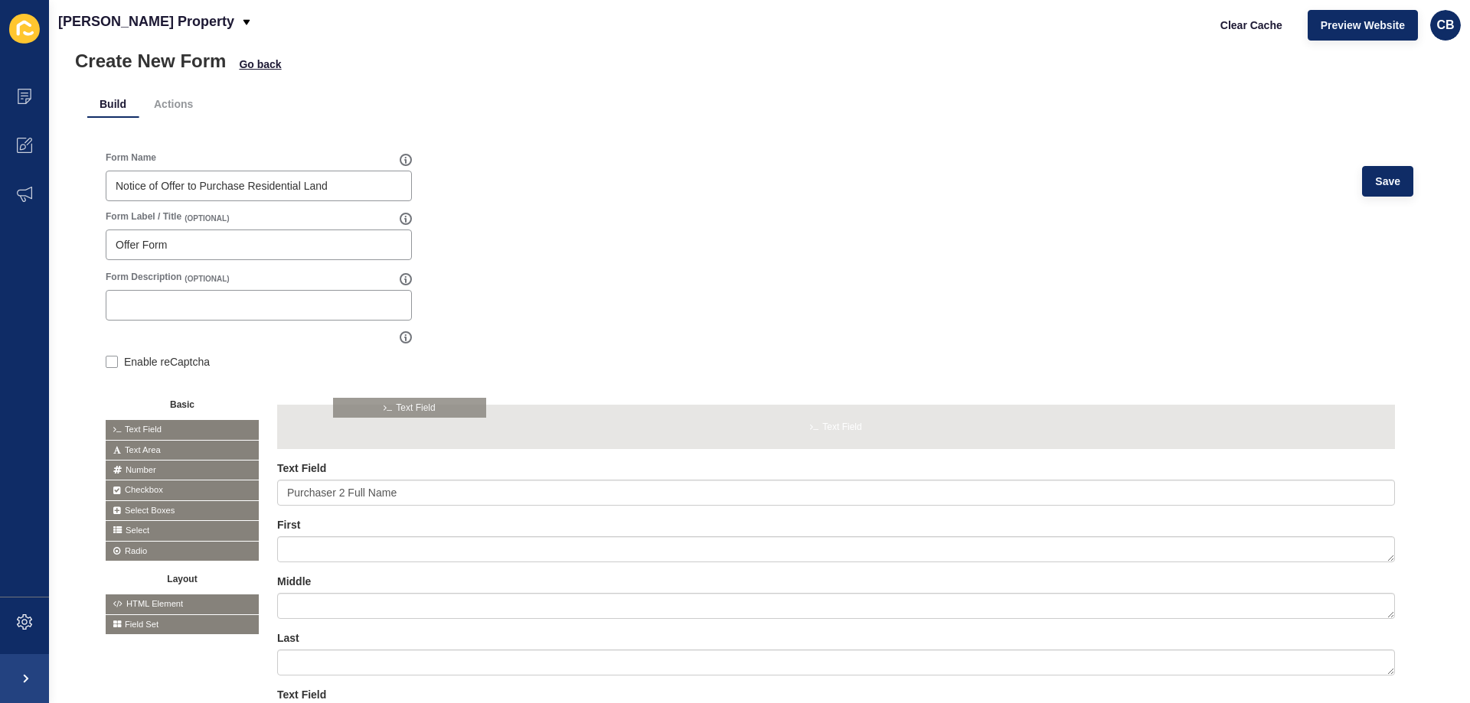
drag, startPoint x: 162, startPoint y: 429, endPoint x: 390, endPoint y: 406, distance: 228.5
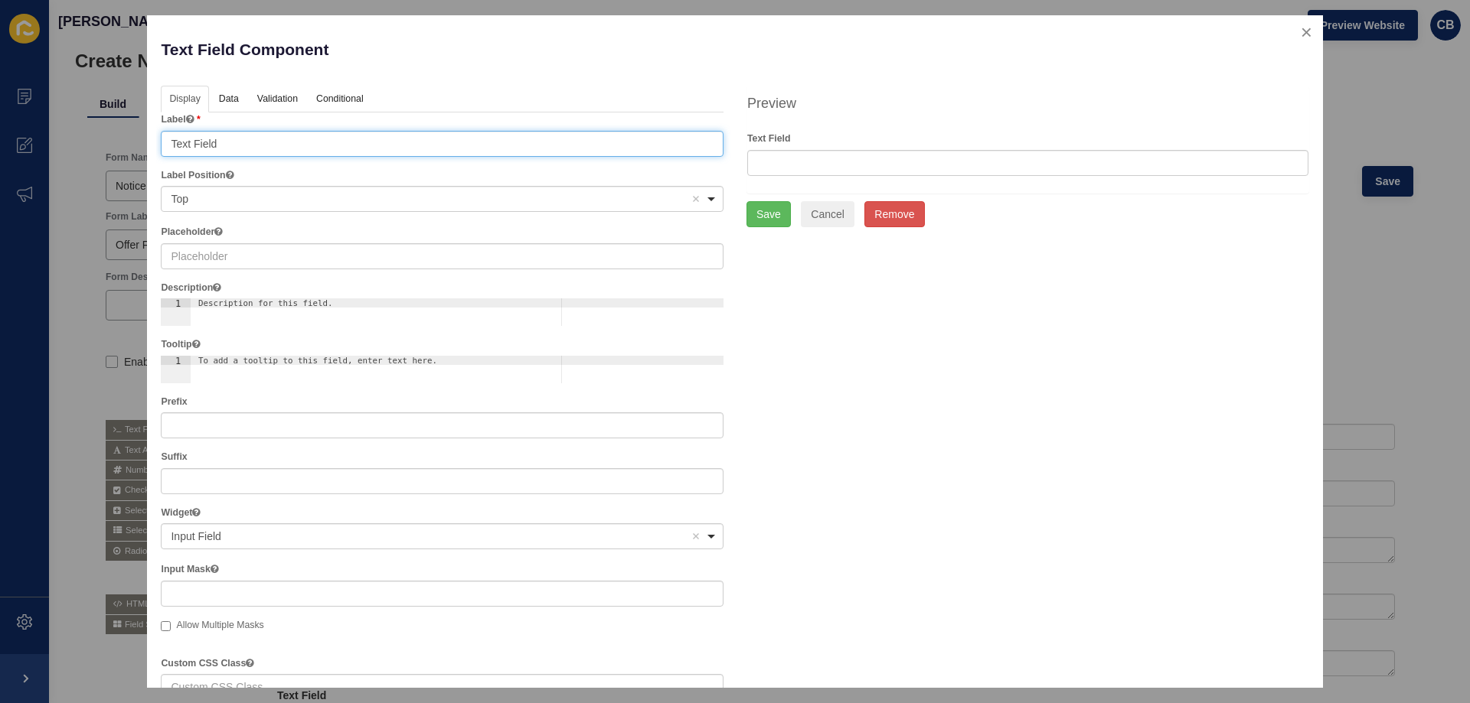
drag, startPoint x: 242, startPoint y: 142, endPoint x: 115, endPoint y: 147, distance: 127.2
click at [115, 147] on div "Text Field Component Help Display Data Validation API Conditional Logic Layout …" at bounding box center [735, 351] width 1470 height 703
type input "Purchaser Full Name (Required)"
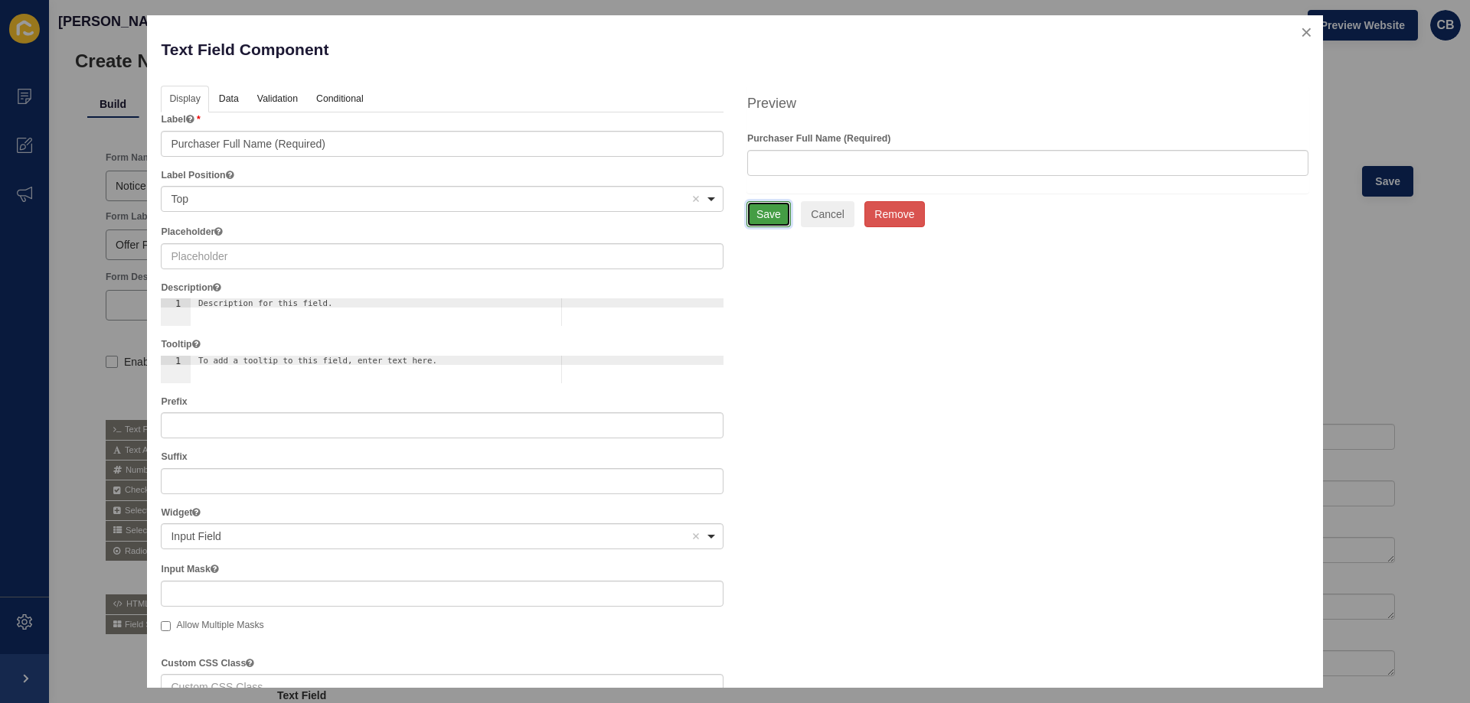
click at [761, 212] on button "Save" at bounding box center [768, 214] width 44 height 26
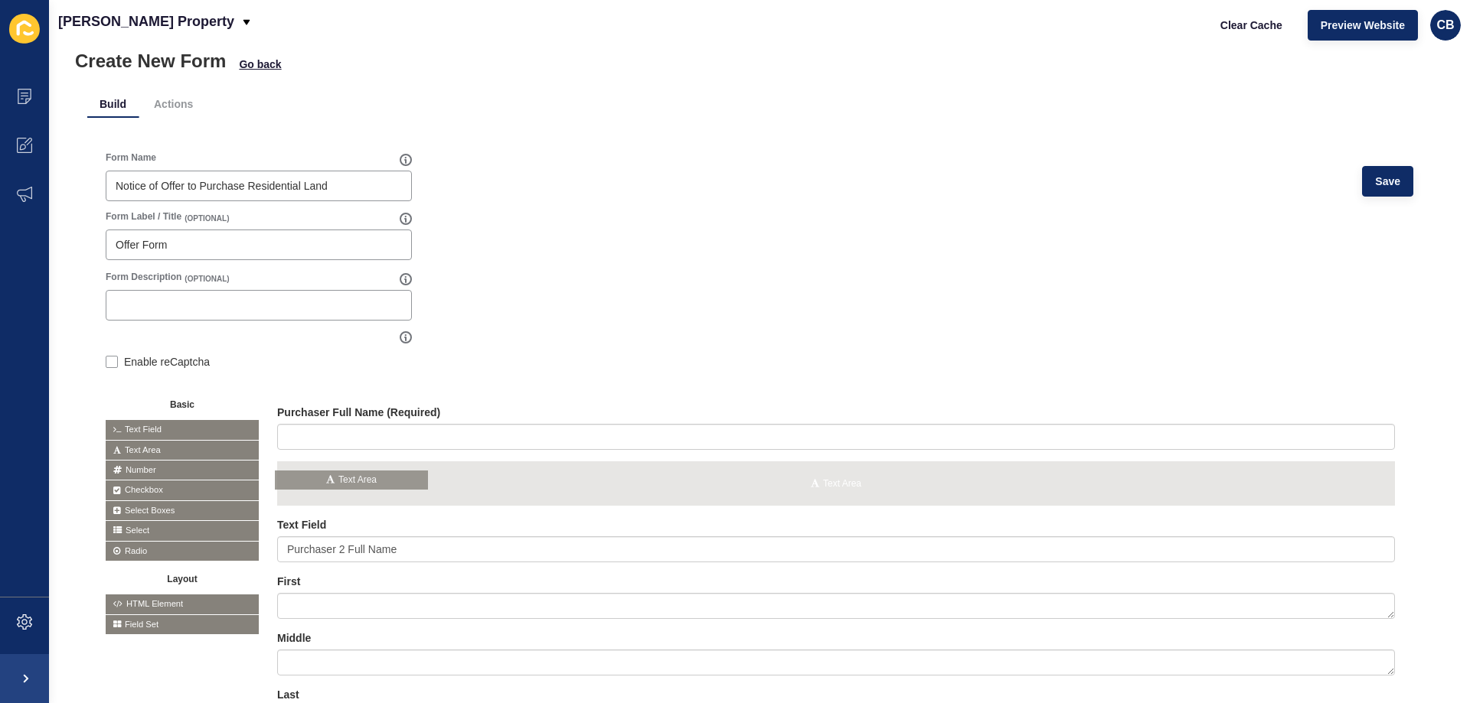
drag, startPoint x: 142, startPoint y: 445, endPoint x: 313, endPoint y: 475, distance: 173.3
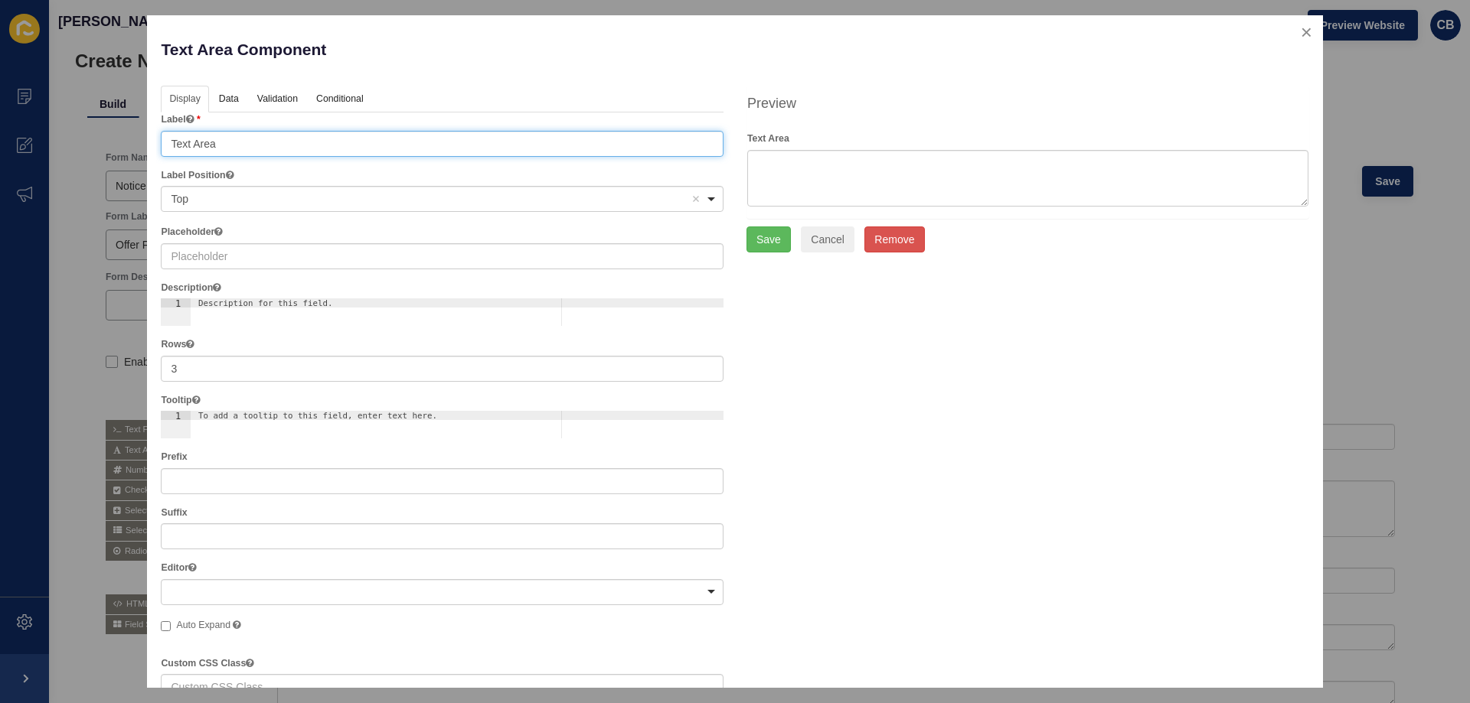
drag, startPoint x: 235, startPoint y: 149, endPoint x: 162, endPoint y: 165, distance: 75.1
click at [162, 165] on div "Label Text Area Label Position <span>Top</span> Top Remove item Top Left (Left-…" at bounding box center [442, 555] width 563 height 884
type input "Last"
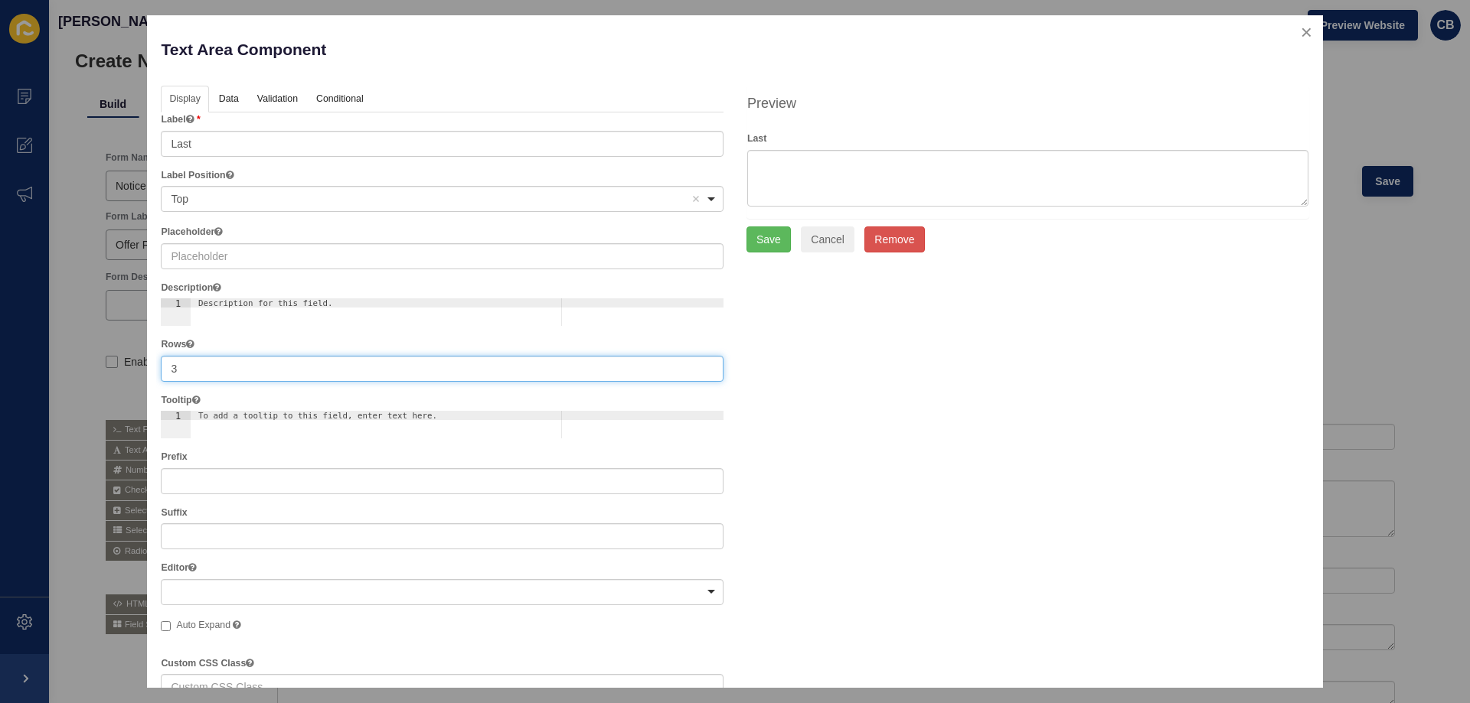
drag, startPoint x: 196, startPoint y: 370, endPoint x: 143, endPoint y: 371, distance: 52.8
click at [148, 371] on div "Text Area Component Help Display Data Validation API Conditional Logic Layout L…" at bounding box center [735, 351] width 1176 height 673
type input "1"
click at [750, 211] on button "Save" at bounding box center [768, 214] width 44 height 26
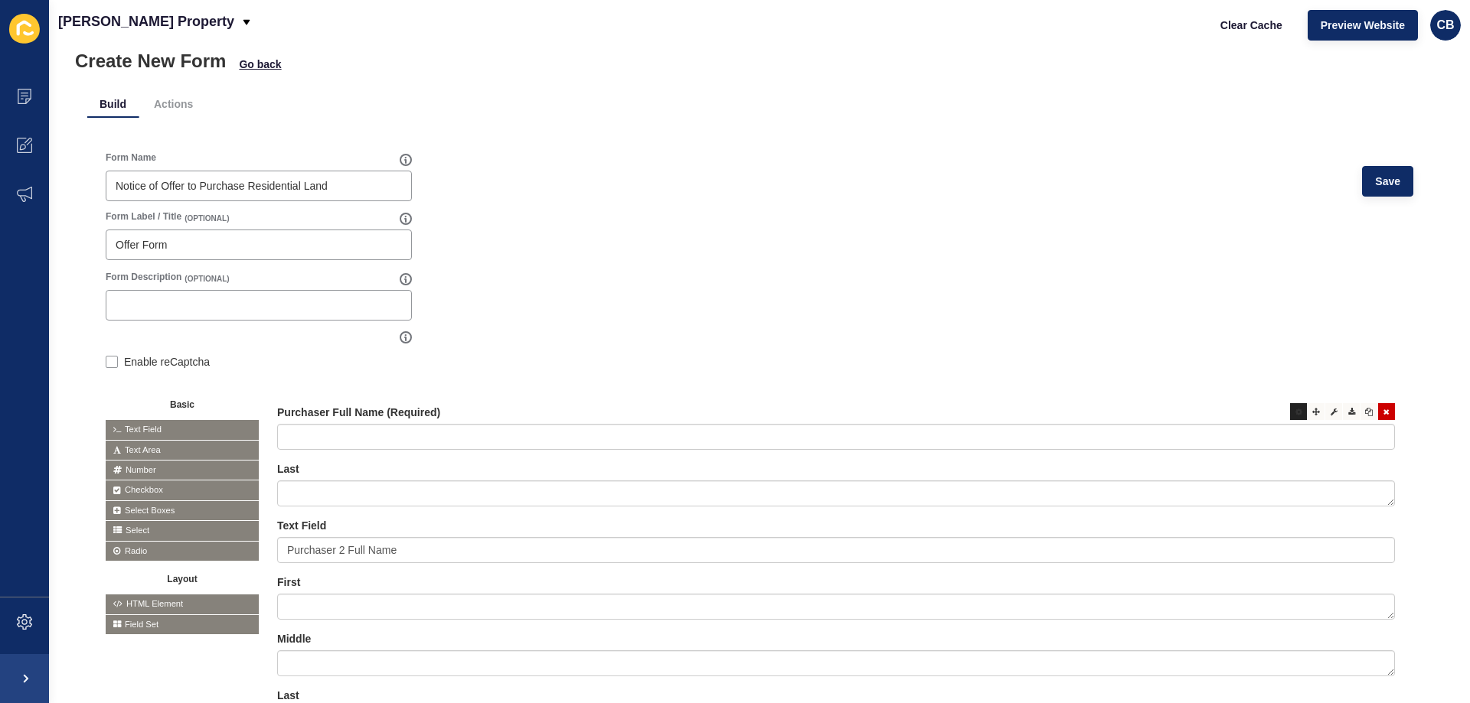
click at [1295, 415] on icon at bounding box center [1298, 412] width 7 height 8
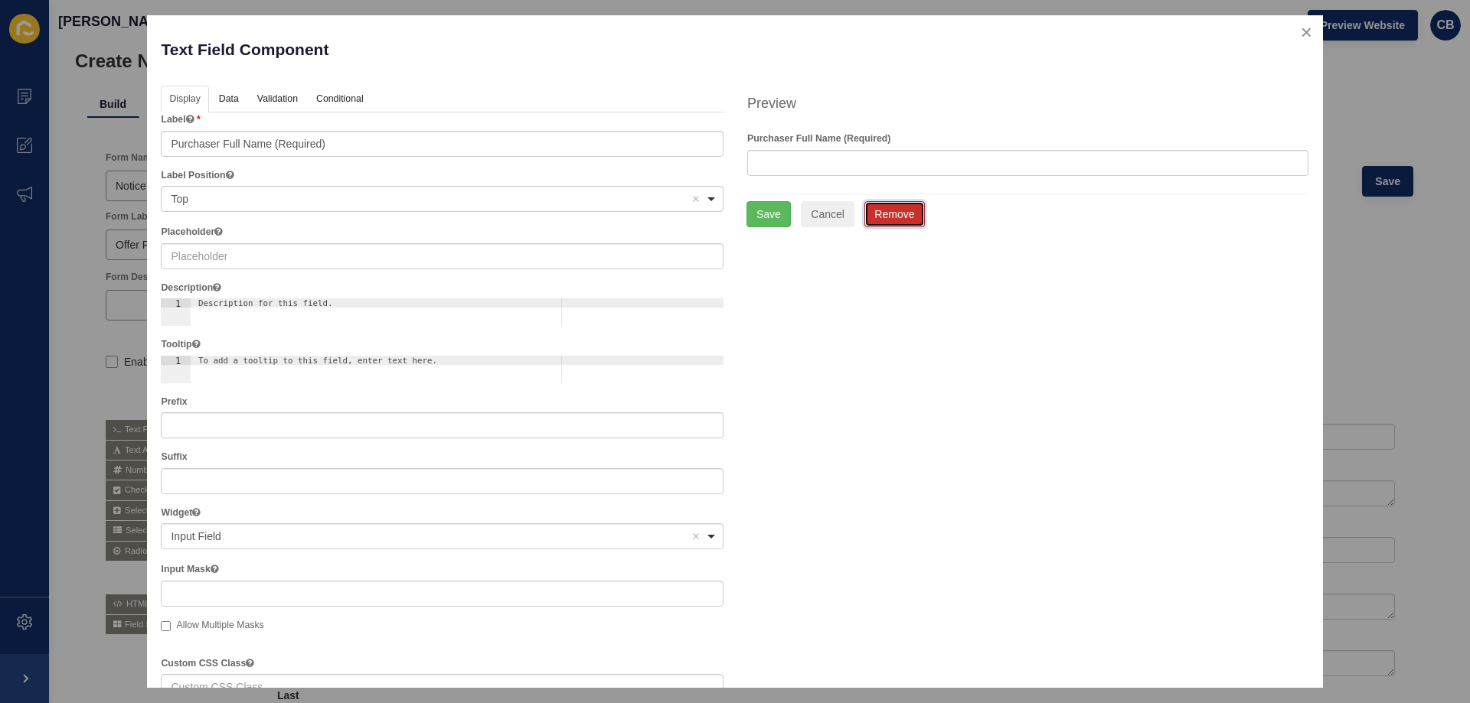
click at [902, 214] on button "Remove" at bounding box center [894, 214] width 60 height 26
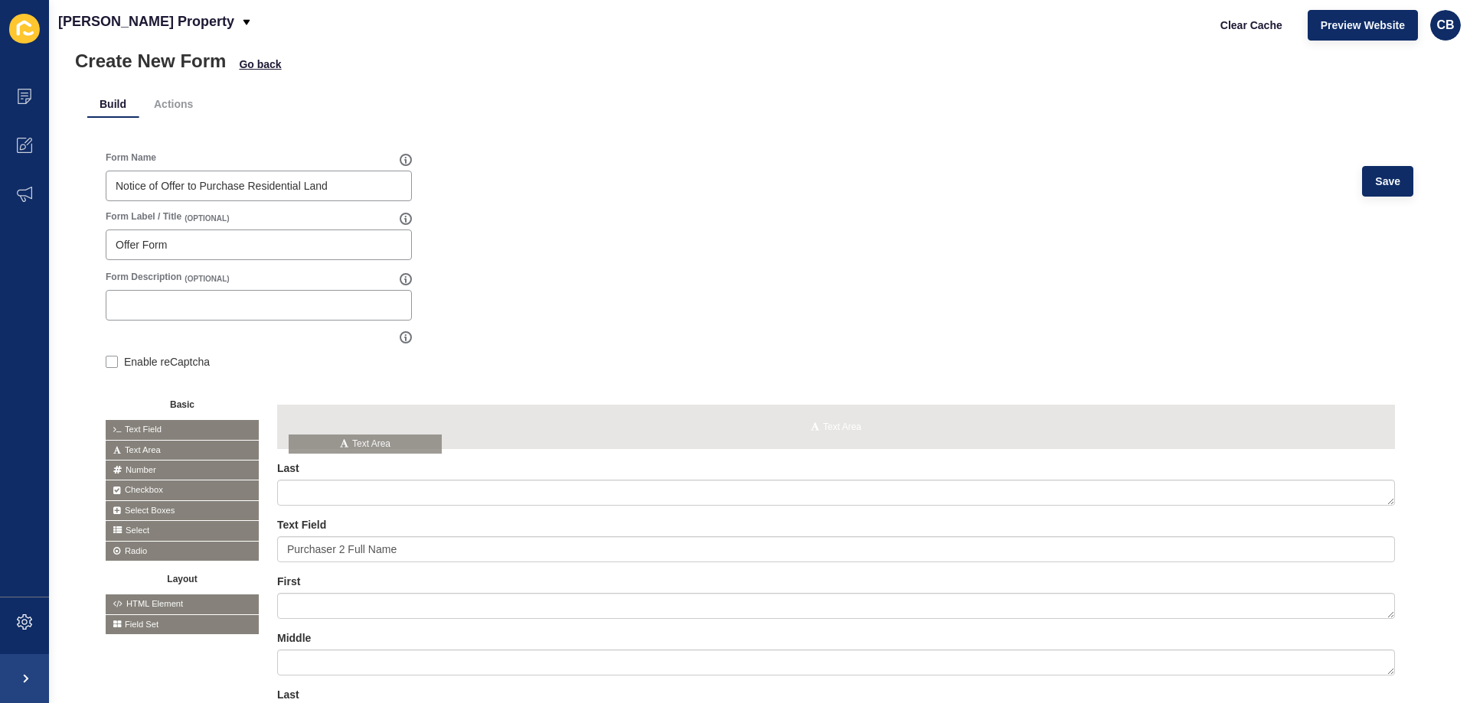
drag, startPoint x: 148, startPoint y: 444, endPoint x: 333, endPoint y: 438, distance: 184.6
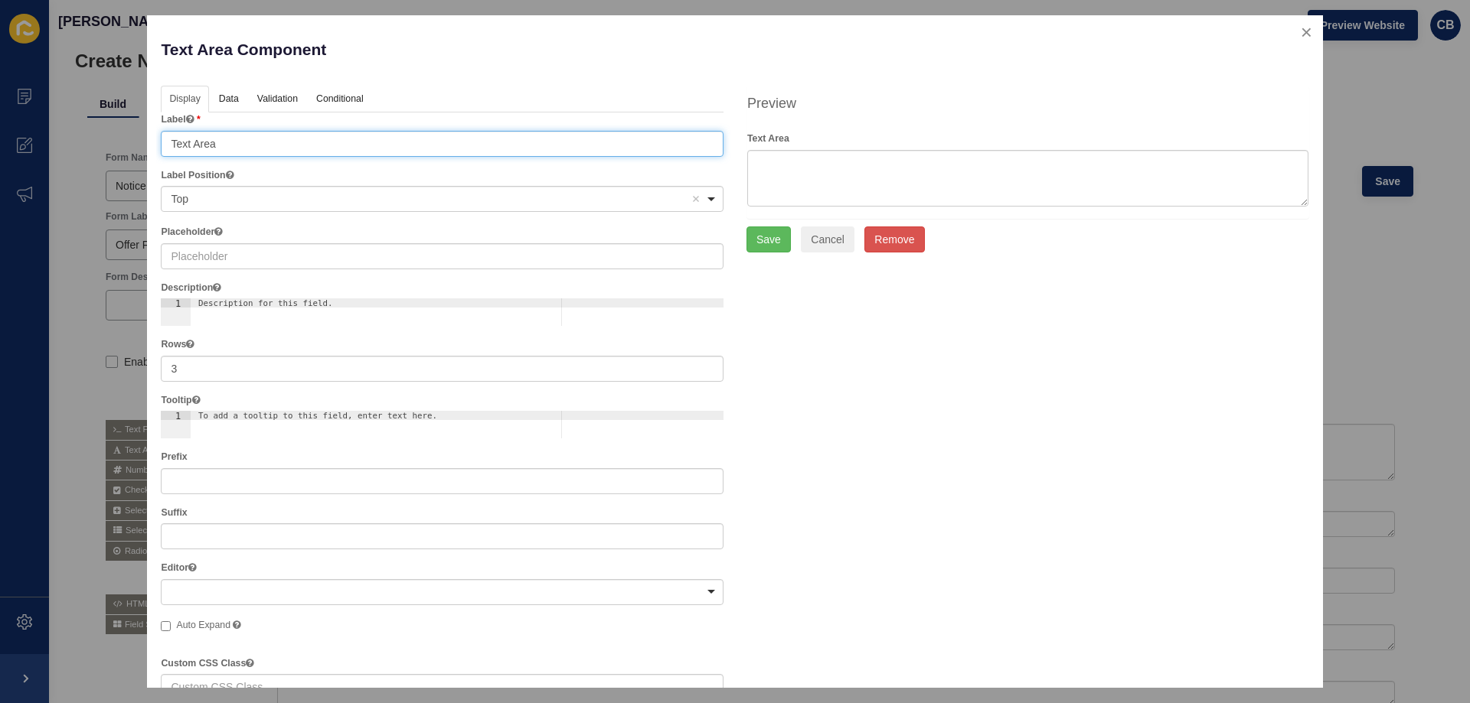
drag, startPoint x: 220, startPoint y: 141, endPoint x: 90, endPoint y: 141, distance: 129.4
click at [104, 141] on div "Text Area Component Help Display Data Validation API Conditional Logic Layout L…" at bounding box center [735, 351] width 1470 height 703
type input "Middle"
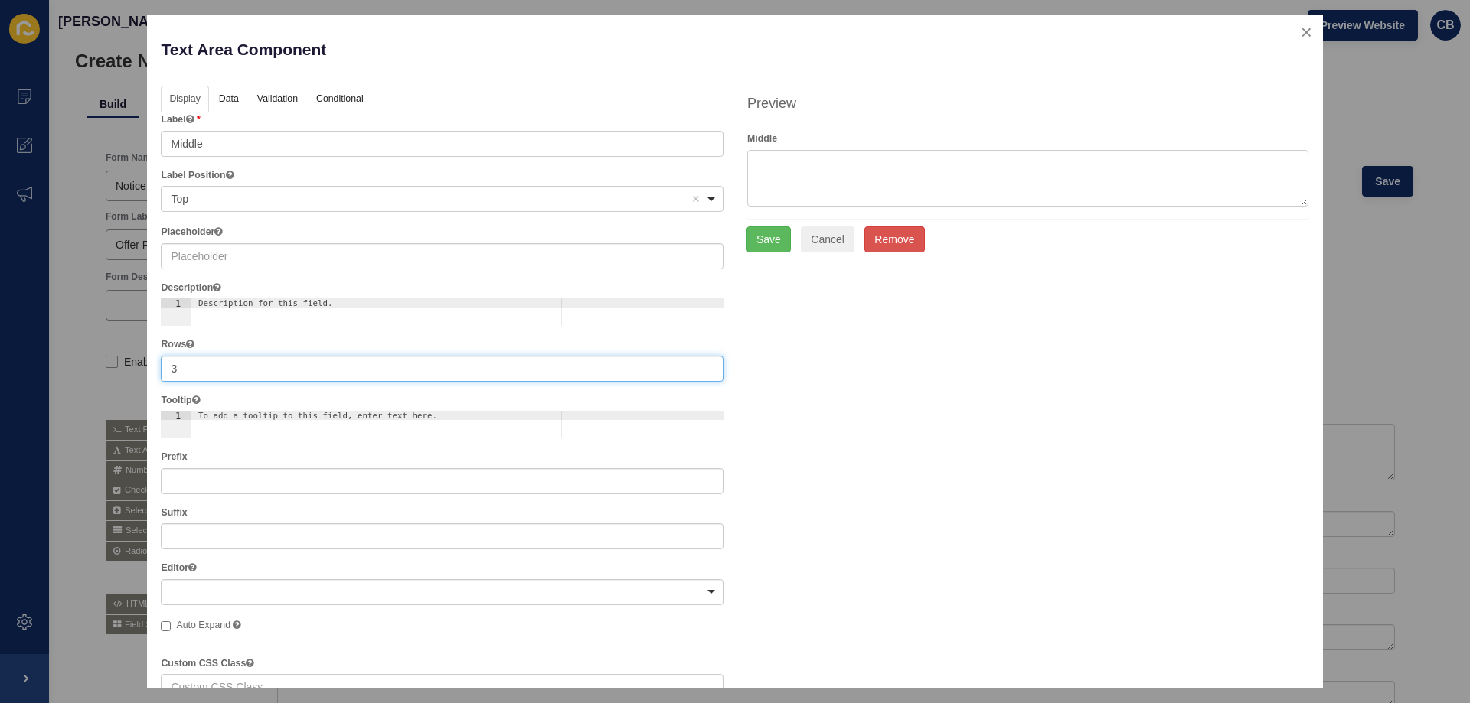
drag, startPoint x: 179, startPoint y: 366, endPoint x: 152, endPoint y: 370, distance: 27.8
click at [152, 370] on div "Text Area Component Help Display Data Validation API Conditional Logic Layout L…" at bounding box center [735, 351] width 1176 height 673
type input "1"
click at [755, 207] on button "Save" at bounding box center [768, 214] width 44 height 26
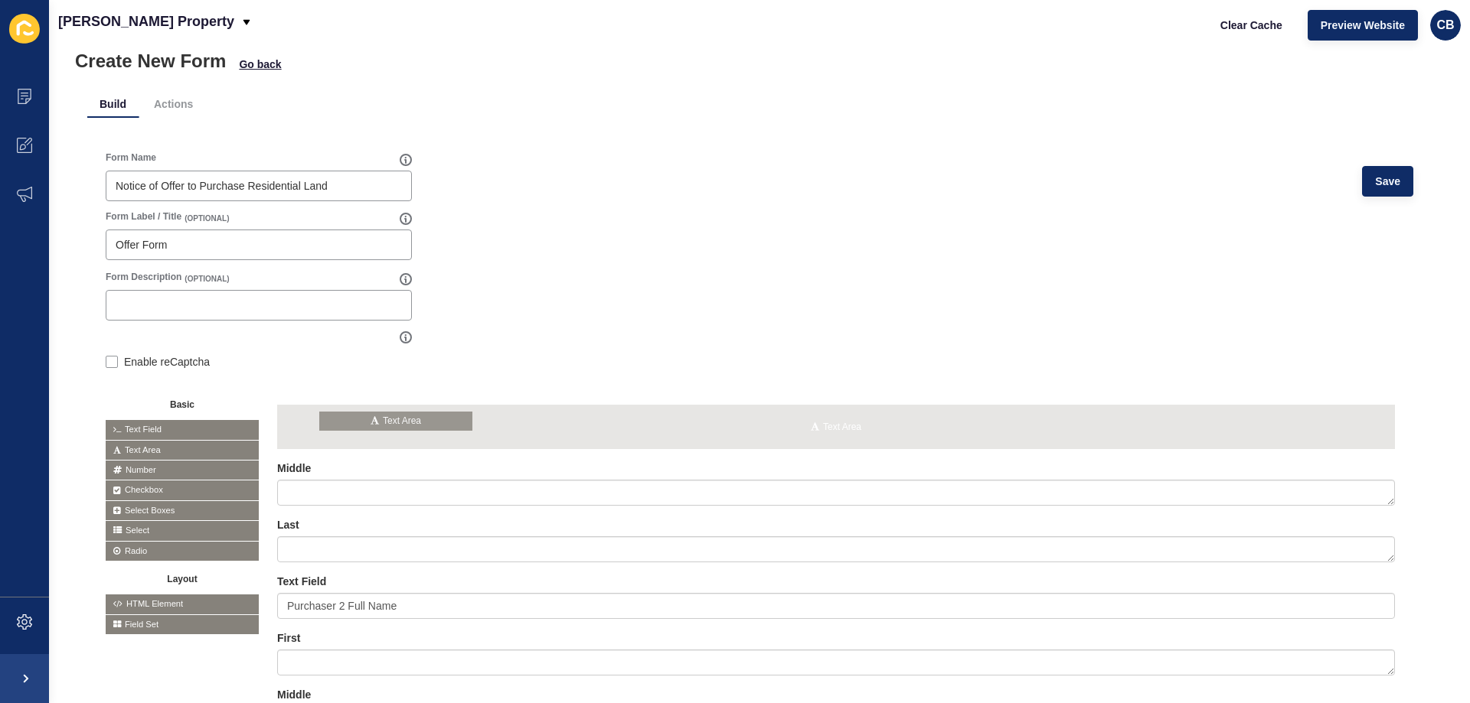
drag, startPoint x: 152, startPoint y: 443, endPoint x: 365, endPoint y: 414, distance: 215.5
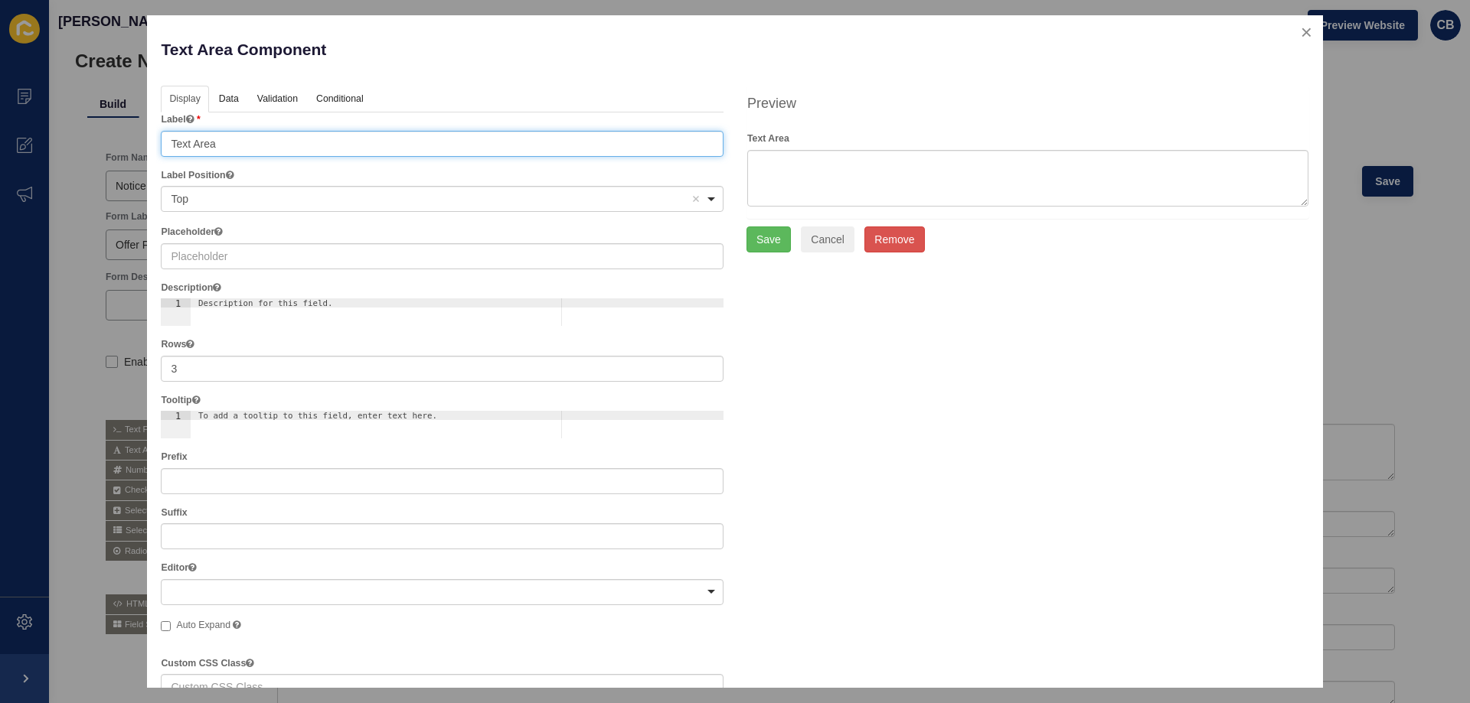
click at [126, 153] on div "Text Area Component Help Display Data Validation API Conditional Logic Layout L…" at bounding box center [735, 351] width 1470 height 703
type input "First"
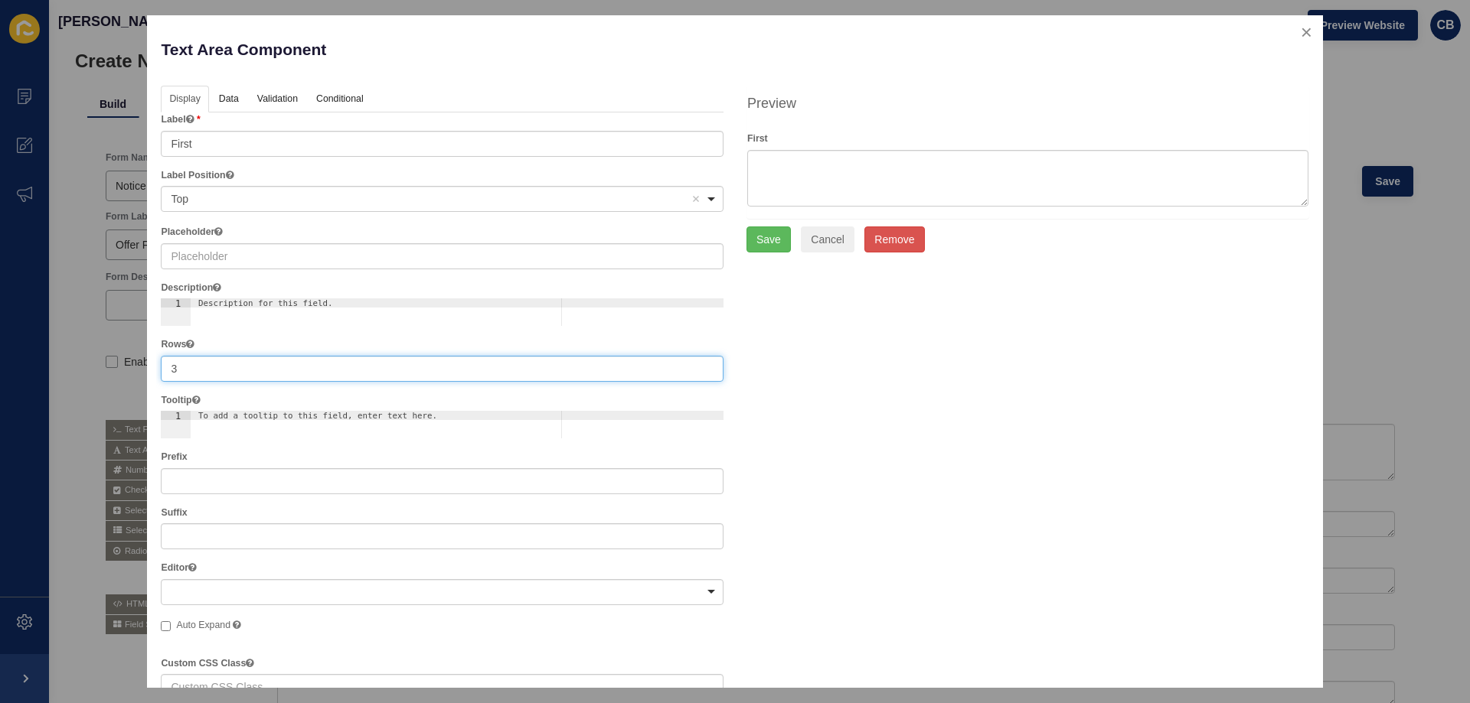
drag, startPoint x: 173, startPoint y: 370, endPoint x: 163, endPoint y: 370, distance: 10.0
click at [163, 370] on input "3" at bounding box center [442, 369] width 563 height 26
drag, startPoint x: 178, startPoint y: 367, endPoint x: 155, endPoint y: 369, distance: 23.0
click at [158, 369] on div "Display Data Validation API Conditional Logic Layout Label First Label Position…" at bounding box center [442, 547] width 586 height 923
type input "1"
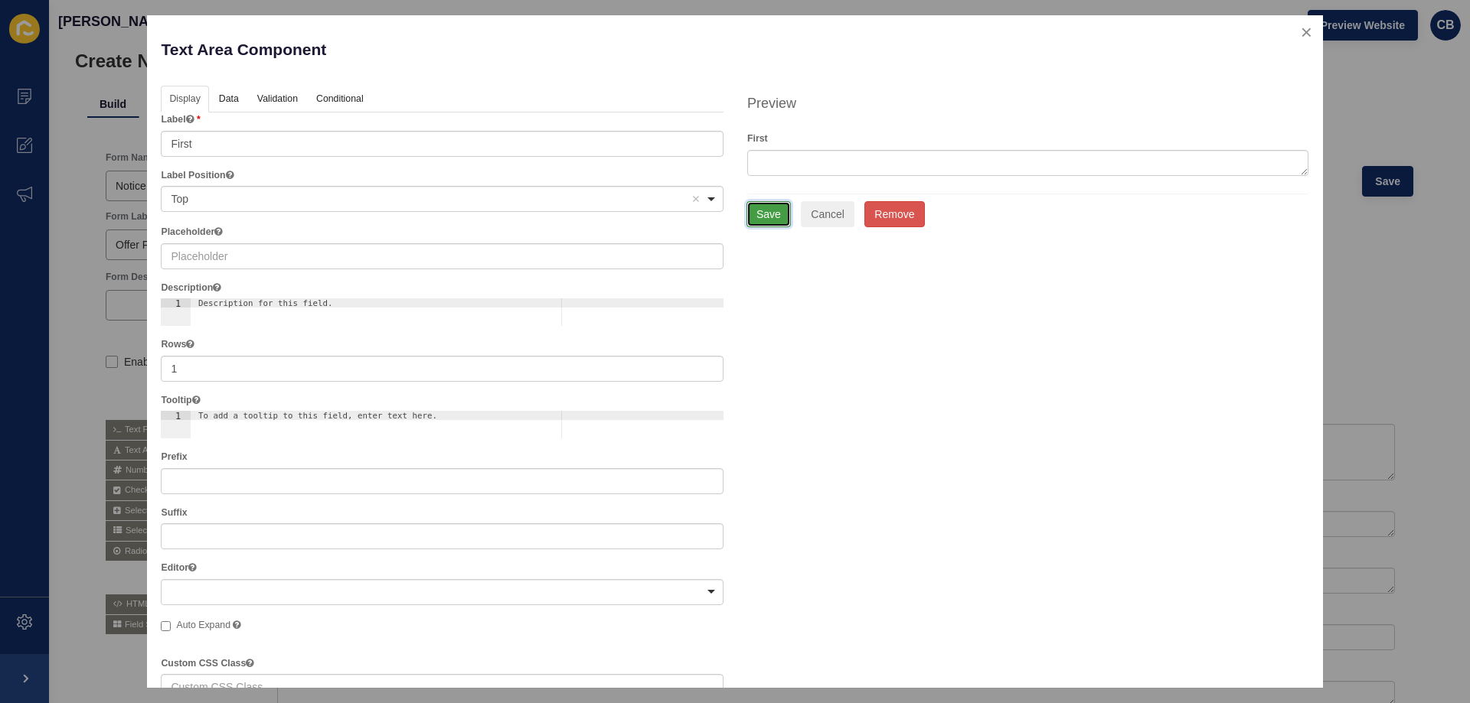
click at [759, 210] on button "Save" at bounding box center [768, 214] width 44 height 26
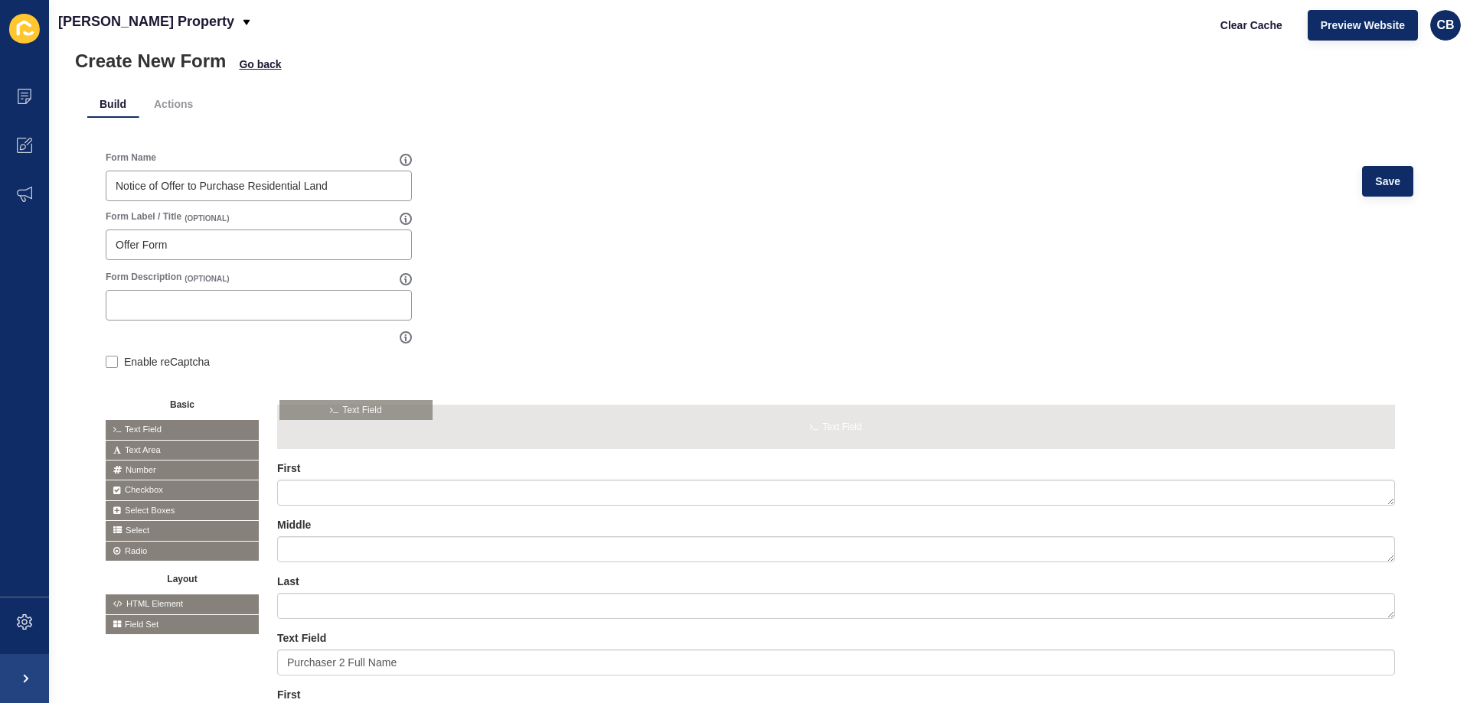
drag, startPoint x: 164, startPoint y: 430, endPoint x: 338, endPoint y: 410, distance: 175.7
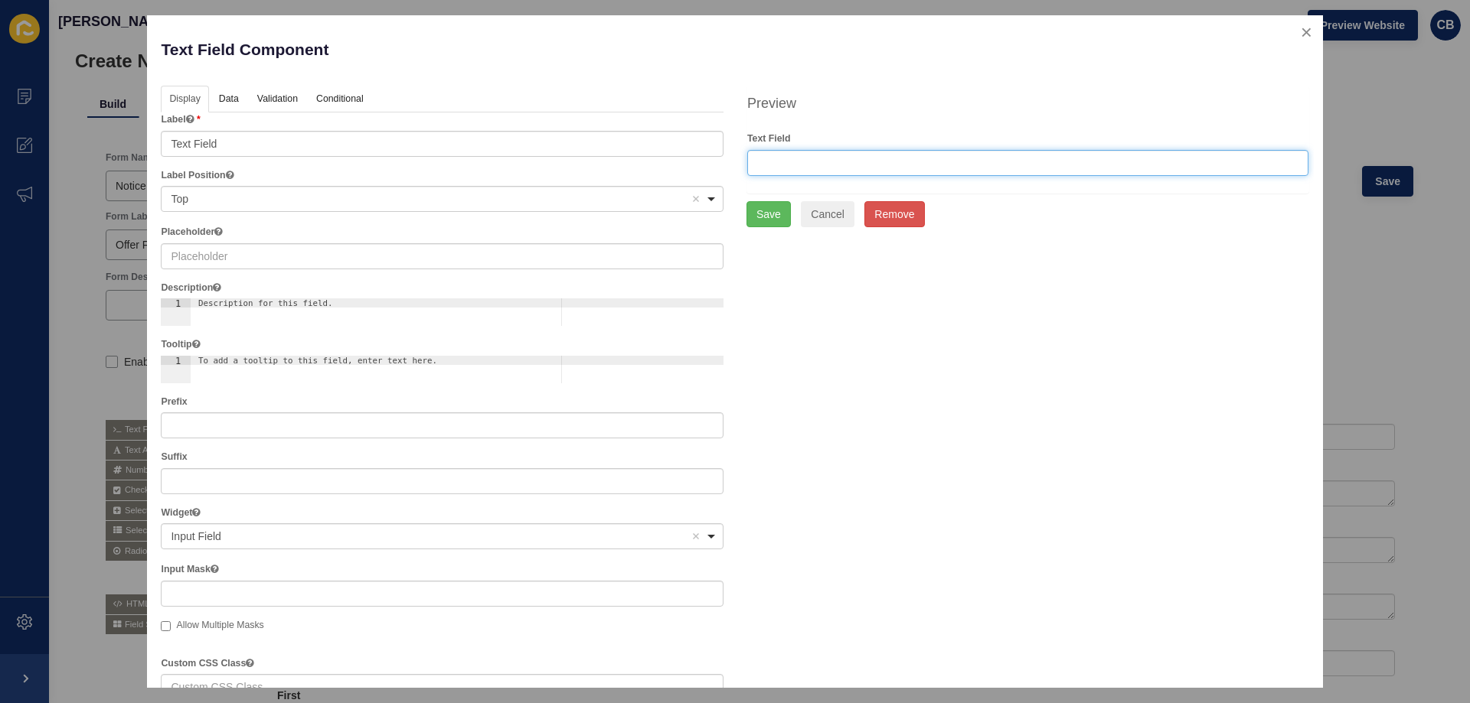
click at [776, 158] on input "text" at bounding box center [1027, 163] width 561 height 26
type input "Purchaser Full Name (Required)"
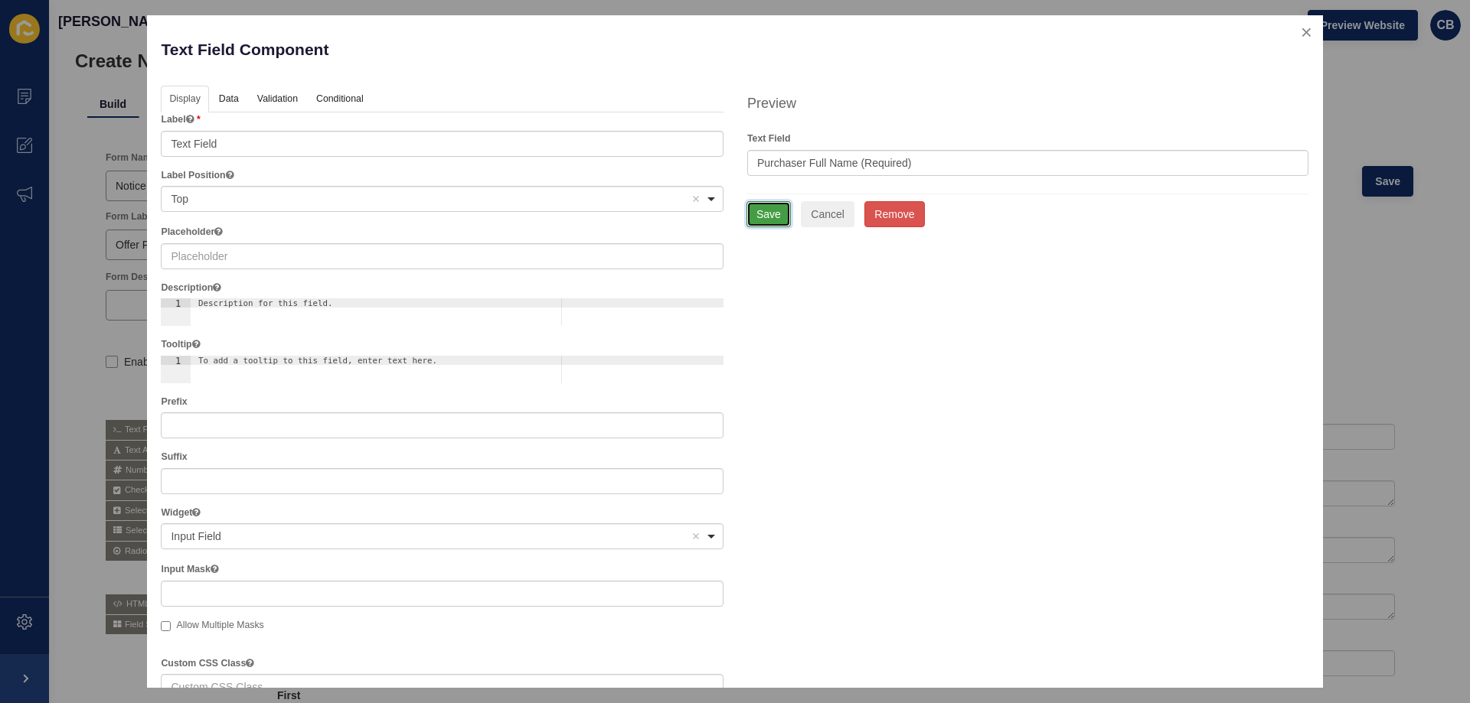
click at [766, 217] on button "Save" at bounding box center [768, 214] width 44 height 26
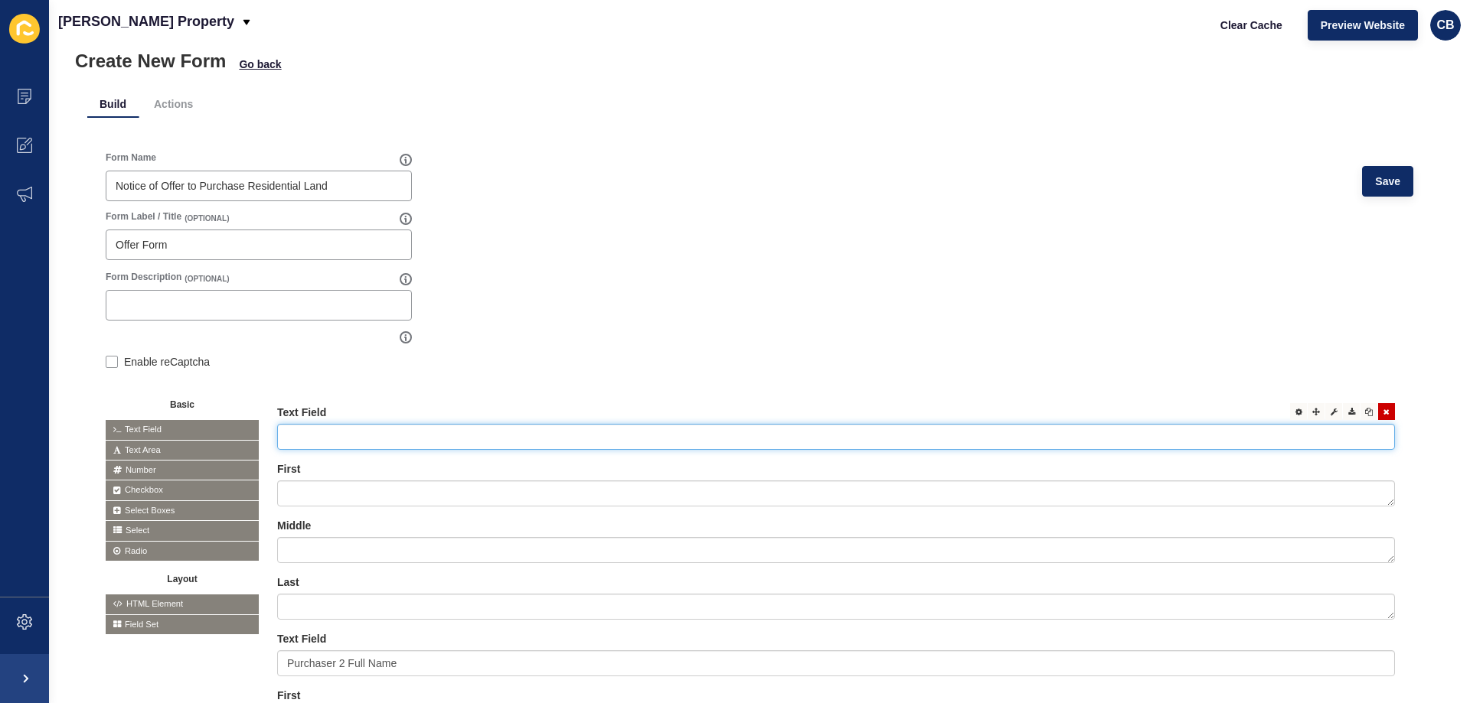
click at [308, 441] on input "text" at bounding box center [836, 437] width 1118 height 26
type input "Purchaser Full Name (Required)"
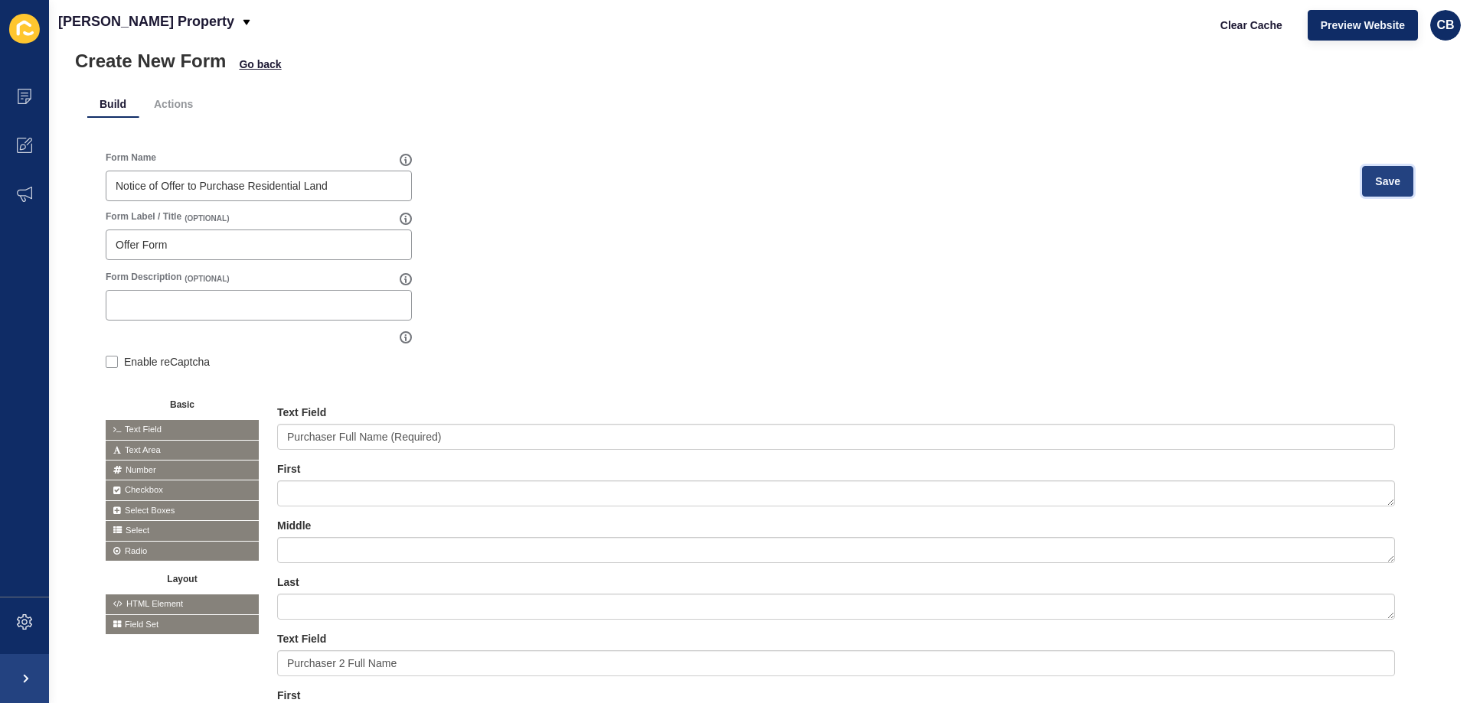
click at [1375, 169] on button "Save" at bounding box center [1387, 181] width 51 height 31
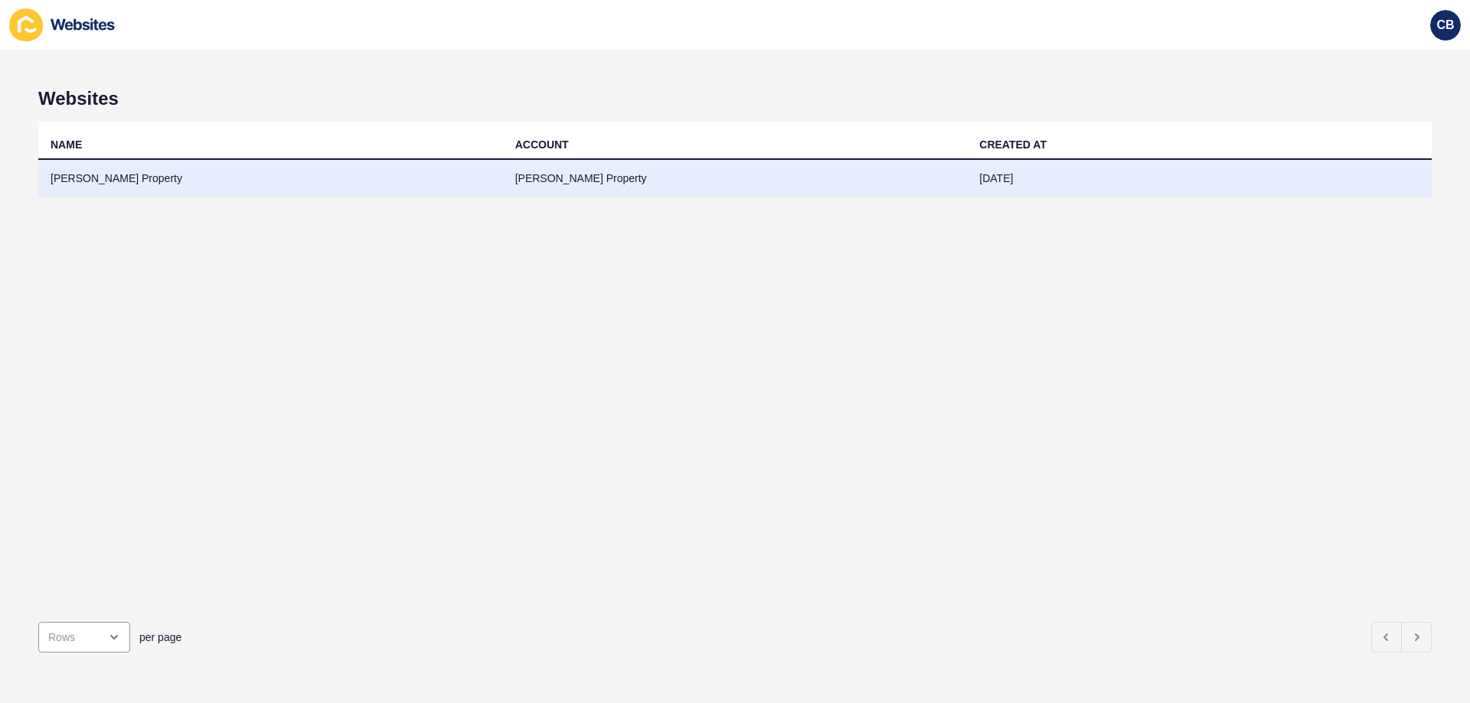
click at [406, 181] on td "[PERSON_NAME] Property" at bounding box center [270, 179] width 465 height 38
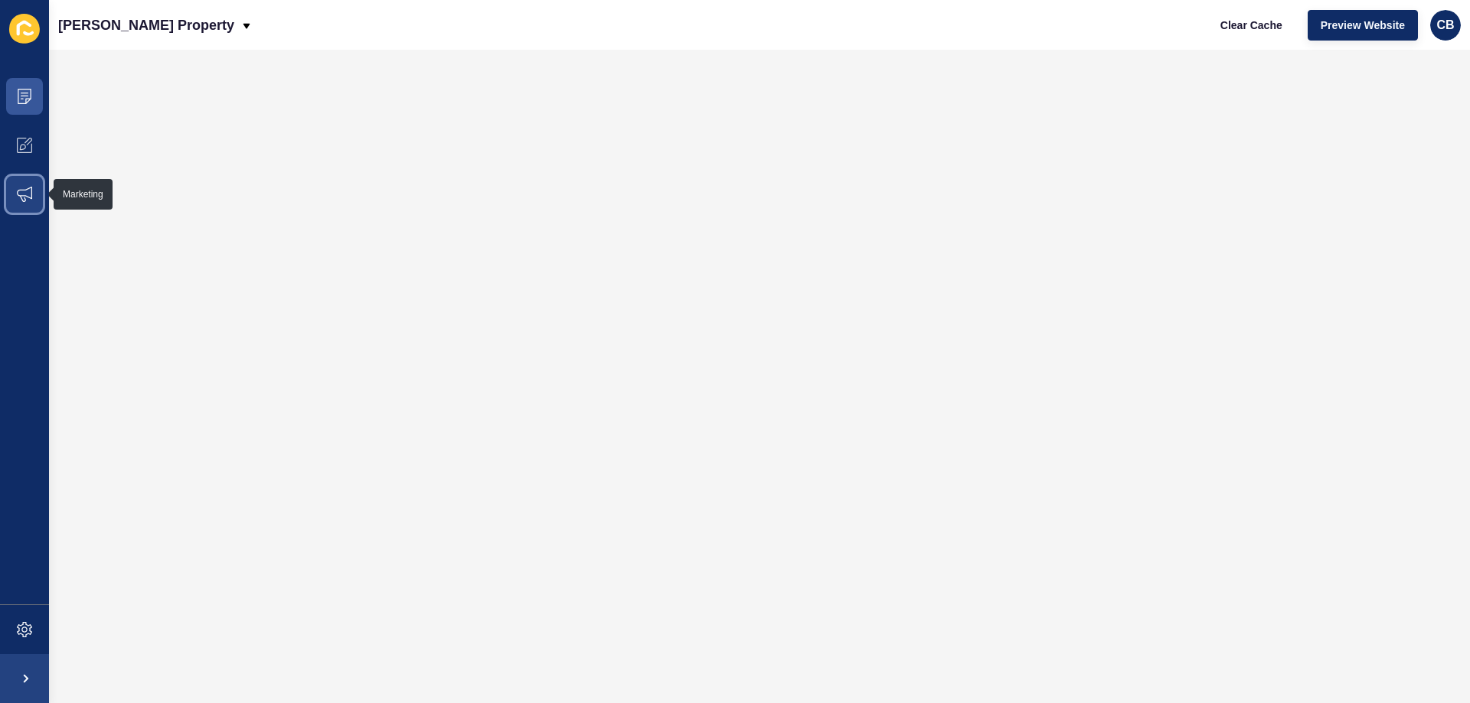
click at [29, 193] on icon at bounding box center [24, 194] width 15 height 15
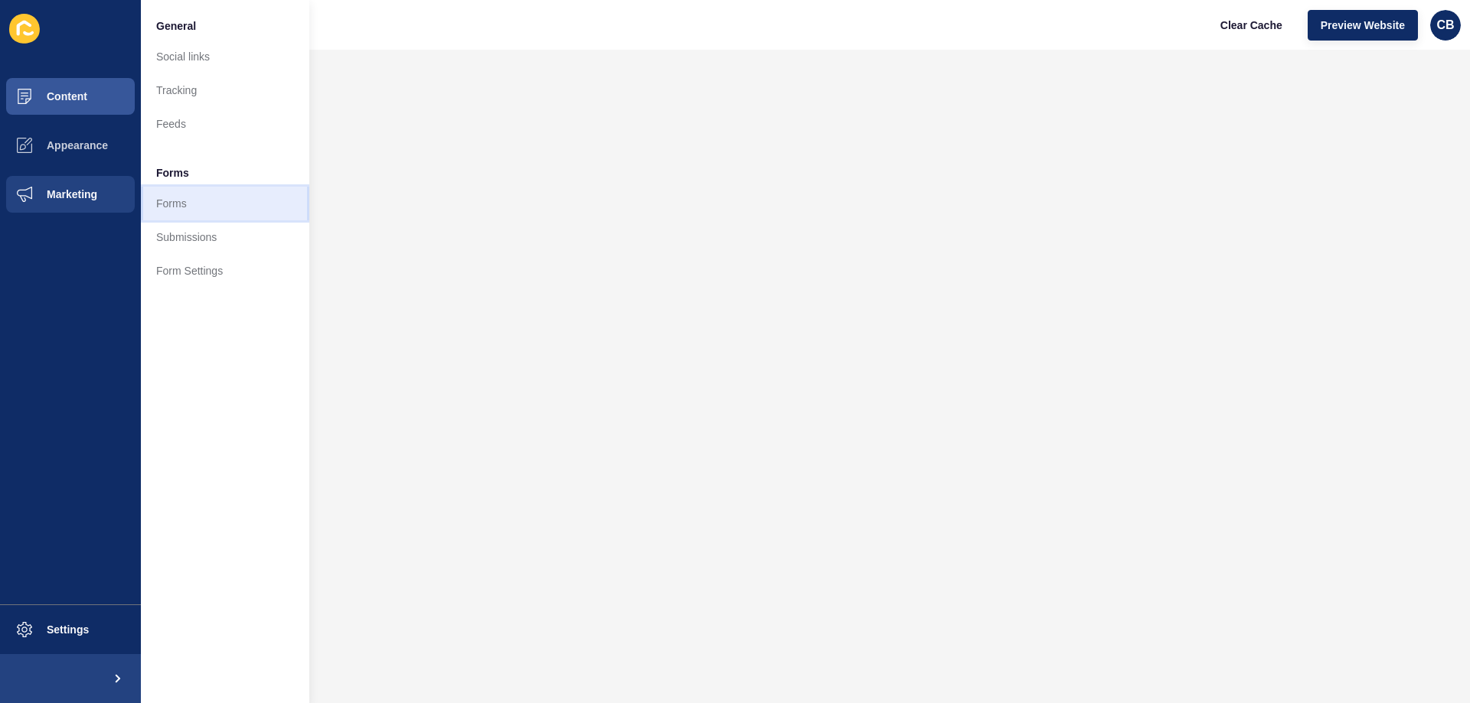
click at [171, 202] on link "Forms" at bounding box center [225, 204] width 168 height 34
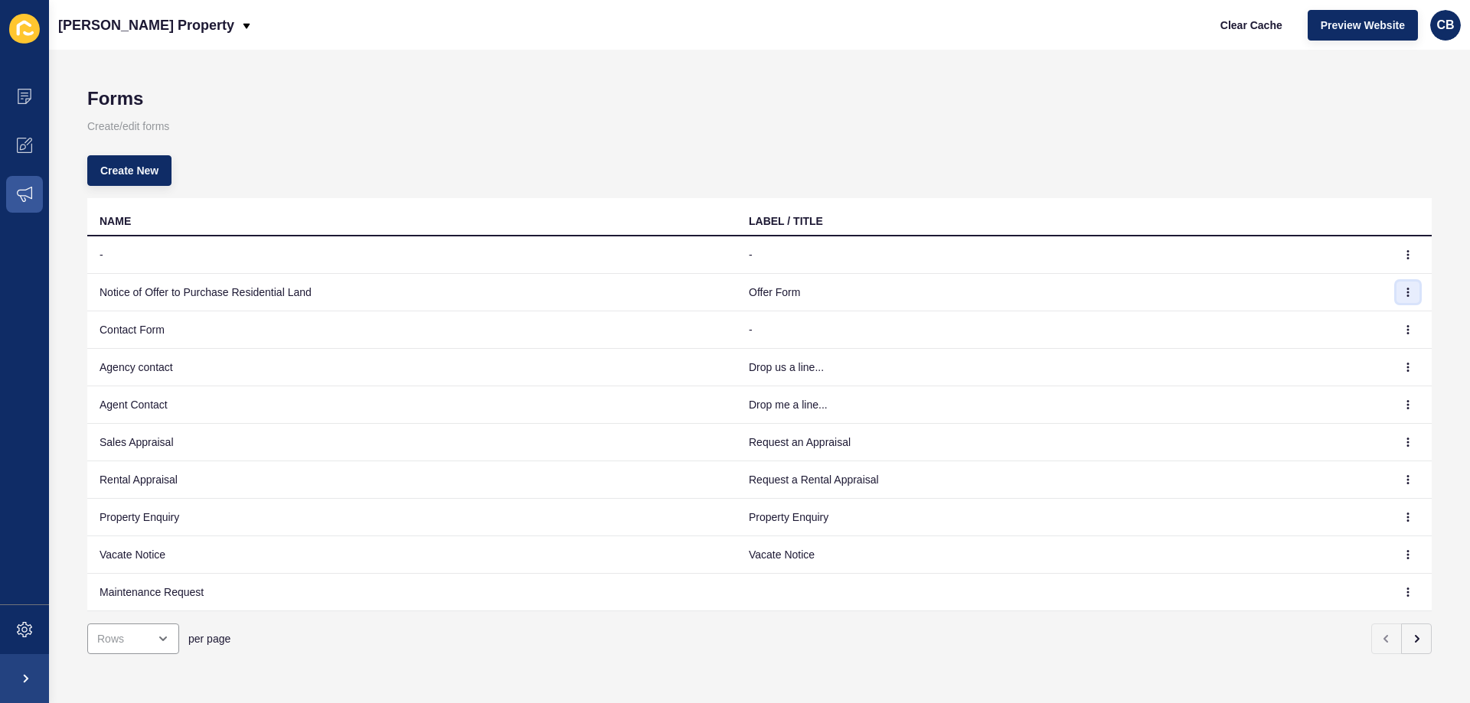
click at [1403, 289] on icon "button" at bounding box center [1407, 292] width 9 height 9
click at [1333, 322] on link "Edit" at bounding box center [1354, 323] width 107 height 34
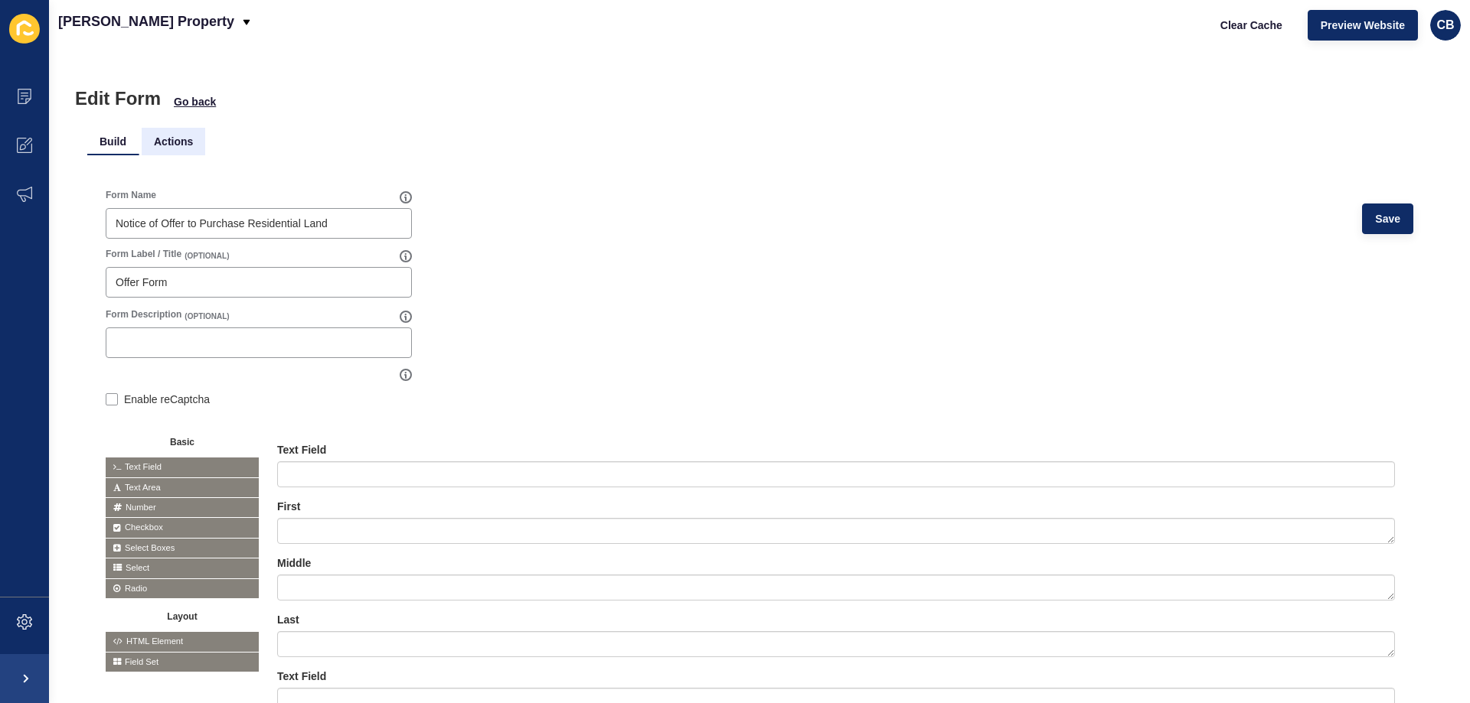
click at [165, 143] on li "Actions" at bounding box center [174, 142] width 64 height 28
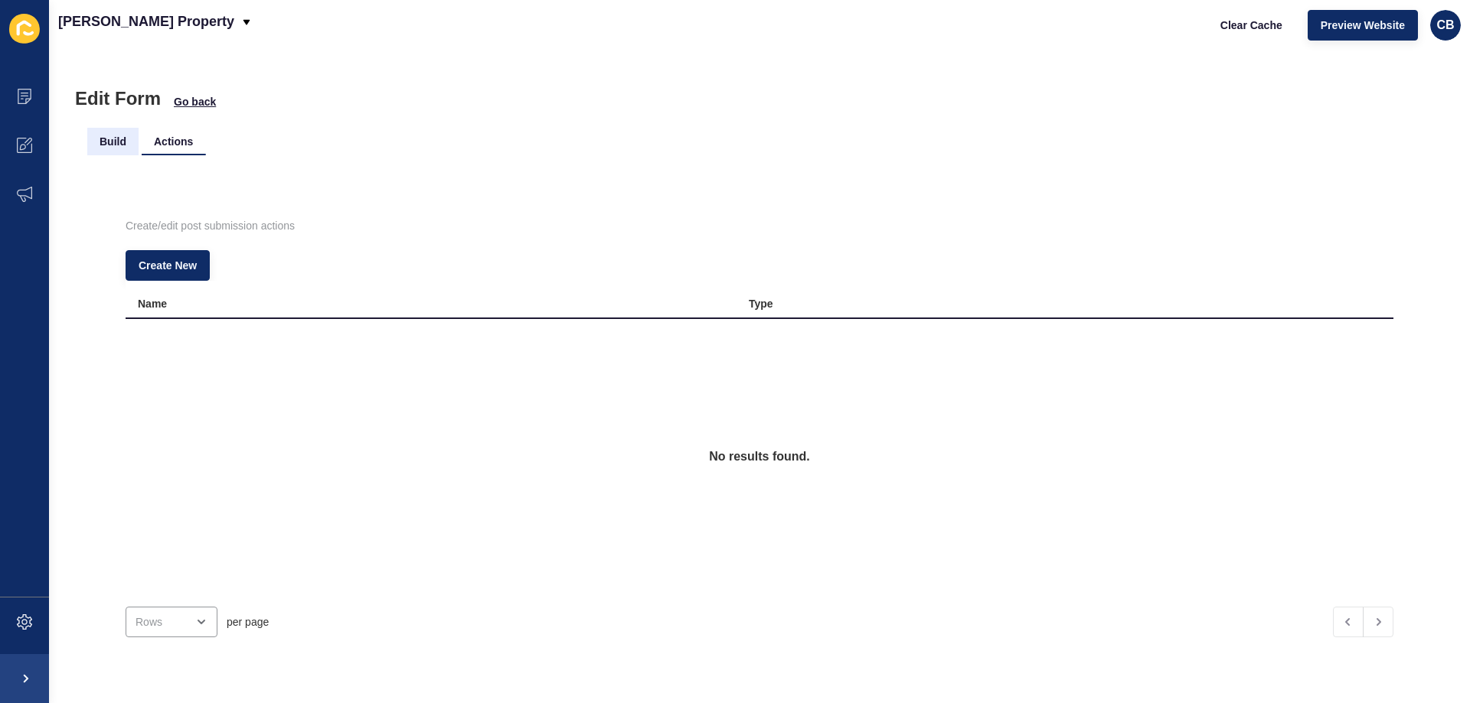
click at [108, 140] on li "Build" at bounding box center [112, 142] width 51 height 28
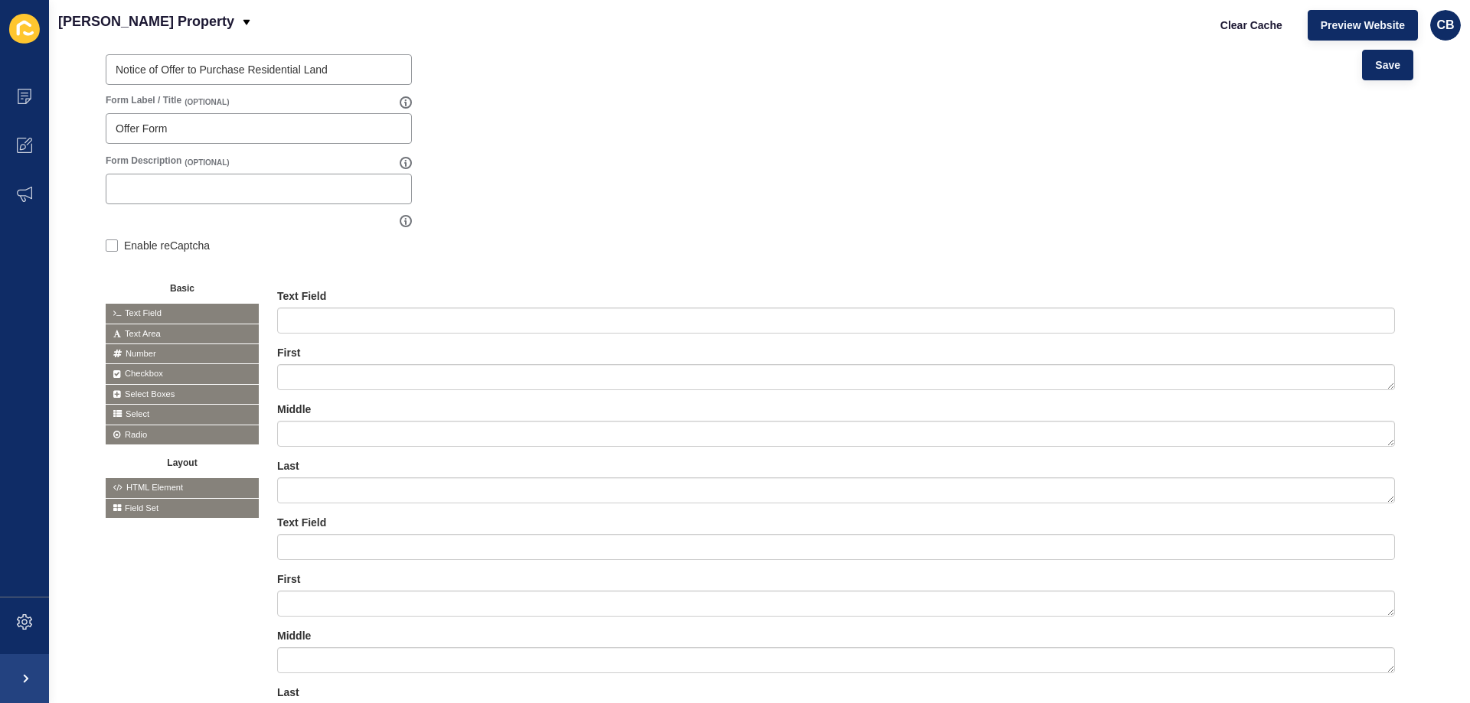
scroll to position [153, 0]
click at [142, 490] on span "HTML Element" at bounding box center [182, 488] width 153 height 19
click at [142, 507] on span "Field Set" at bounding box center [182, 509] width 153 height 19
click at [305, 325] on input "text" at bounding box center [836, 321] width 1118 height 26
click at [1312, 295] on icon at bounding box center [1316, 296] width 8 height 8
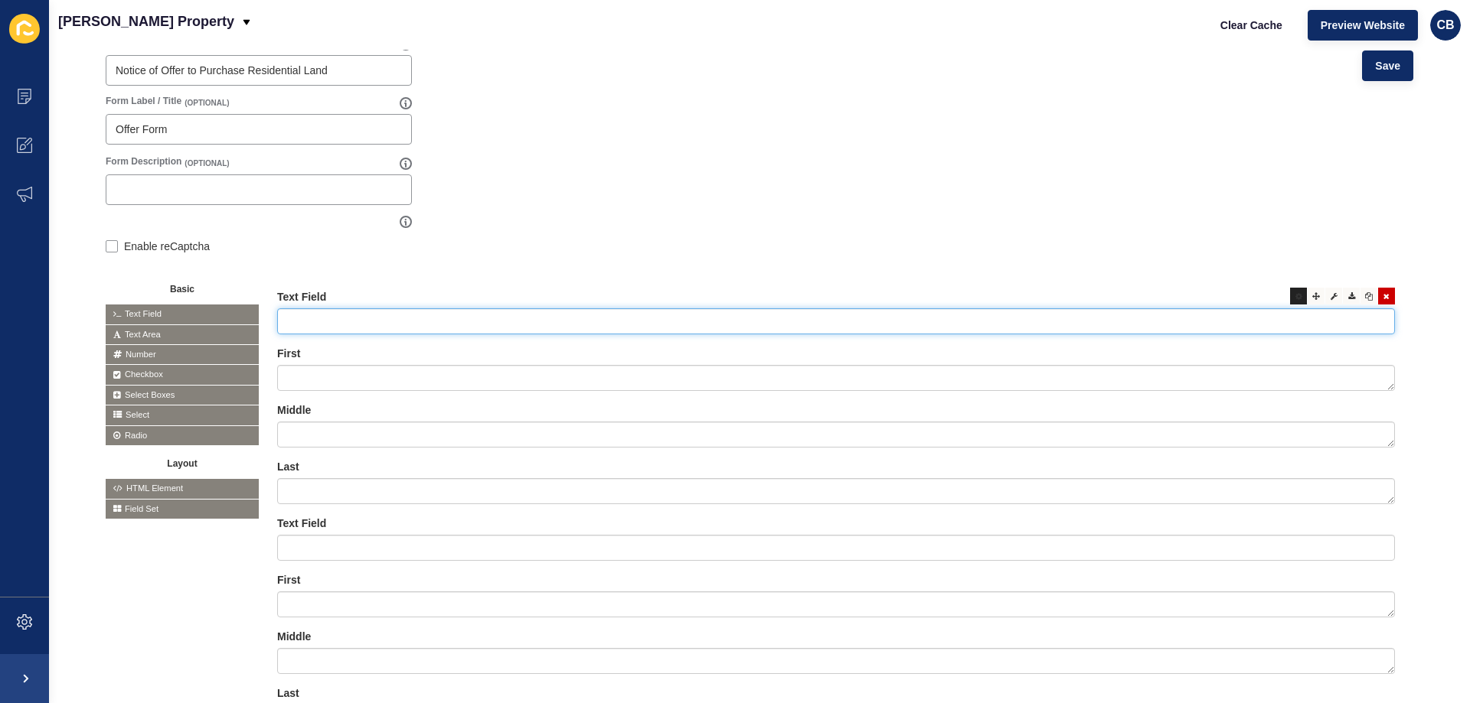
click at [1295, 295] on icon at bounding box center [1298, 296] width 7 height 8
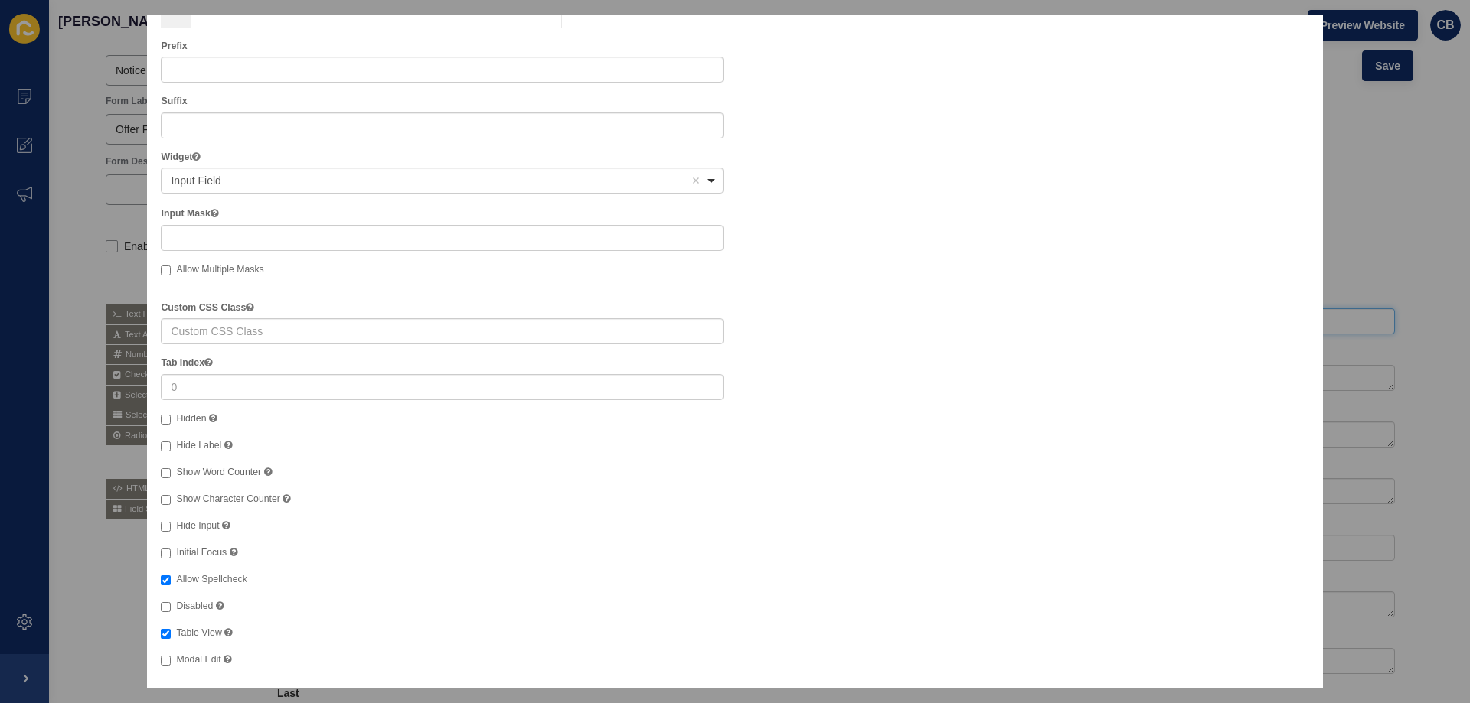
scroll to position [361, 0]
click at [1418, 122] on div at bounding box center [729, 351] width 1458 height 703
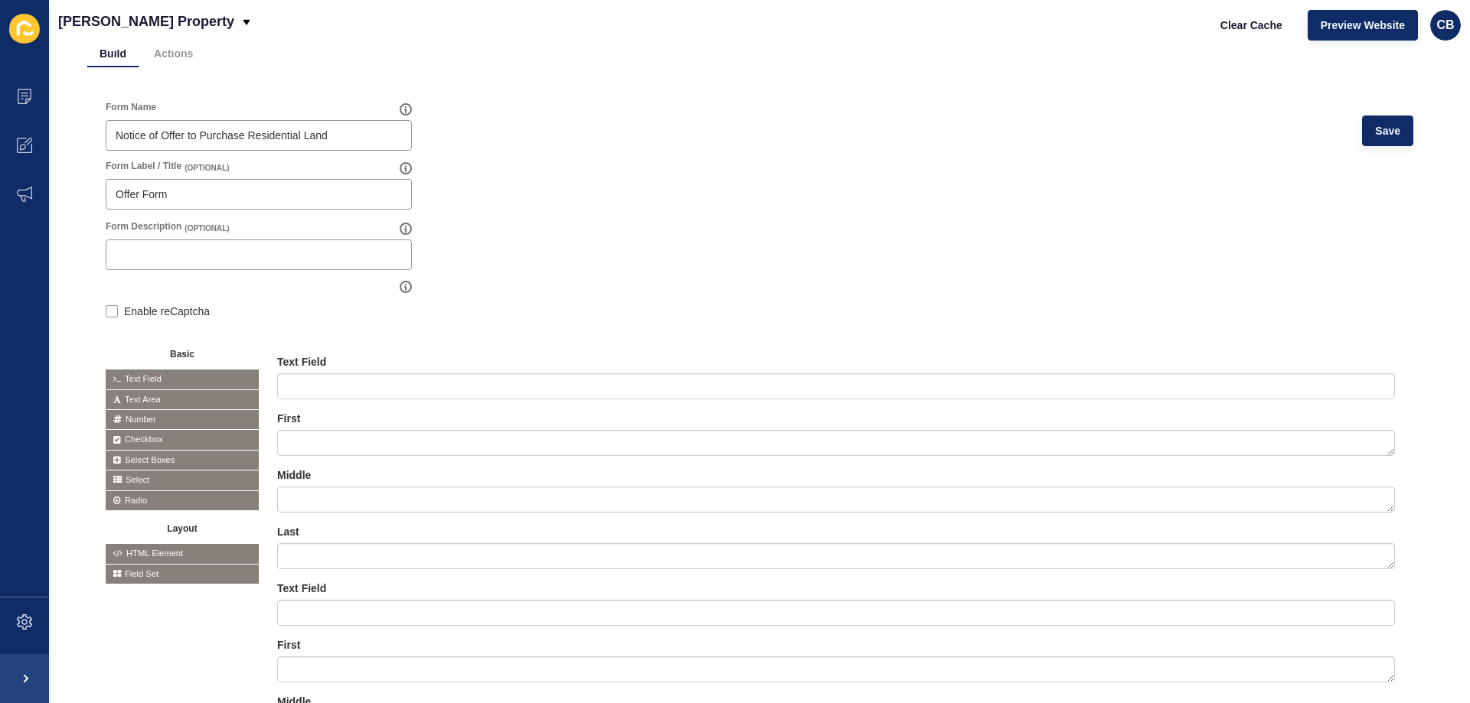
scroll to position [77, 0]
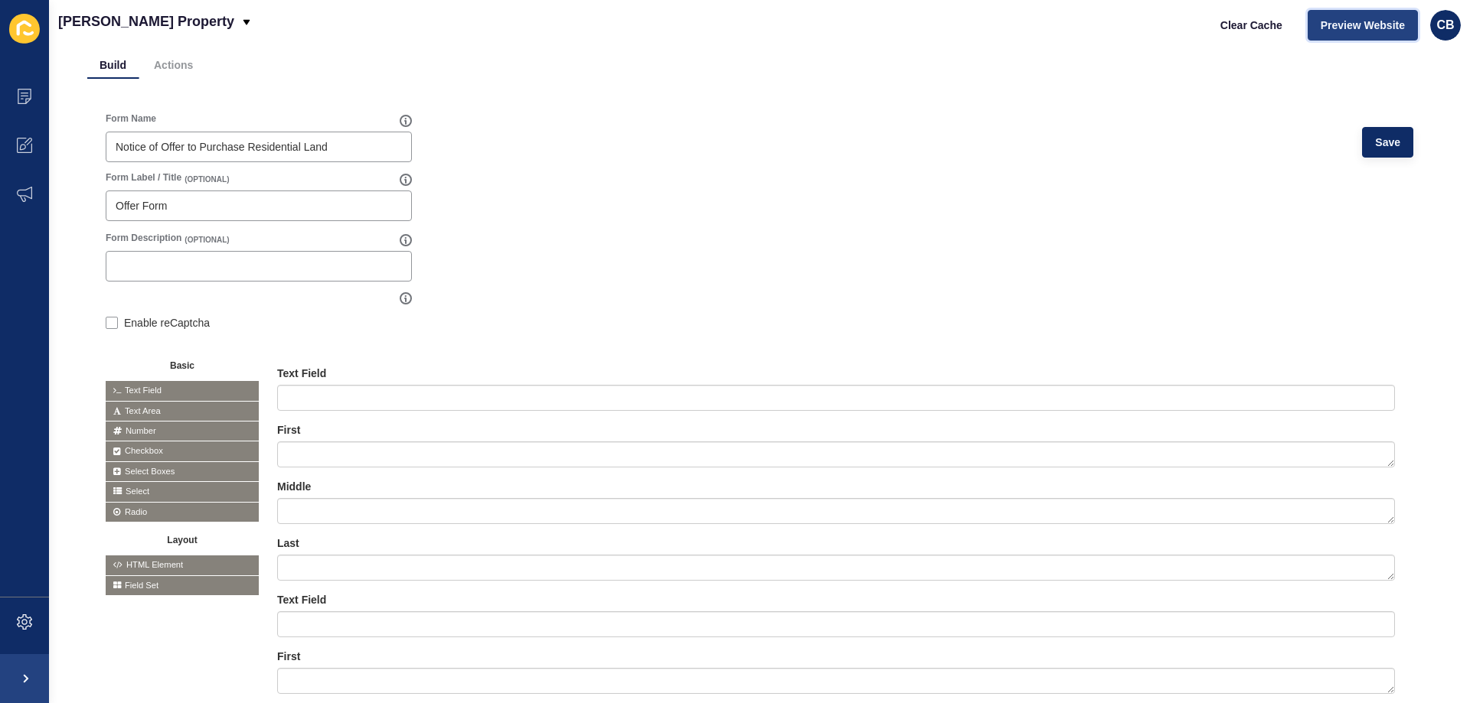
click at [1372, 32] on span "Preview Website" at bounding box center [1362, 25] width 84 height 15
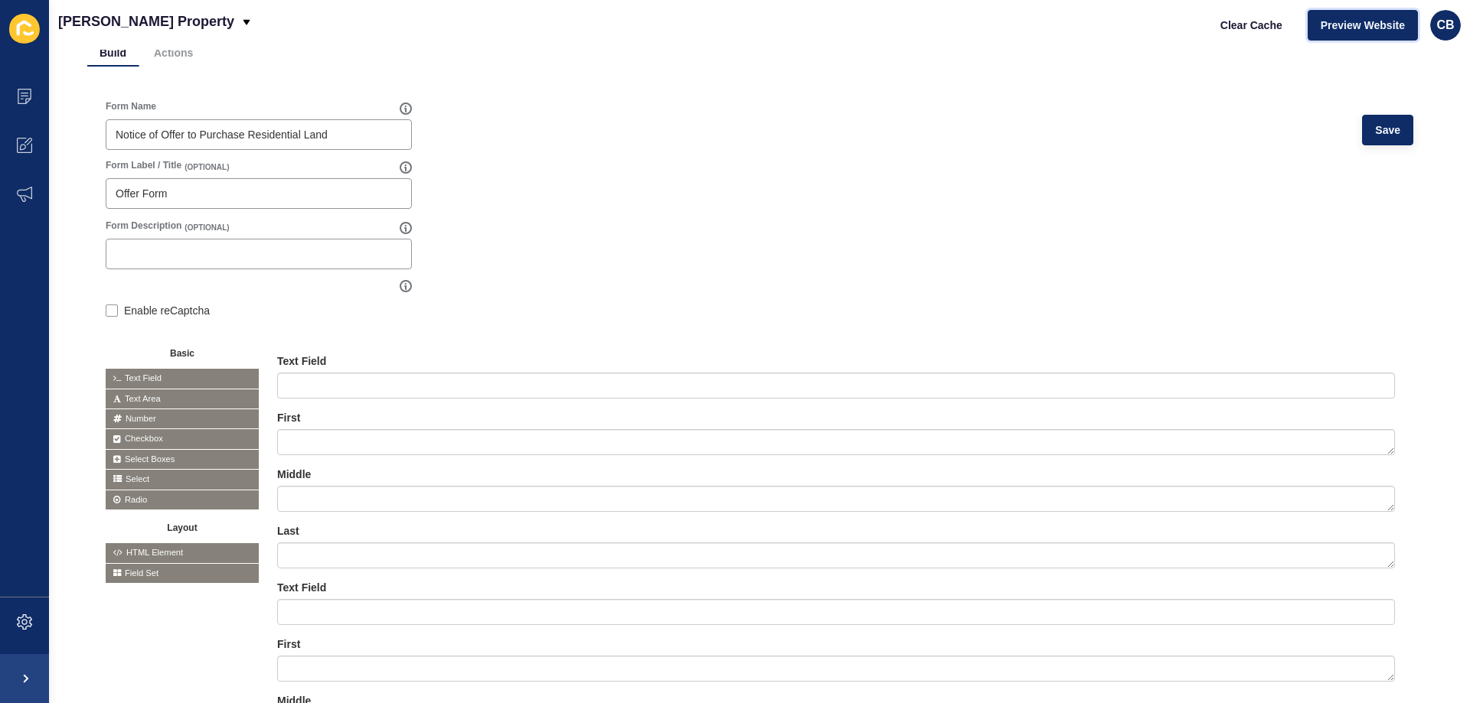
scroll to position [0, 0]
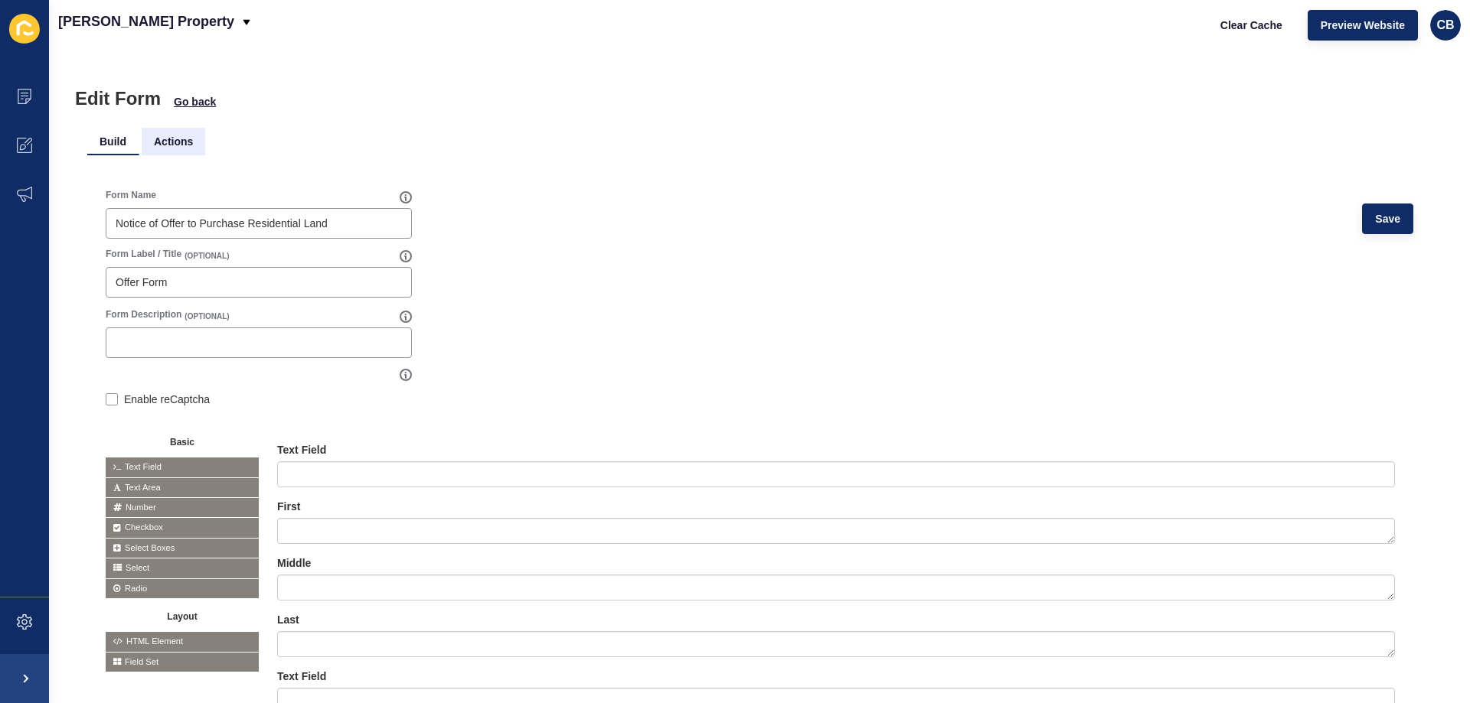
click at [186, 144] on li "Actions" at bounding box center [174, 142] width 64 height 28
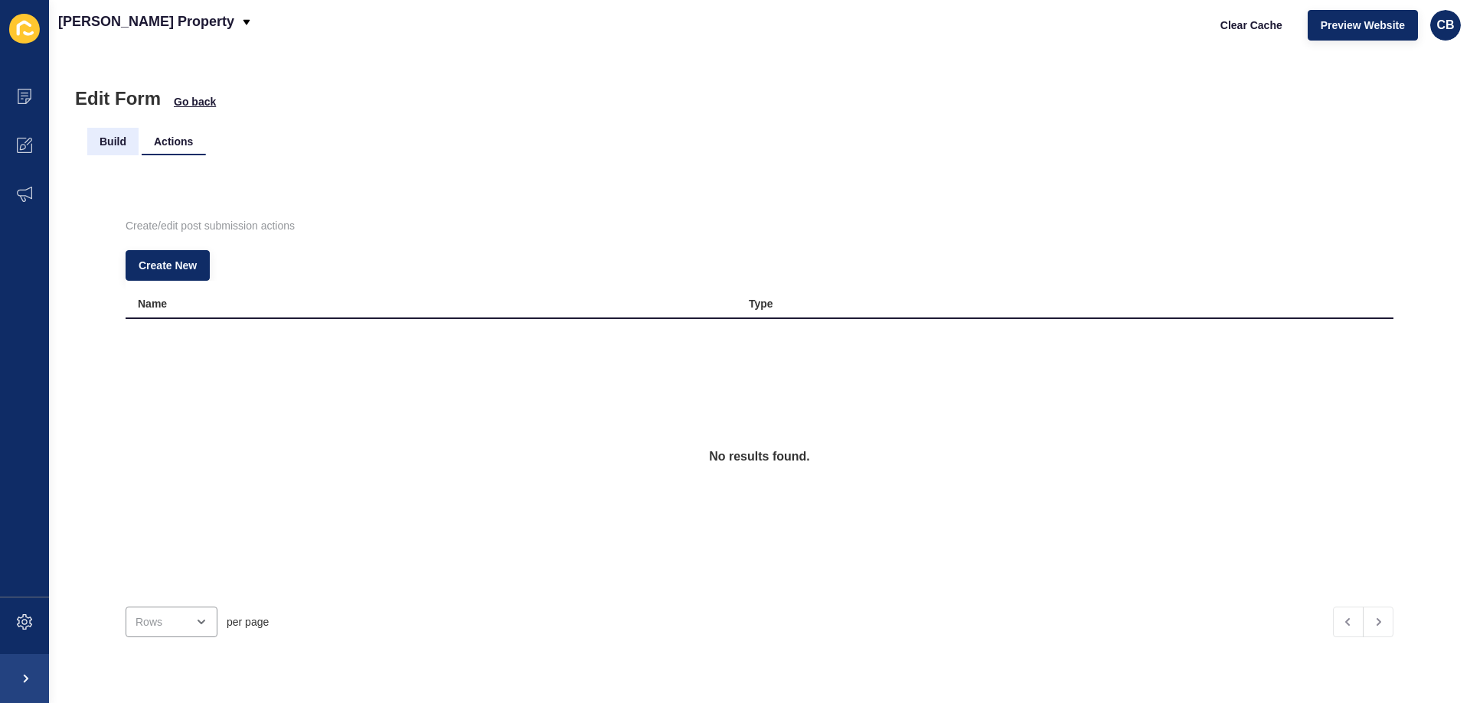
click at [122, 147] on li "Build" at bounding box center [112, 142] width 51 height 28
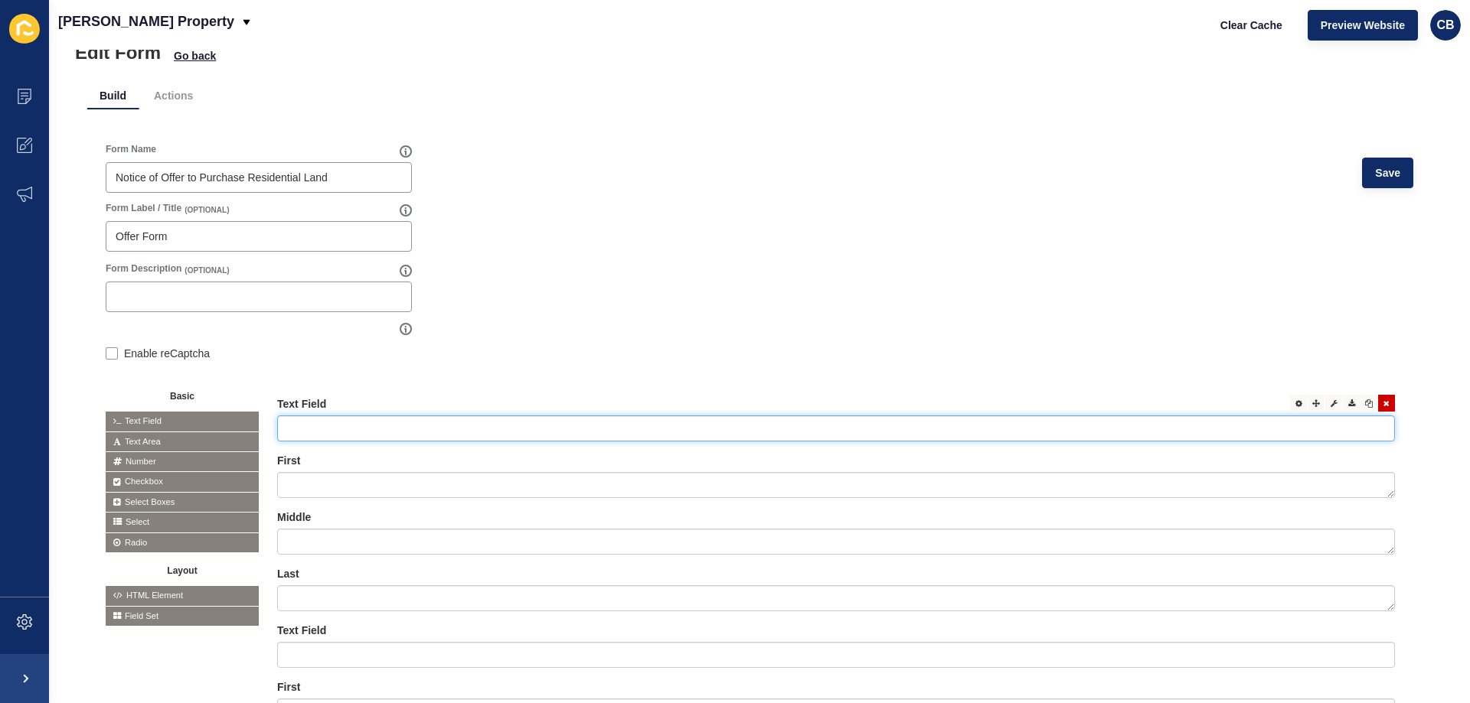
click at [295, 424] on input "text" at bounding box center [836, 429] width 1118 height 26
click at [1330, 404] on icon at bounding box center [1333, 404] width 7 height 8
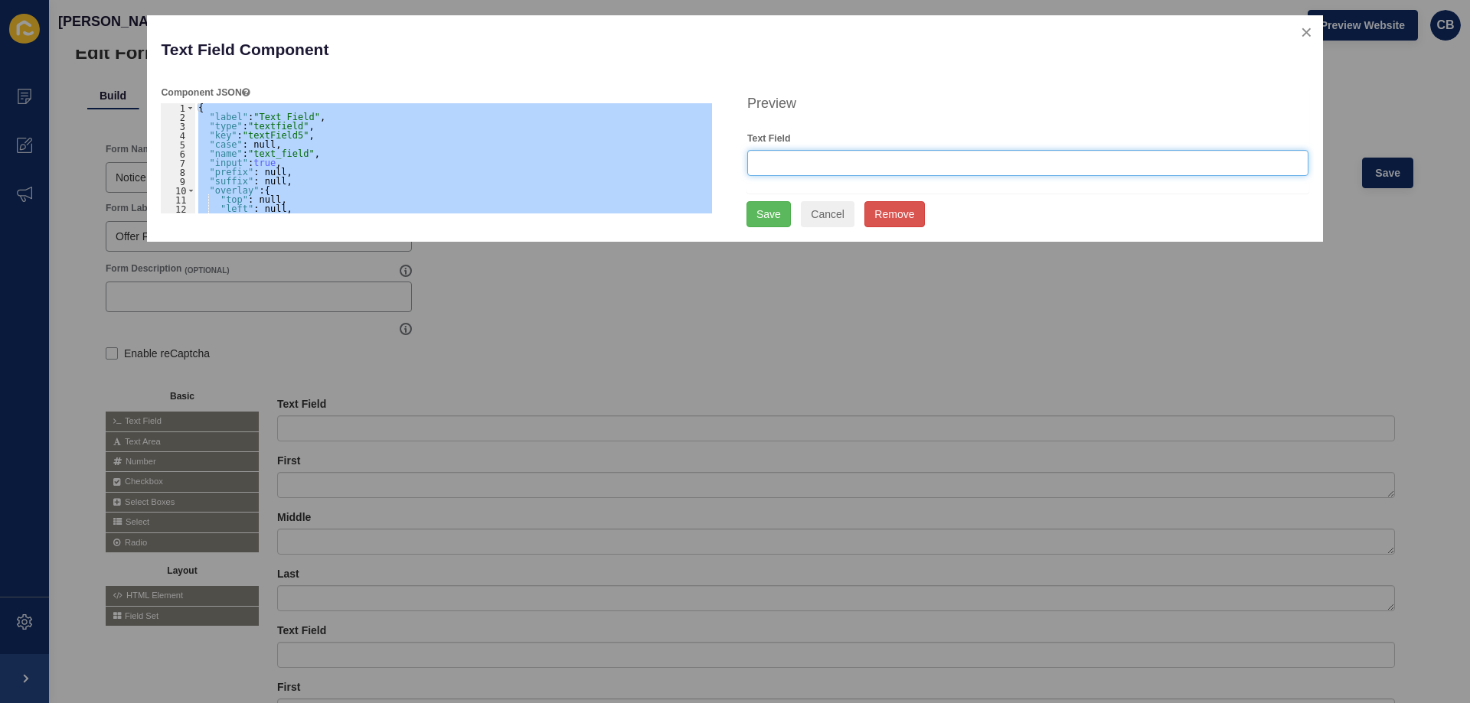
click at [775, 162] on input "text" at bounding box center [1027, 163] width 561 height 26
type input "Purchaser Full Name (Required)"
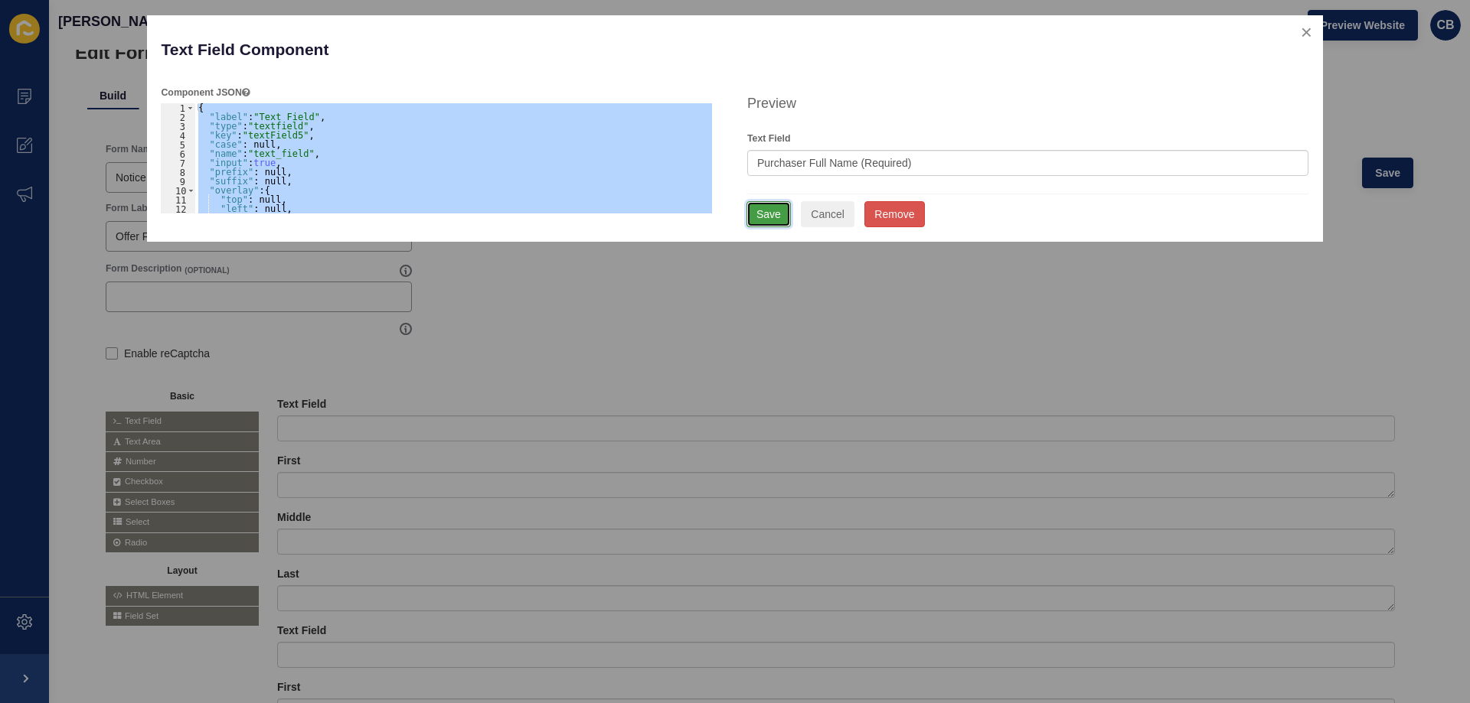
click at [785, 217] on button "Save" at bounding box center [768, 214] width 44 height 26
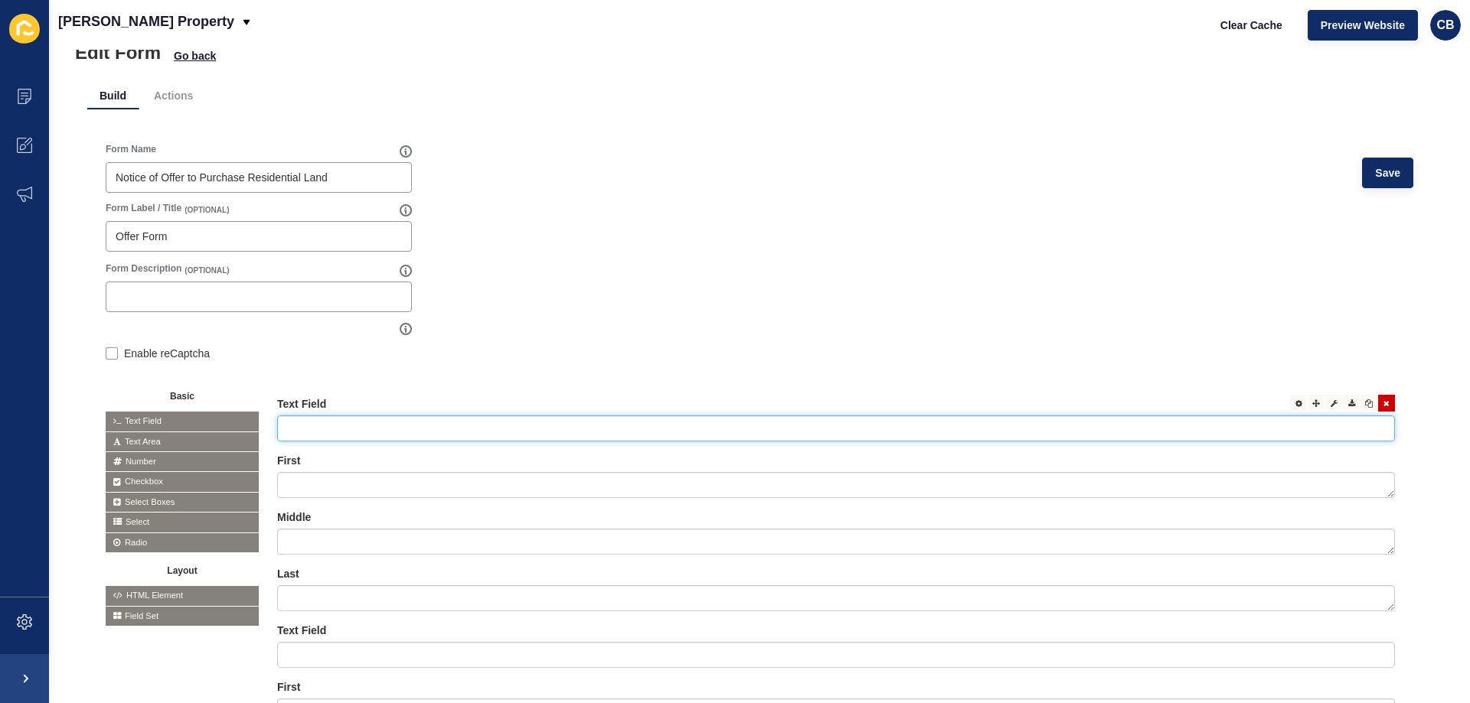
click at [351, 429] on input "text" at bounding box center [836, 429] width 1118 height 26
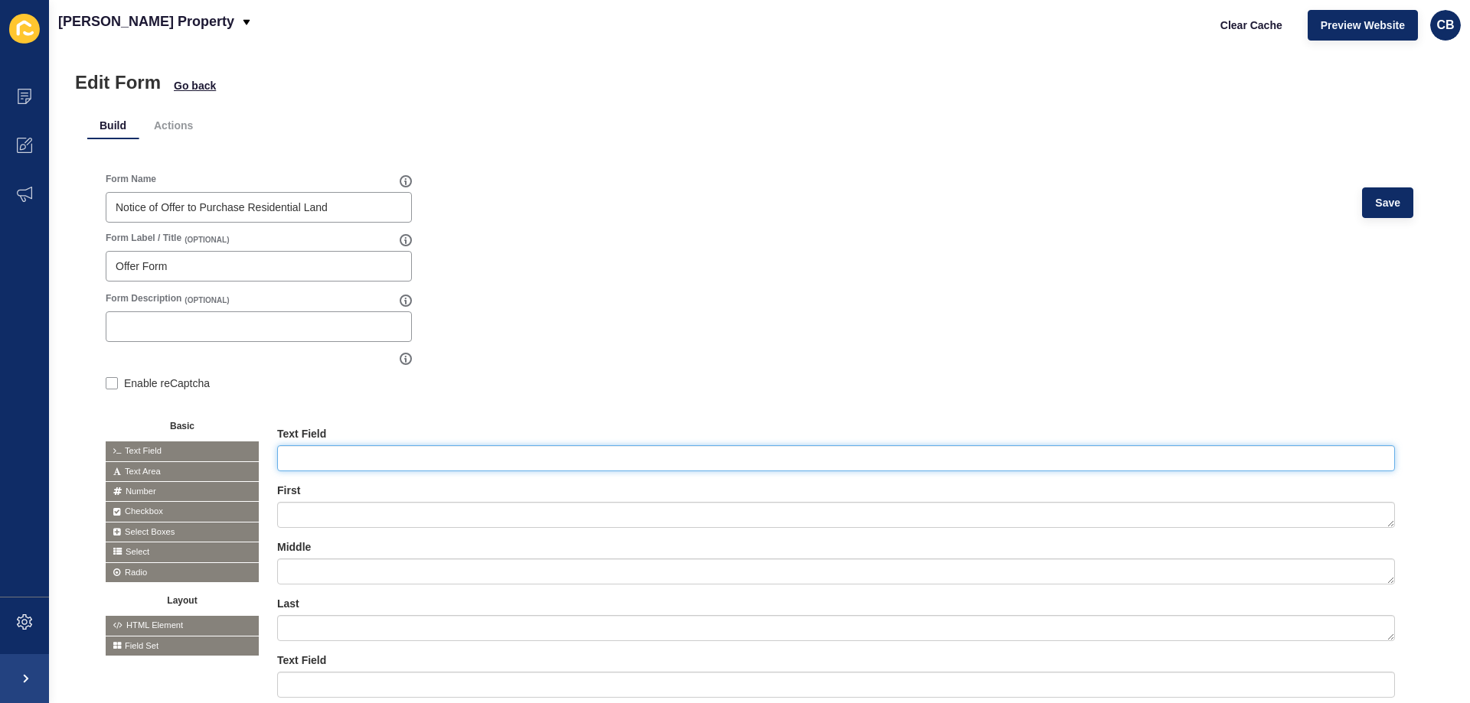
scroll to position [0, 0]
